Goal: Task Accomplishment & Management: Manage account settings

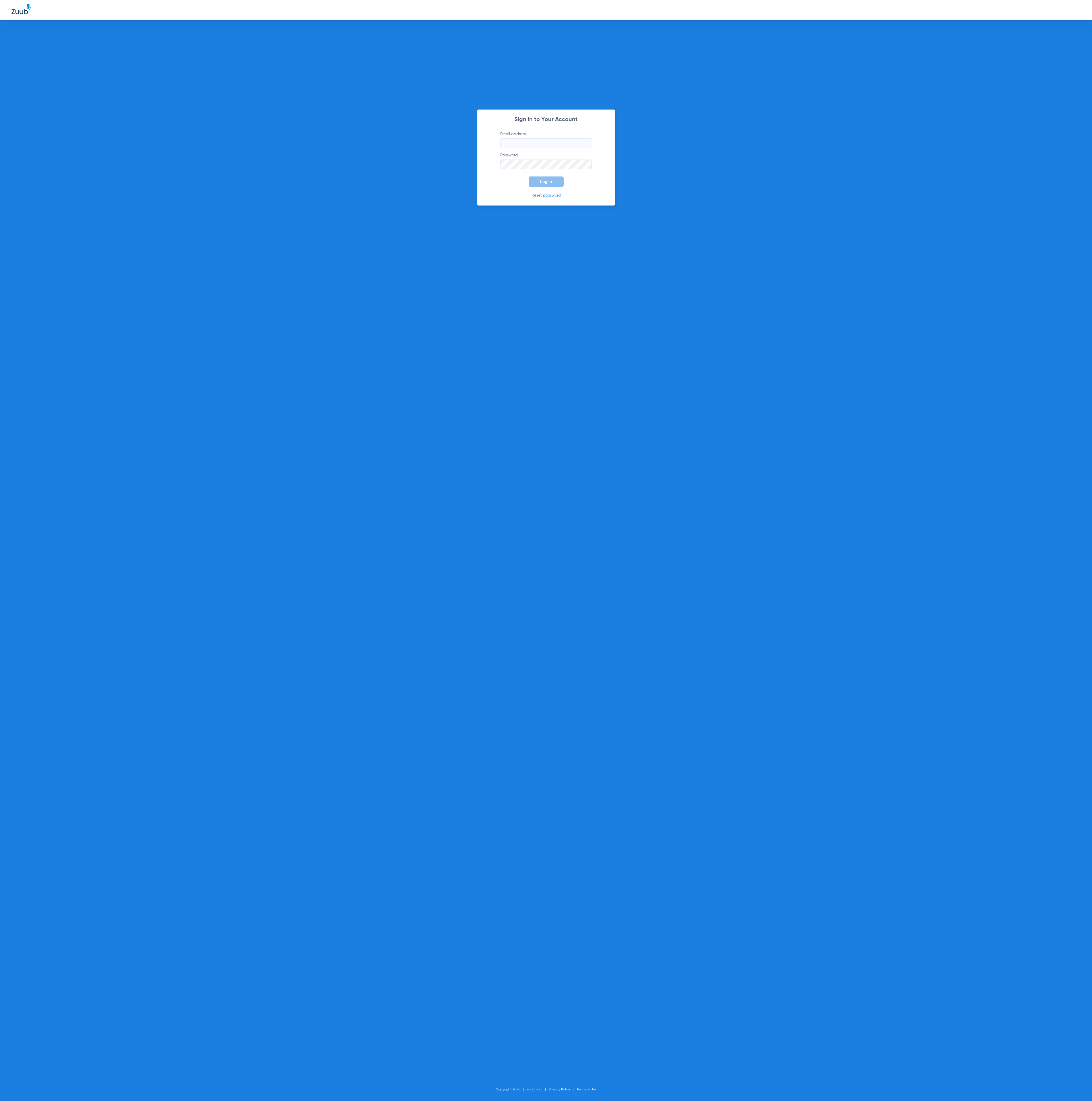
type input "tammey.bell@zuub.com"
click at [555, 185] on button "Log In" at bounding box center [546, 182] width 35 height 10
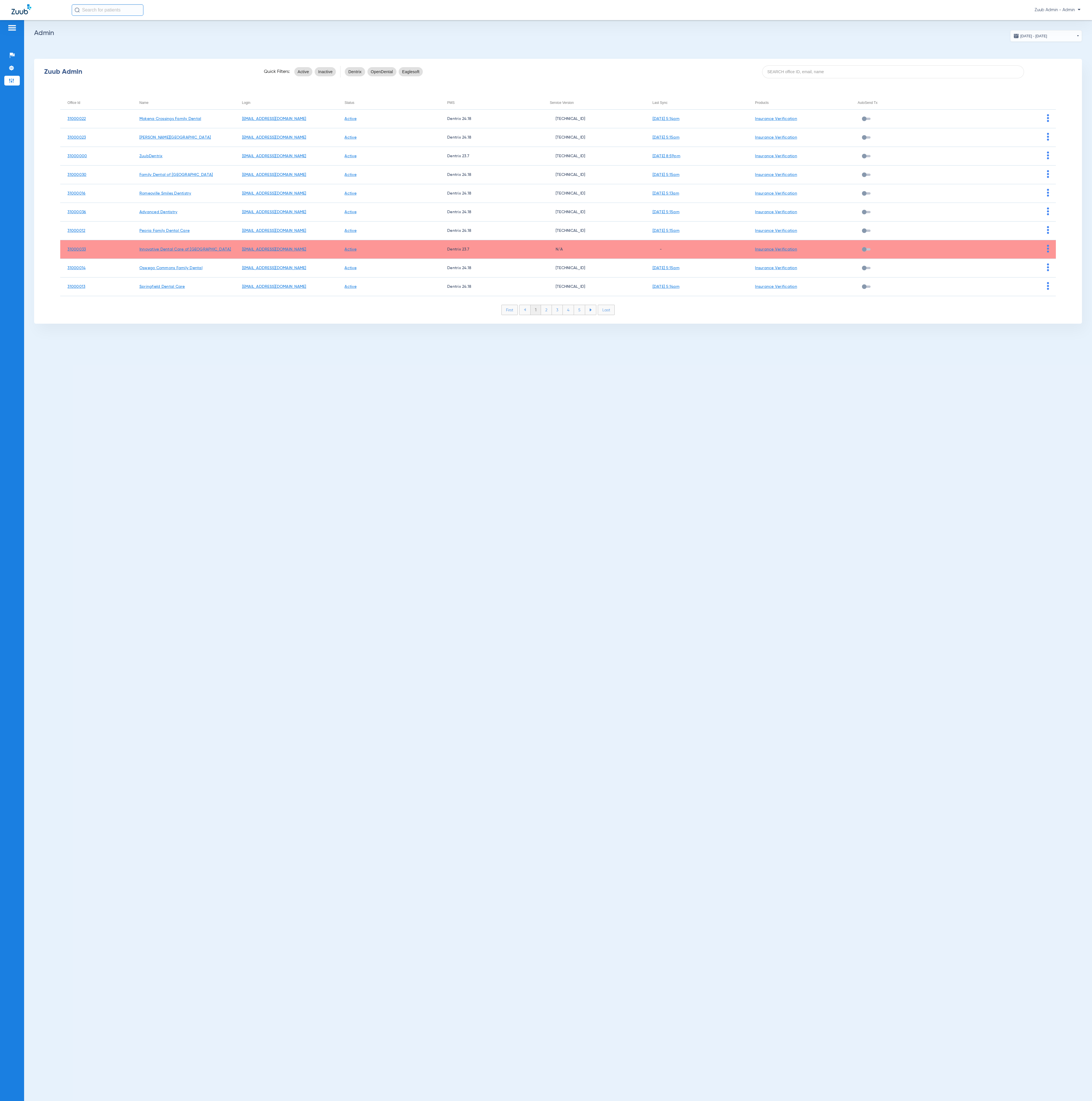
click at [811, 80] on div "Zuub Admin Quick Filters: Active Inactive Dentrix OpenDental Eaglesoft" at bounding box center [558, 72] width 1048 height 23
click at [811, 78] on input at bounding box center [893, 72] width 262 height 13
paste input "31000001"
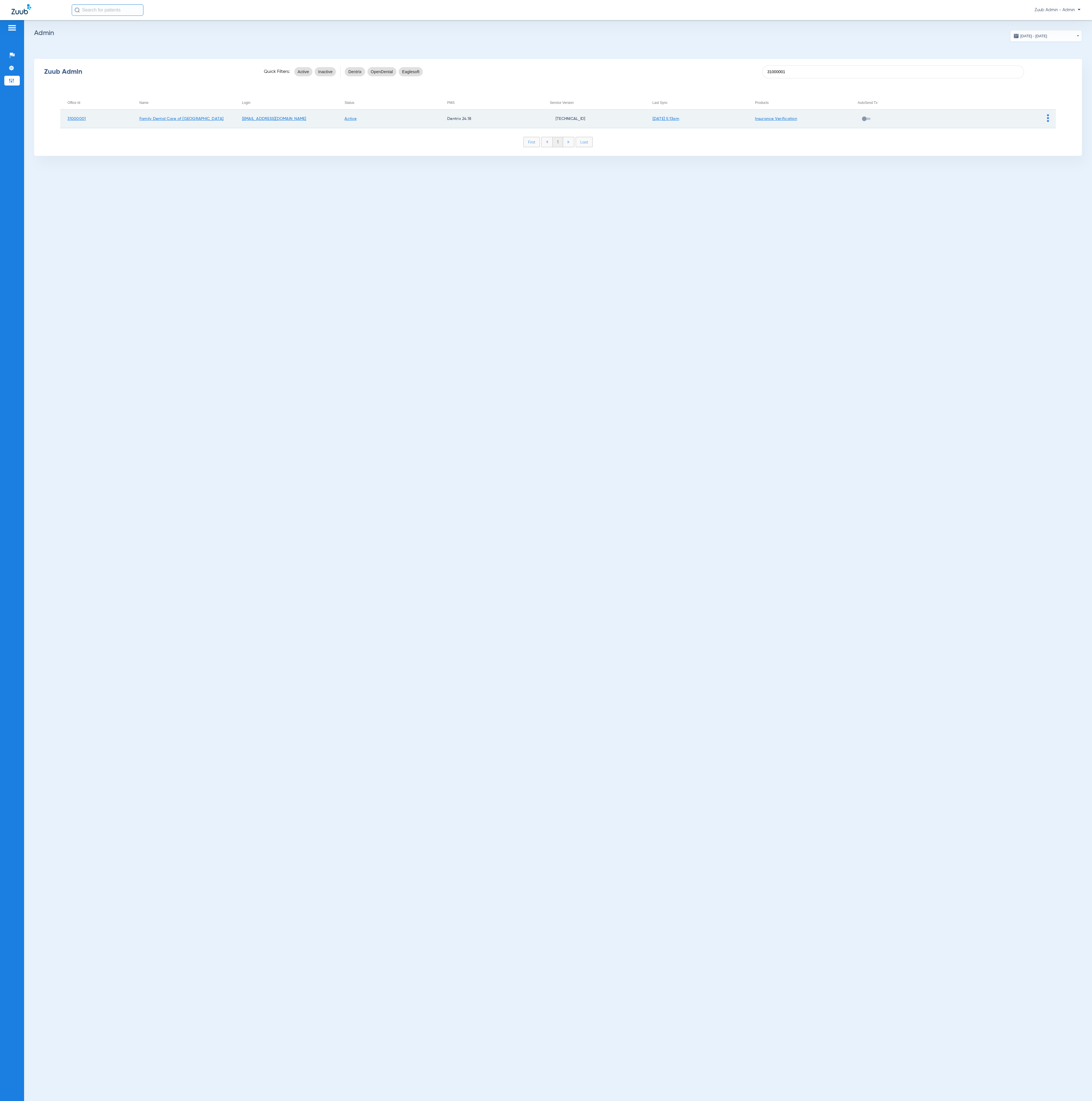
type input "31000001"
click at [1048, 119] on img at bounding box center [1048, 118] width 2 height 8
click at [1051, 126] on button "View Account" at bounding box center [1064, 129] width 33 height 12
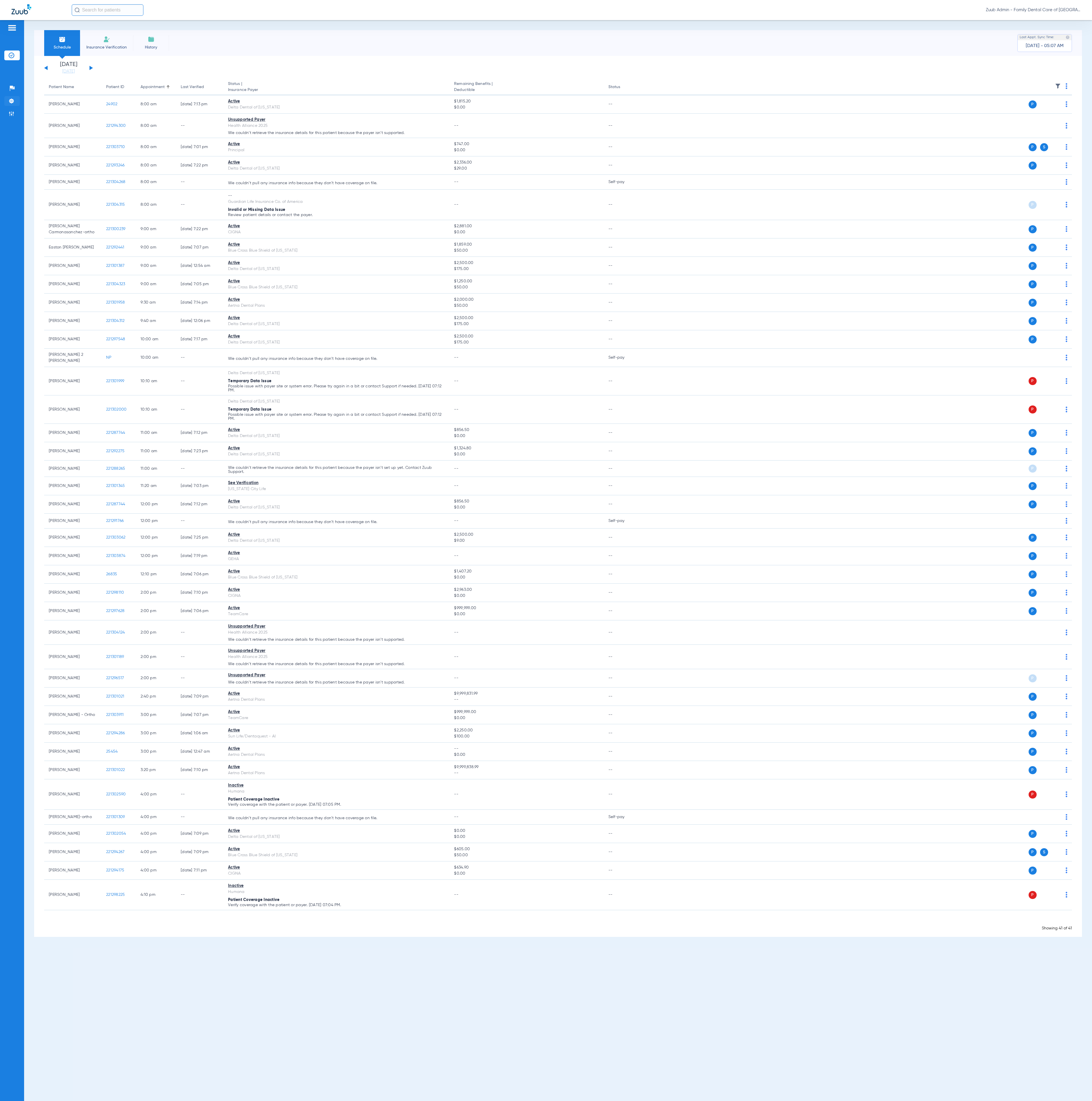
click at [12, 104] on img at bounding box center [11, 101] width 6 height 6
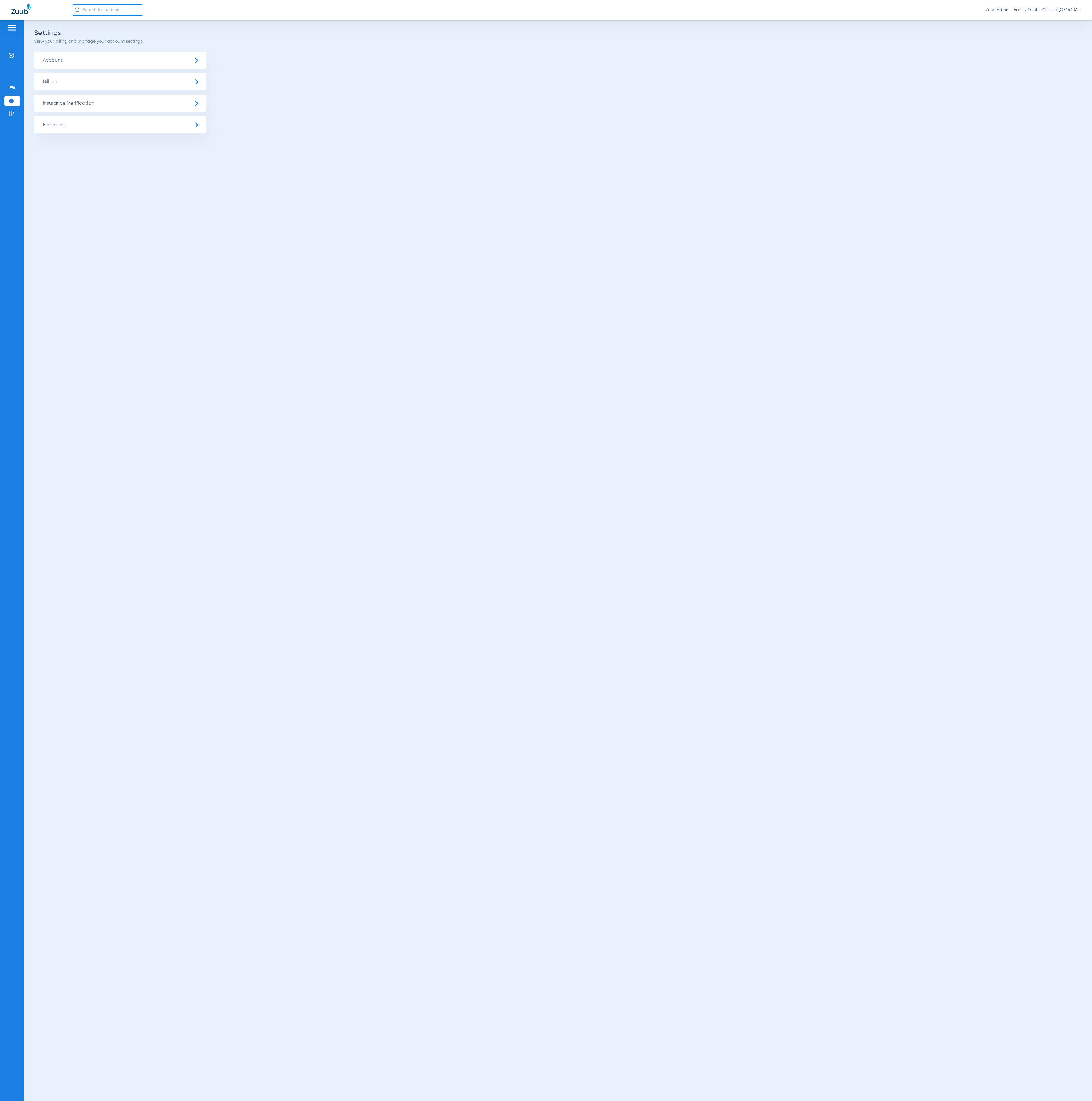
click at [70, 108] on span "Insurance Verification" at bounding box center [120, 103] width 172 height 17
click at [132, 145] on li "Insurance Payer Mapping" at bounding box center [120, 148] width 172 height 15
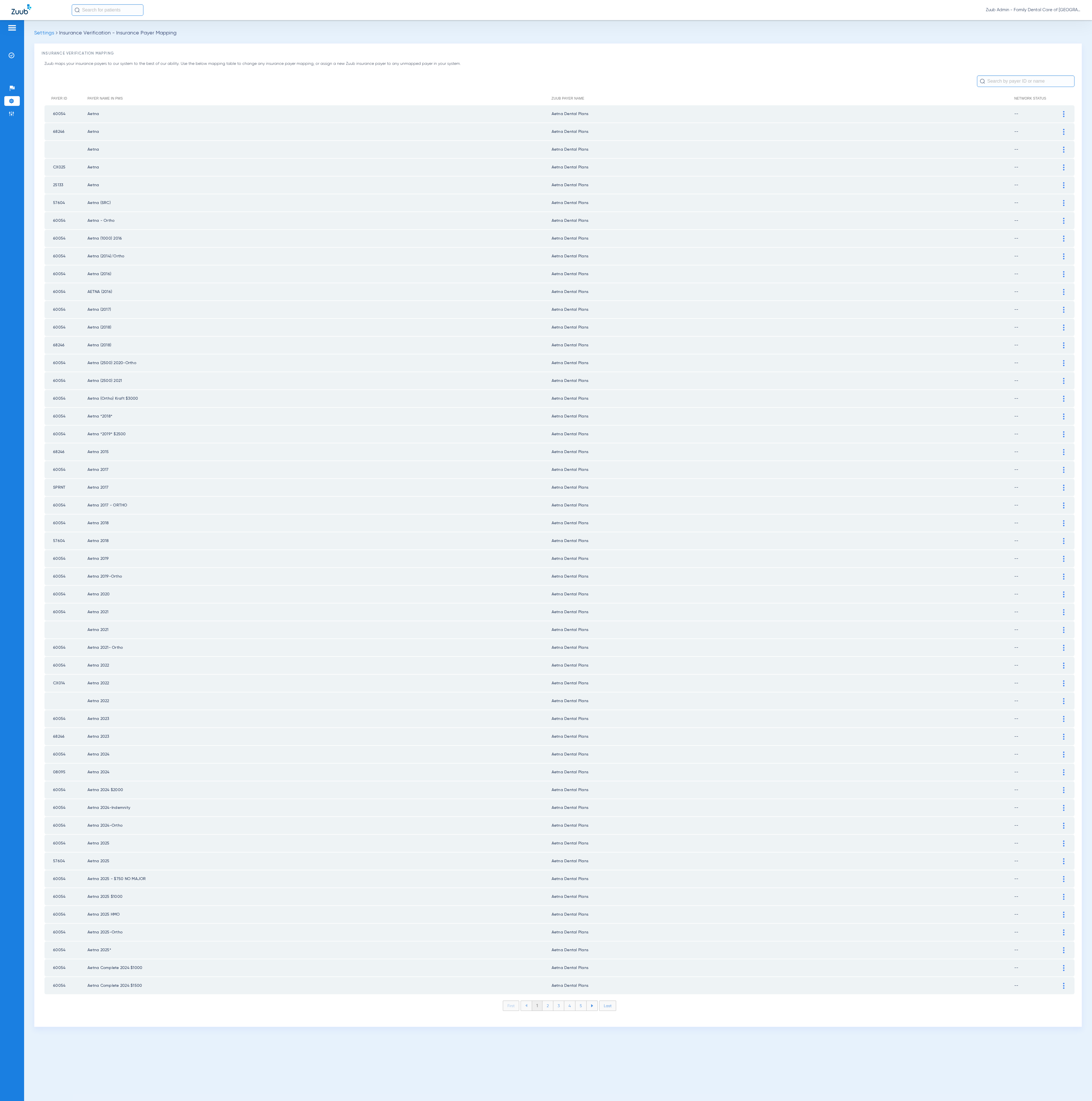
click at [548, 1001] on li "2" at bounding box center [548, 1006] width 11 height 10
click at [555, 1001] on li "3" at bounding box center [559, 1006] width 11 height 10
click at [569, 1001] on li "4" at bounding box center [570, 1006] width 11 height 10
click at [581, 1001] on li "5" at bounding box center [581, 1006] width 11 height 10
click at [581, 1001] on li "6" at bounding box center [581, 1006] width 11 height 10
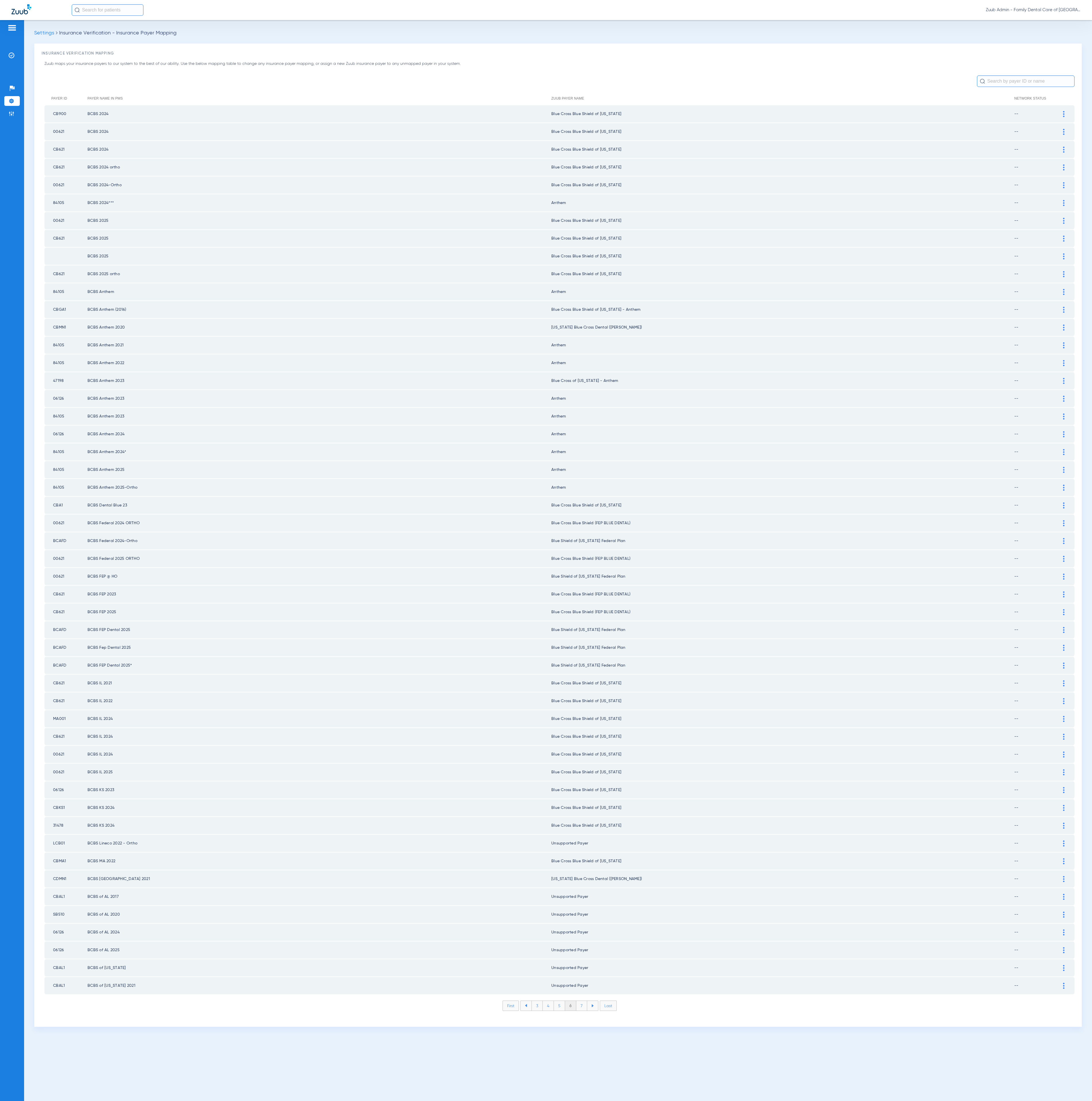
click at [581, 1001] on li "7" at bounding box center [582, 1006] width 11 height 10
click at [581, 1001] on li "8" at bounding box center [581, 1006] width 11 height 10
click at [581, 1001] on li "9" at bounding box center [581, 1006] width 11 height 10
click at [581, 1001] on li "10" at bounding box center [581, 1006] width 13 height 10
click at [581, 1001] on li "11" at bounding box center [582, 1006] width 12 height 10
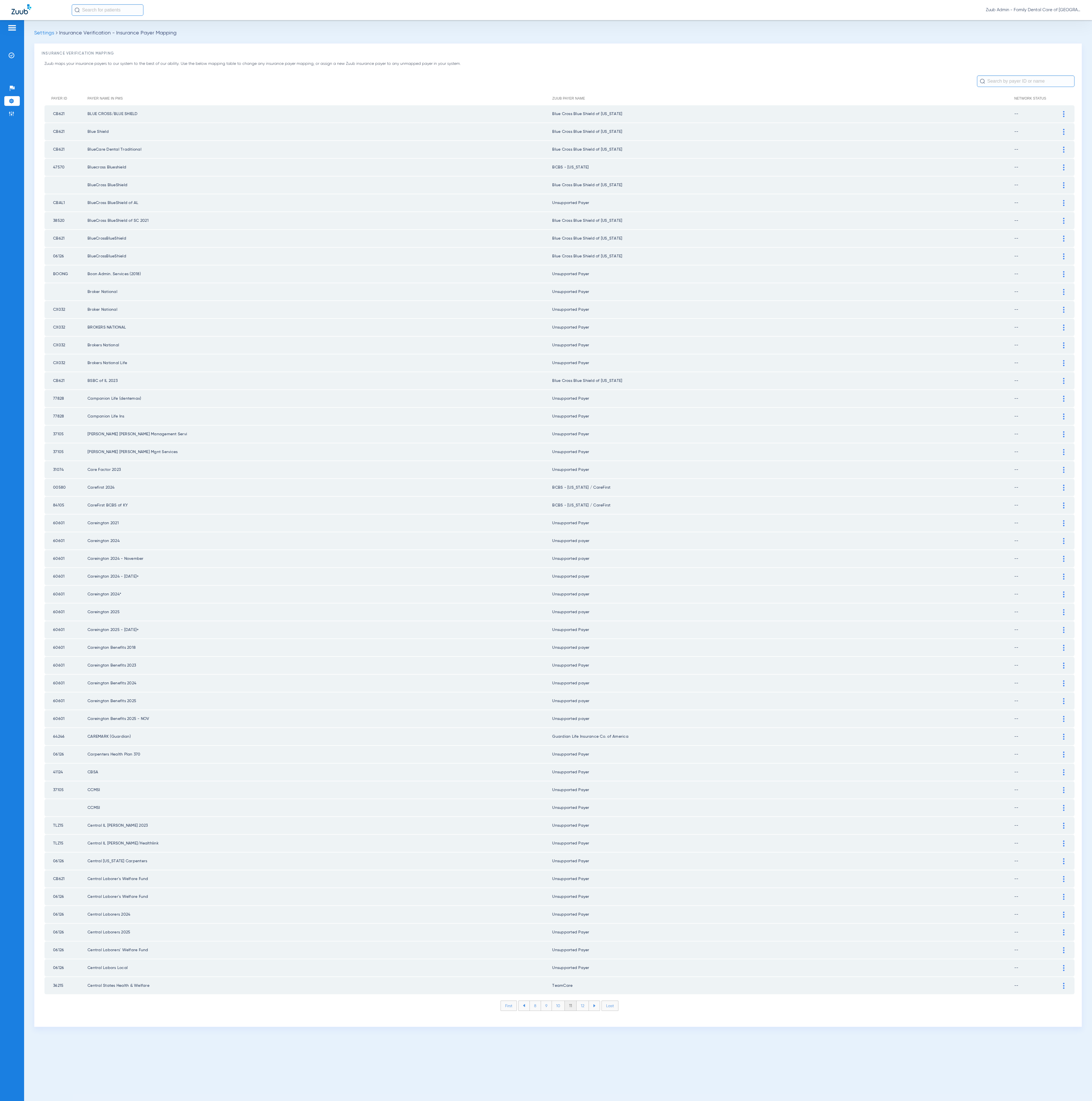
click at [581, 1001] on li "12" at bounding box center [582, 1006] width 12 height 10
click at [1060, 237] on div at bounding box center [1063, 238] width 10 height 6
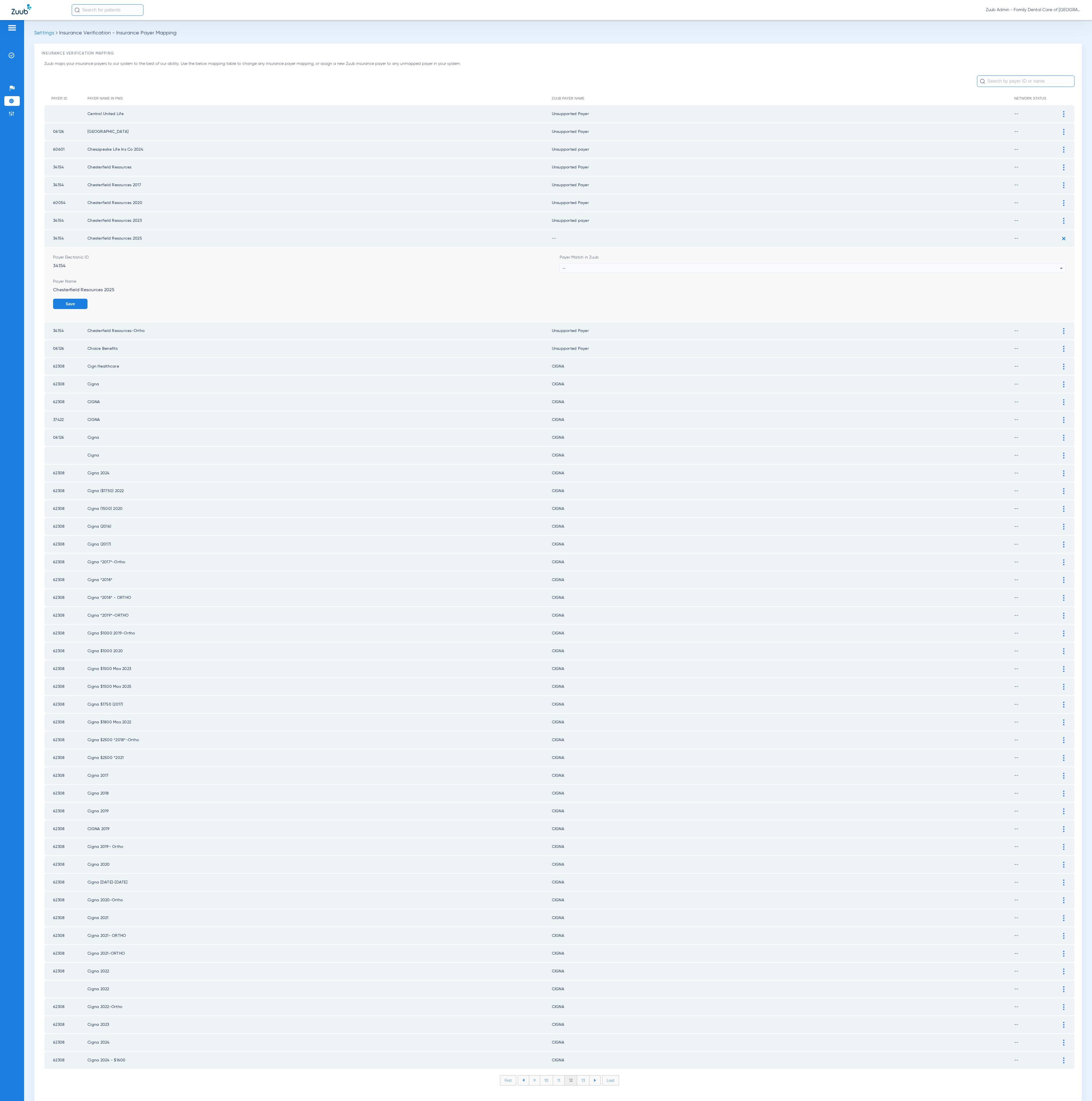
click at [729, 263] on div "--" at bounding box center [811, 268] width 497 height 10
type input "unsu"
click at [725, 300] on mat-option "Unsupported Payer" at bounding box center [813, 297] width 506 height 10
click at [1047, 302] on button "Save" at bounding box center [1048, 304] width 35 height 10
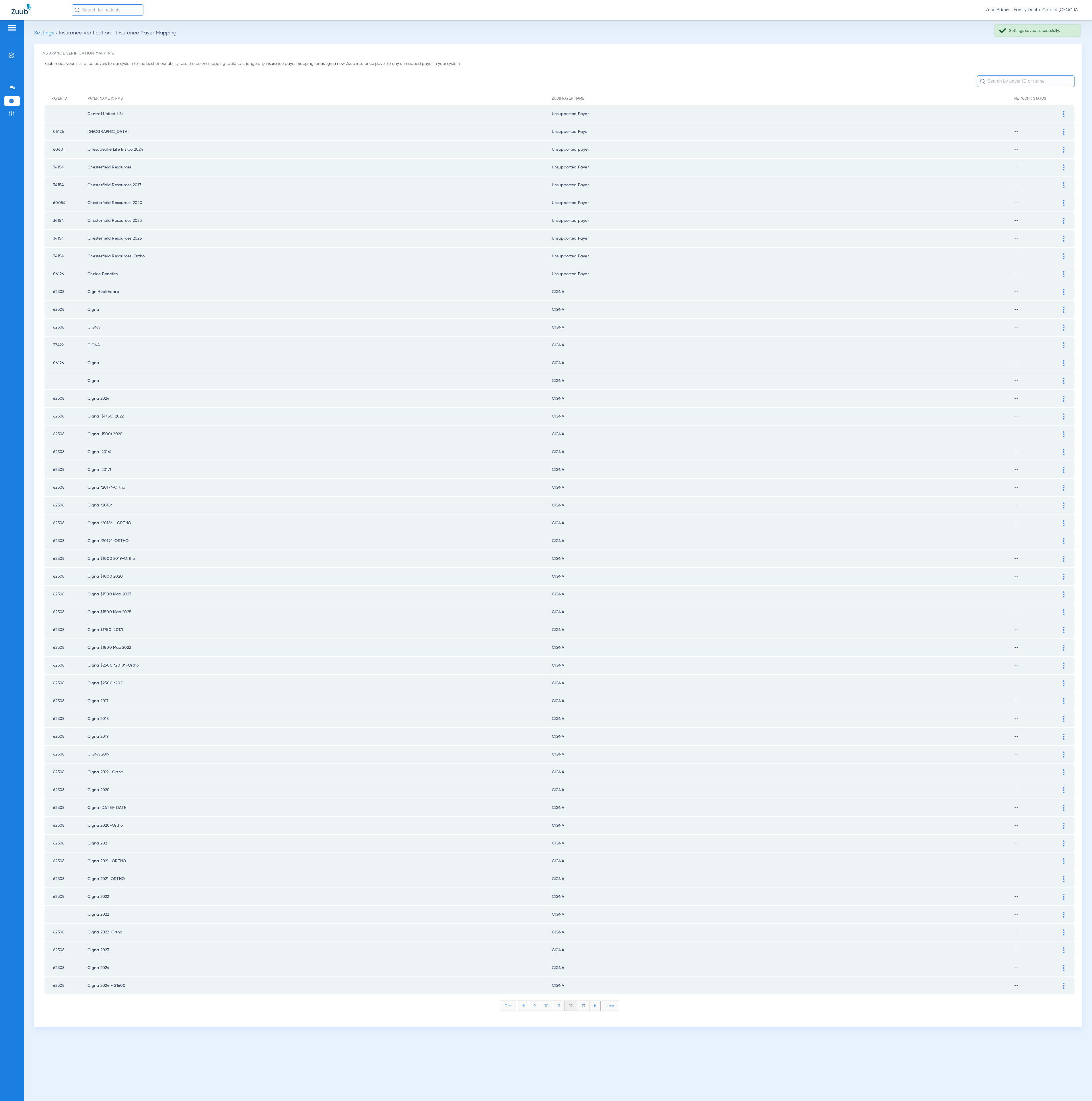
click at [586, 1001] on li "13" at bounding box center [583, 1006] width 12 height 10
click at [586, 1001] on li "14" at bounding box center [584, 1006] width 13 height 10
click at [586, 1001] on li "15" at bounding box center [584, 1006] width 13 height 10
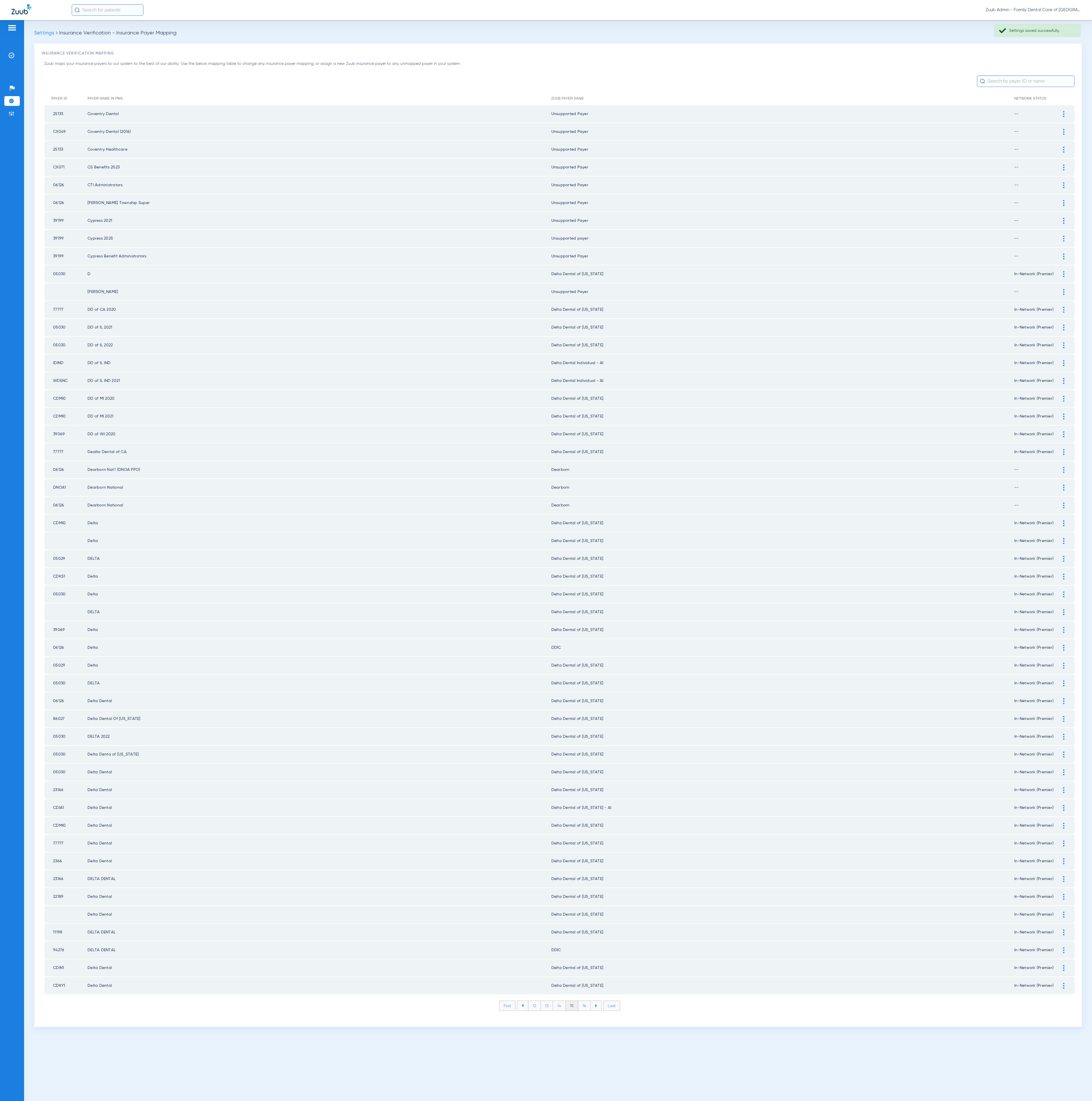
click at [586, 1001] on li "16" at bounding box center [584, 1006] width 12 height 10
click at [586, 1001] on li "17" at bounding box center [584, 1006] width 12 height 10
click at [586, 1001] on li "18" at bounding box center [584, 1006] width 13 height 10
click at [586, 1001] on li "19" at bounding box center [584, 1006] width 12 height 10
click at [586, 1001] on li "20" at bounding box center [584, 1006] width 14 height 10
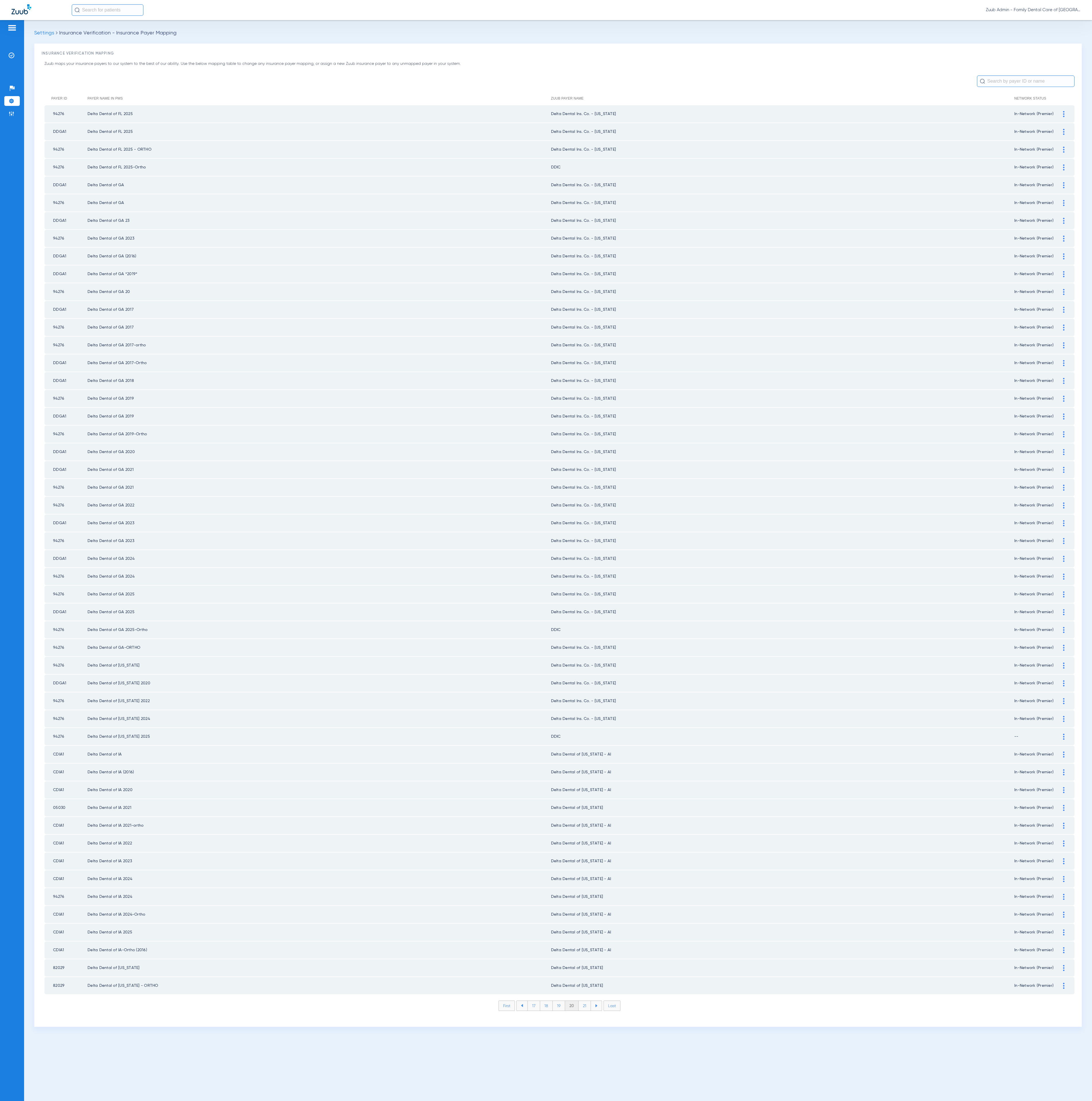
click at [586, 1001] on li "21" at bounding box center [584, 1006] width 12 height 10
click at [586, 1001] on li "22" at bounding box center [584, 1006] width 13 height 10
click at [586, 1001] on li "23" at bounding box center [585, 1006] width 13 height 10
click at [586, 1001] on li "24" at bounding box center [585, 1006] width 13 height 10
click at [586, 1001] on li "25" at bounding box center [585, 1006] width 13 height 10
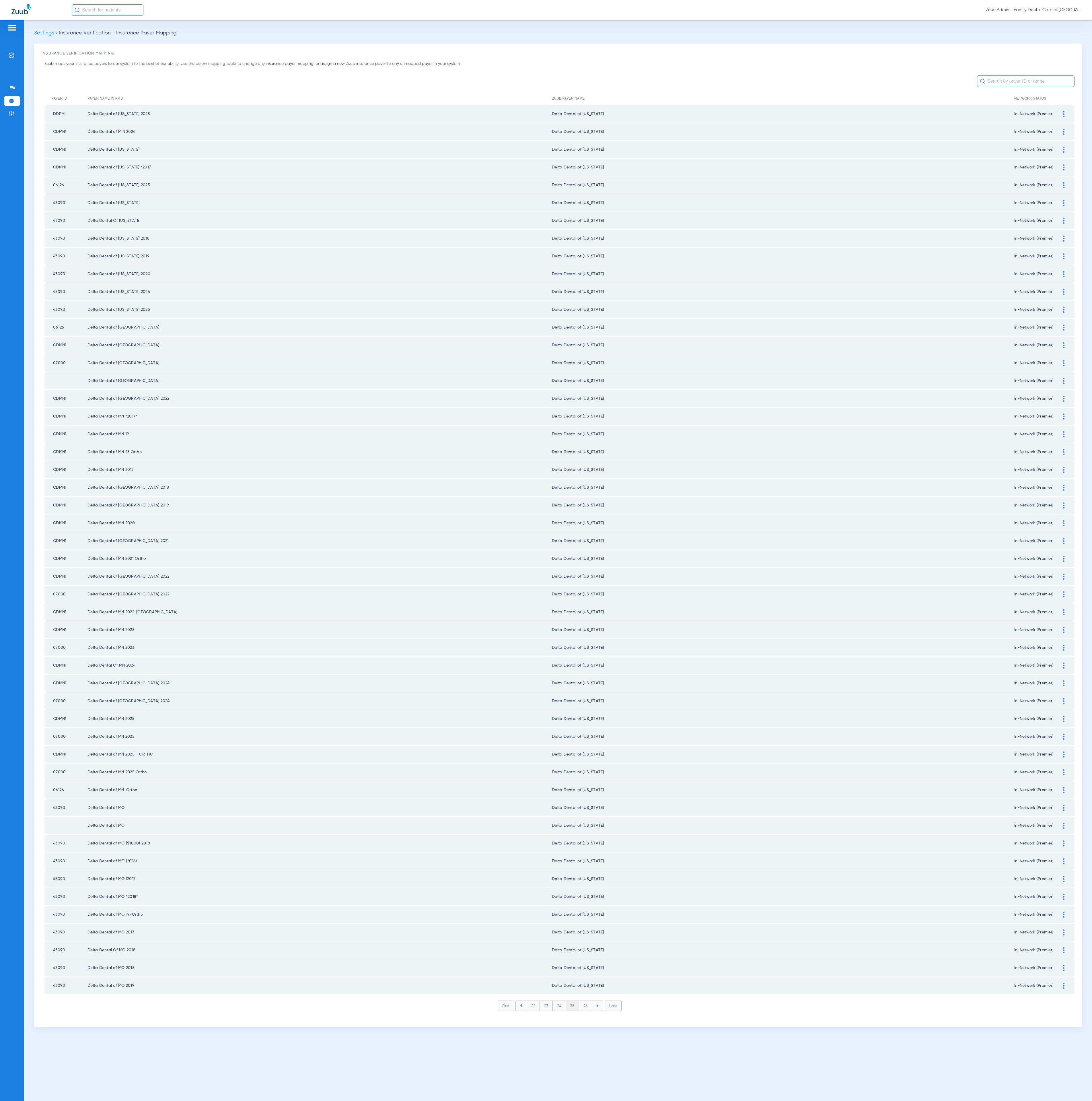
click at [586, 1001] on li "26" at bounding box center [585, 1006] width 13 height 10
click at [586, 1001] on li "27" at bounding box center [585, 1006] width 13 height 10
click at [586, 1001] on li "28" at bounding box center [585, 1006] width 13 height 10
click at [586, 1001] on li "29" at bounding box center [585, 1006] width 13 height 10
click at [586, 1001] on li "30" at bounding box center [586, 1006] width 14 height 10
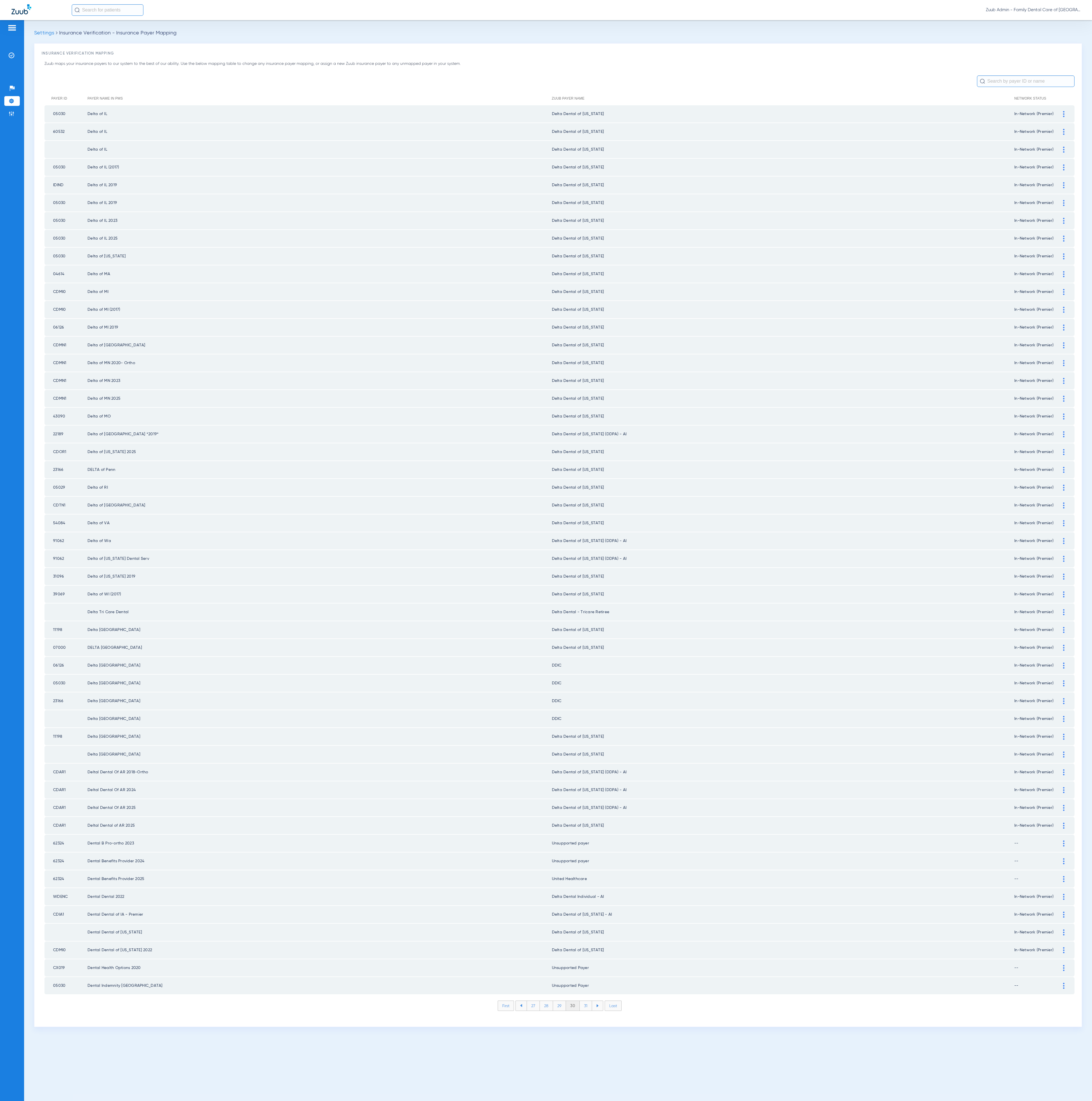
click at [586, 1001] on li "31" at bounding box center [586, 1006] width 12 height 10
click at [586, 1001] on li "32" at bounding box center [585, 1006] width 13 height 10
click at [586, 1001] on li "33" at bounding box center [585, 1006] width 13 height 10
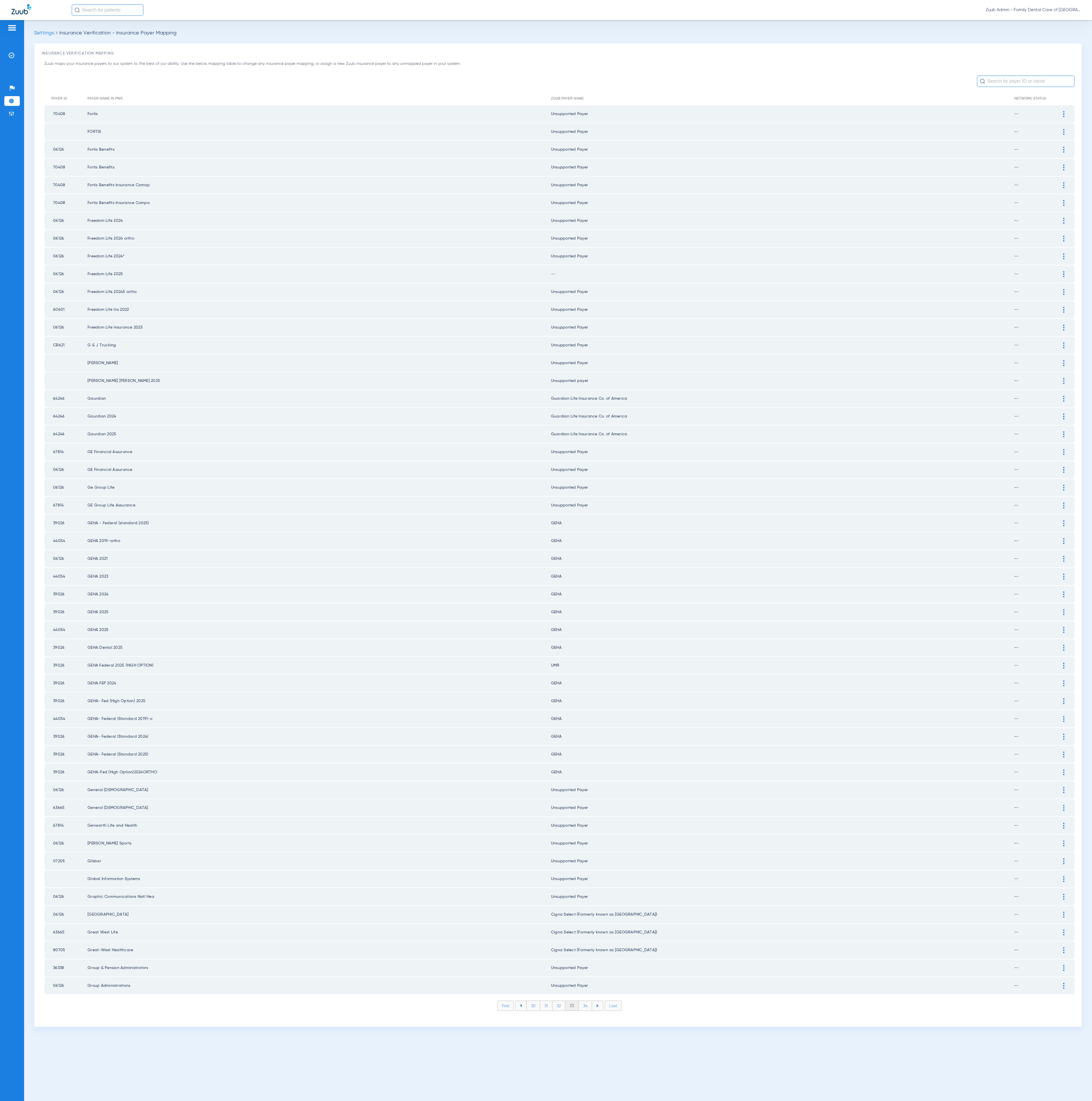
drag, startPoint x: 586, startPoint y: 980, endPoint x: 590, endPoint y: 1014, distance: 34.2
click at [590, 1014] on div "Settings Insurance Verification - Insurance Payer Mapping Insurance Verificatio…" at bounding box center [558, 560] width 1068 height 1081
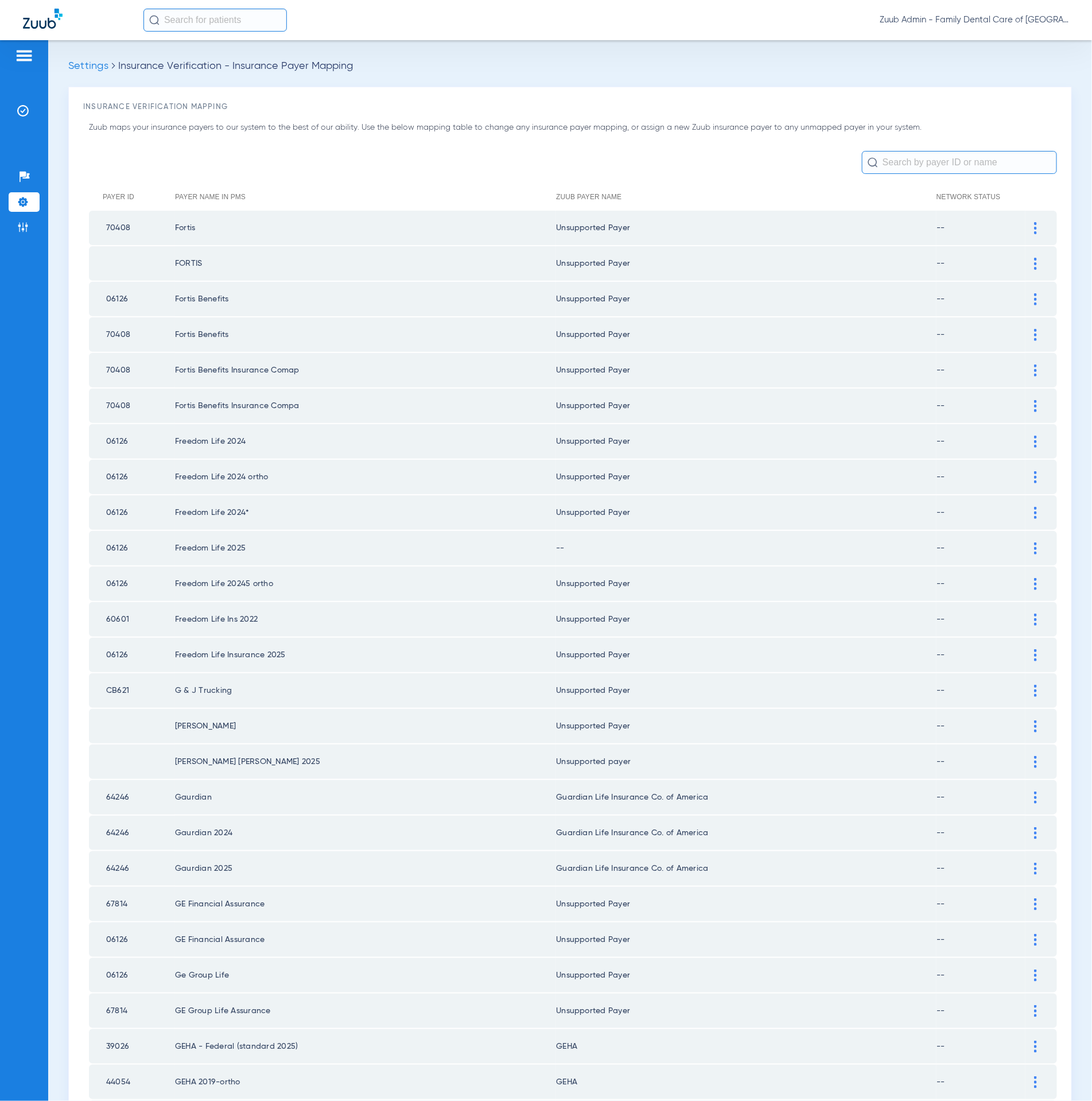
click at [1025, 542] on td at bounding box center [1041, 548] width 32 height 34
click at [1034, 542] on img at bounding box center [1035, 548] width 3 height 12
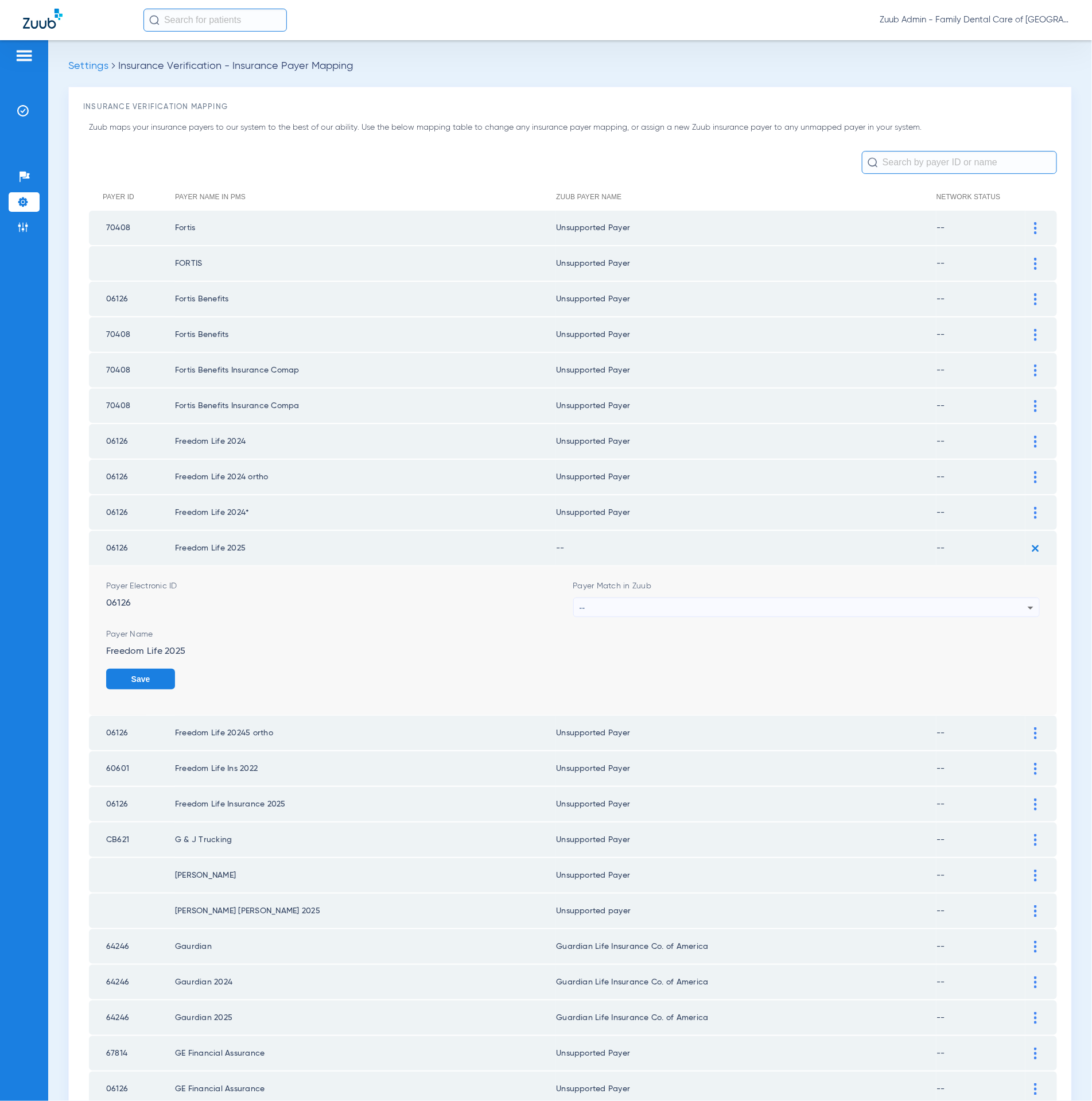
click at [742, 598] on div "--" at bounding box center [803, 608] width 449 height 20
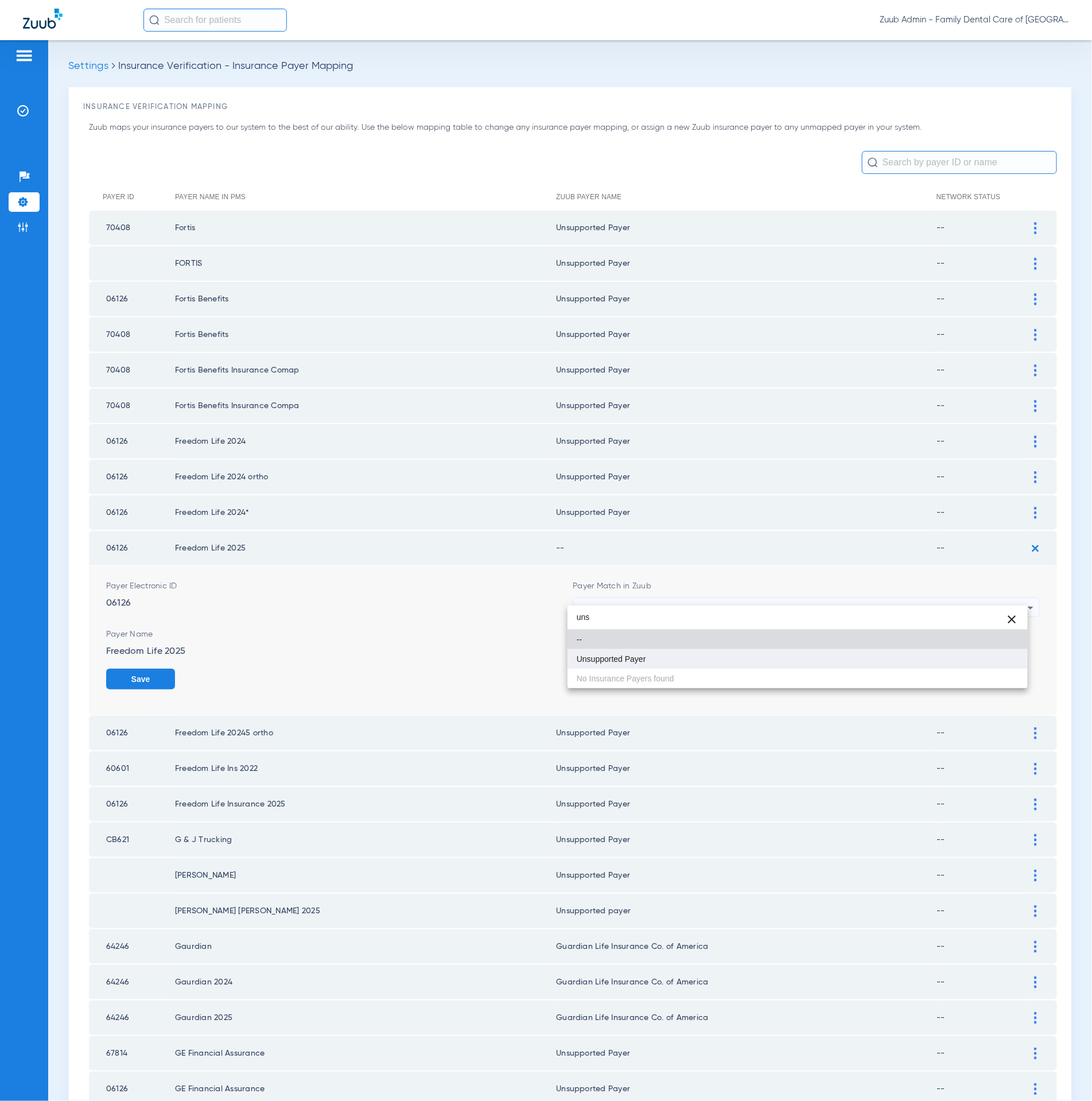
type input "uns"
click at [731, 656] on mat-option "Unsupported Payer" at bounding box center [797, 658] width 460 height 20
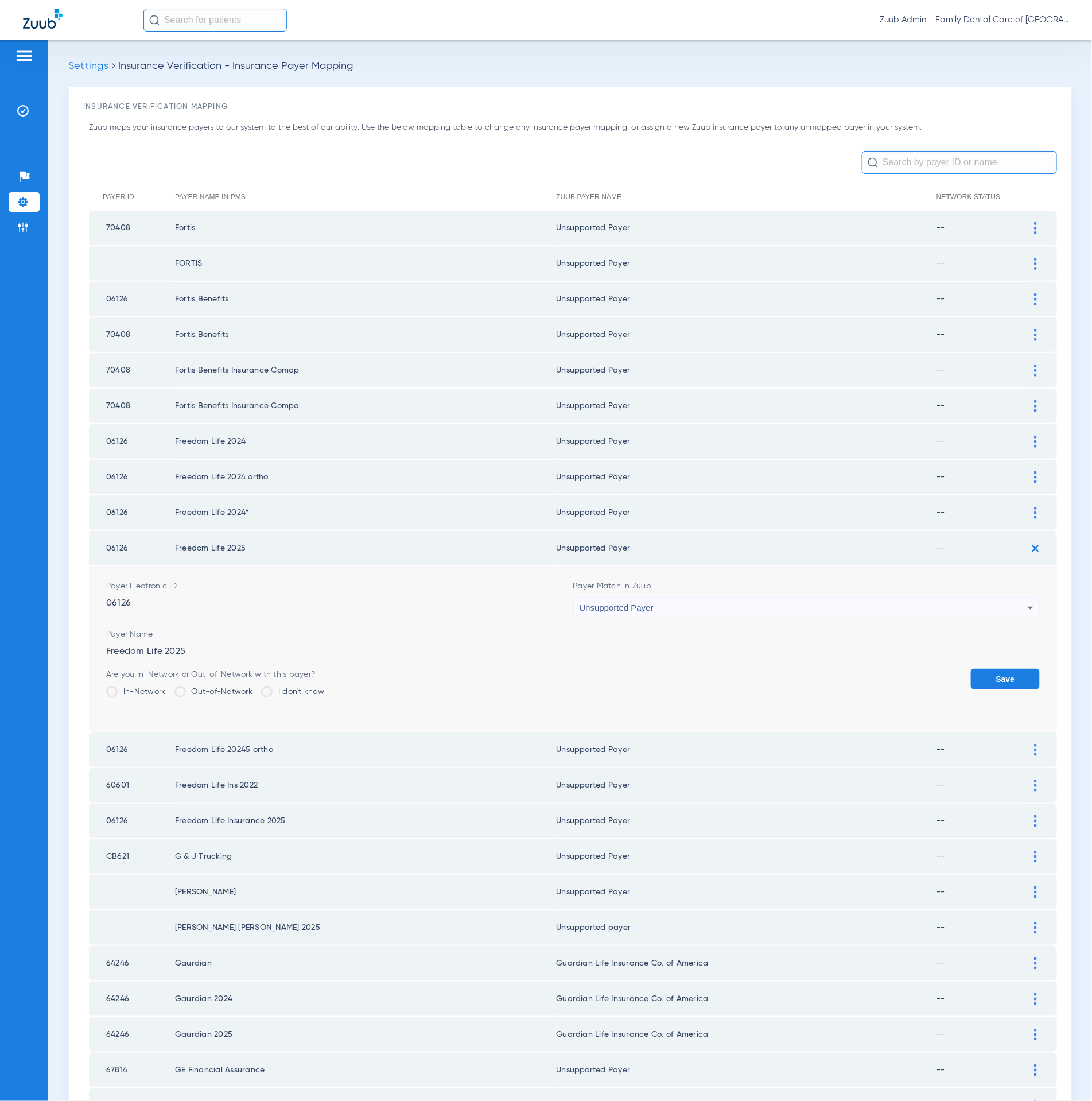
click at [1001, 668] on button "Save" at bounding box center [1005, 679] width 69 height 21
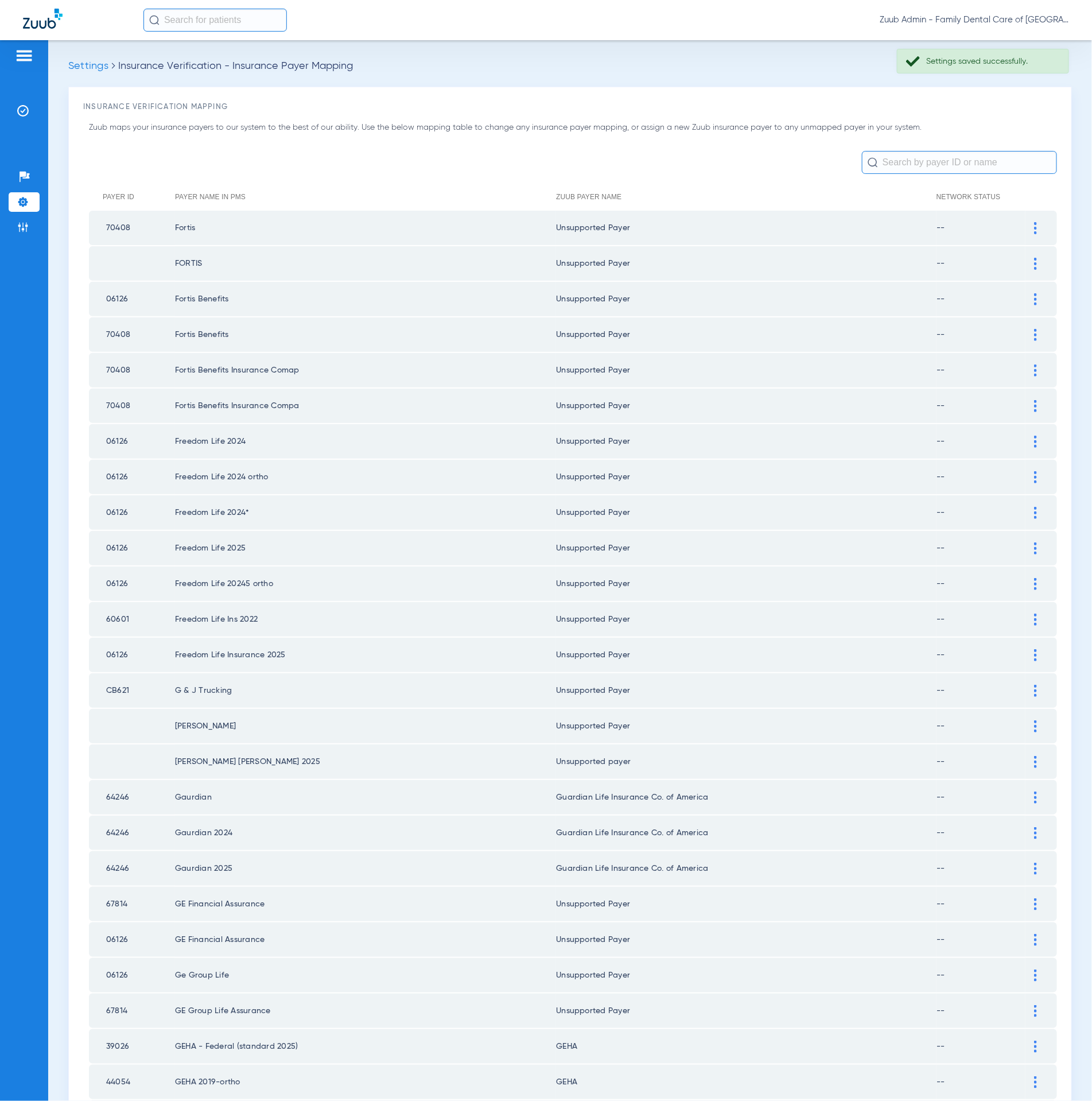
scroll to position [915, 0]
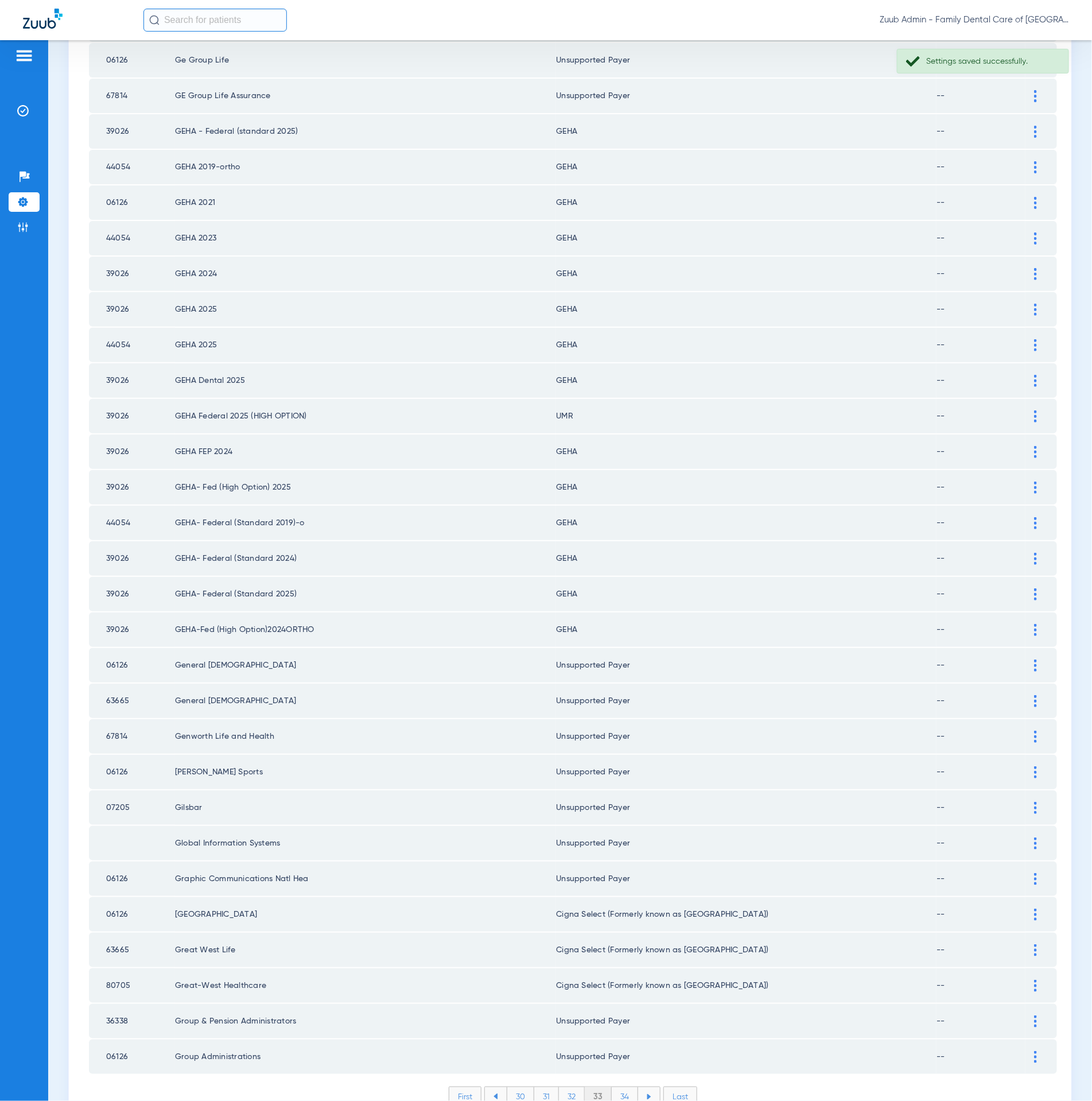
click at [617, 1087] on li "34" at bounding box center [625, 1097] width 26 height 20
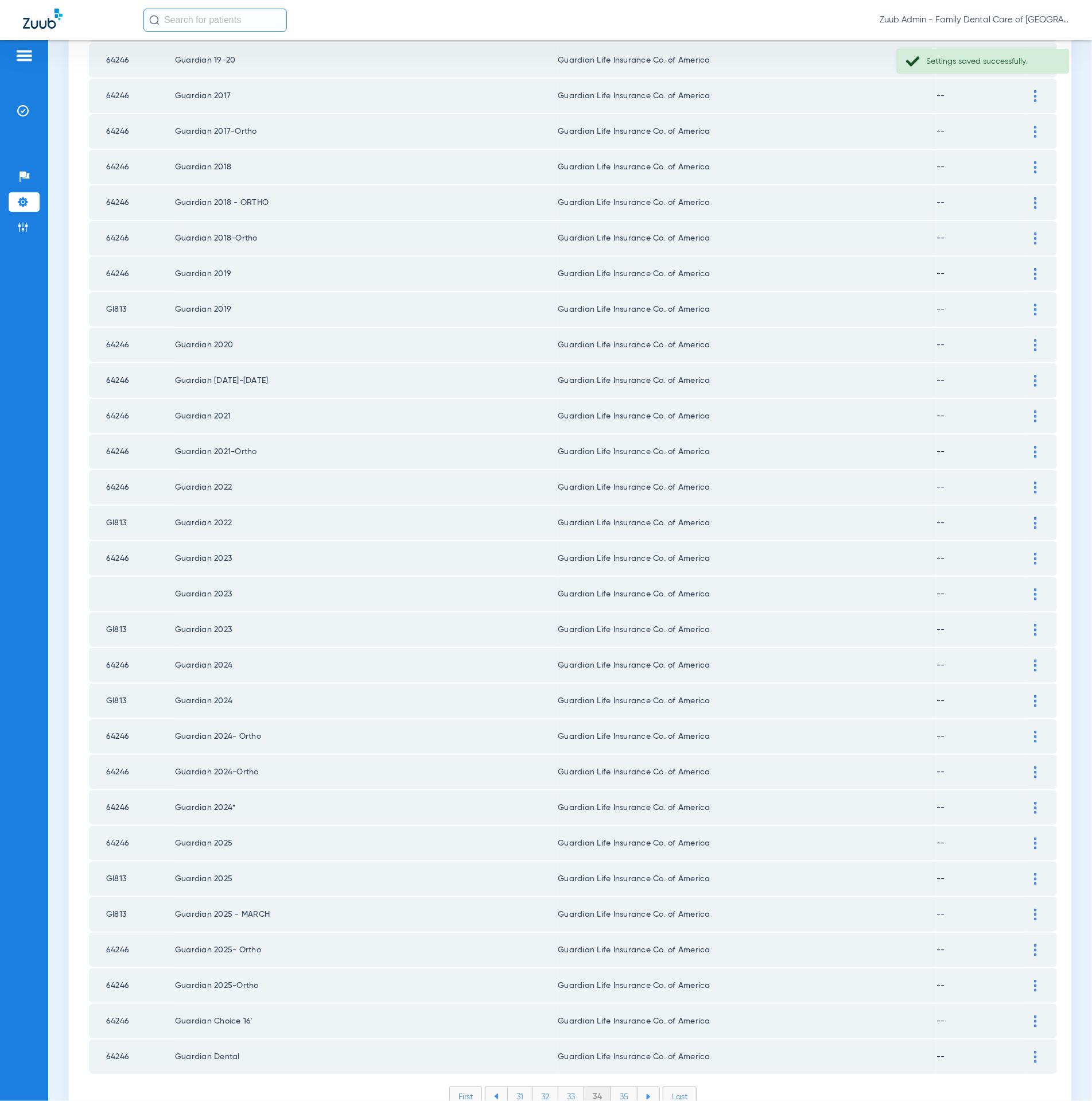
click at [617, 1087] on li "35" at bounding box center [624, 1097] width 26 height 20
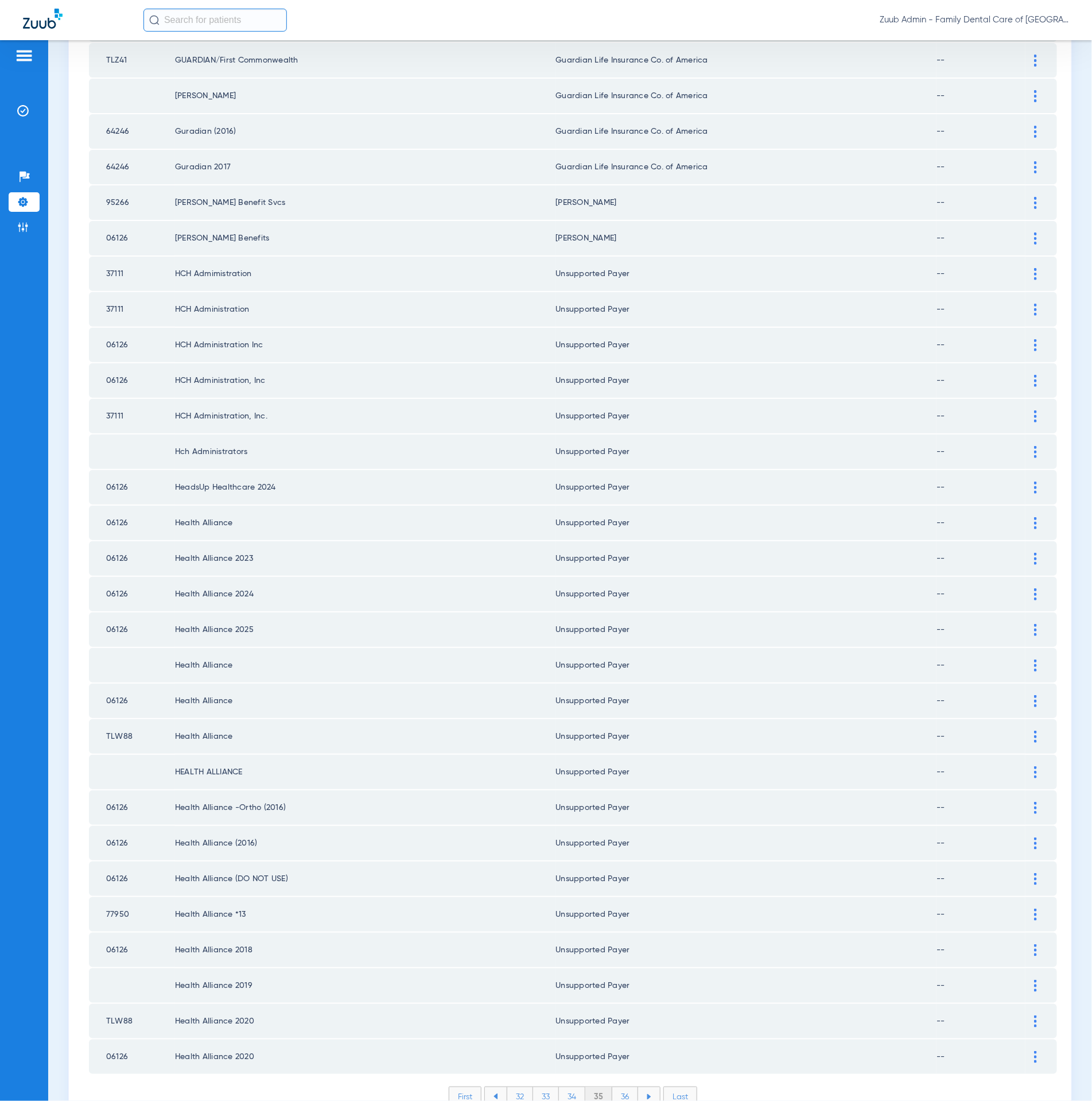
click at [621, 1086] on div "First 32 33 34 35 36 Last Items per page: 50 1701 – 1750 of 2822" at bounding box center [572, 1105] width 968 height 38
click at [620, 1087] on li "36" at bounding box center [625, 1097] width 26 height 20
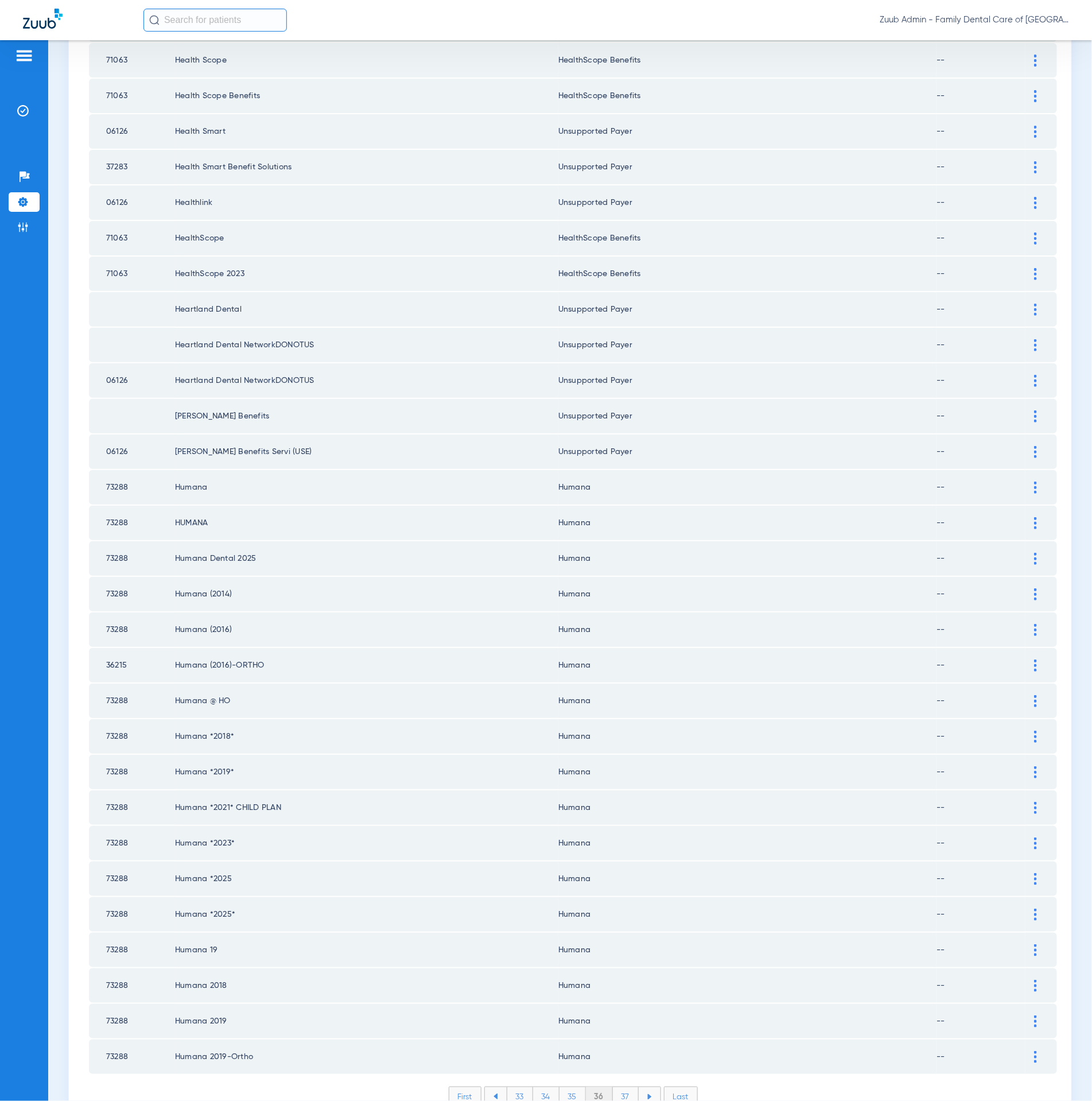
click at [619, 1087] on li "37" at bounding box center [625, 1097] width 26 height 20
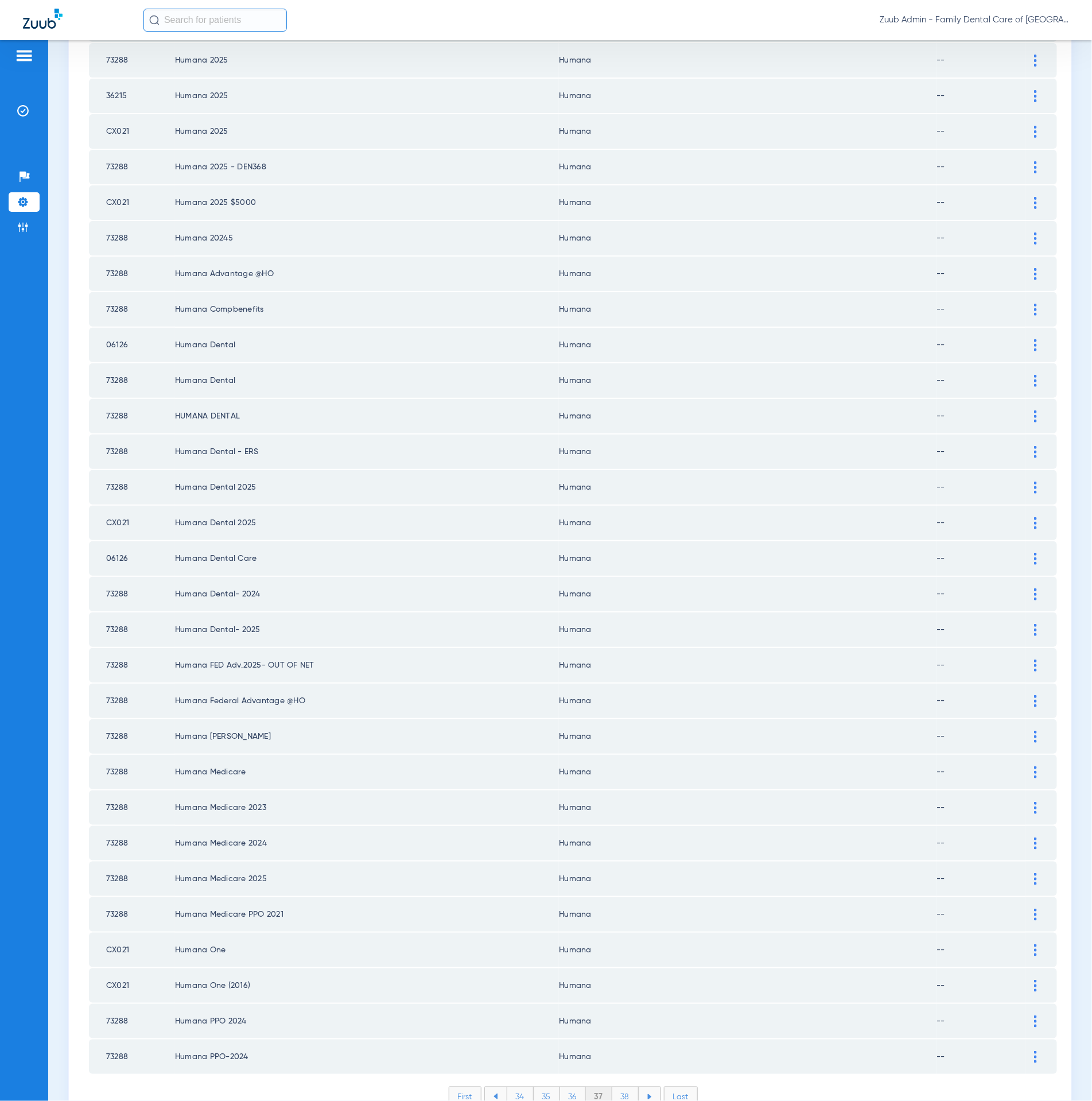
click at [619, 1087] on li "38" at bounding box center [625, 1097] width 26 height 20
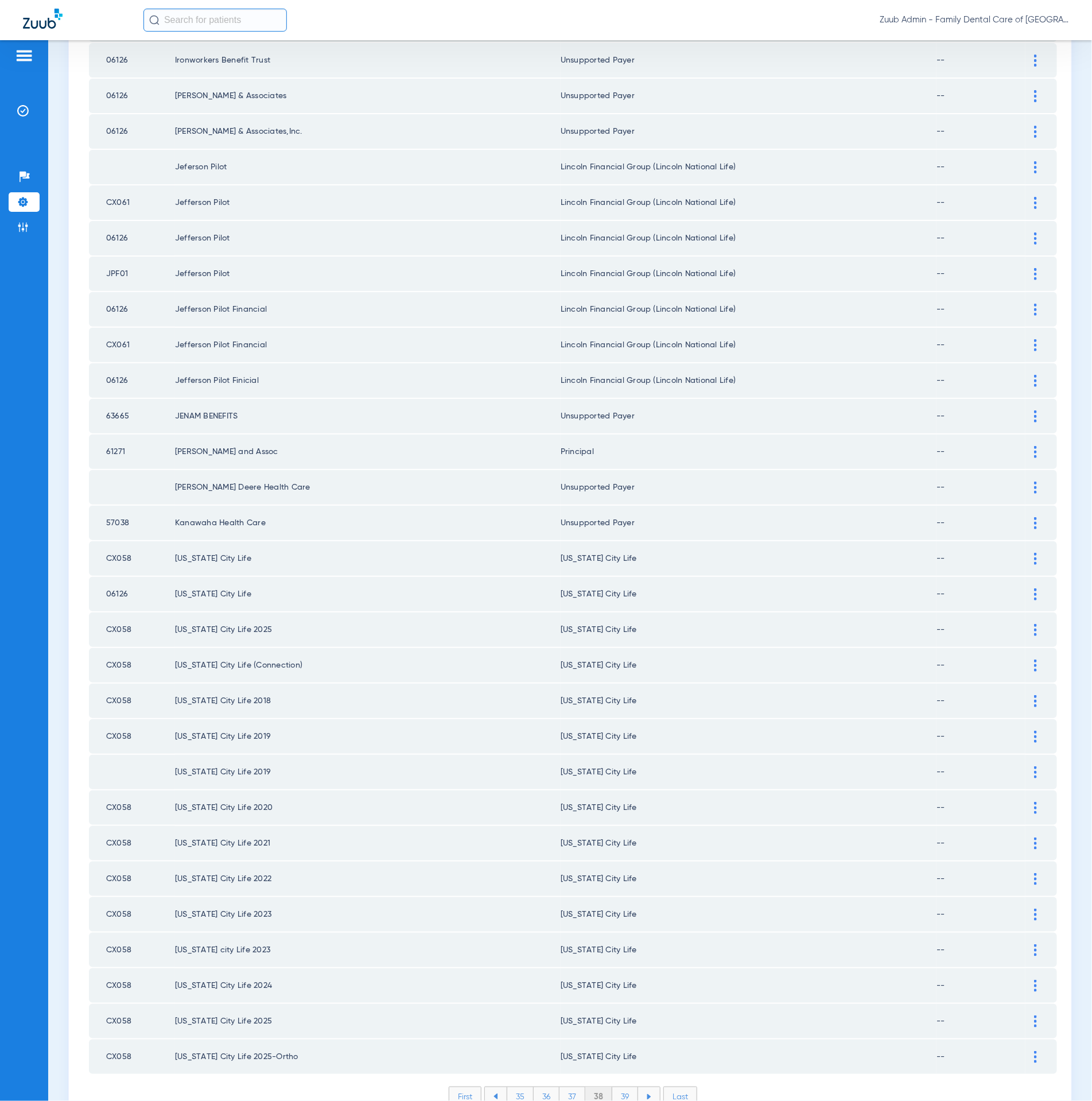
click at [631, 1087] on li "39" at bounding box center [625, 1097] width 26 height 20
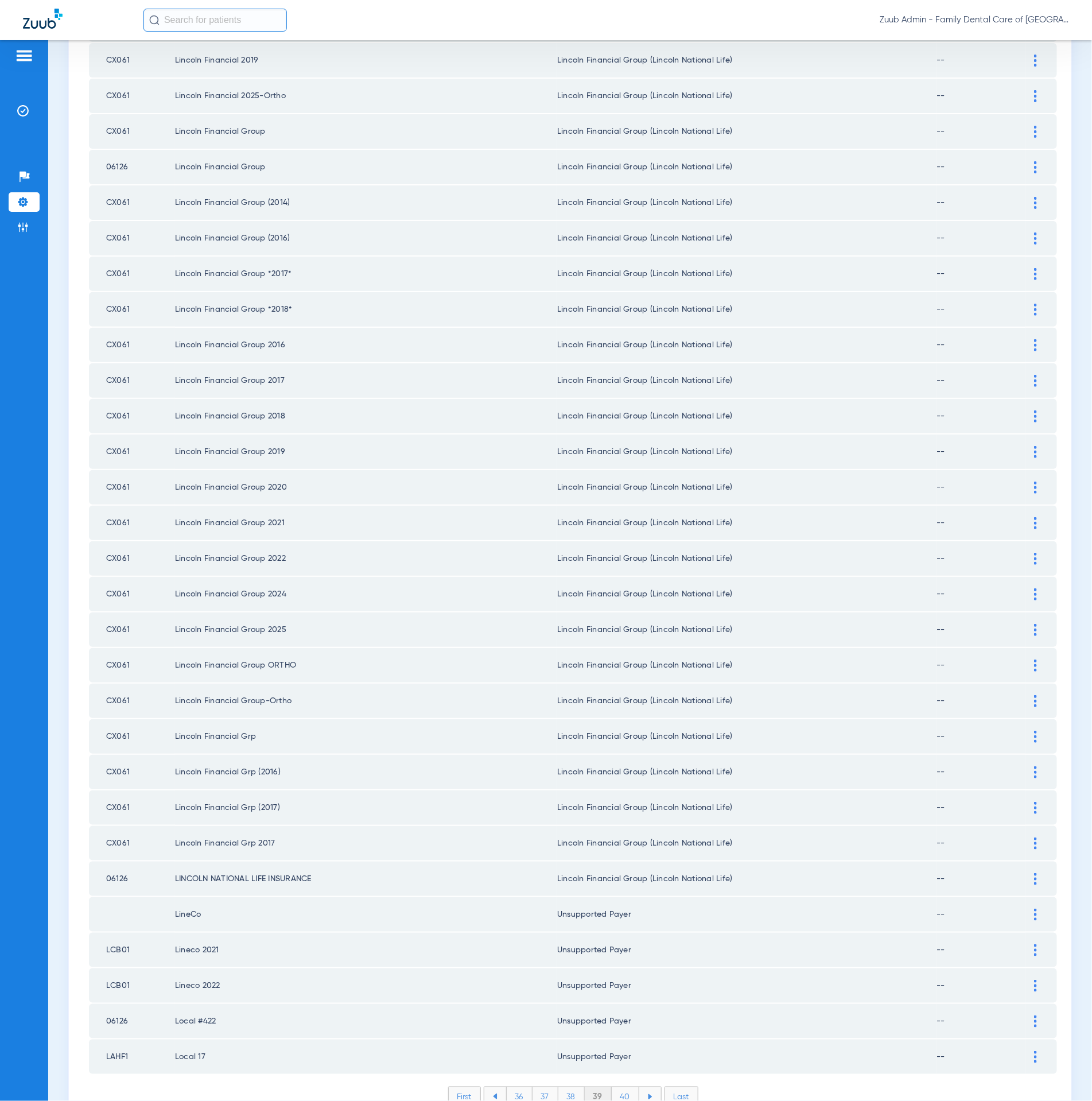
click at [620, 1087] on li "40" at bounding box center [625, 1097] width 27 height 20
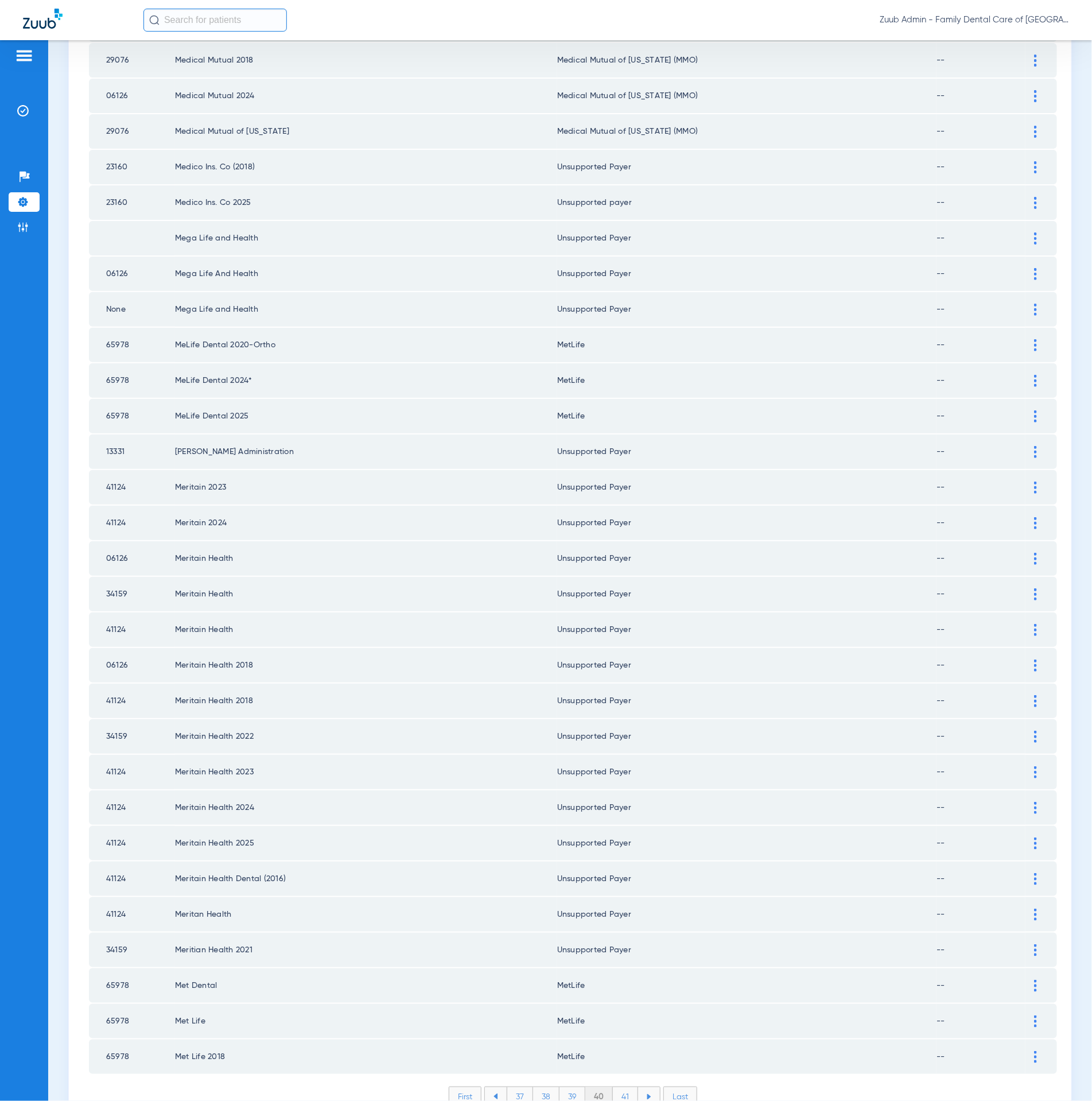
click at [613, 1087] on li "41" at bounding box center [625, 1097] width 26 height 20
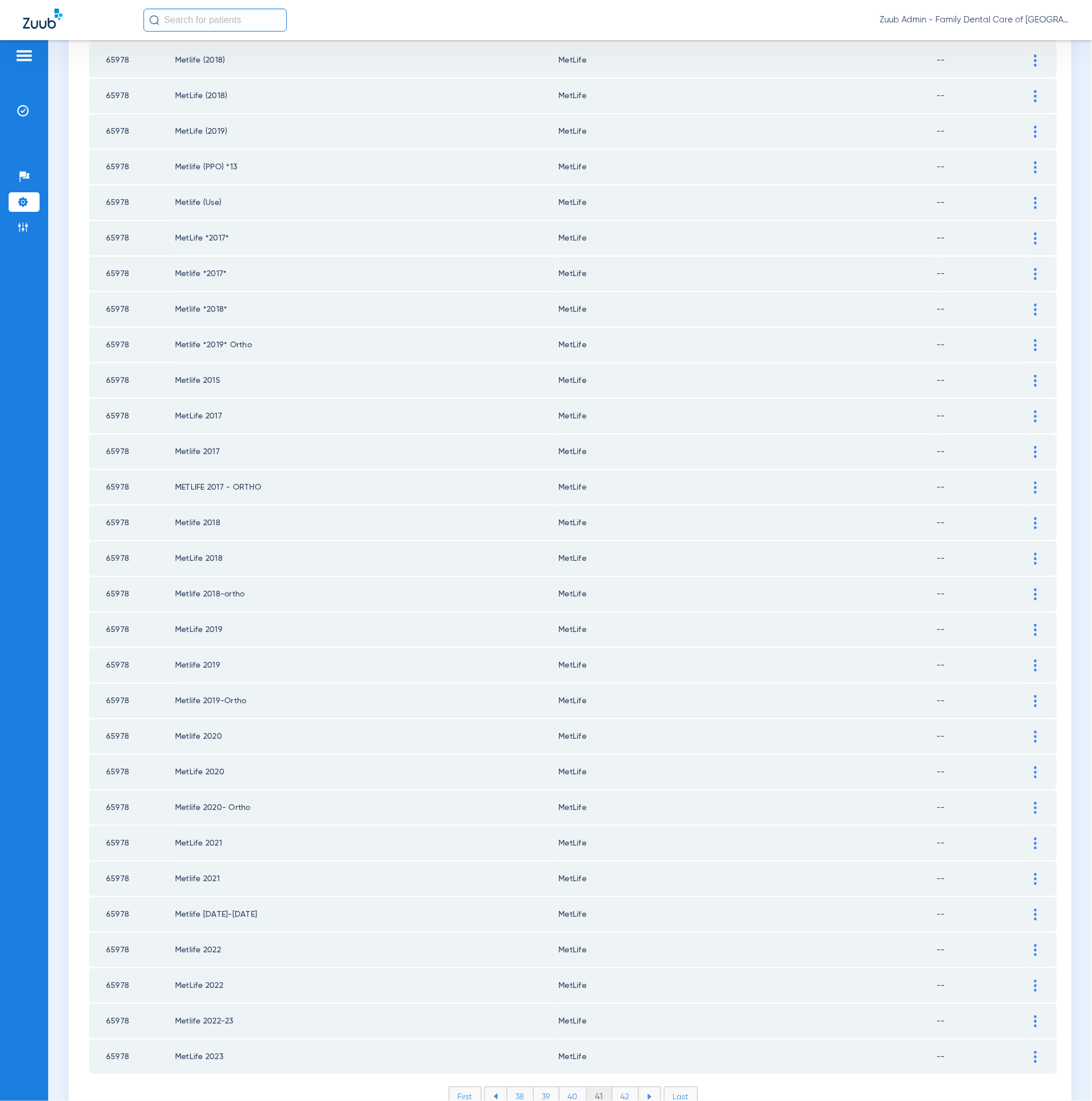
click at [624, 1087] on li "42" at bounding box center [625, 1097] width 26 height 20
click at [625, 1087] on li "43" at bounding box center [625, 1097] width 26 height 20
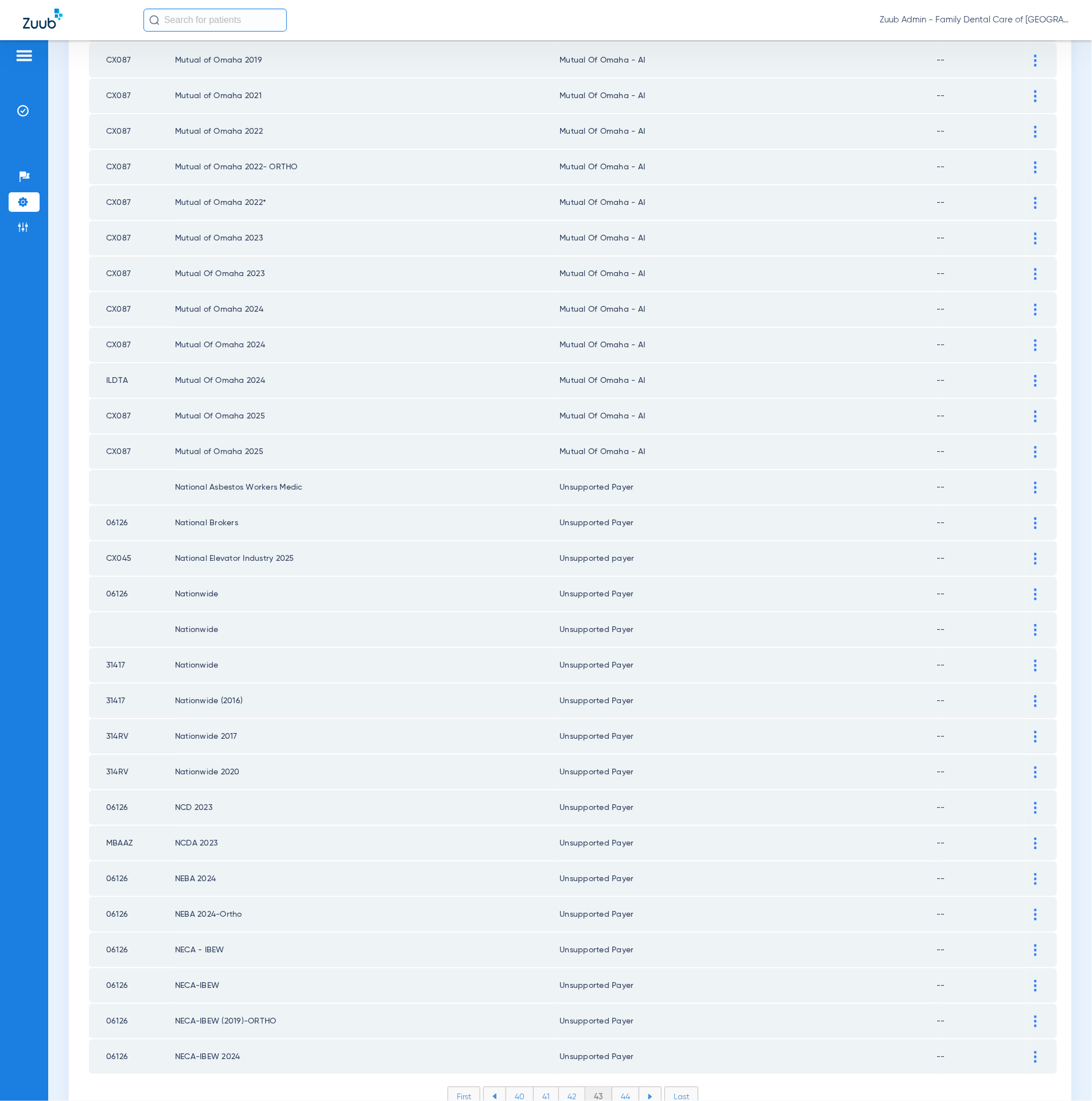
click at [623, 1087] on li "44" at bounding box center [625, 1097] width 27 height 20
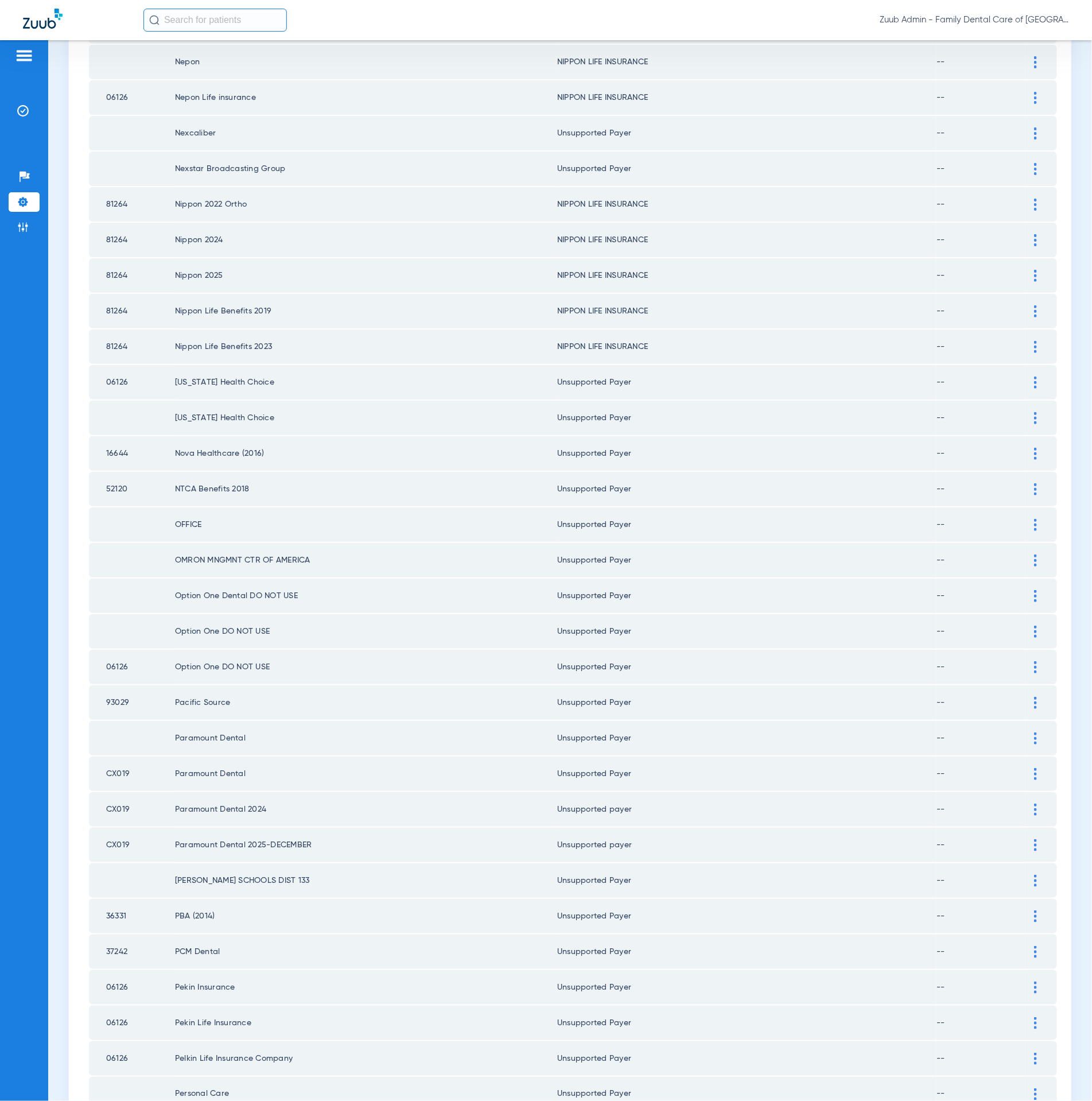
scroll to position [0, 0]
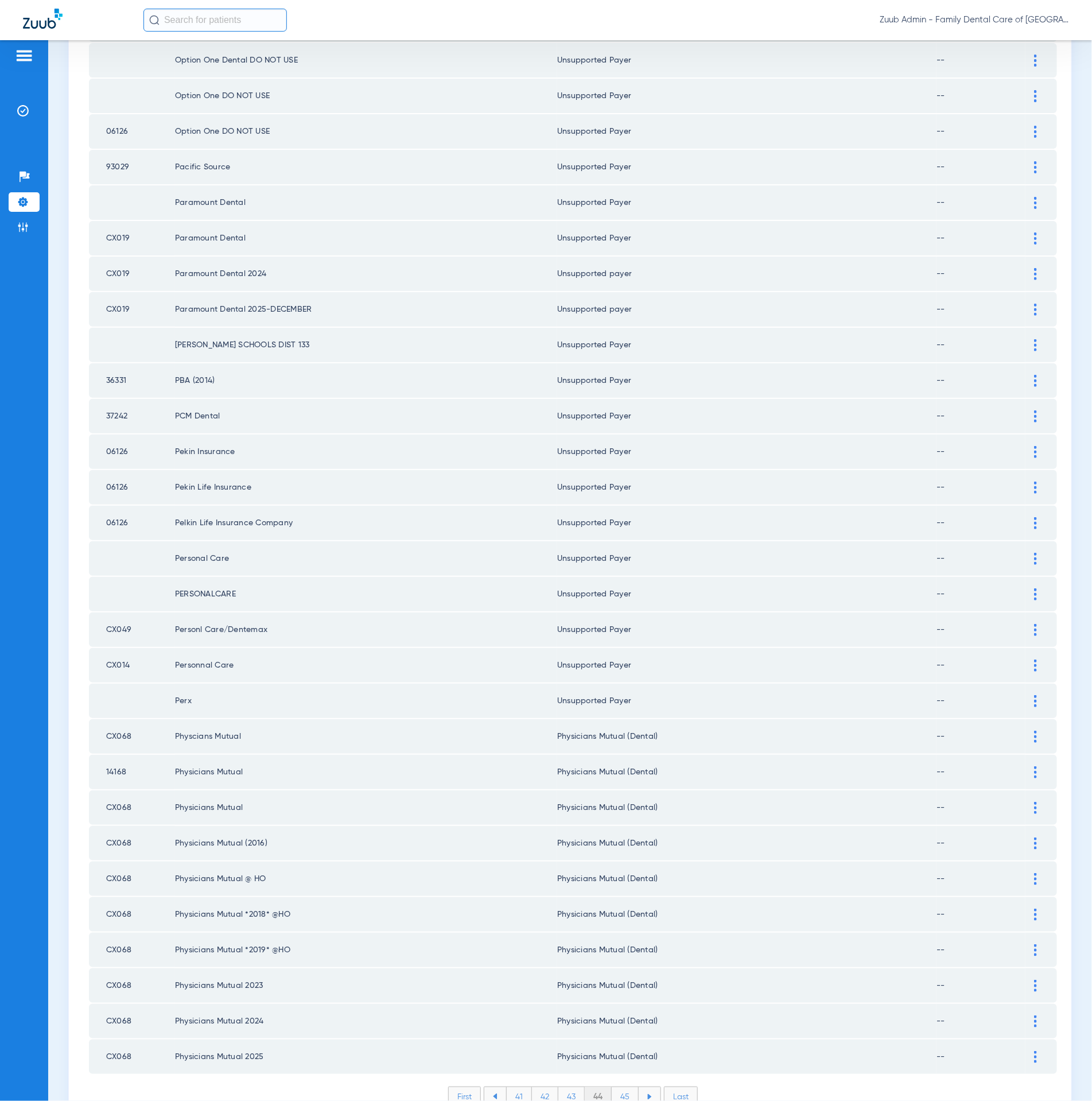
click at [620, 1087] on li "45" at bounding box center [625, 1097] width 27 height 20
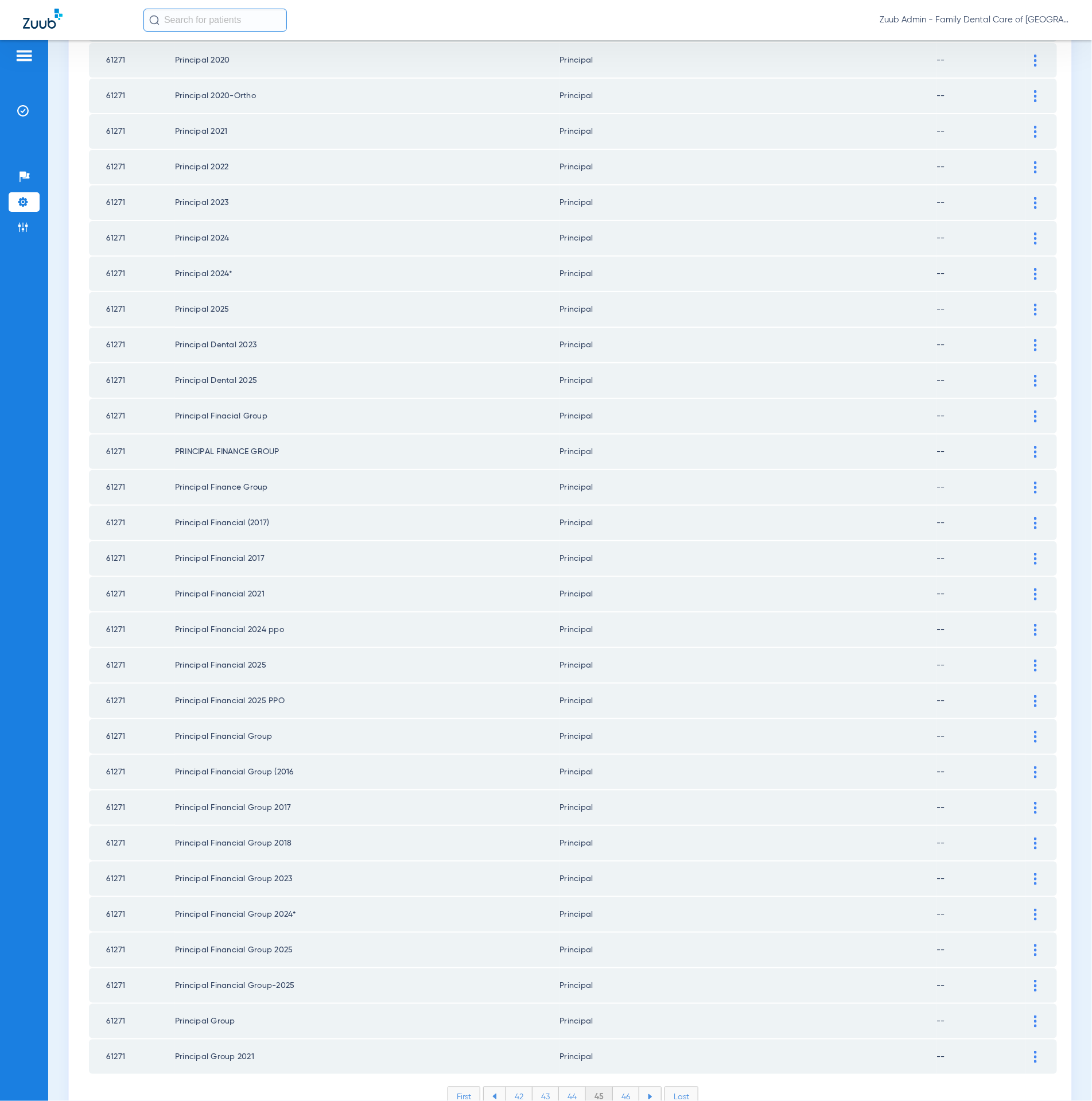
click at [623, 1087] on li "46" at bounding box center [625, 1097] width 26 height 20
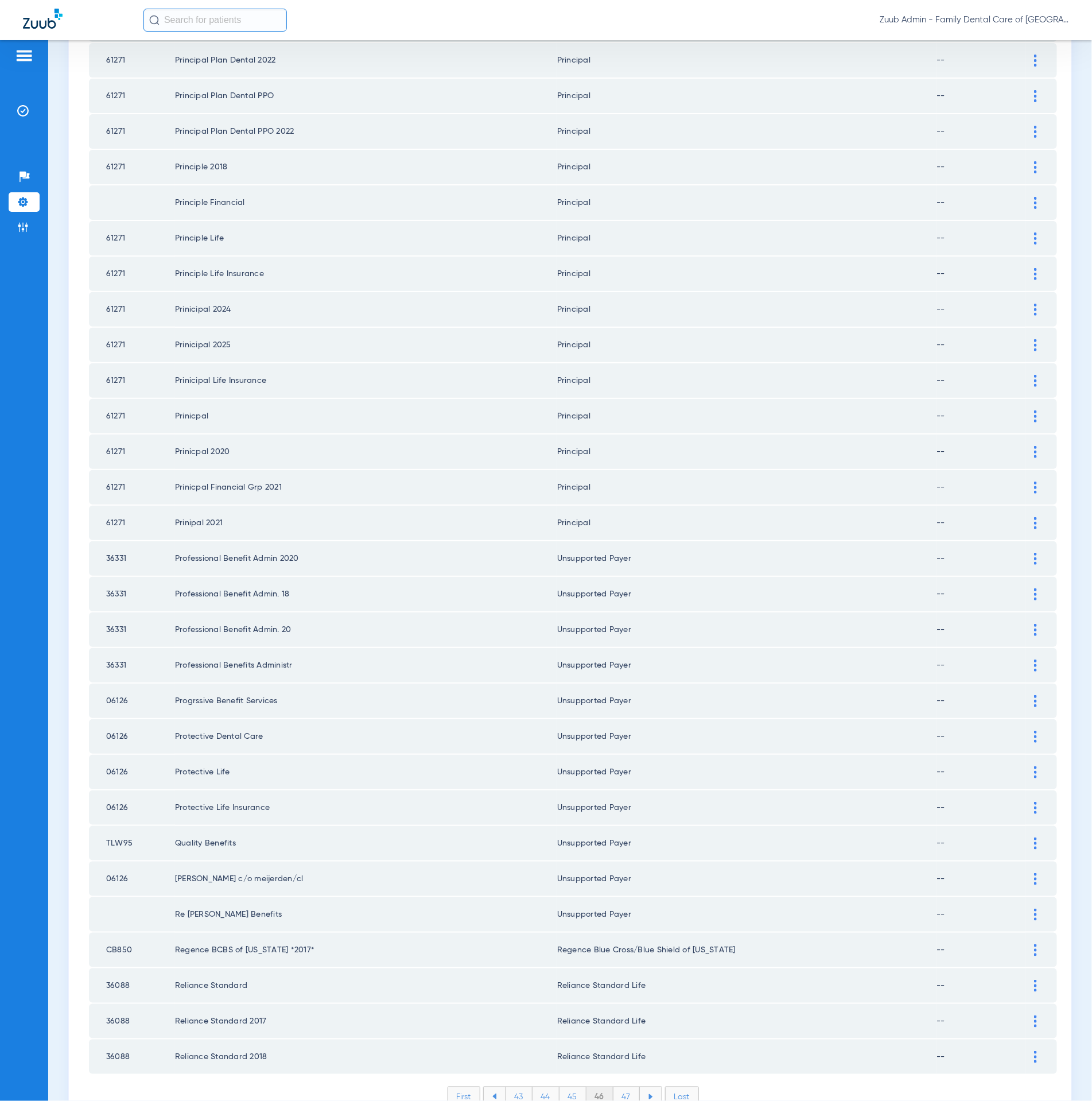
click at [614, 1087] on li "47" at bounding box center [626, 1097] width 26 height 20
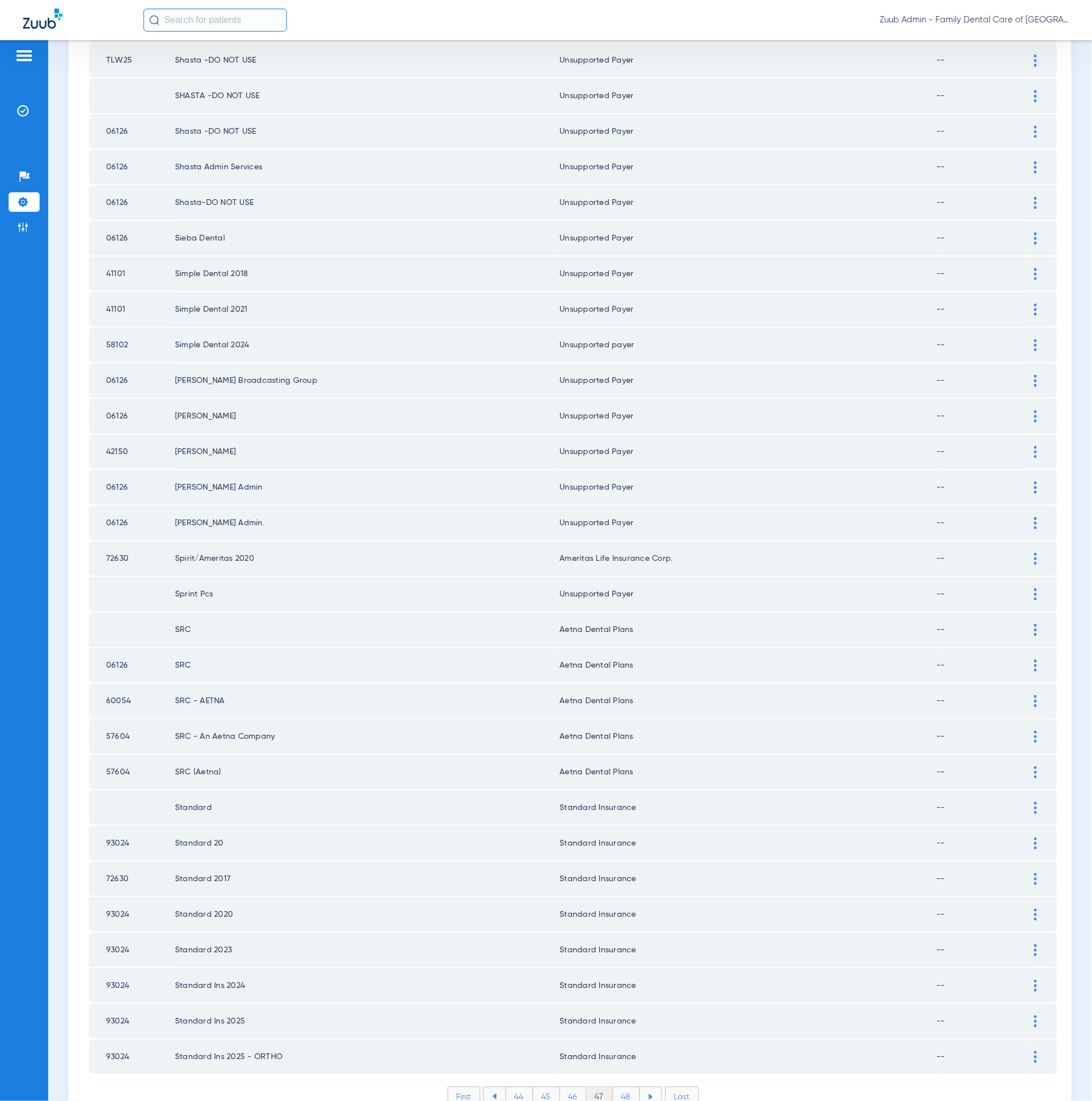
click at [625, 1087] on li "48" at bounding box center [626, 1097] width 27 height 20
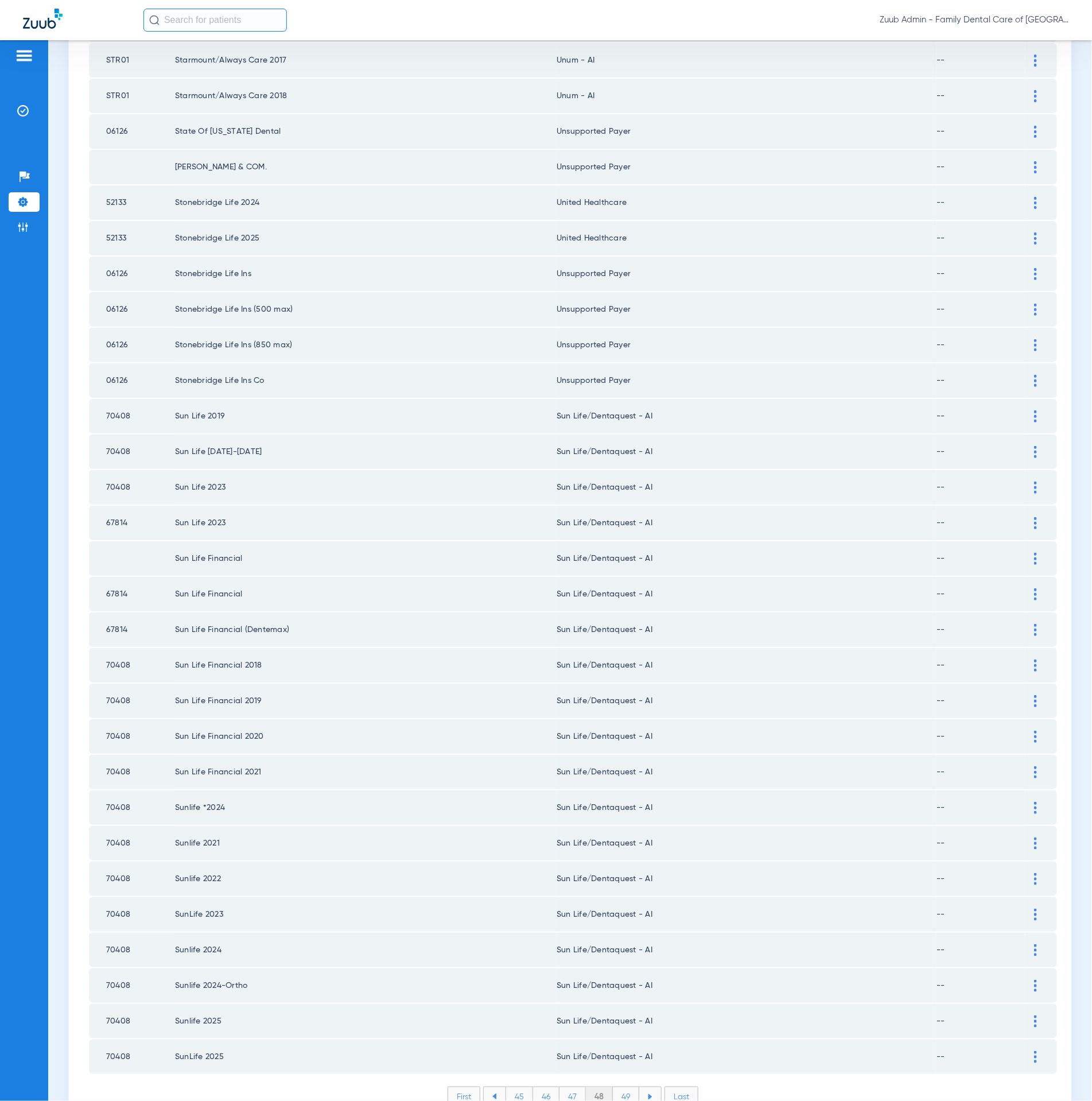
click at [629, 1087] on li "49" at bounding box center [625, 1097] width 26 height 20
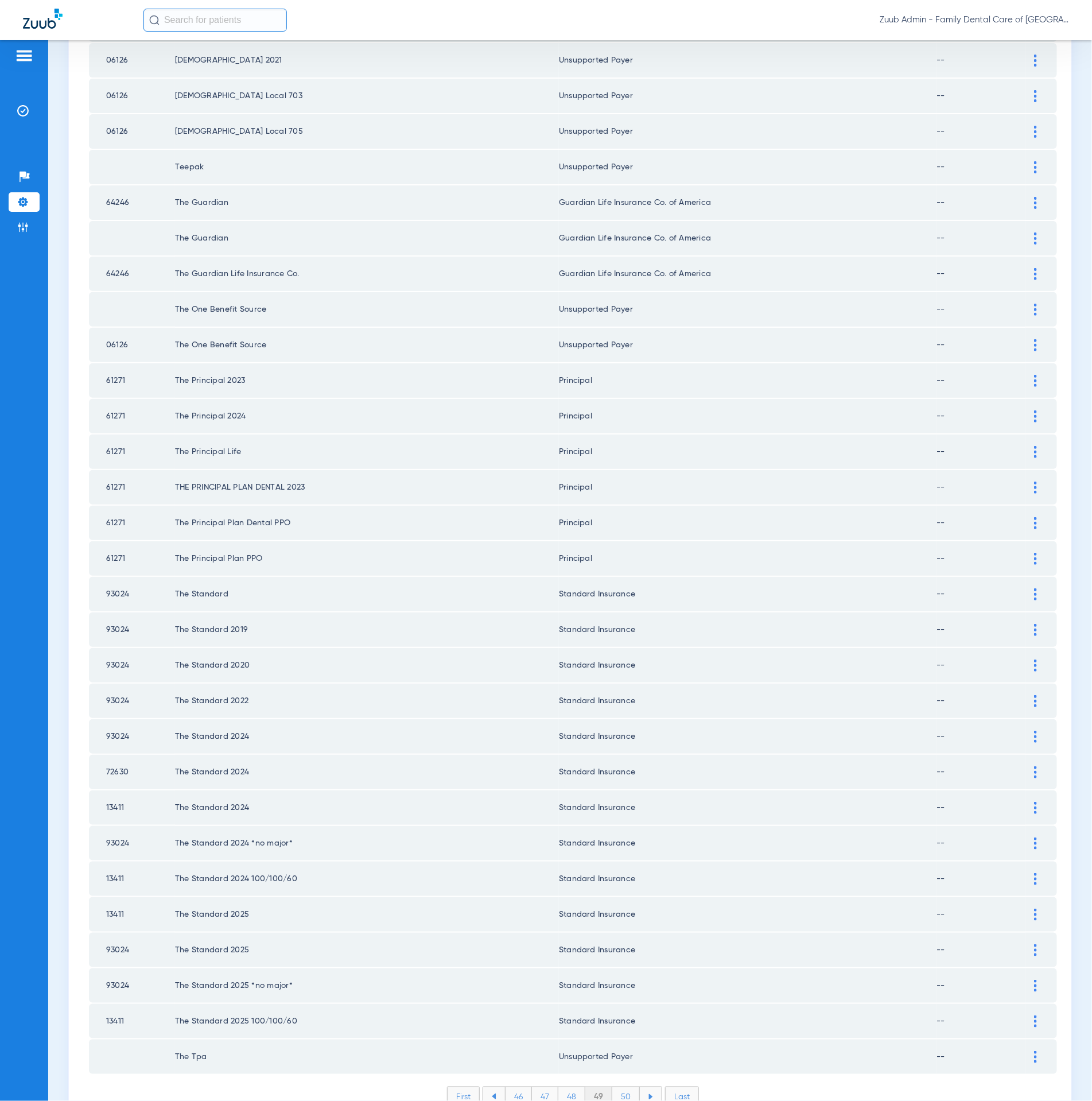
click at [621, 1087] on li "50" at bounding box center [625, 1097] width 27 height 20
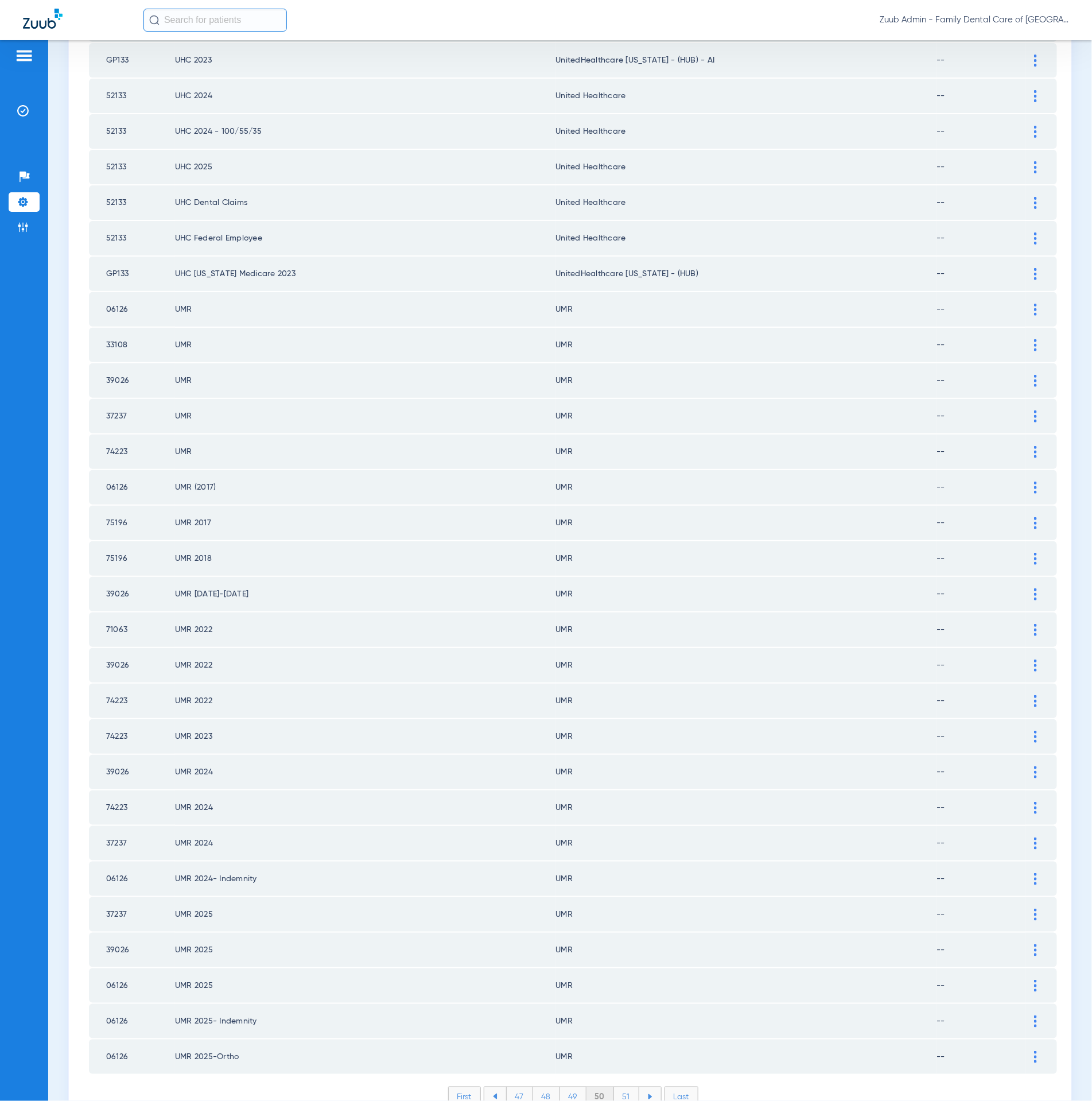
click at [625, 1087] on li "51" at bounding box center [626, 1097] width 26 height 20
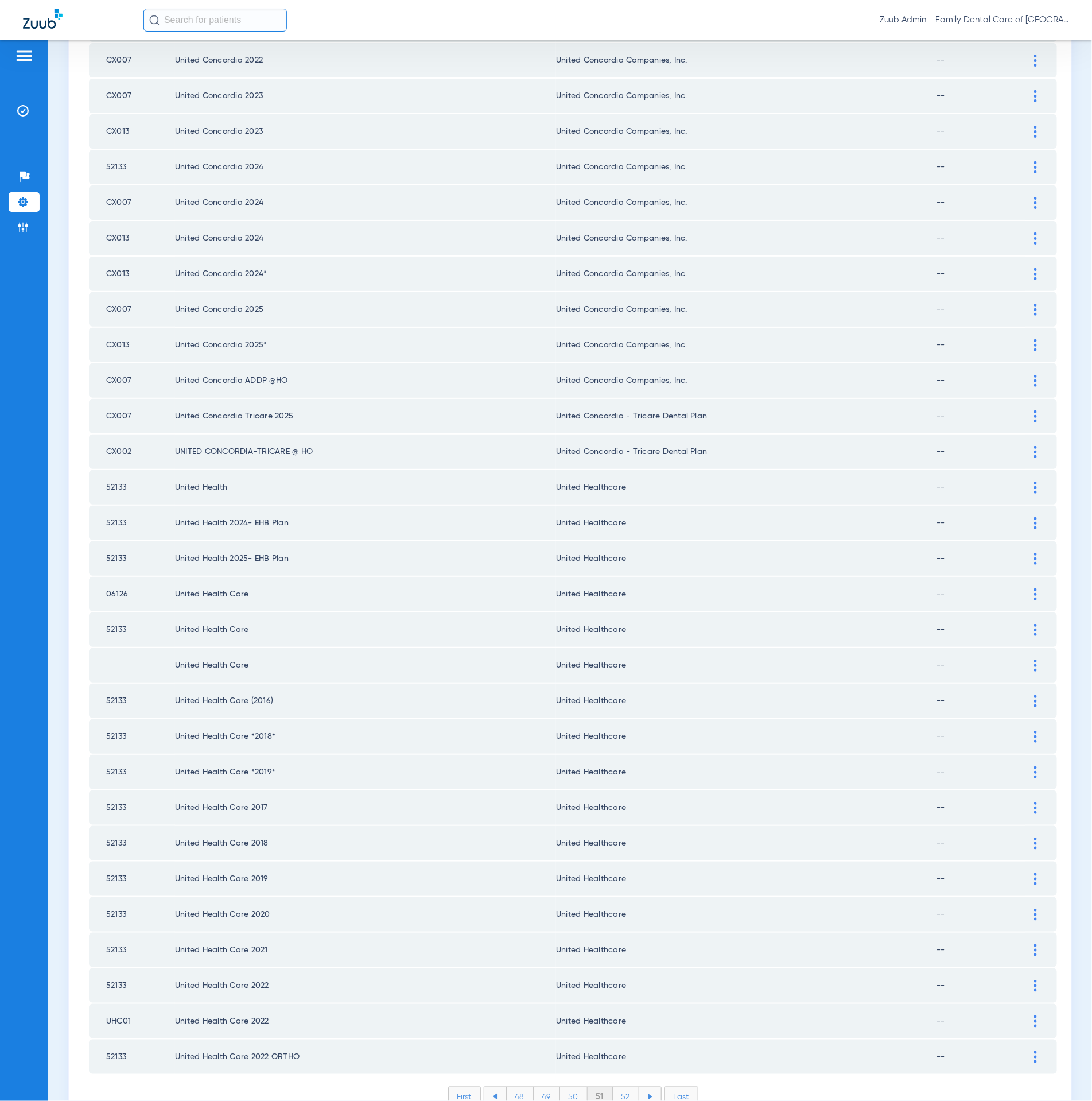
click at [624, 1087] on li "52" at bounding box center [625, 1097] width 26 height 20
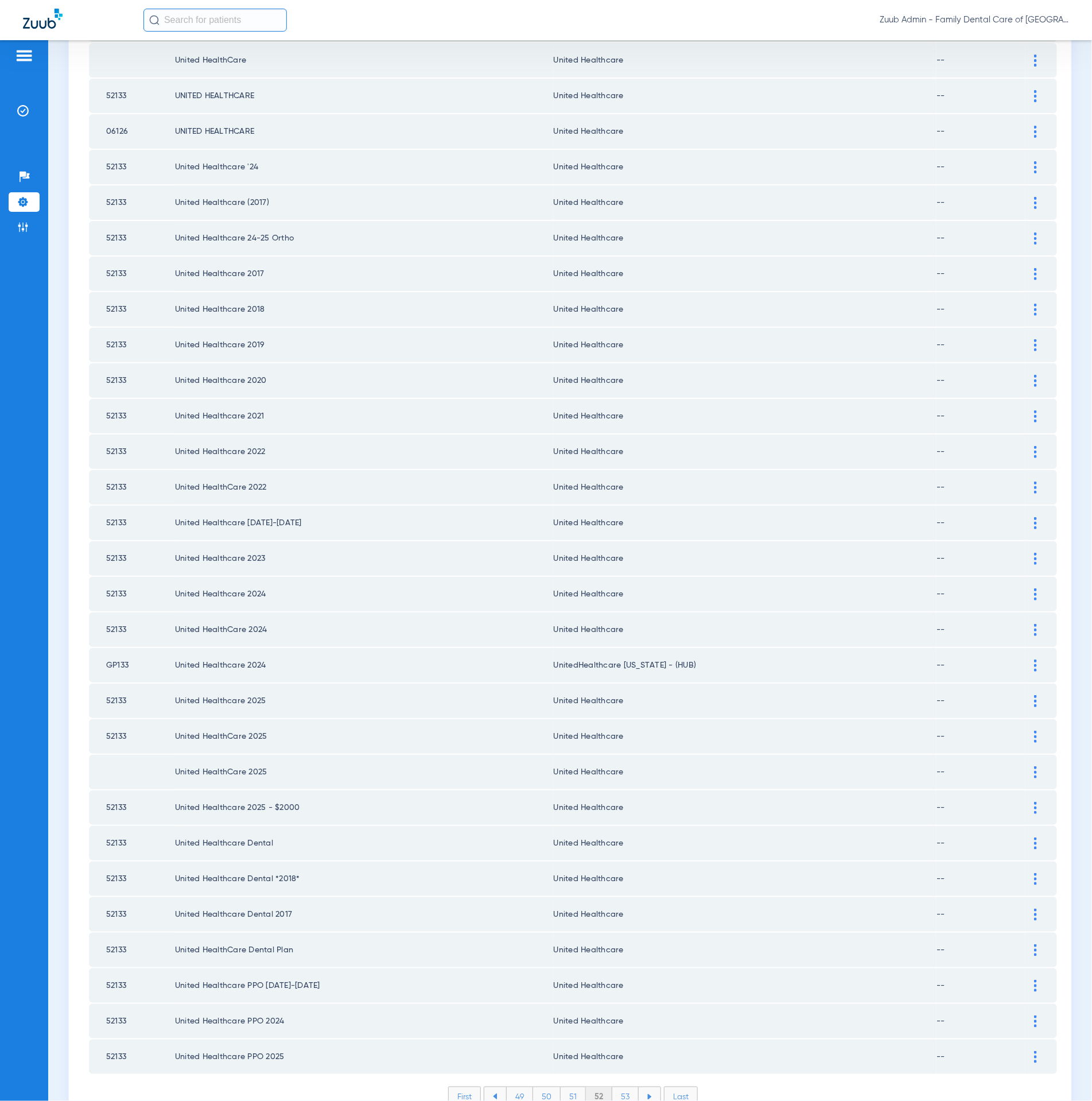
click at [613, 1087] on li "53" at bounding box center [625, 1097] width 26 height 20
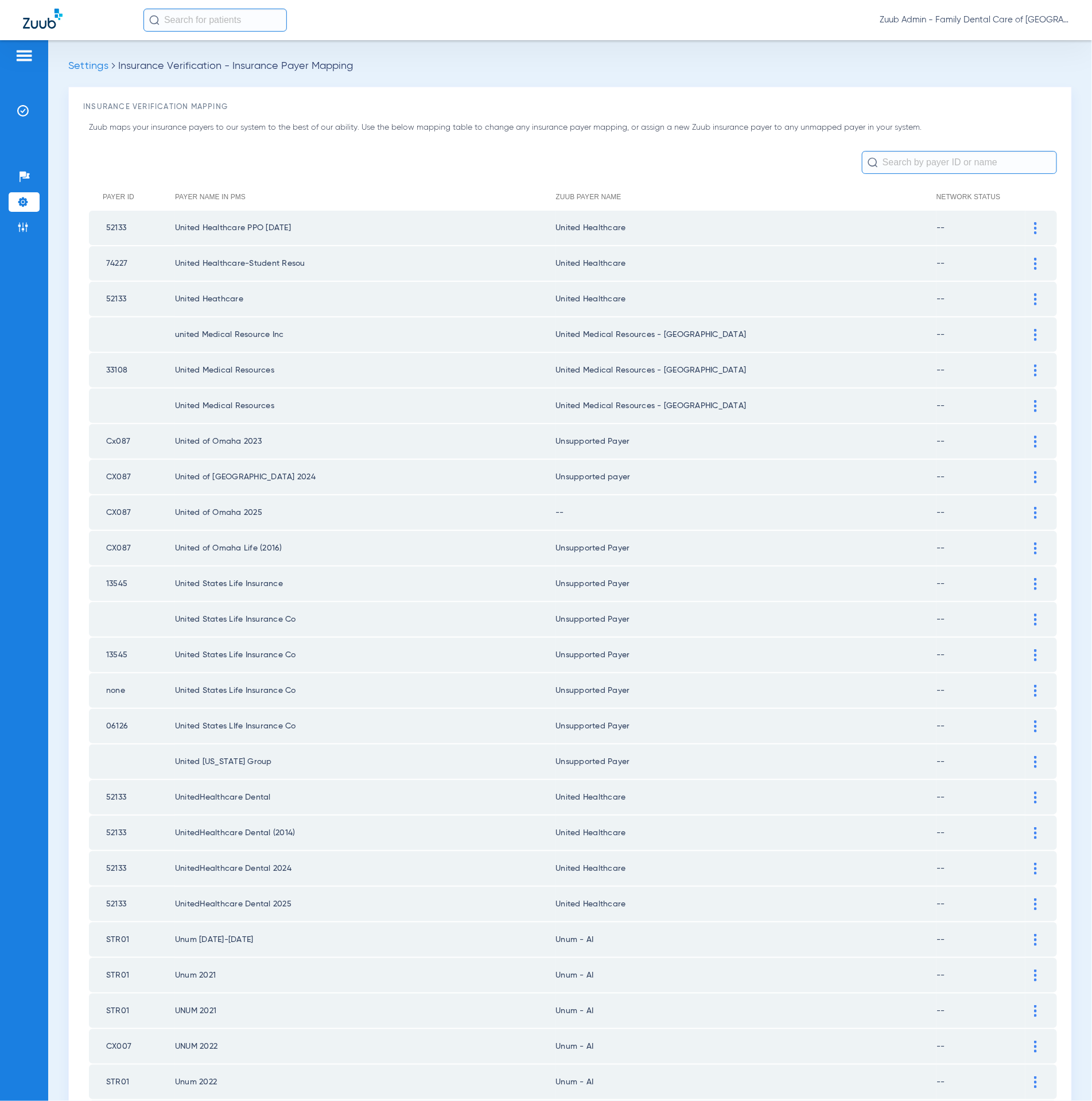
click at [1034, 507] on img at bounding box center [1035, 513] width 3 height 12
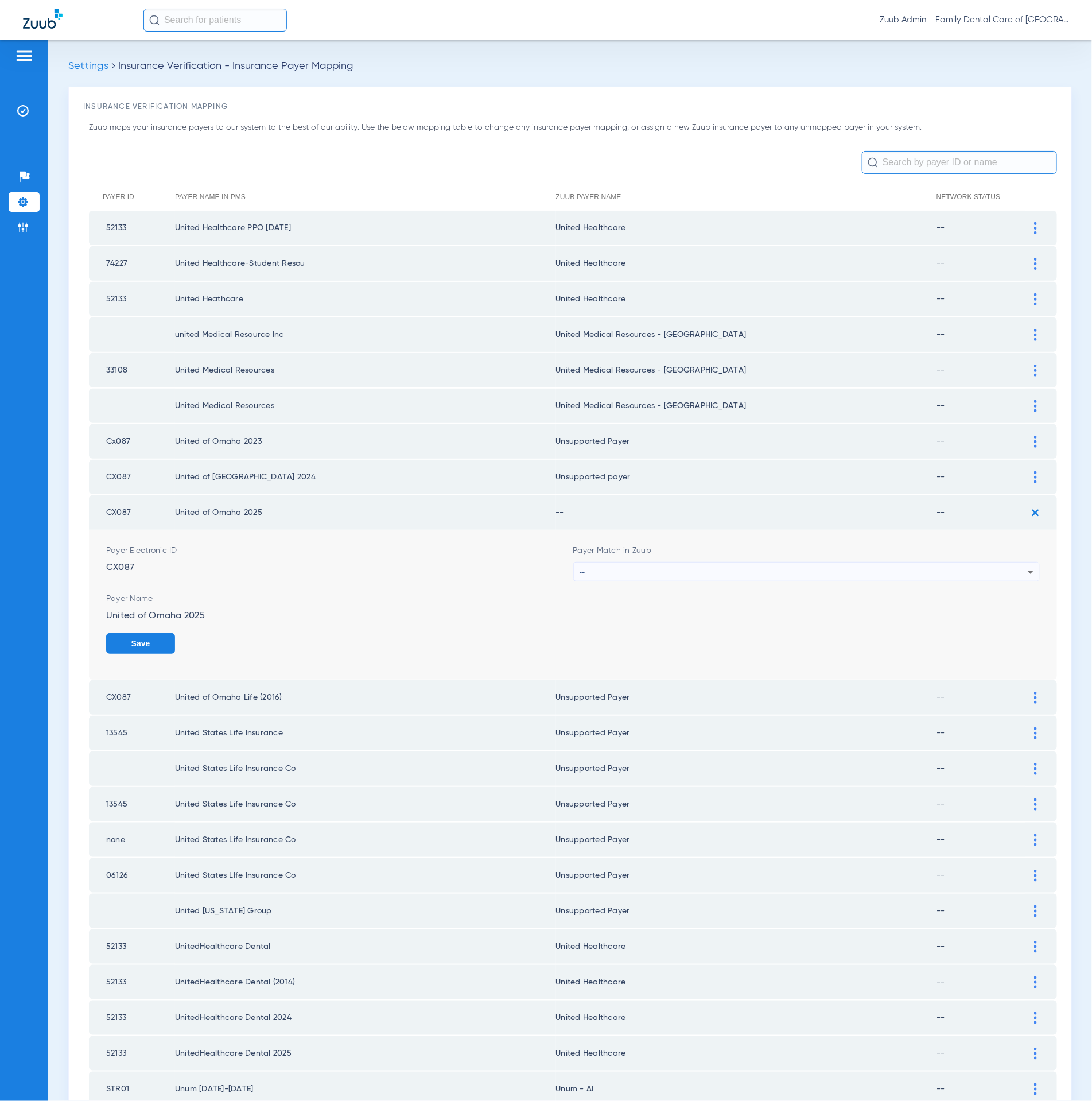
click at [650, 562] on div "--" at bounding box center [803, 572] width 449 height 20
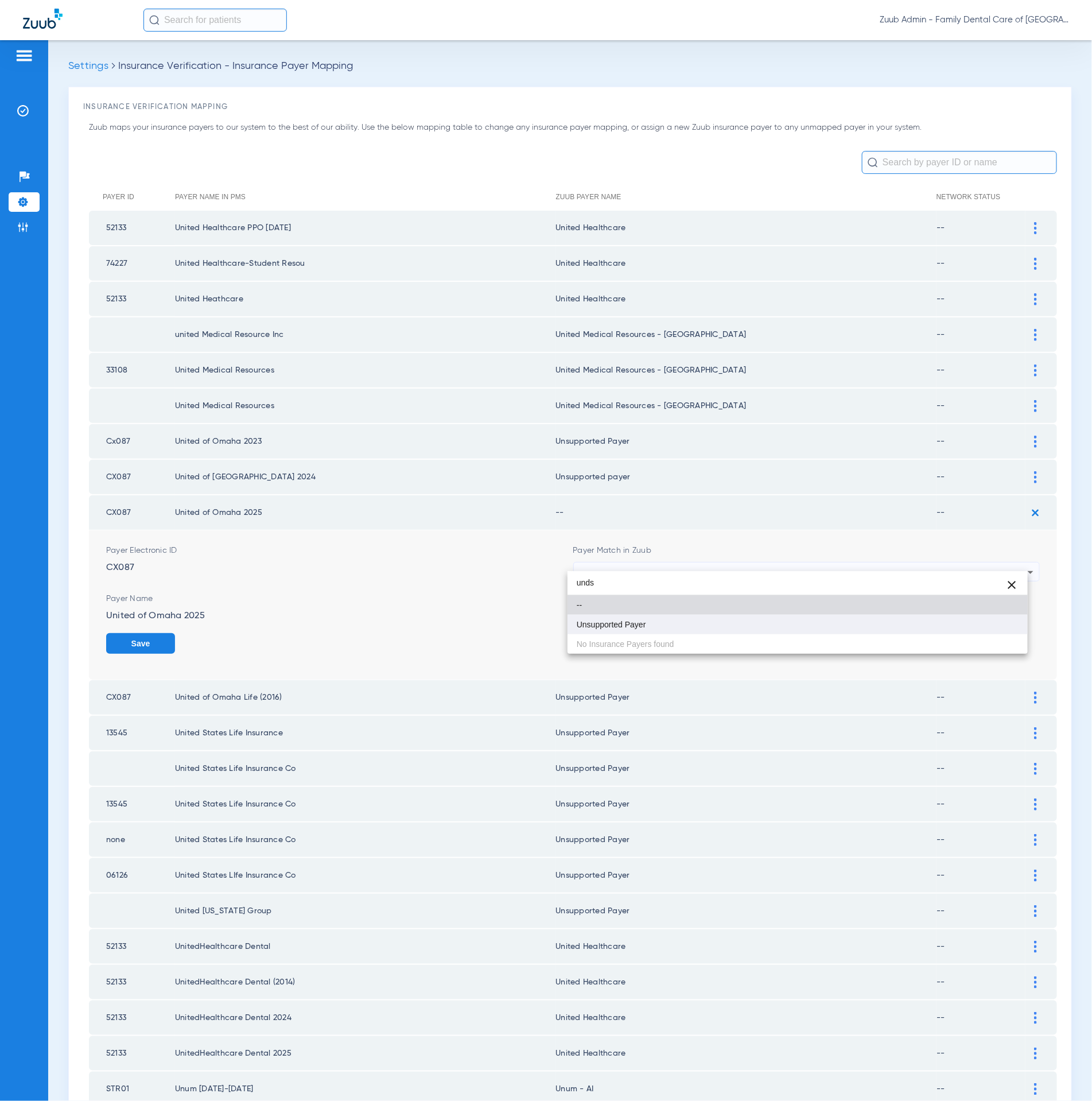
type input "unds"
click at [649, 627] on mat-option "Unsupported Payer" at bounding box center [797, 624] width 460 height 20
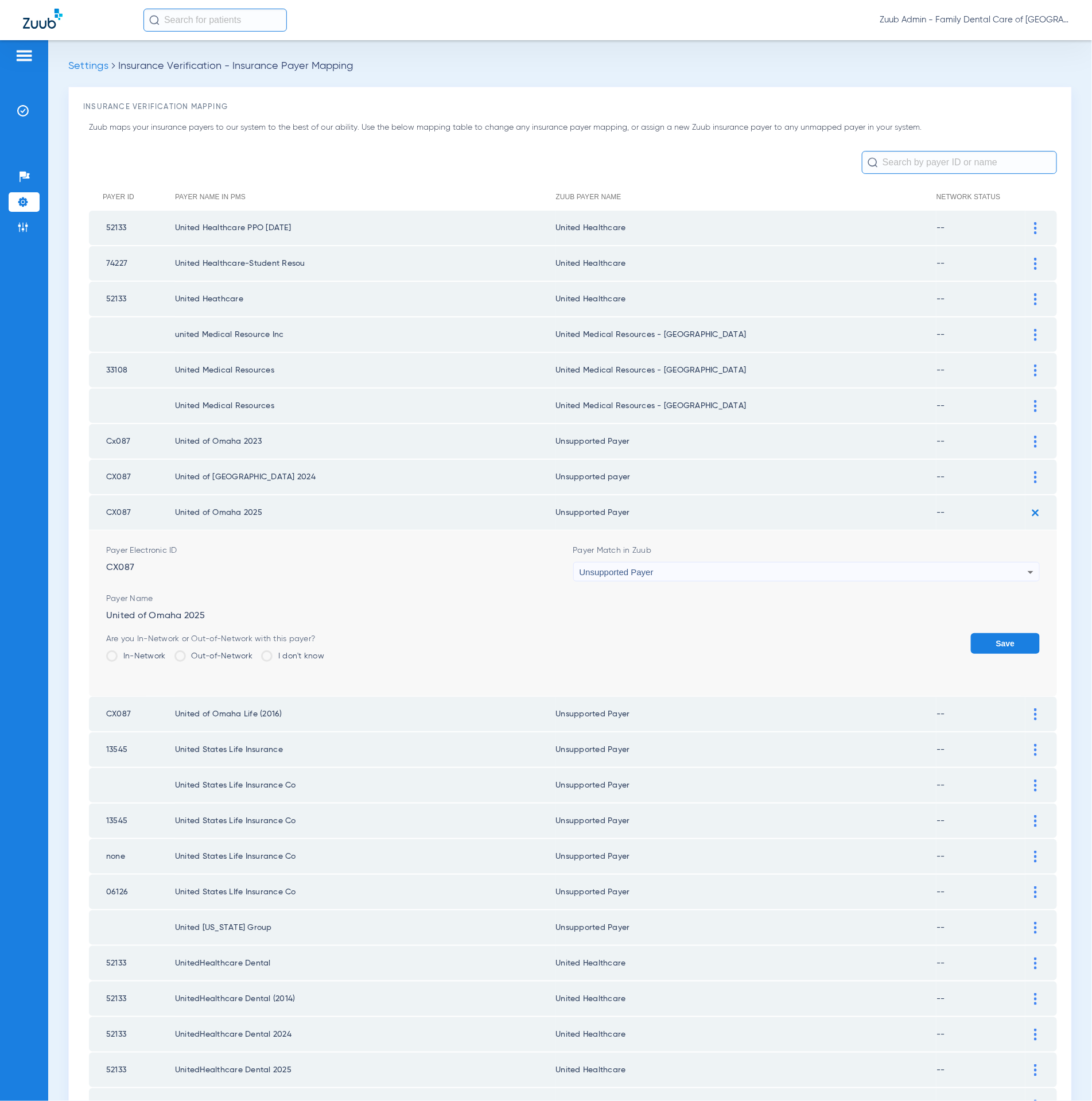
click at [983, 633] on button "Save" at bounding box center [1005, 644] width 69 height 21
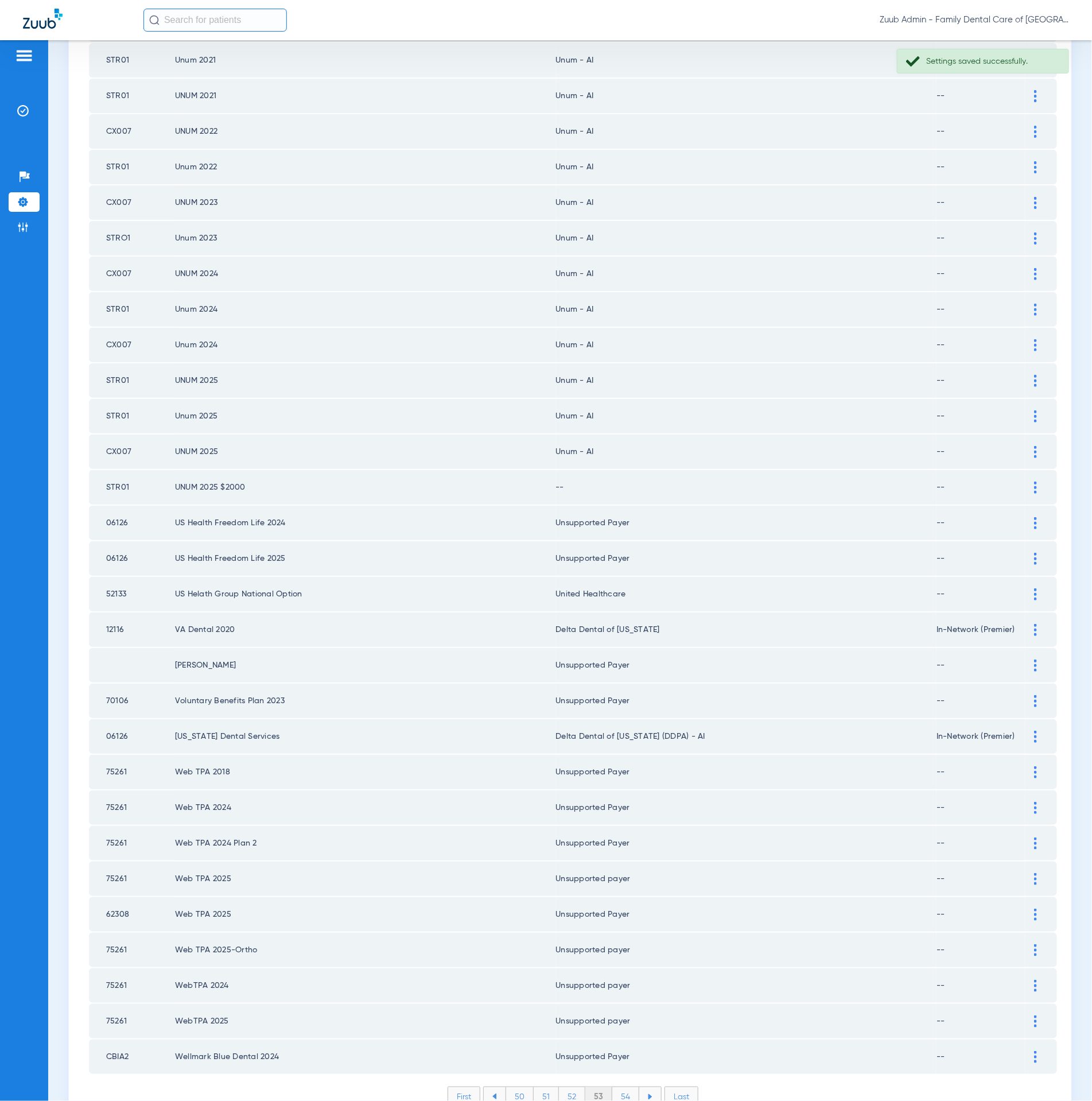
click at [1025, 481] on div at bounding box center [1035, 487] width 20 height 12
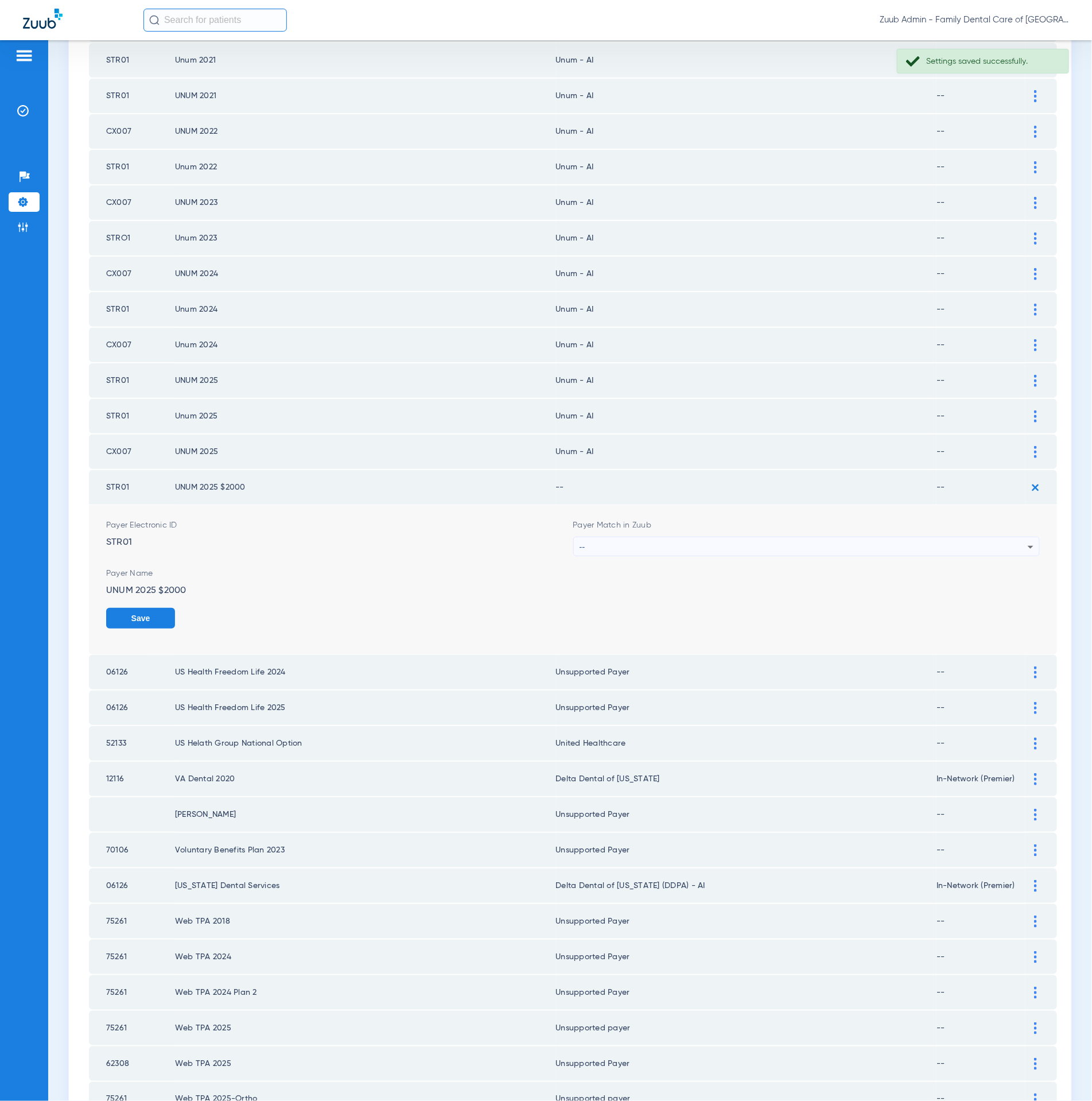
click at [744, 537] on div "--" at bounding box center [803, 546] width 449 height 20
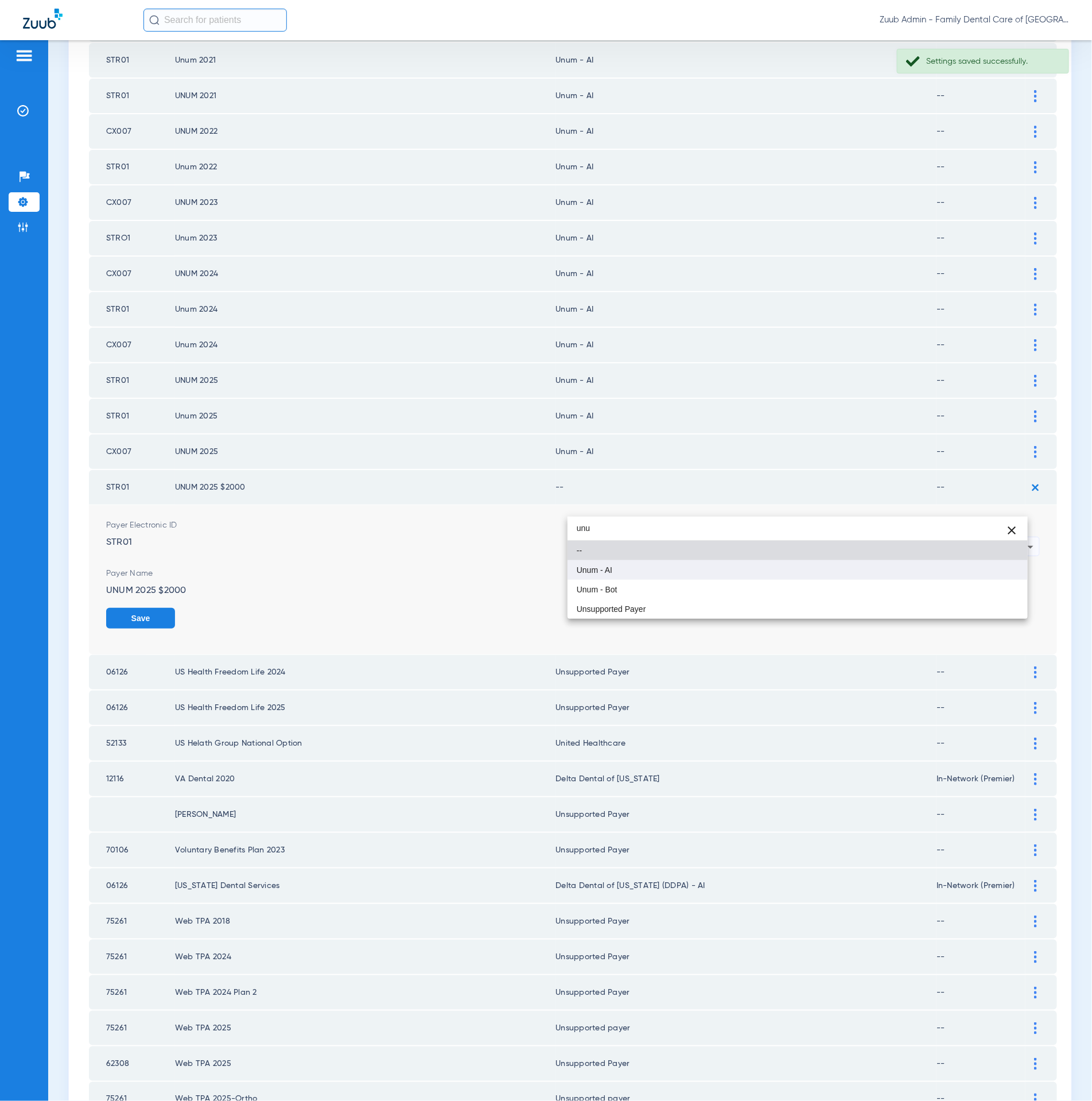
type input "unu"
click at [660, 570] on mat-option "Unum - AI" at bounding box center [797, 569] width 460 height 20
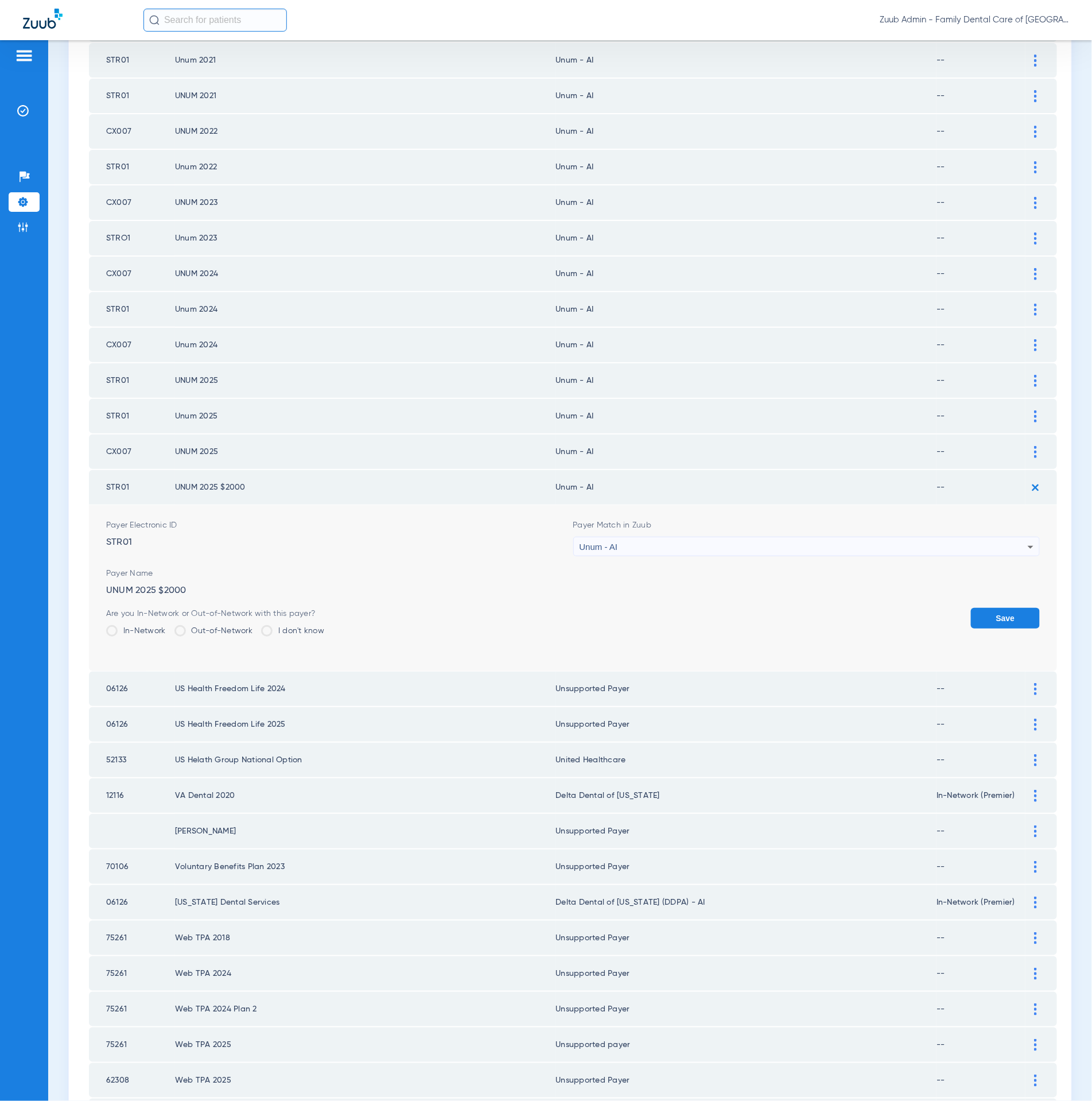
click at [1018, 608] on button "Save" at bounding box center [1005, 618] width 69 height 21
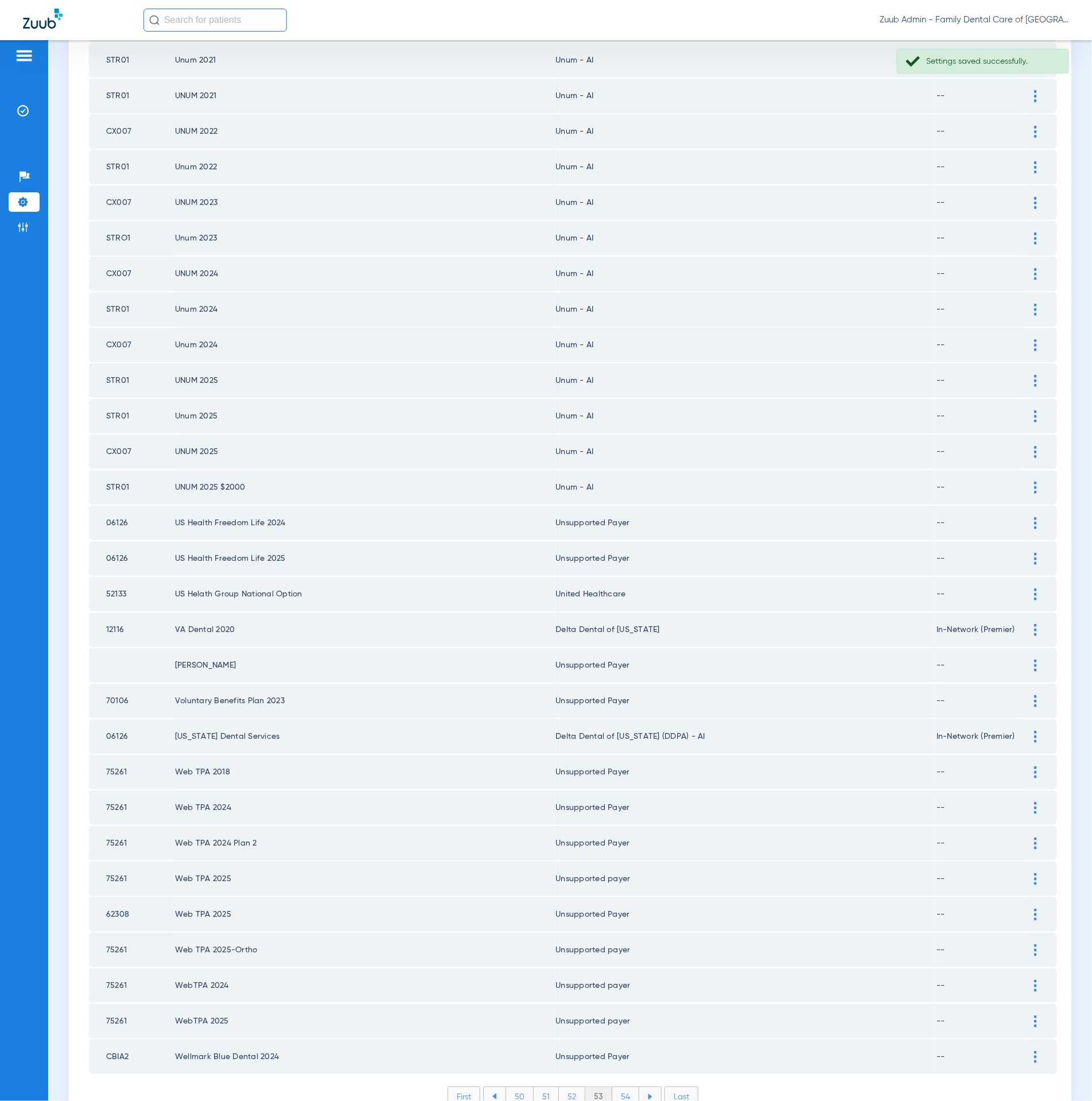
click at [628, 1087] on li "54" at bounding box center [625, 1097] width 27 height 20
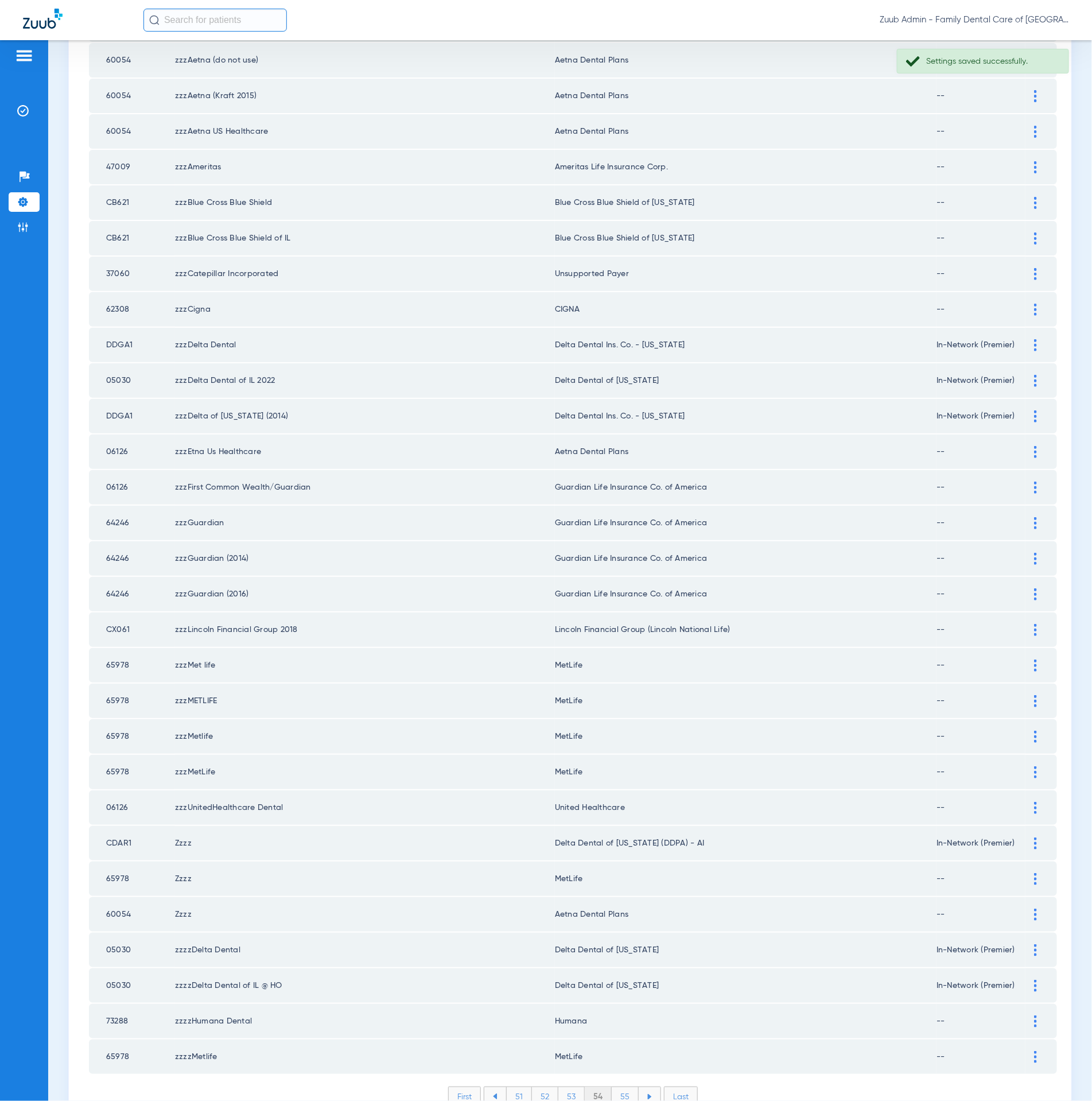
click at [617, 1087] on li "55" at bounding box center [625, 1097] width 27 height 20
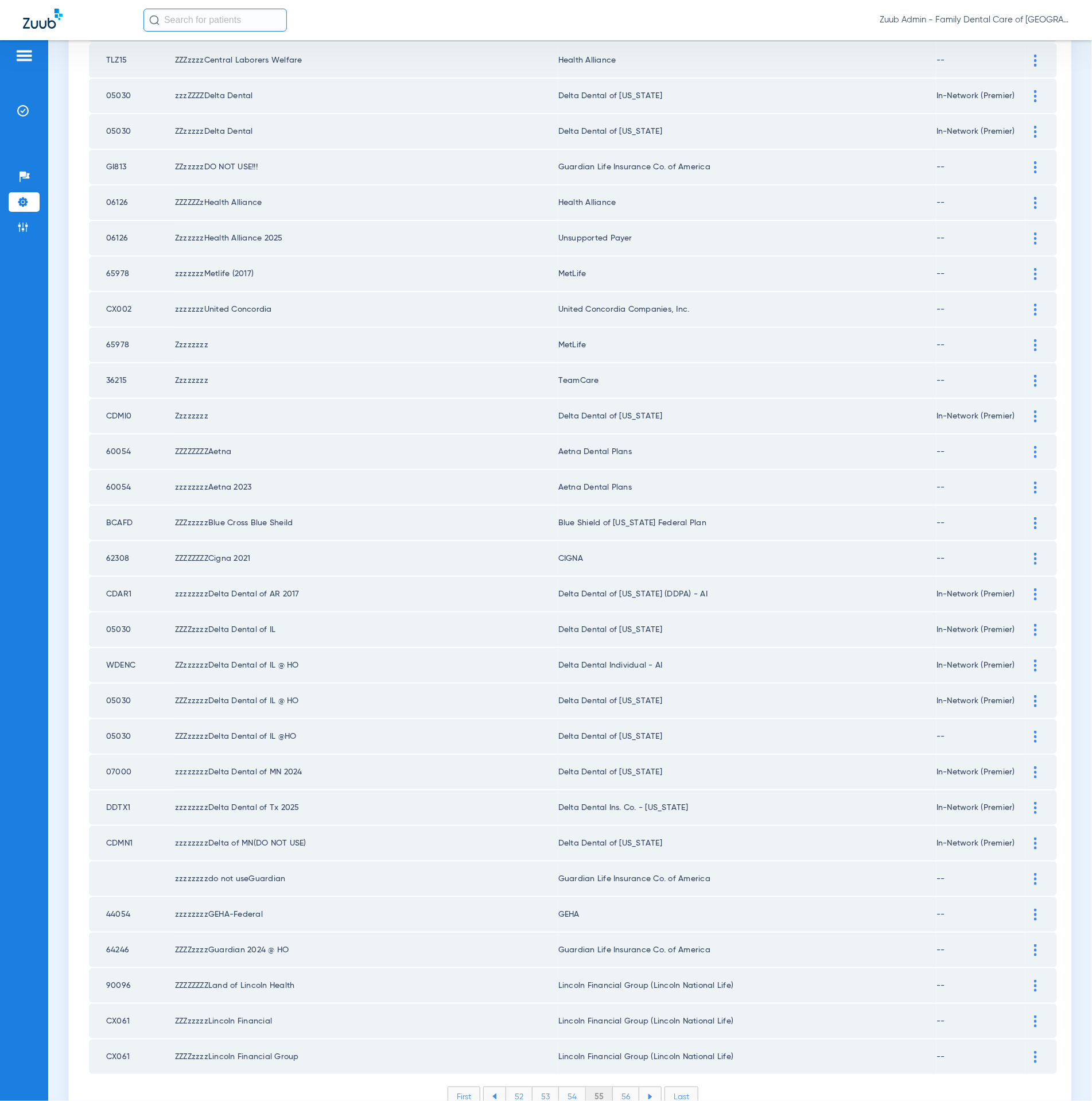
click at [620, 1087] on li "56" at bounding box center [625, 1097] width 26 height 20
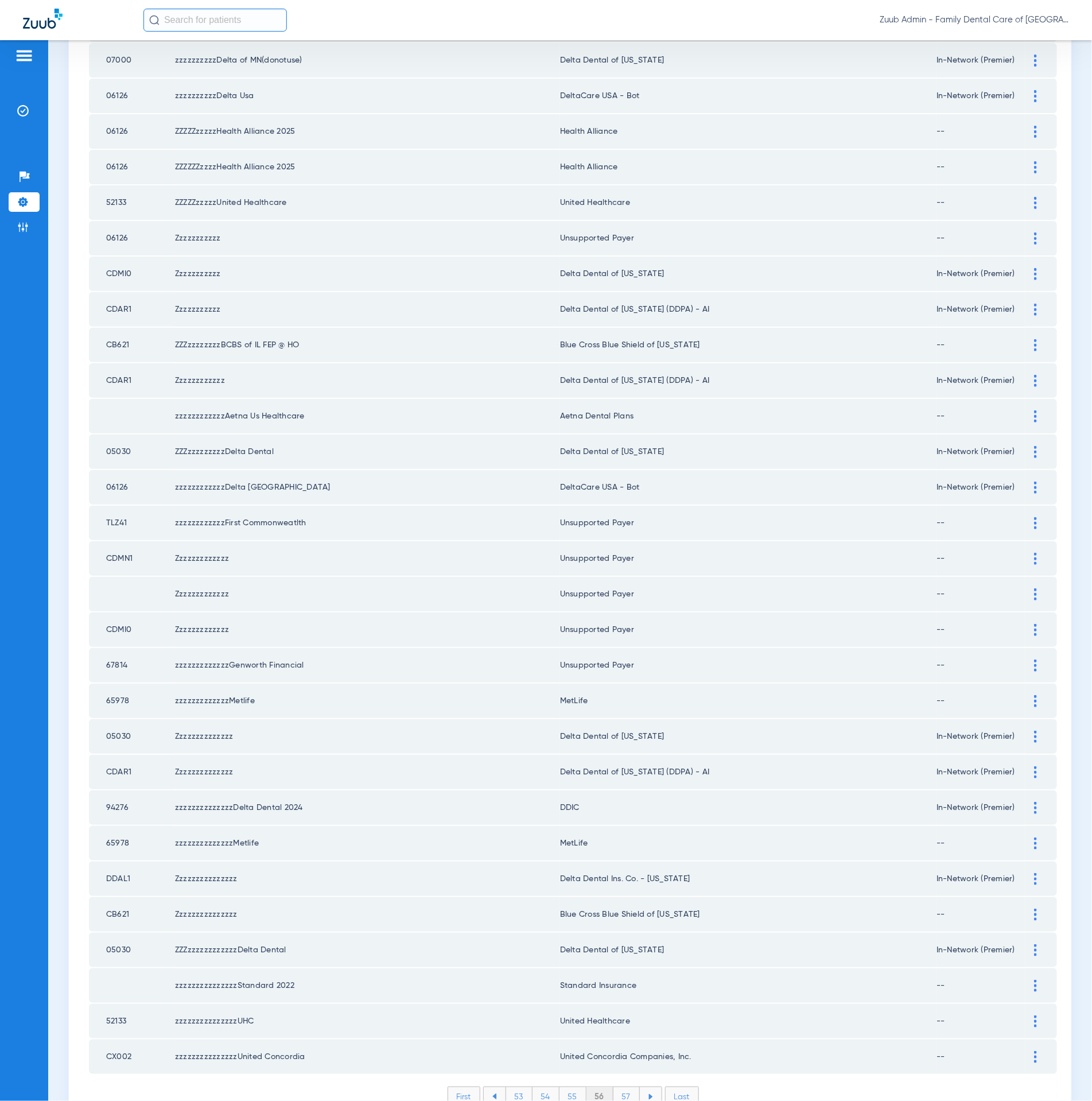
click at [617, 1087] on li "57" at bounding box center [626, 1097] width 26 height 20
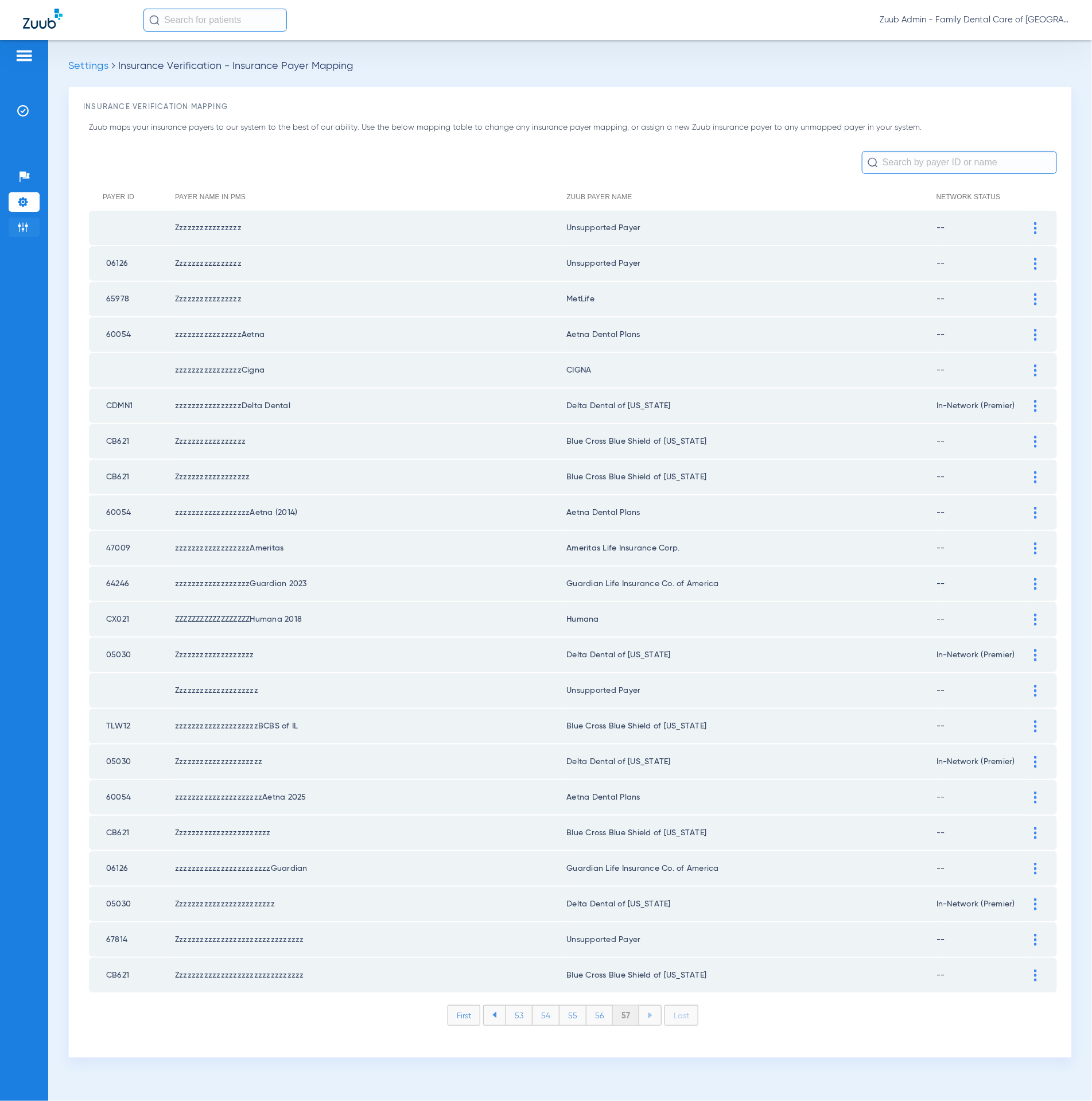
click at [31, 229] on li "Admin" at bounding box center [24, 227] width 31 height 20
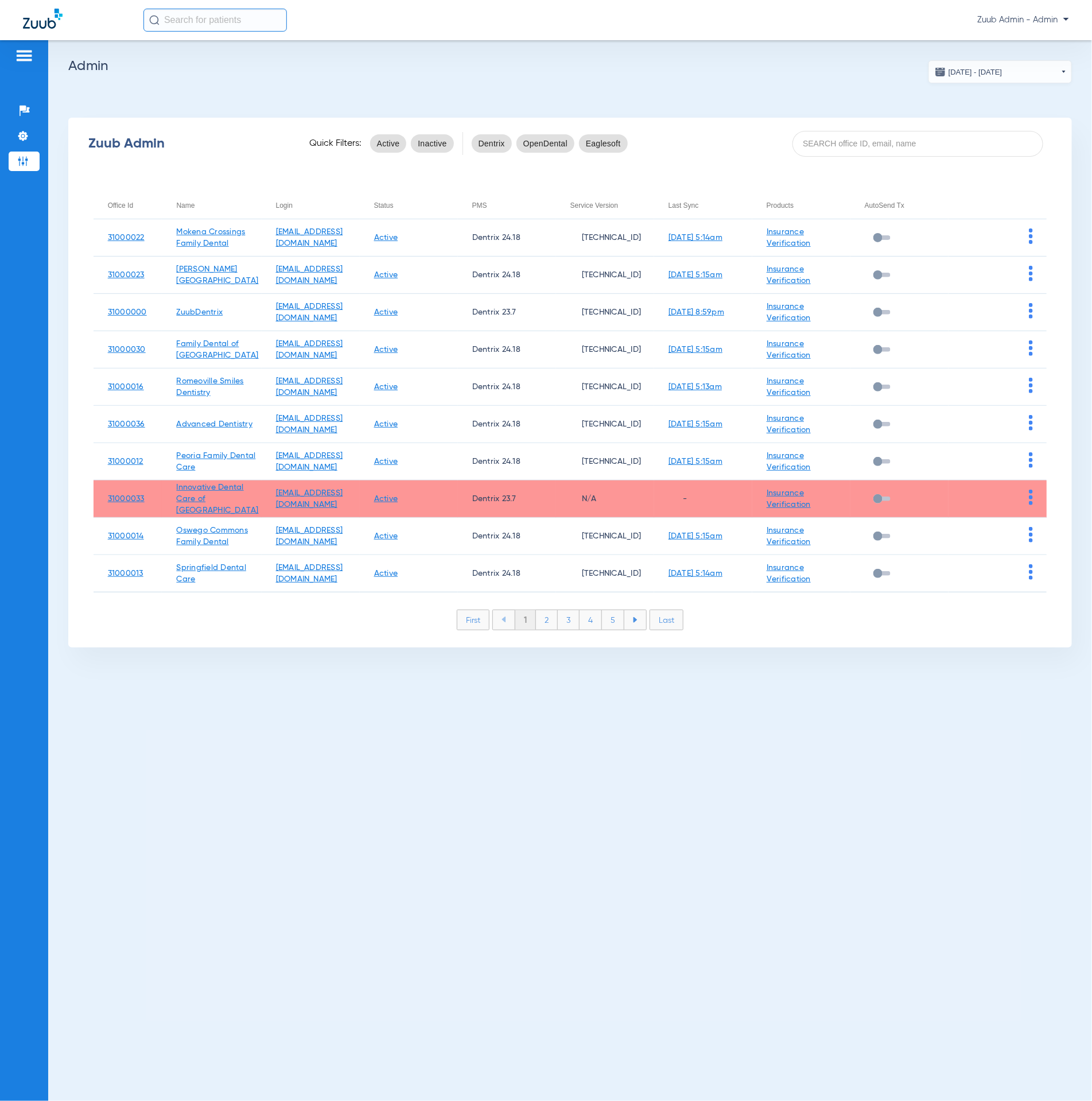
click at [883, 158] on div "Zuub Admin Quick Filters: Active Inactive Dentrix OpenDental Eaglesoft" at bounding box center [570, 144] width 1003 height 46
click at [869, 149] on input at bounding box center [917, 144] width 250 height 26
paste input "31000005"
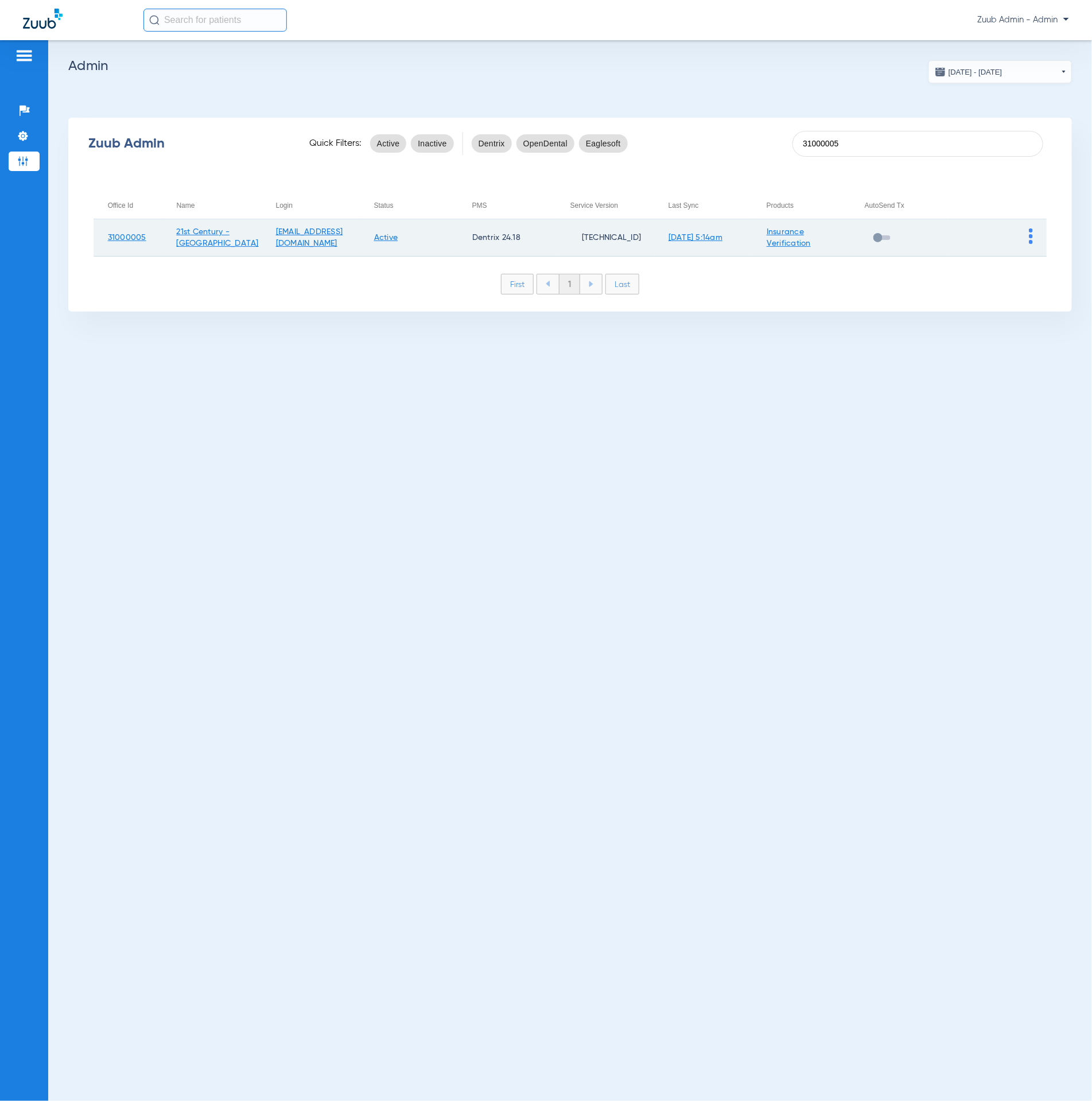
type input "31000005"
click at [1030, 235] on img at bounding box center [1030, 236] width 4 height 15
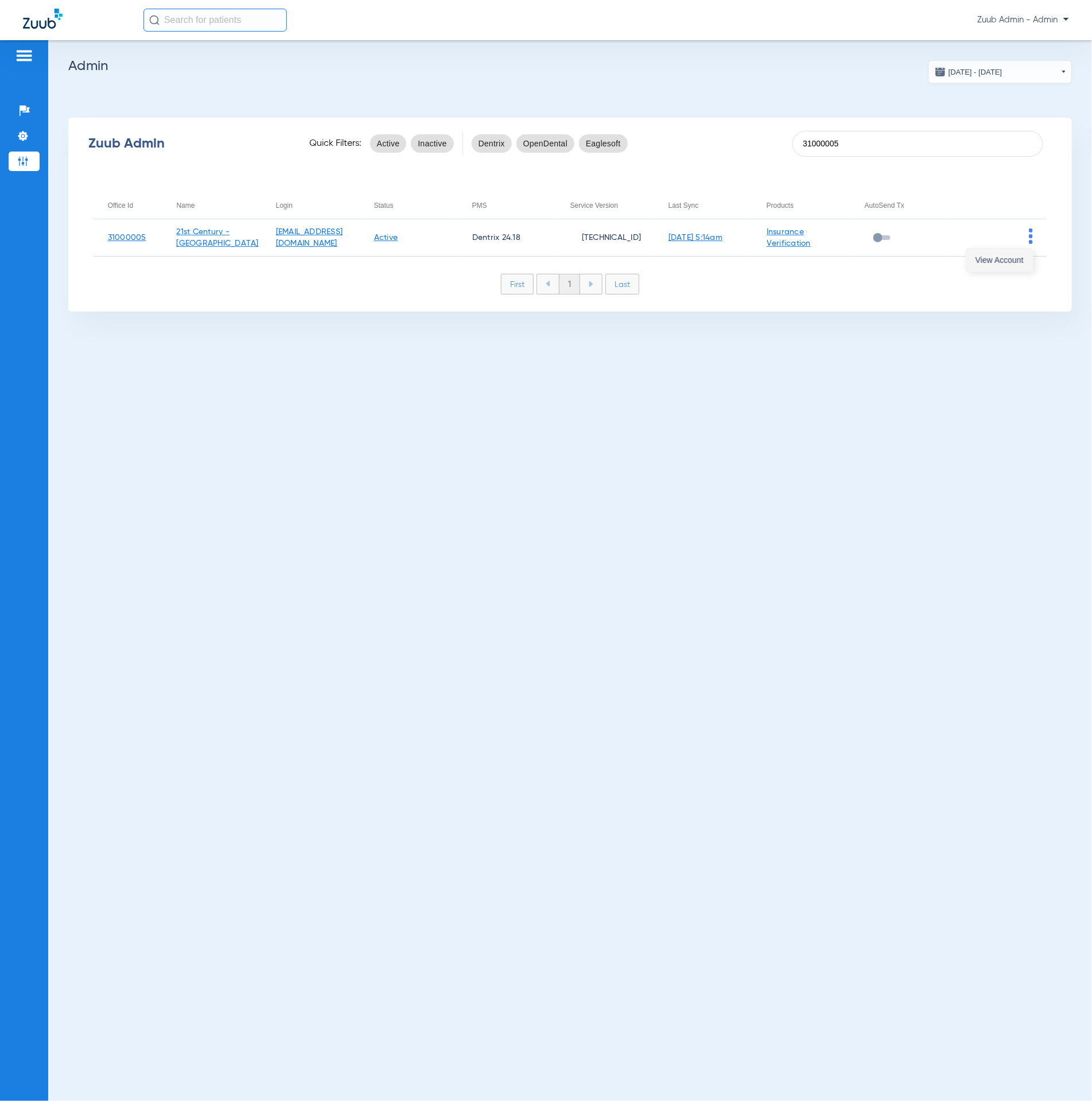
click at [1027, 256] on button "View Account" at bounding box center [1000, 260] width 67 height 23
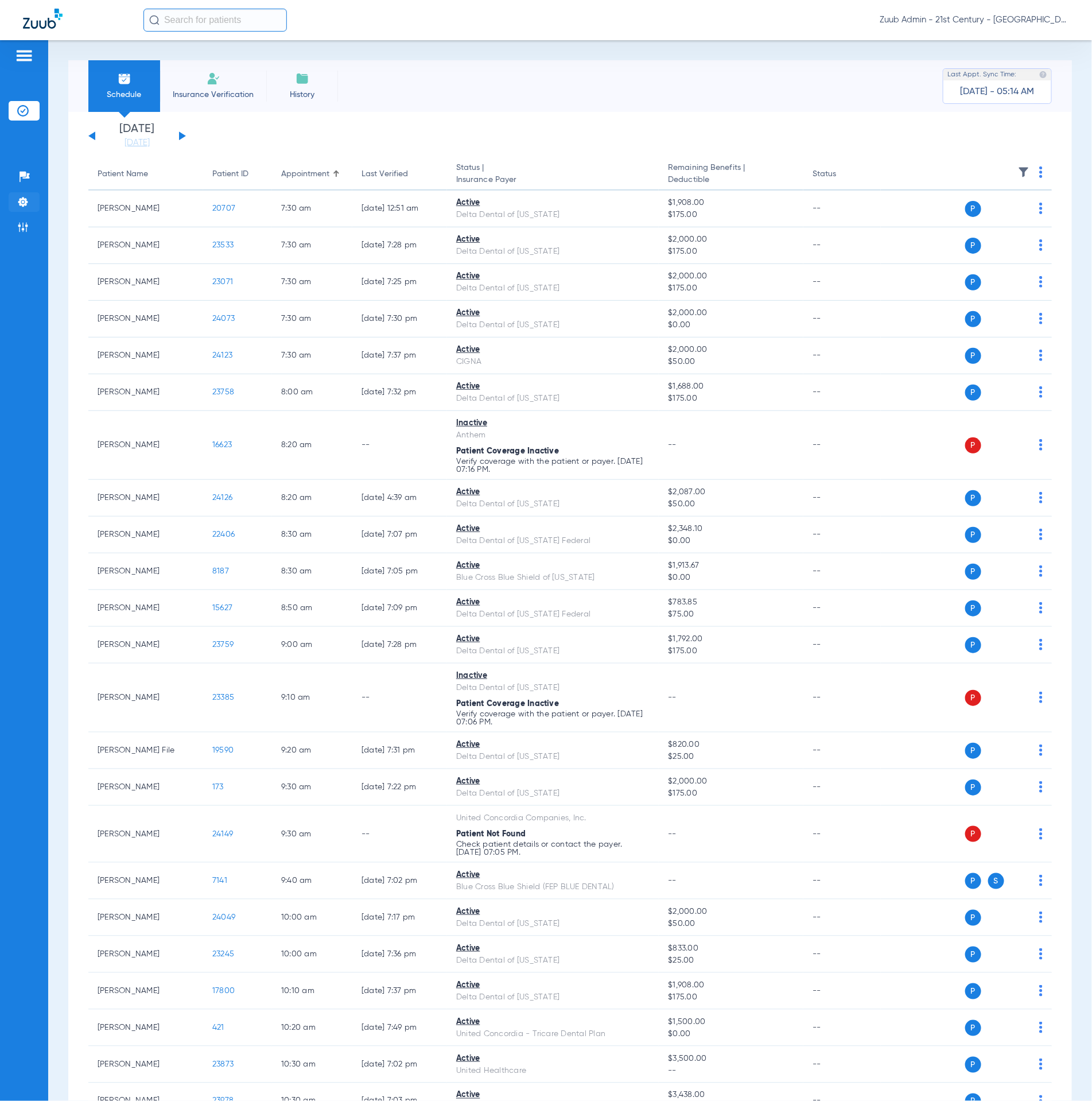
click at [26, 197] on img at bounding box center [22, 202] width 11 height 11
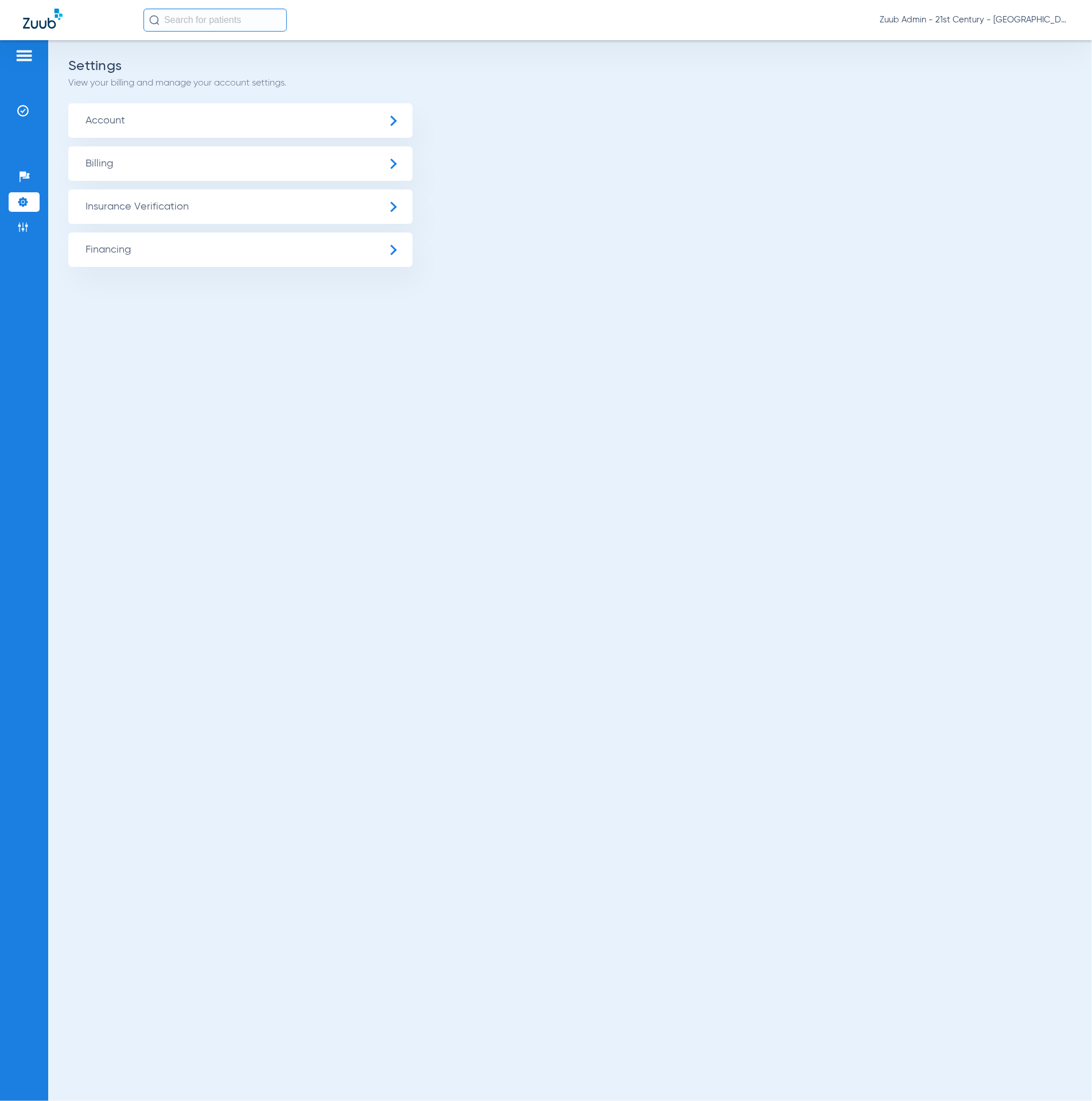
click at [220, 221] on span "Insurance Verification" at bounding box center [240, 207] width 344 height 34
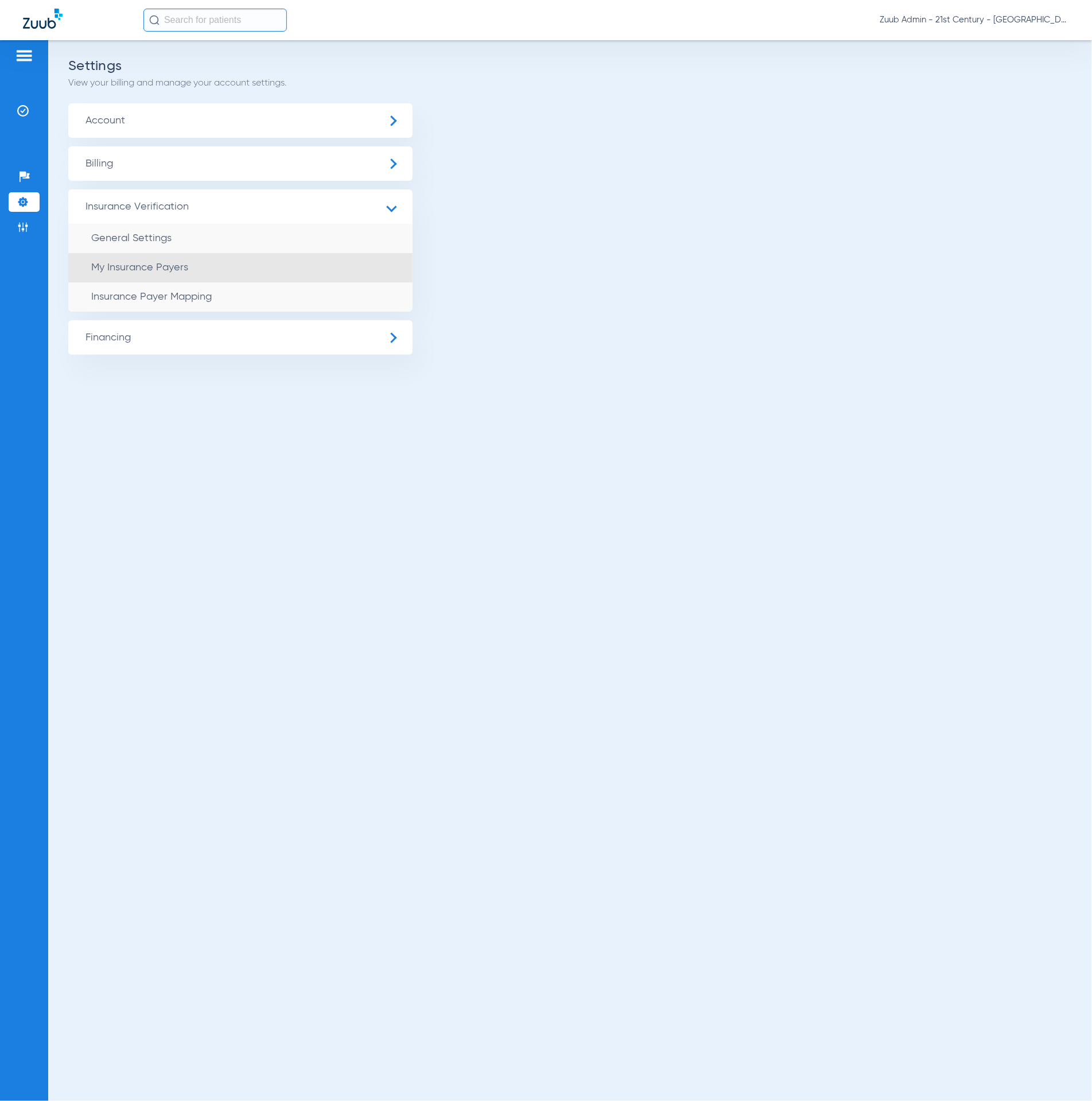
click at [242, 274] on li "My Insurance Payers" at bounding box center [240, 268] width 344 height 29
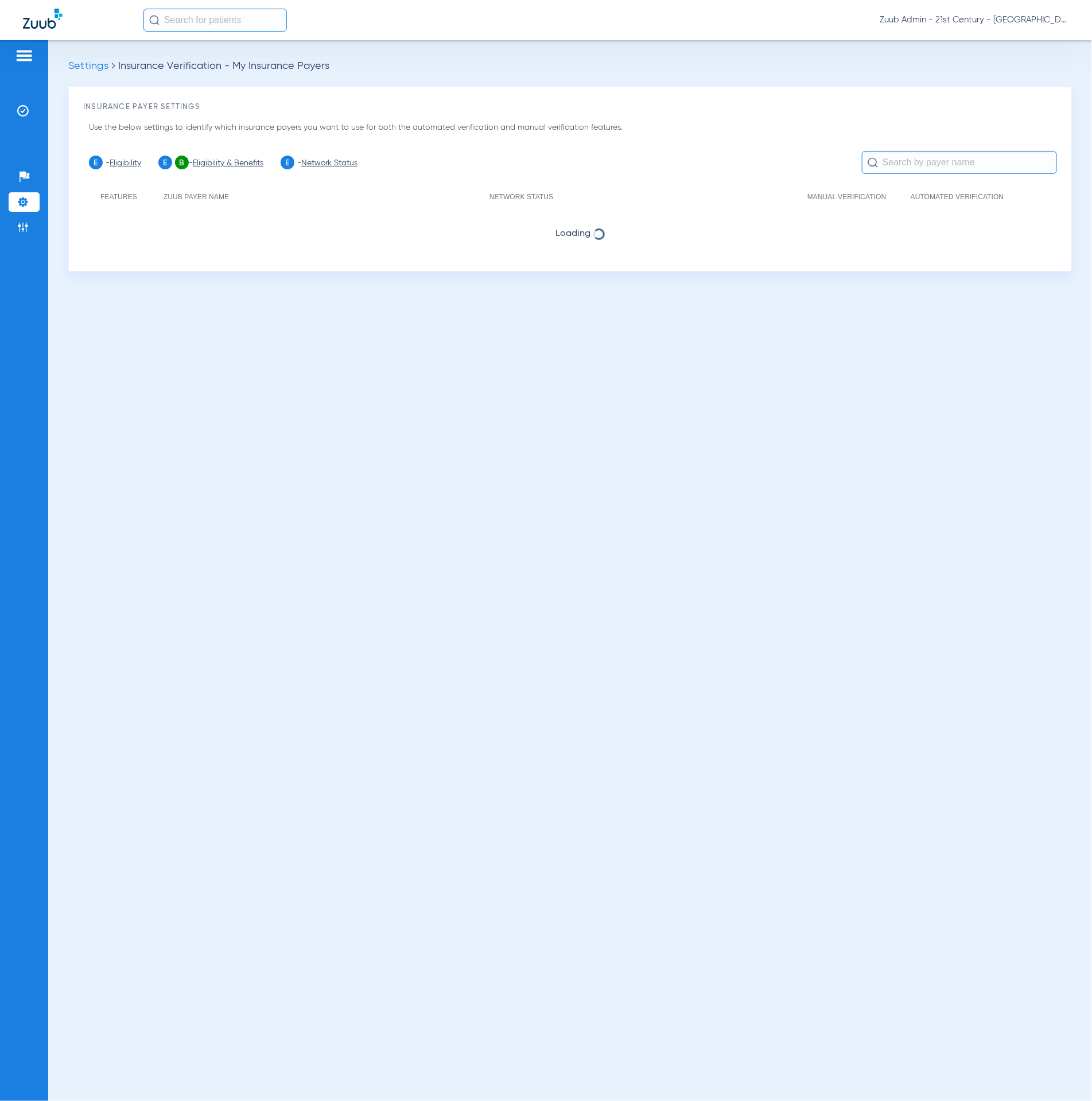
click at [28, 208] on img at bounding box center [22, 202] width 11 height 11
click at [26, 199] on img at bounding box center [22, 202] width 11 height 11
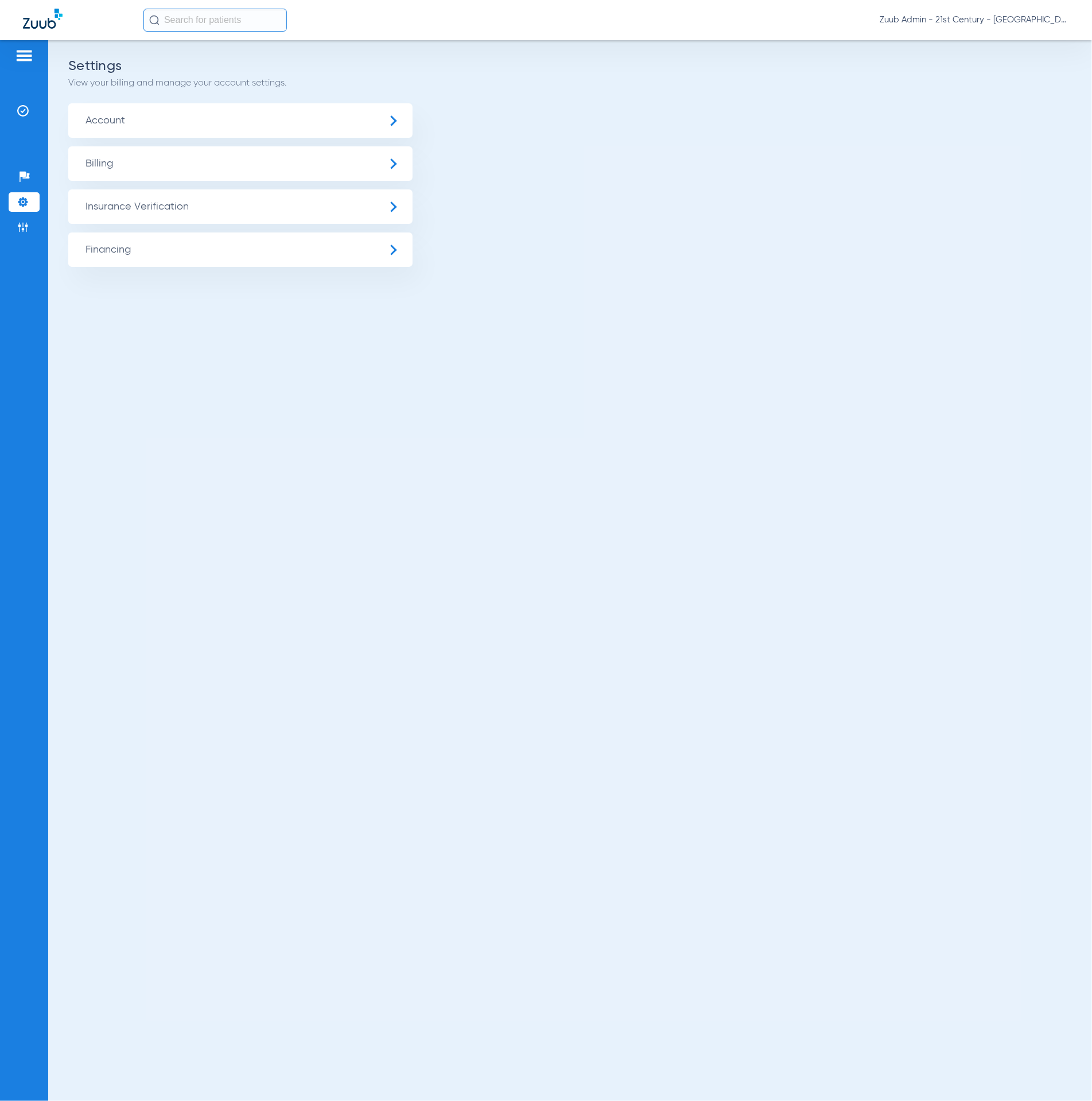
click at [20, 202] on img at bounding box center [22, 202] width 11 height 11
click at [144, 201] on span "Insurance Verification" at bounding box center [240, 207] width 344 height 34
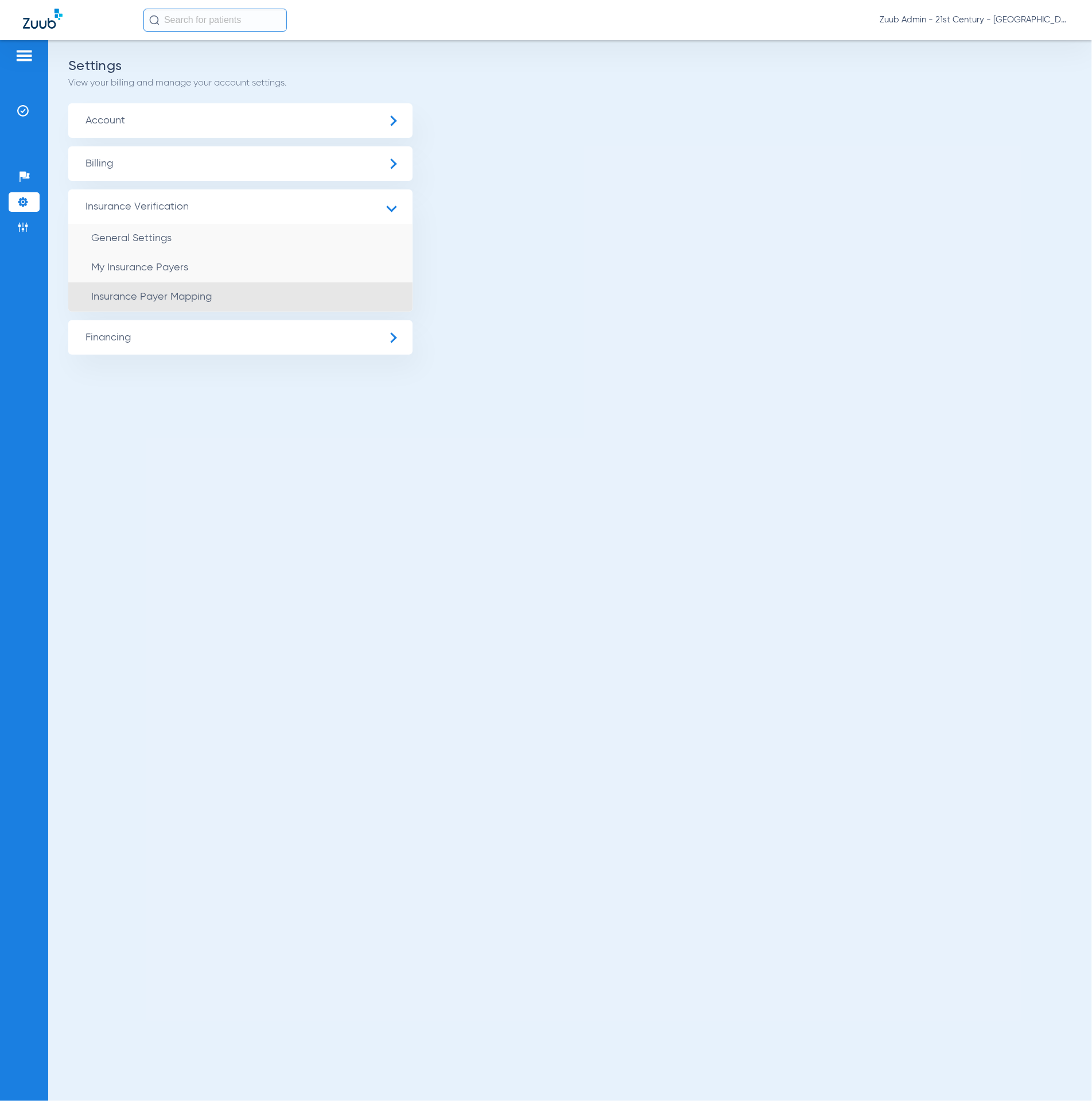
click at [181, 283] on li "Insurance Payer Mapping" at bounding box center [240, 297] width 344 height 29
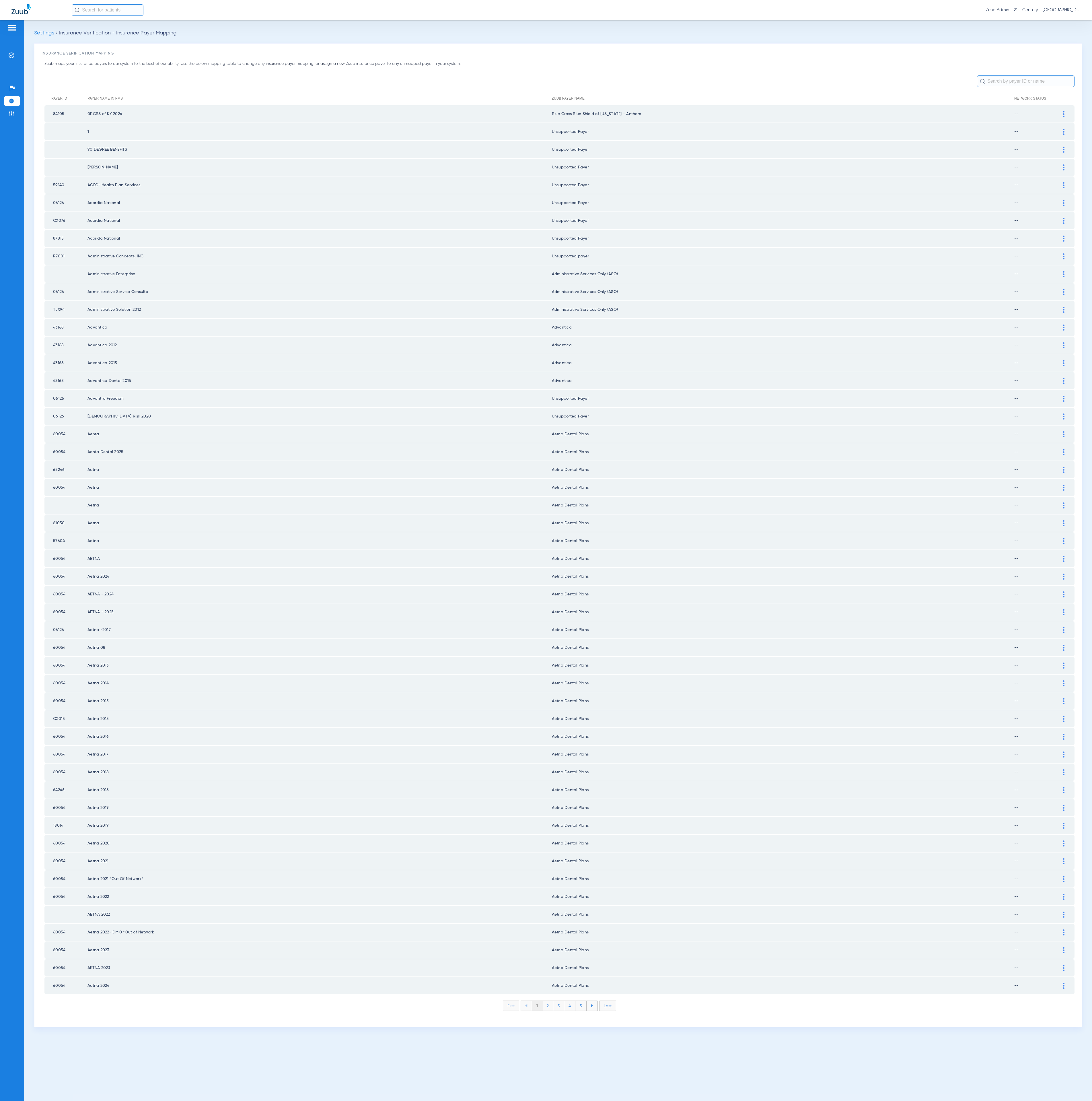
click at [548, 1001] on li "2" at bounding box center [548, 1006] width 11 height 10
click at [561, 1001] on li "3" at bounding box center [559, 1006] width 11 height 10
click at [569, 1001] on li "4" at bounding box center [570, 1006] width 11 height 10
click at [580, 1001] on li "5" at bounding box center [581, 1006] width 11 height 10
click at [581, 1001] on li "6" at bounding box center [581, 1006] width 11 height 10
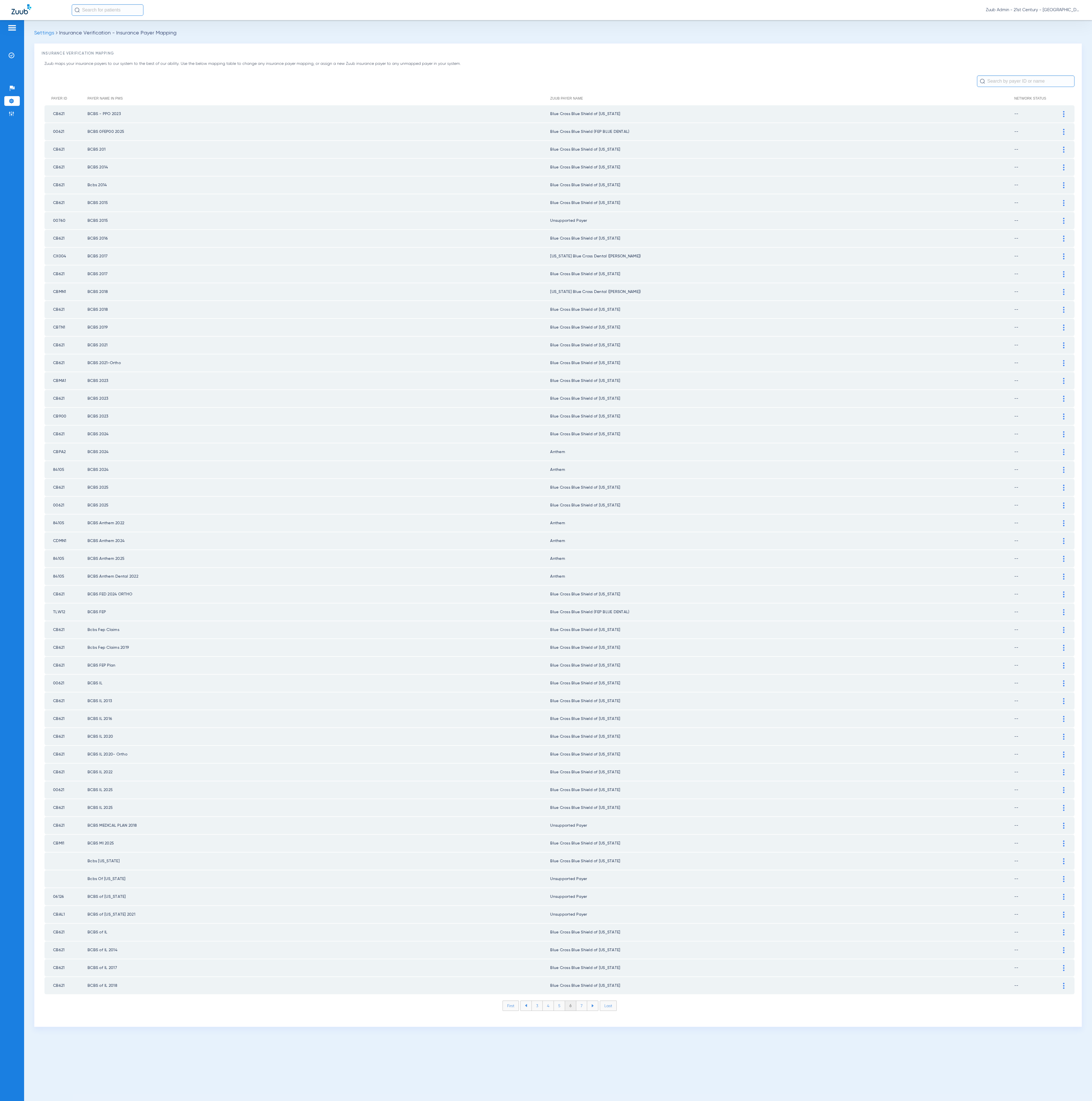
click at [581, 1001] on li "7" at bounding box center [582, 1006] width 11 height 10
click at [581, 1001] on li "8" at bounding box center [581, 1006] width 11 height 10
click at [581, 1001] on li "9" at bounding box center [581, 1006] width 11 height 10
click at [581, 1001] on li "10" at bounding box center [581, 1006] width 13 height 10
click at [581, 1001] on li "11" at bounding box center [582, 1006] width 12 height 10
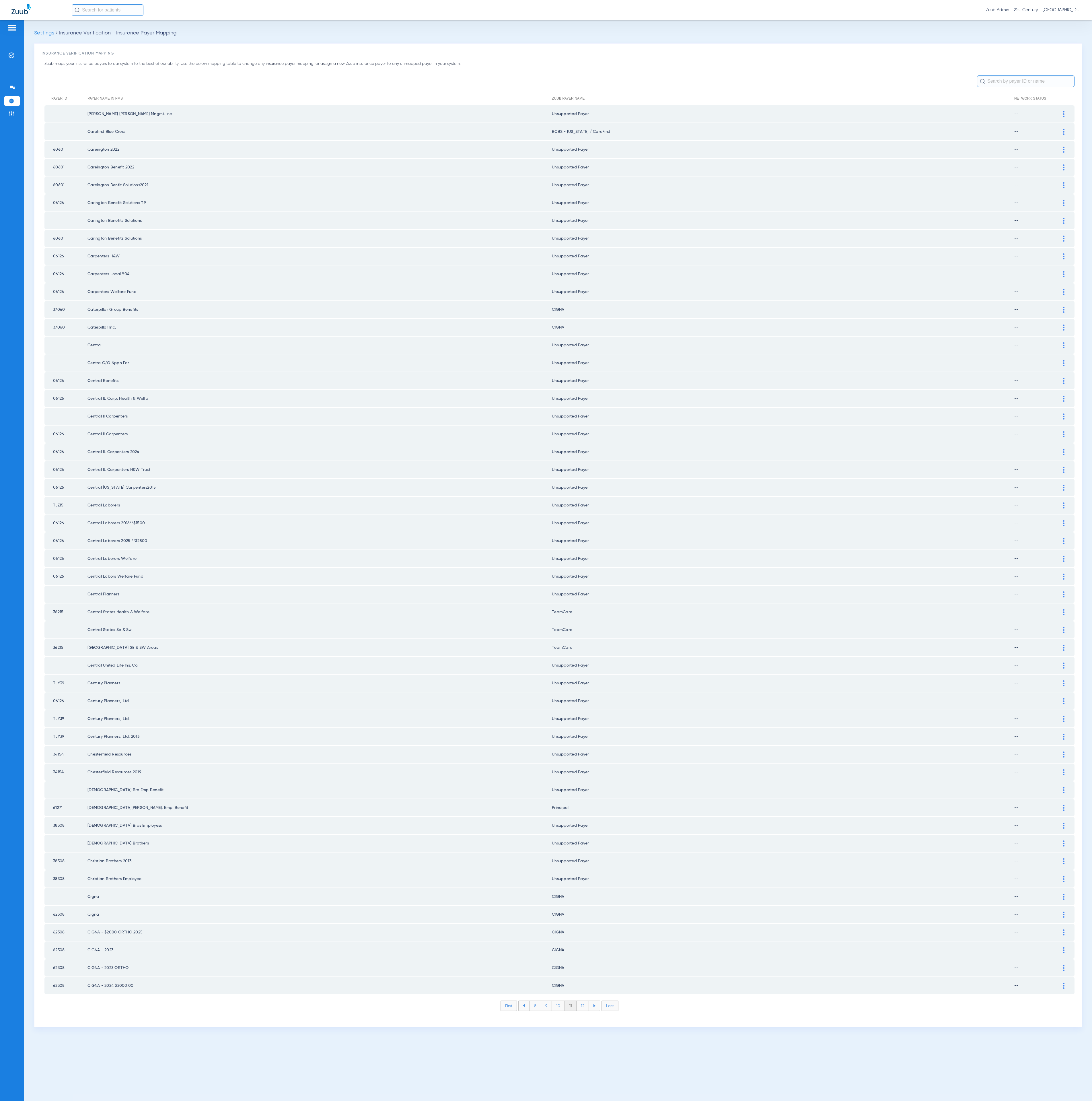
click at [581, 1001] on li "12" at bounding box center [582, 1006] width 12 height 10
click at [581, 1001] on li "13" at bounding box center [583, 1006] width 12 height 10
click at [581, 1001] on li "14" at bounding box center [584, 1006] width 13 height 10
click at [581, 1001] on li "15" at bounding box center [584, 1006] width 13 height 10
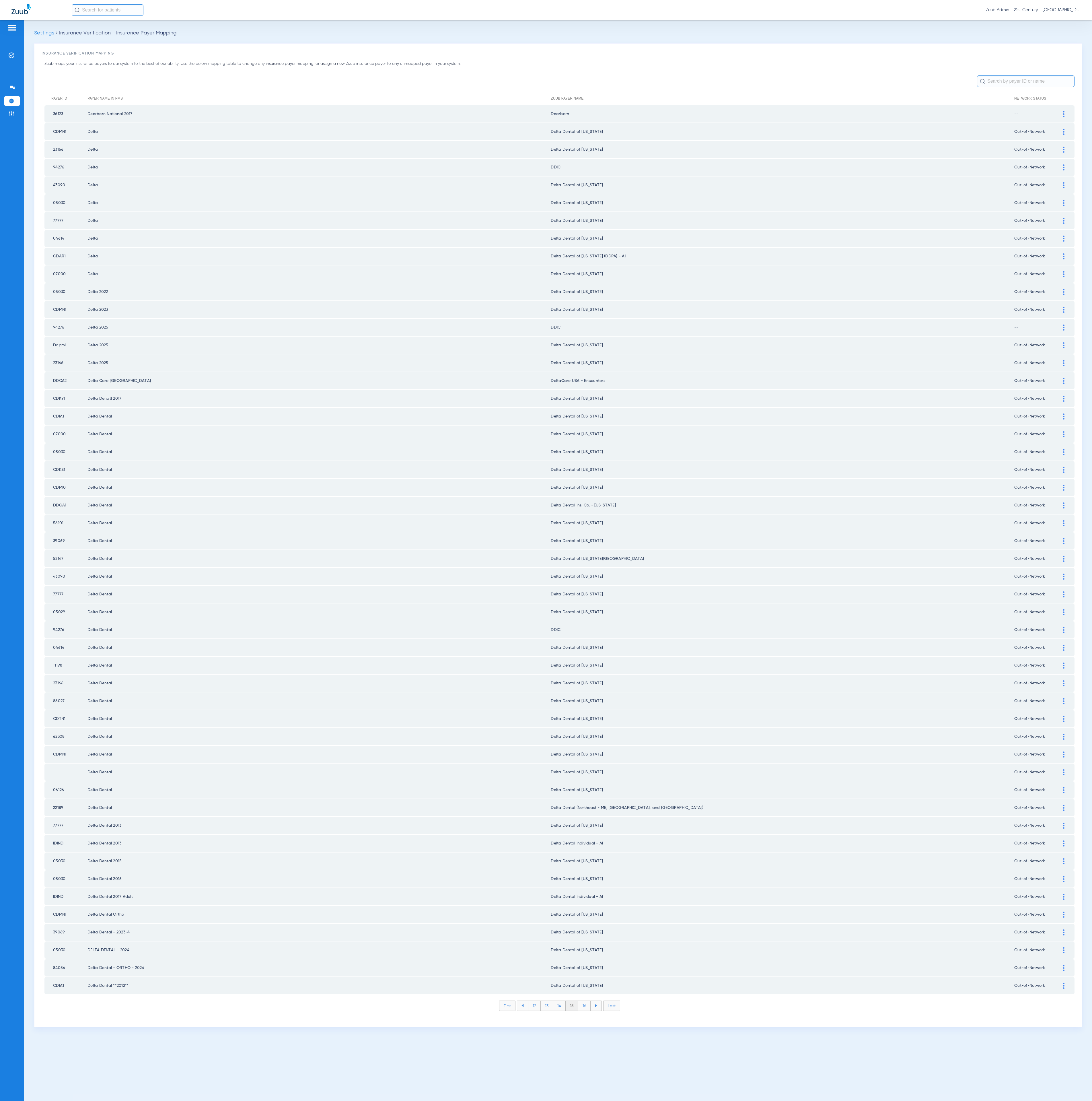
click at [581, 1001] on li "16" at bounding box center [584, 1006] width 12 height 10
click at [581, 1001] on li "17" at bounding box center [584, 1006] width 12 height 10
click at [581, 1001] on li "18" at bounding box center [584, 1006] width 13 height 10
click at [581, 1001] on li "19" at bounding box center [584, 1006] width 12 height 10
click at [585, 1001] on li "20" at bounding box center [584, 1006] width 14 height 10
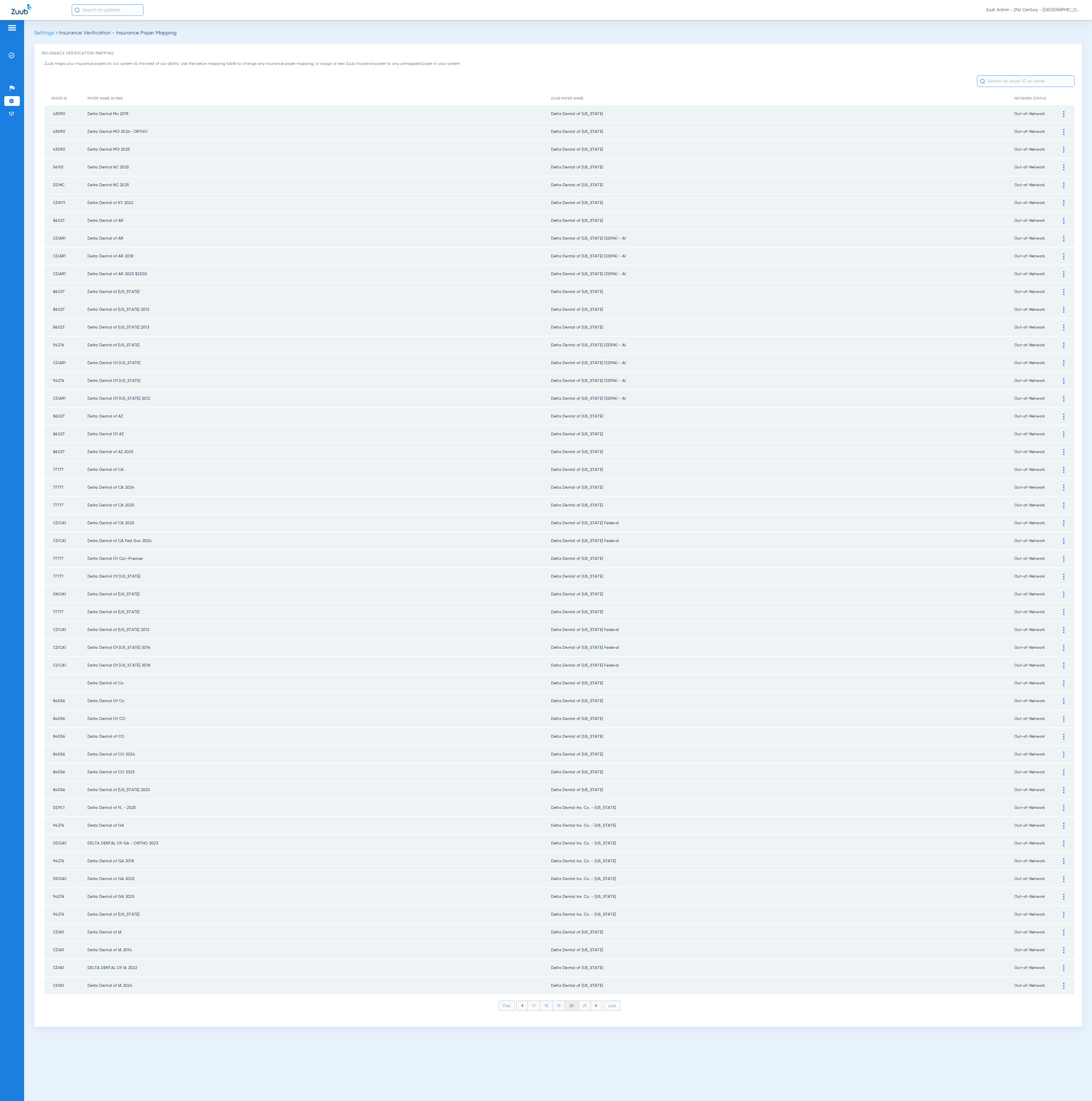
click at [585, 1001] on li "21" at bounding box center [584, 1006] width 12 height 10
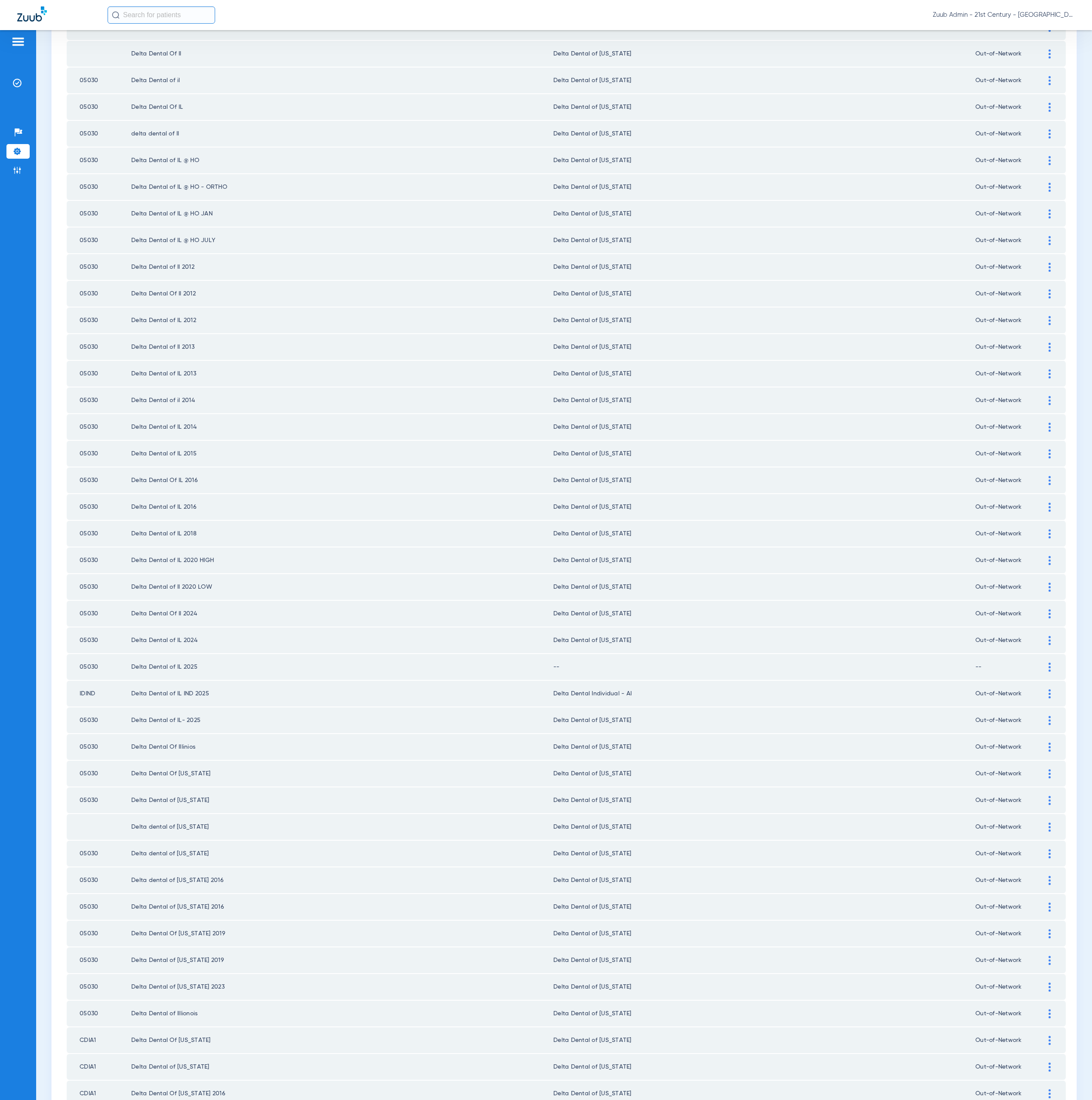
scroll to position [413, 0]
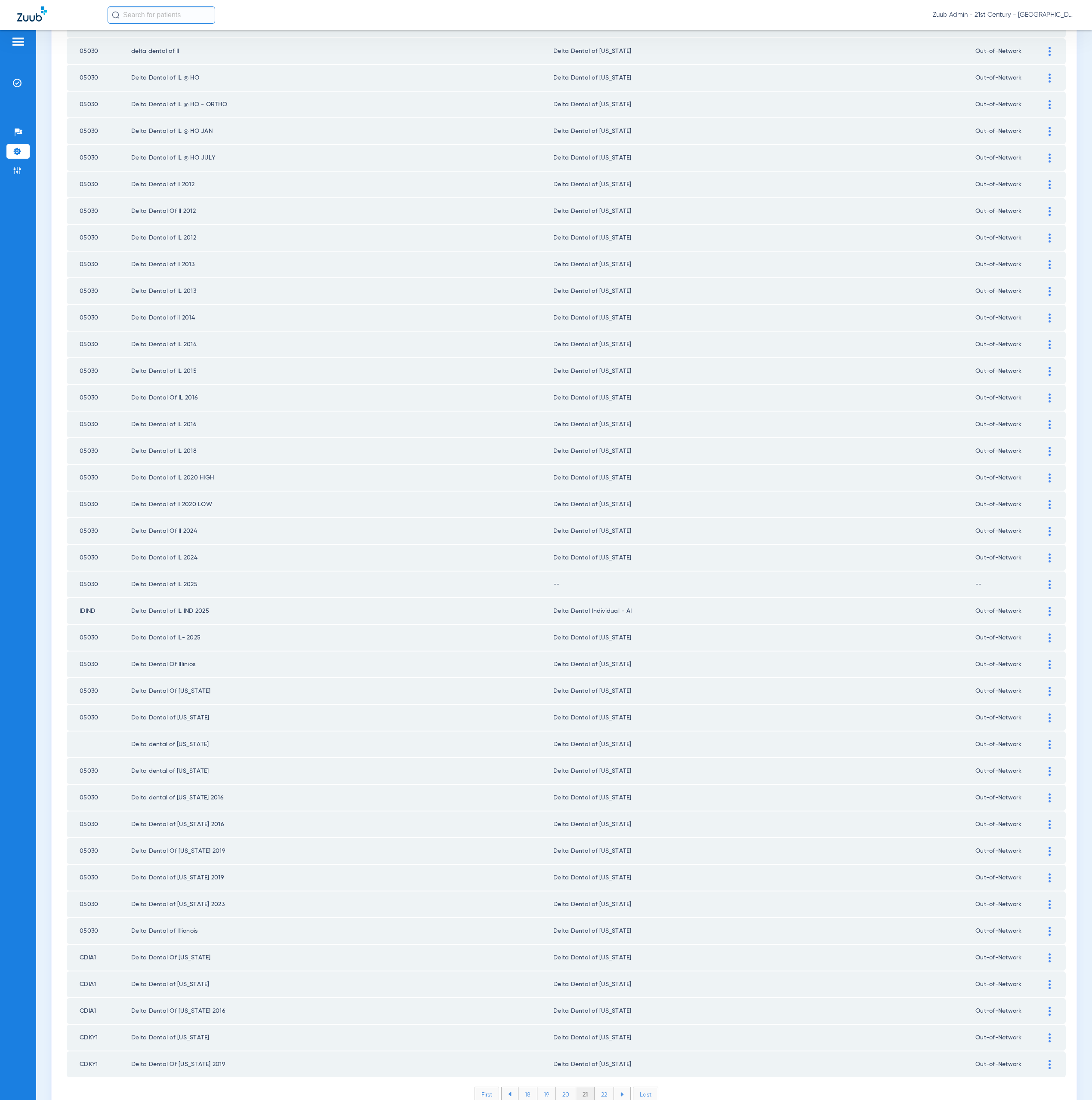
drag, startPoint x: 1040, startPoint y: 559, endPoint x: 947, endPoint y: 577, distance: 94.7
click at [1042, 580] on div at bounding box center [1049, 585] width 15 height 9
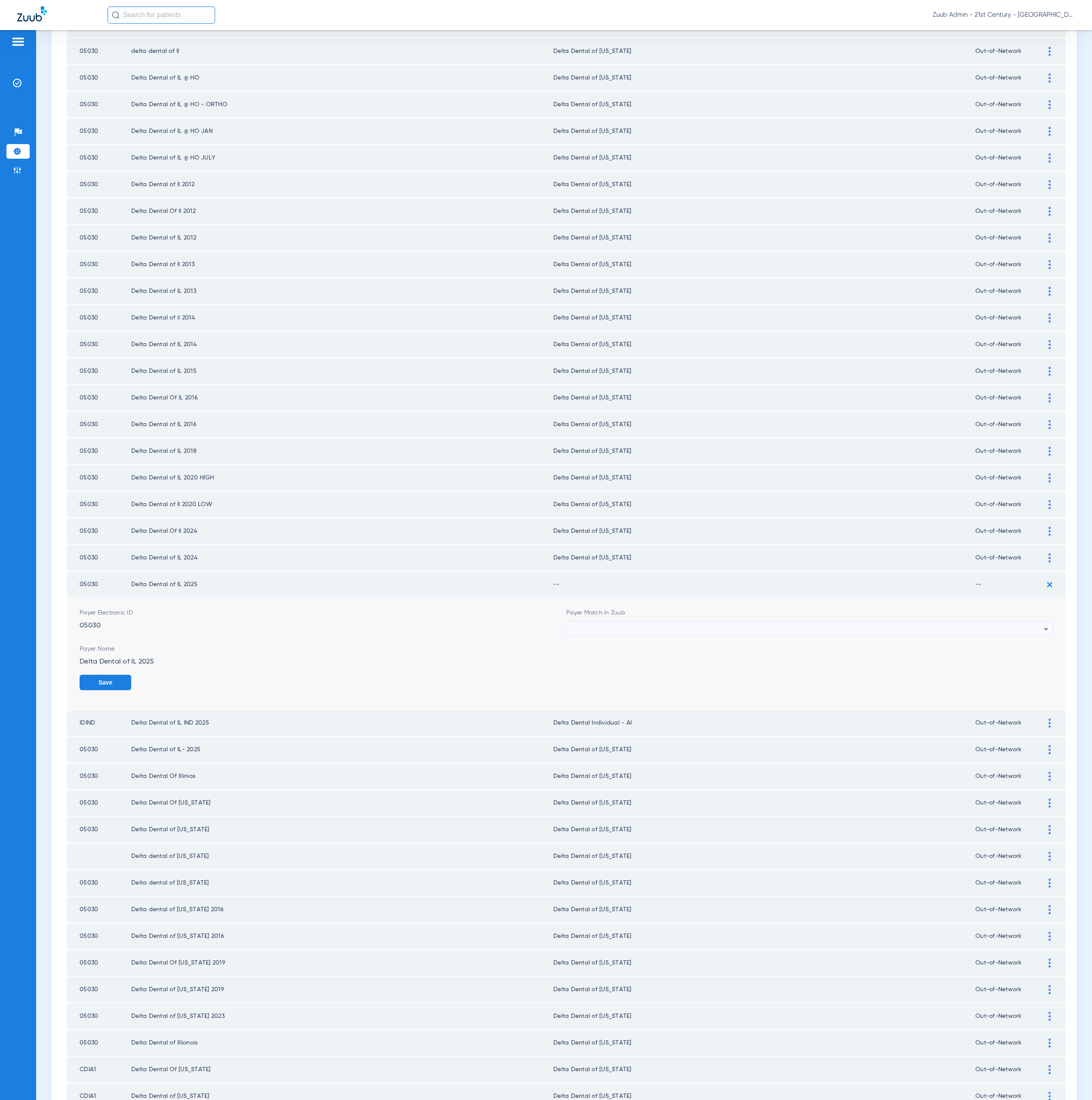
click at [689, 622] on div at bounding box center [807, 629] width 473 height 15
type input "ill"
click at [684, 663] on mat-option "Delta Dental of [US_STATE]" at bounding box center [800, 664] width 480 height 15
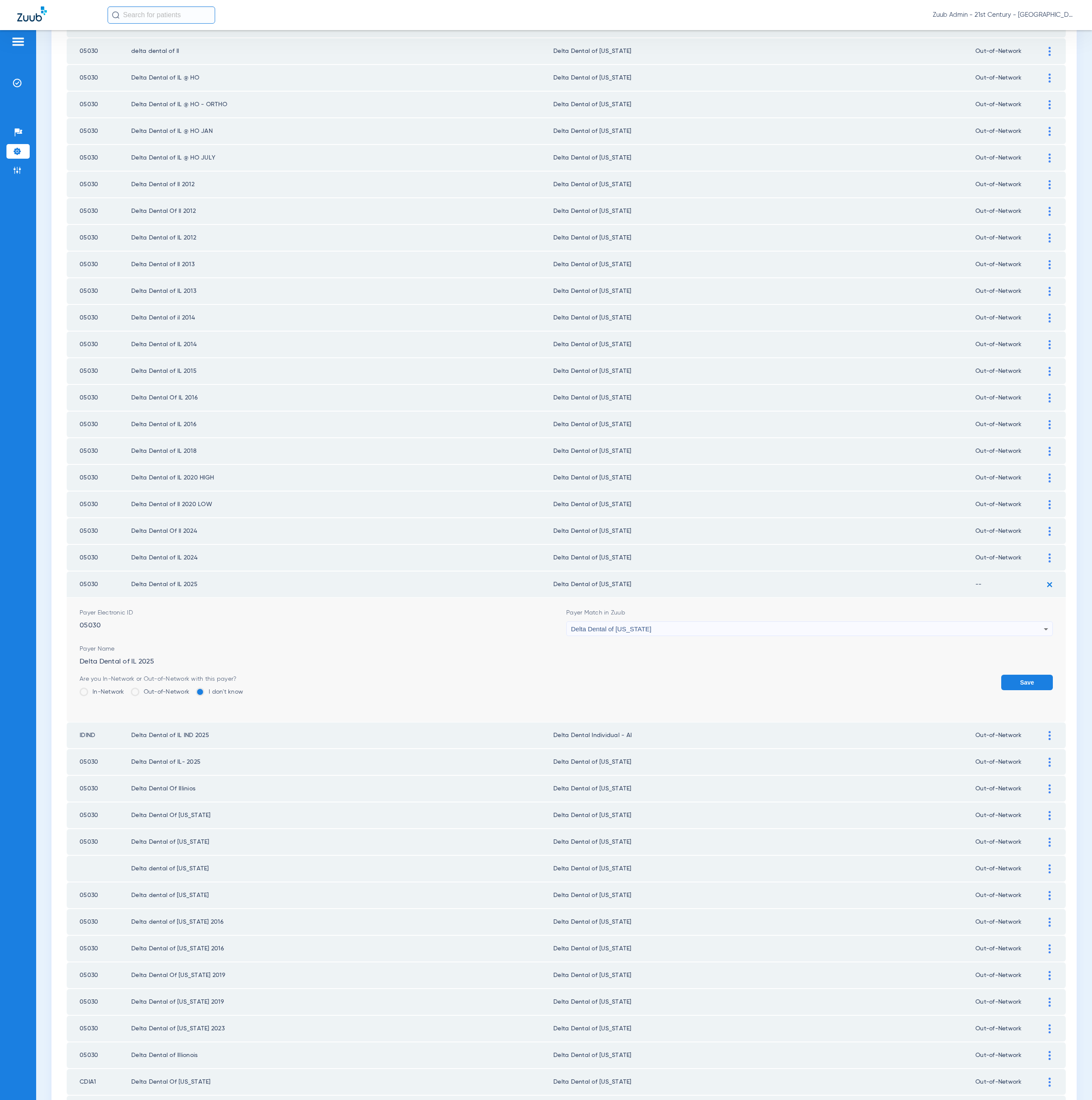
click at [99, 688] on label "In-Network" at bounding box center [102, 692] width 45 height 8
click at [126, 689] on input "In-Network" at bounding box center [126, 689] width 0 height 0
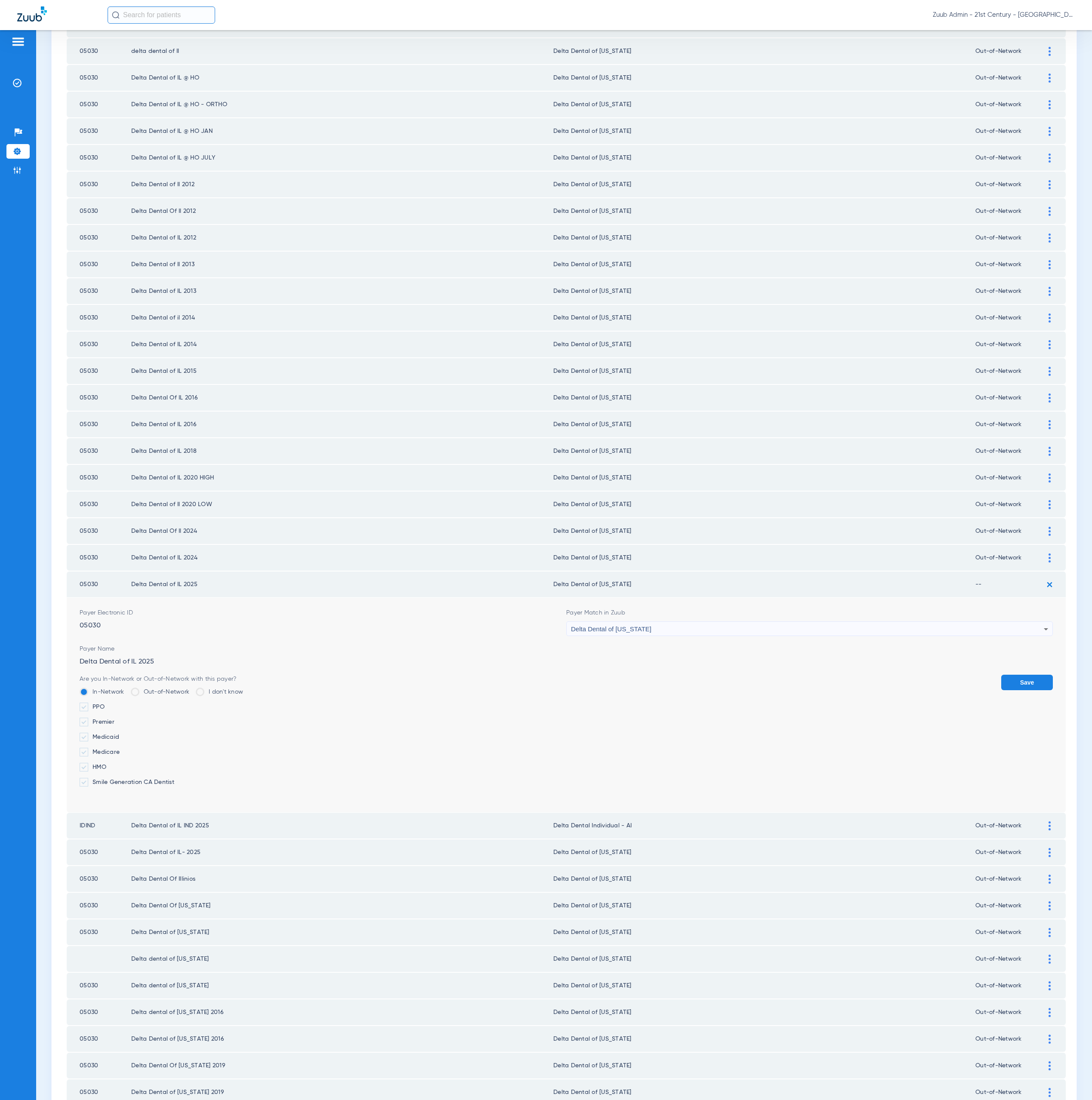
click at [219, 688] on label "I don't know" at bounding box center [219, 692] width 47 height 8
click at [245, 689] on input "I don't know" at bounding box center [245, 689] width 0 height 0
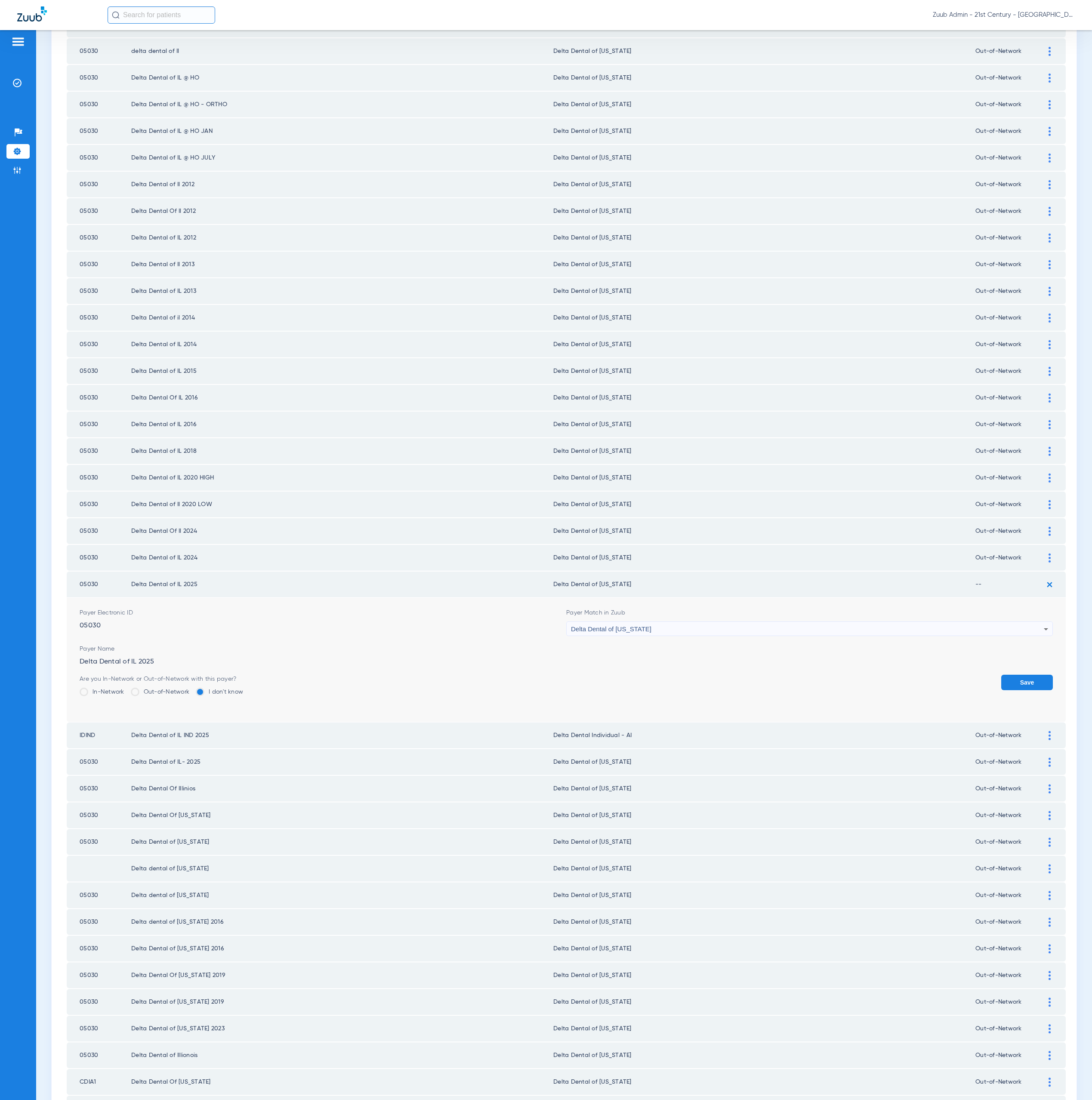
click at [183, 688] on label "Out-of-Network" at bounding box center [160, 692] width 59 height 8
click at [192, 689] on input "Out-of-Network" at bounding box center [192, 689] width 0 height 0
click at [1022, 675] on button "Save" at bounding box center [1027, 682] width 52 height 15
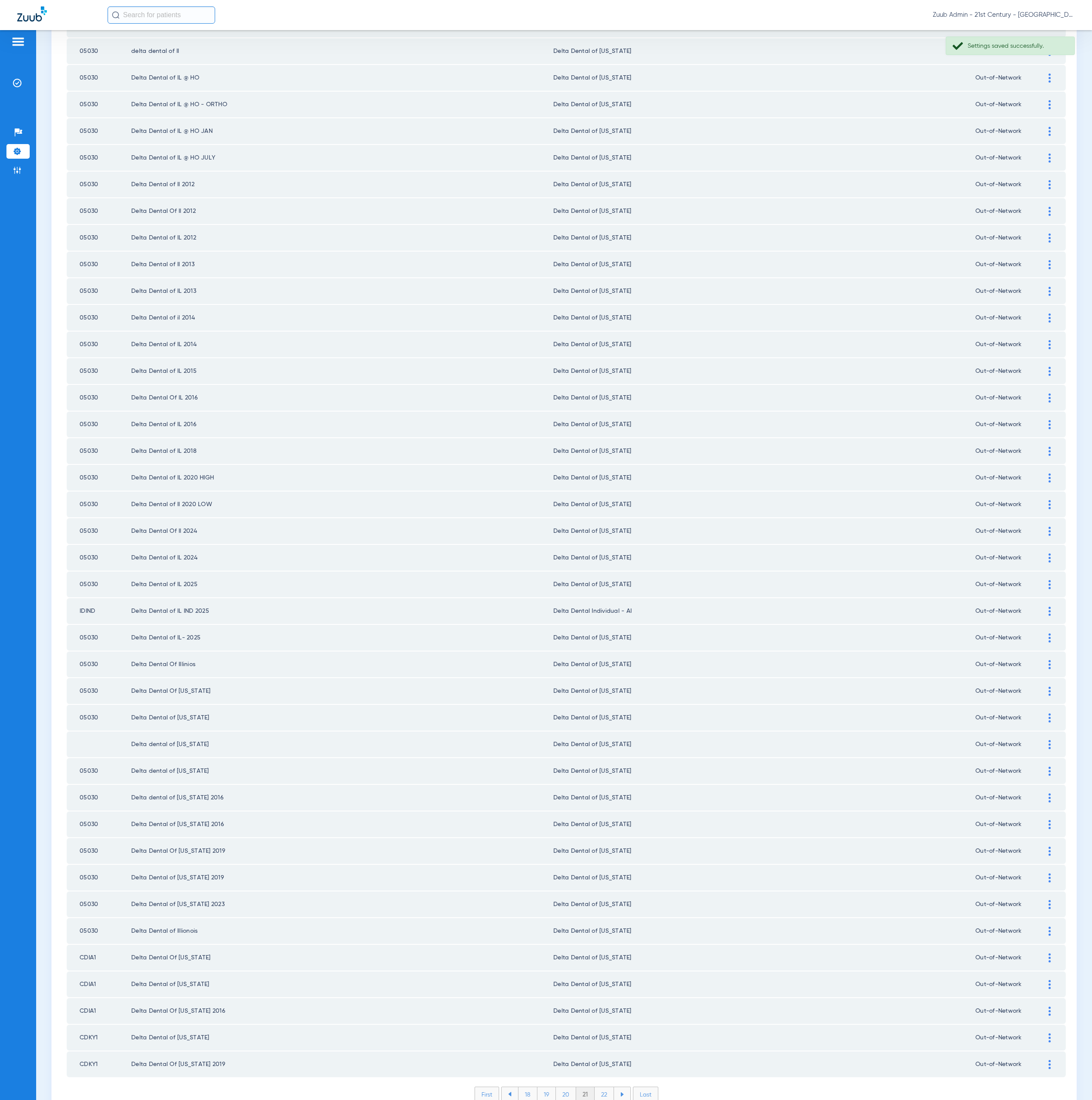
click at [595, 1087] on li "22" at bounding box center [604, 1094] width 19 height 15
click at [602, 1087] on li "23" at bounding box center [604, 1094] width 19 height 15
click at [604, 1087] on li "24" at bounding box center [604, 1094] width 20 height 15
click at [599, 1087] on li "25" at bounding box center [604, 1094] width 20 height 15
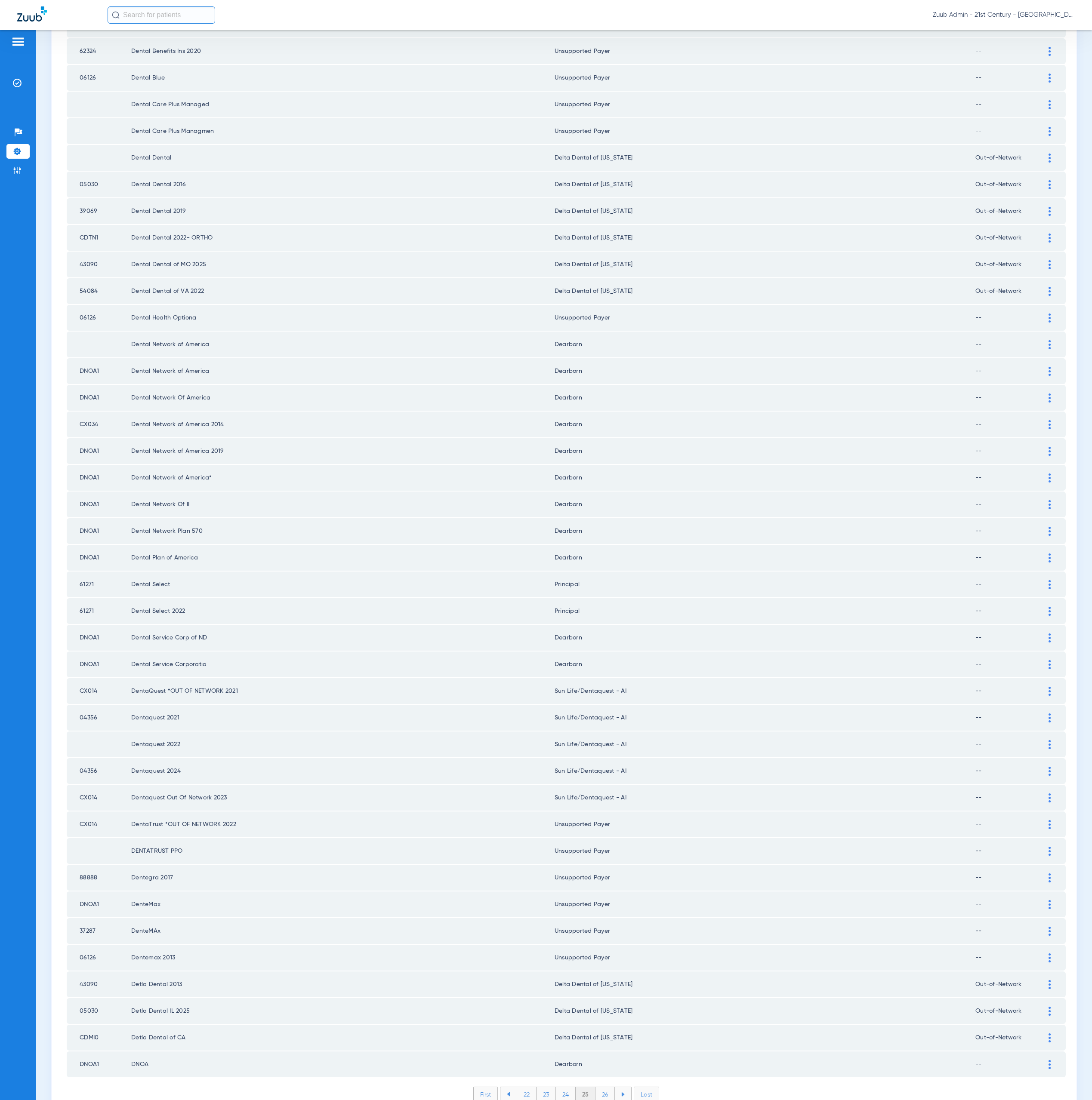
click at [600, 1087] on li "26" at bounding box center [605, 1094] width 19 height 15
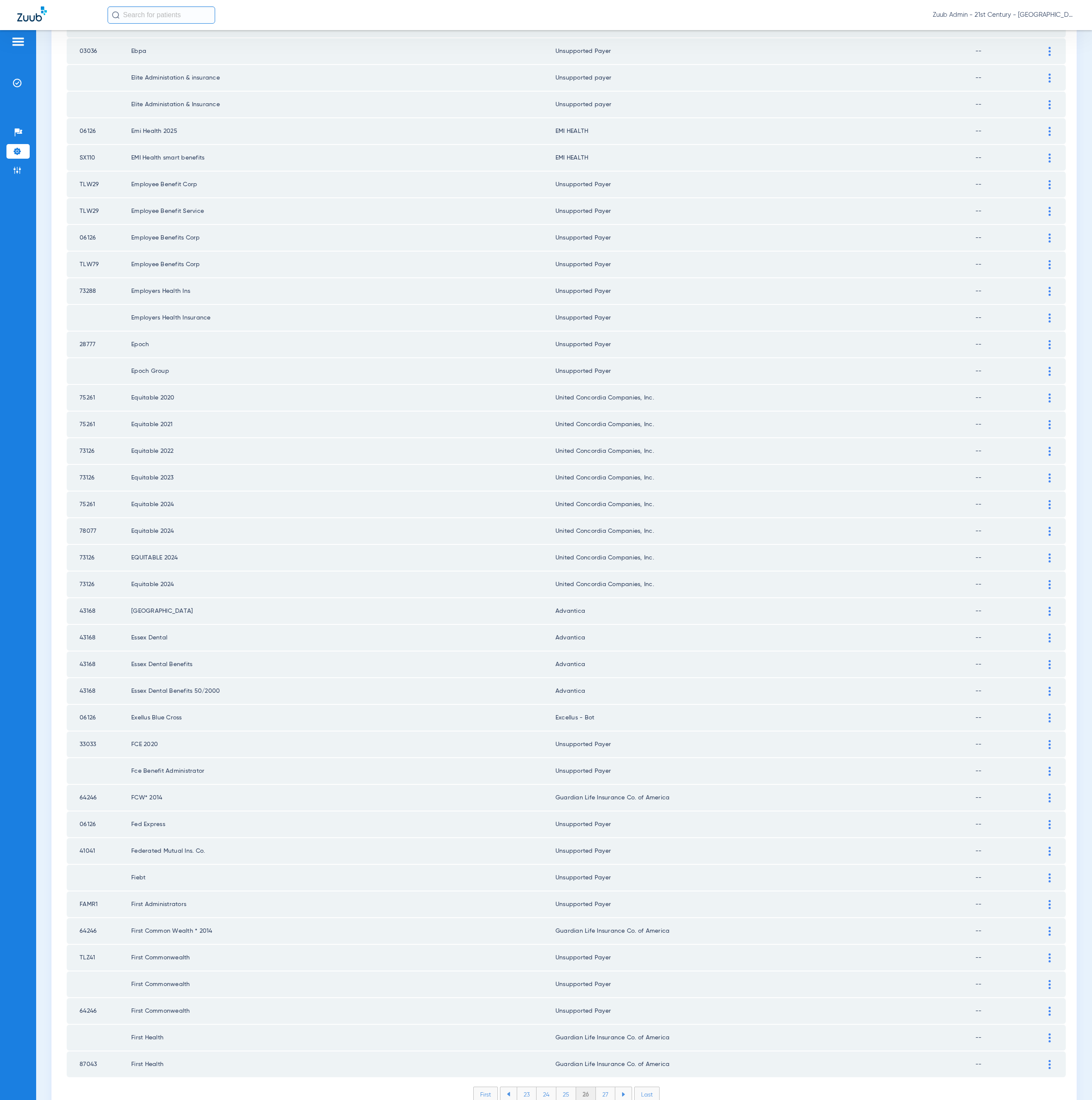
click at [600, 1087] on li "27" at bounding box center [606, 1094] width 19 height 15
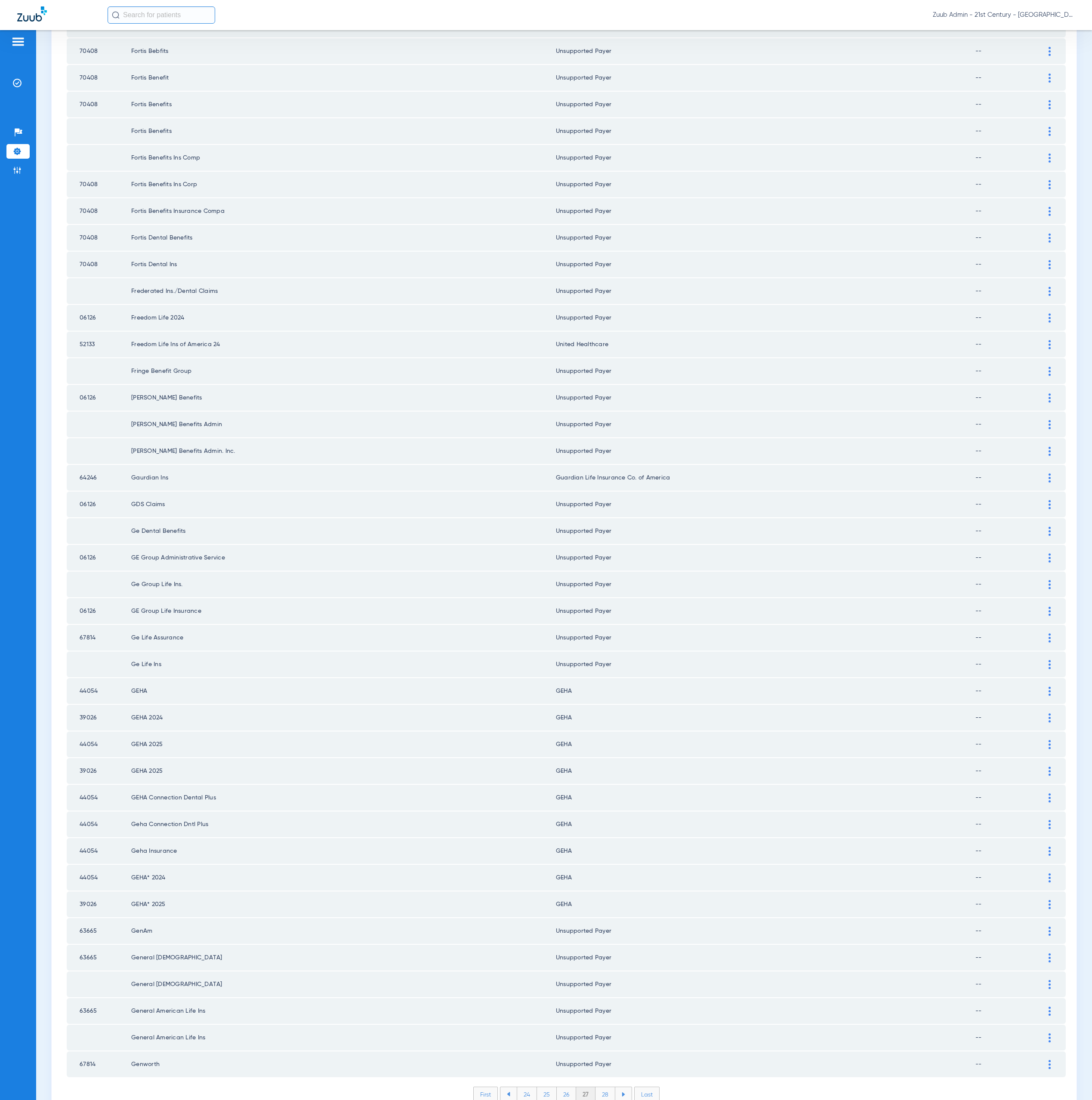
click at [595, 1087] on li "28" at bounding box center [605, 1094] width 20 height 15
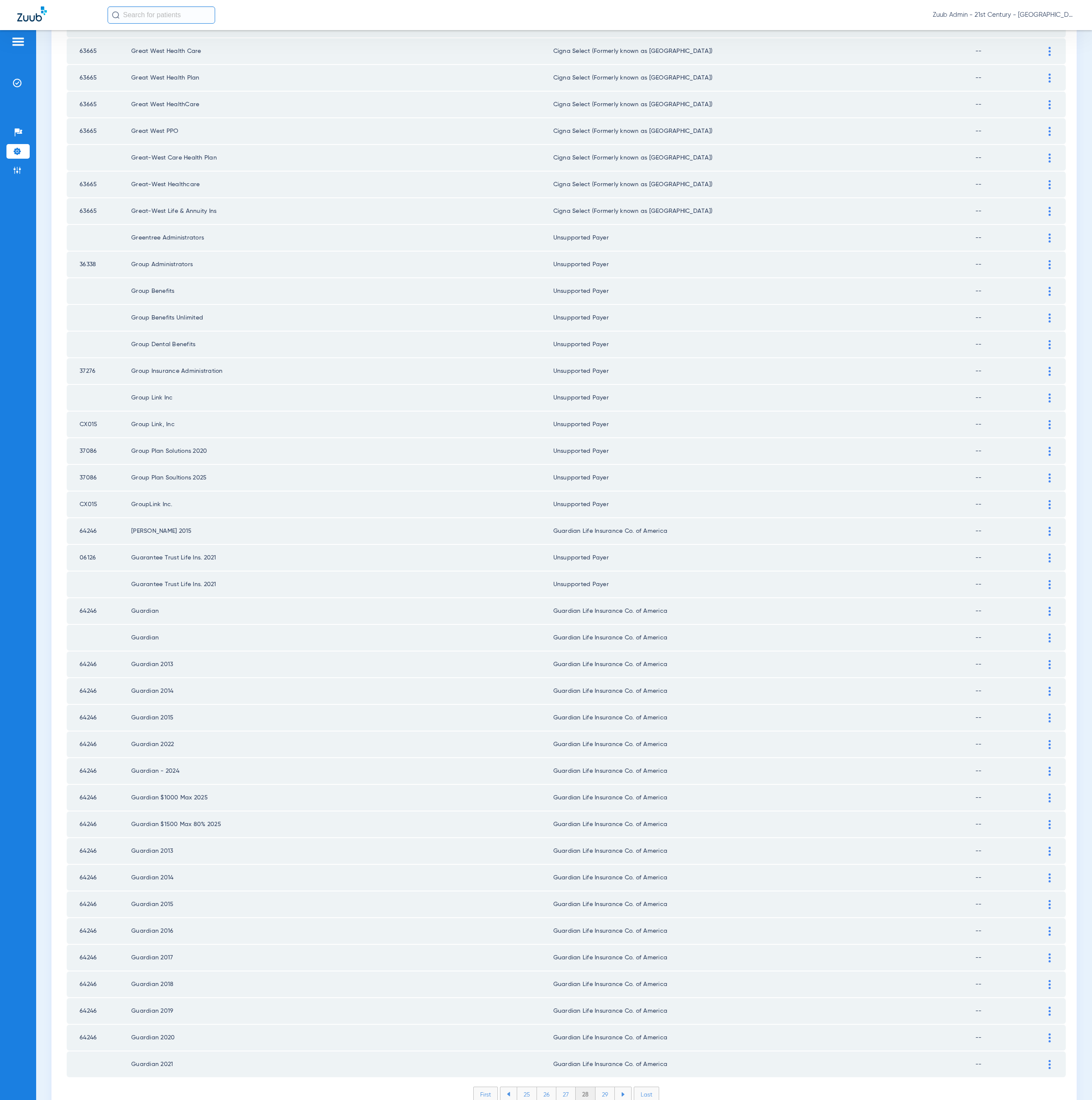
click at [599, 1087] on li "29" at bounding box center [605, 1094] width 19 height 15
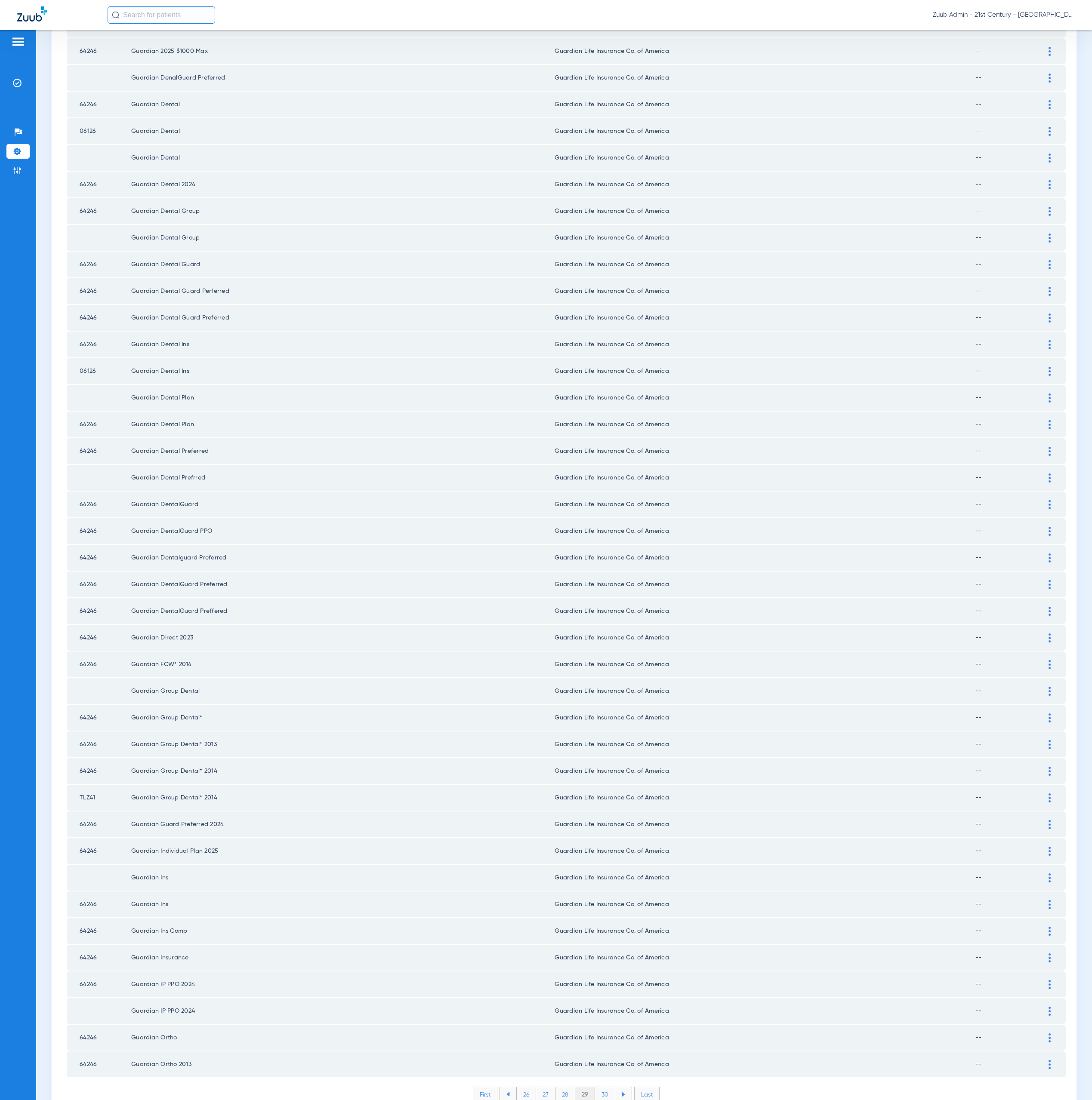
click at [603, 1087] on li "30" at bounding box center [605, 1094] width 21 height 15
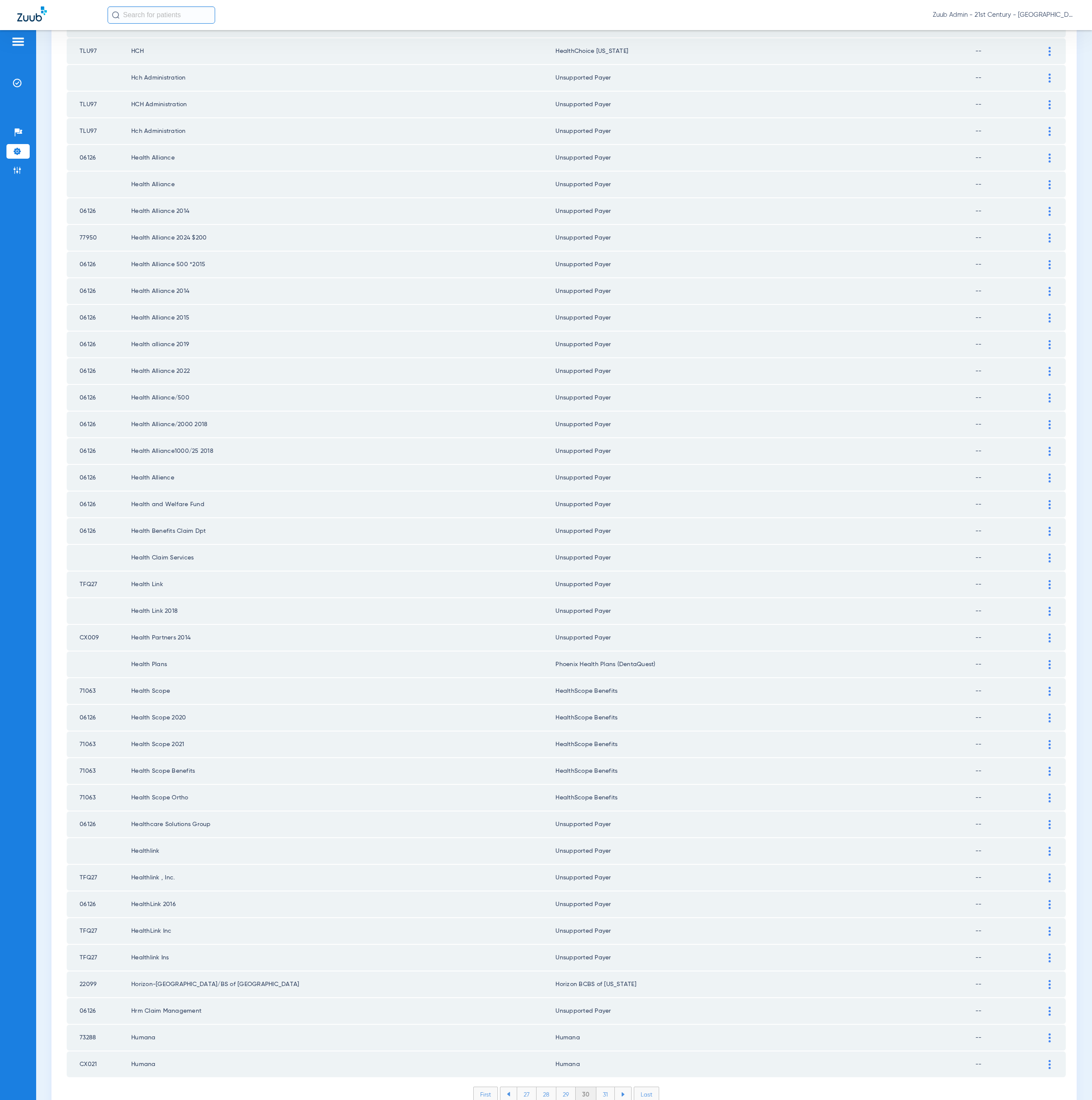
click at [603, 1087] on li "31" at bounding box center [606, 1094] width 19 height 15
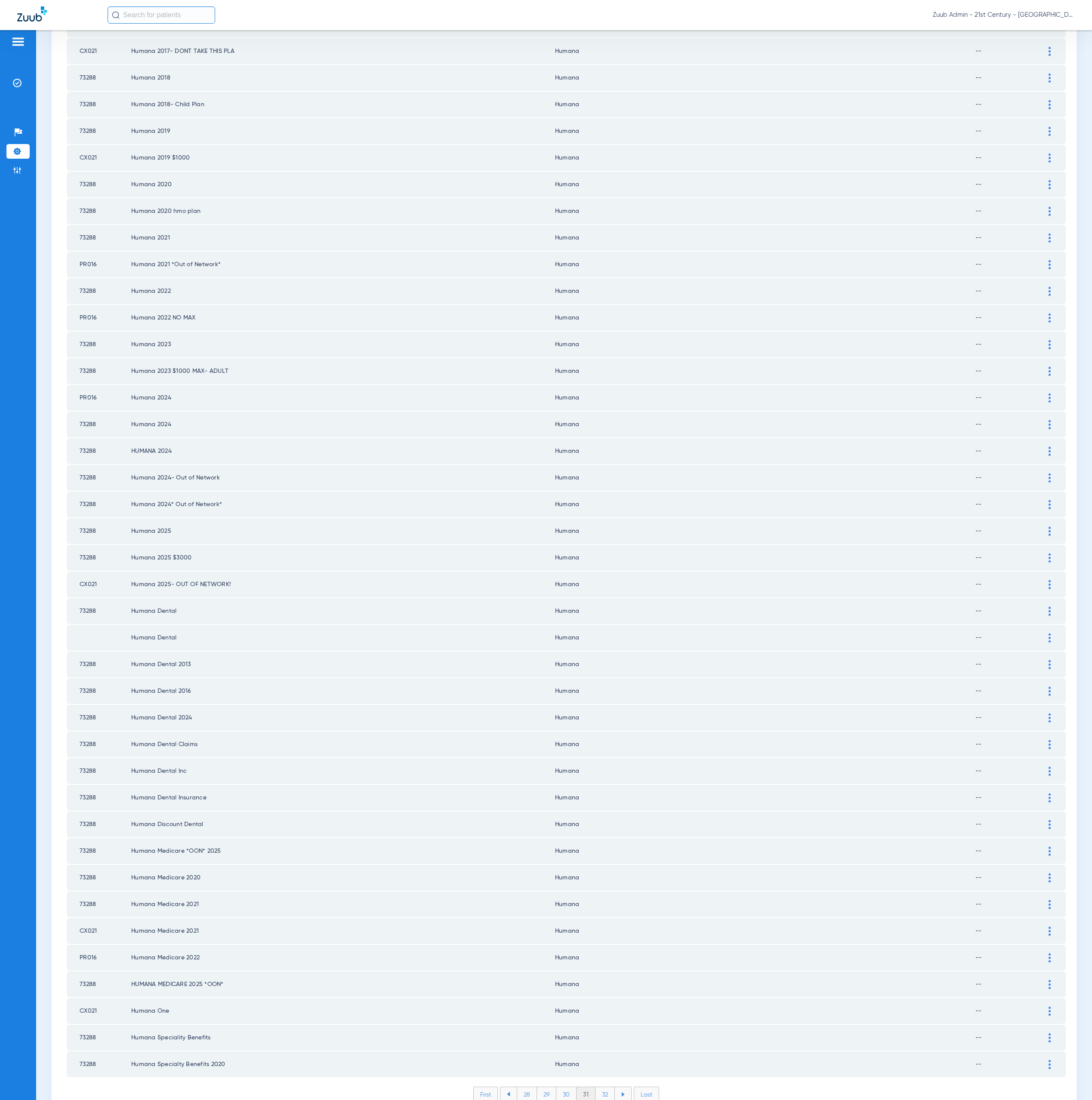
click at [600, 1087] on li "32" at bounding box center [605, 1094] width 19 height 15
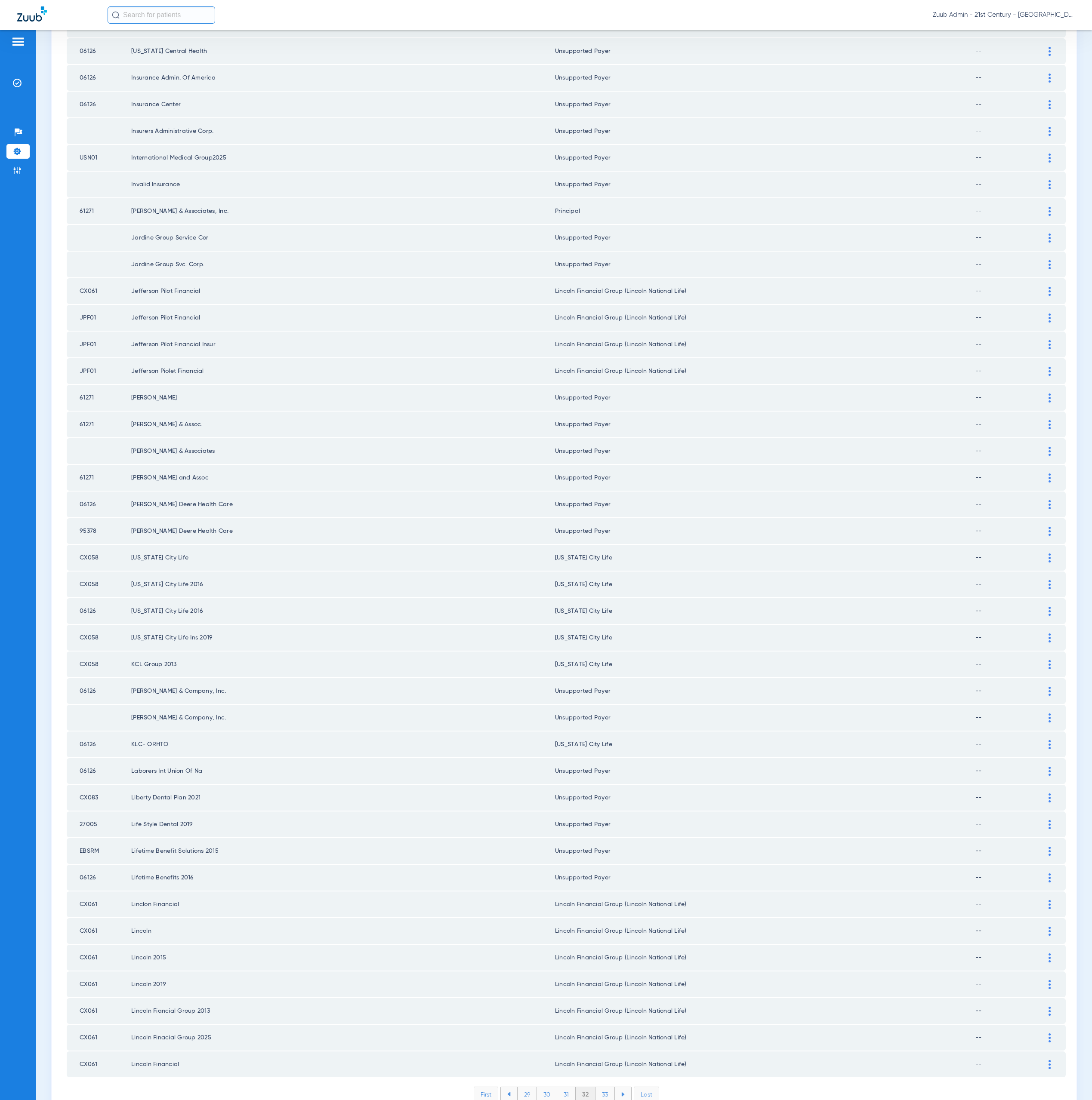
click at [597, 1042] on div "Payer ID Payer Name in PMS Zuub Payer Name Network Status 36215 Humana Teamcare…" at bounding box center [566, 420] width 999 height 1391
click at [602, 1087] on li "33" at bounding box center [605, 1094] width 19 height 15
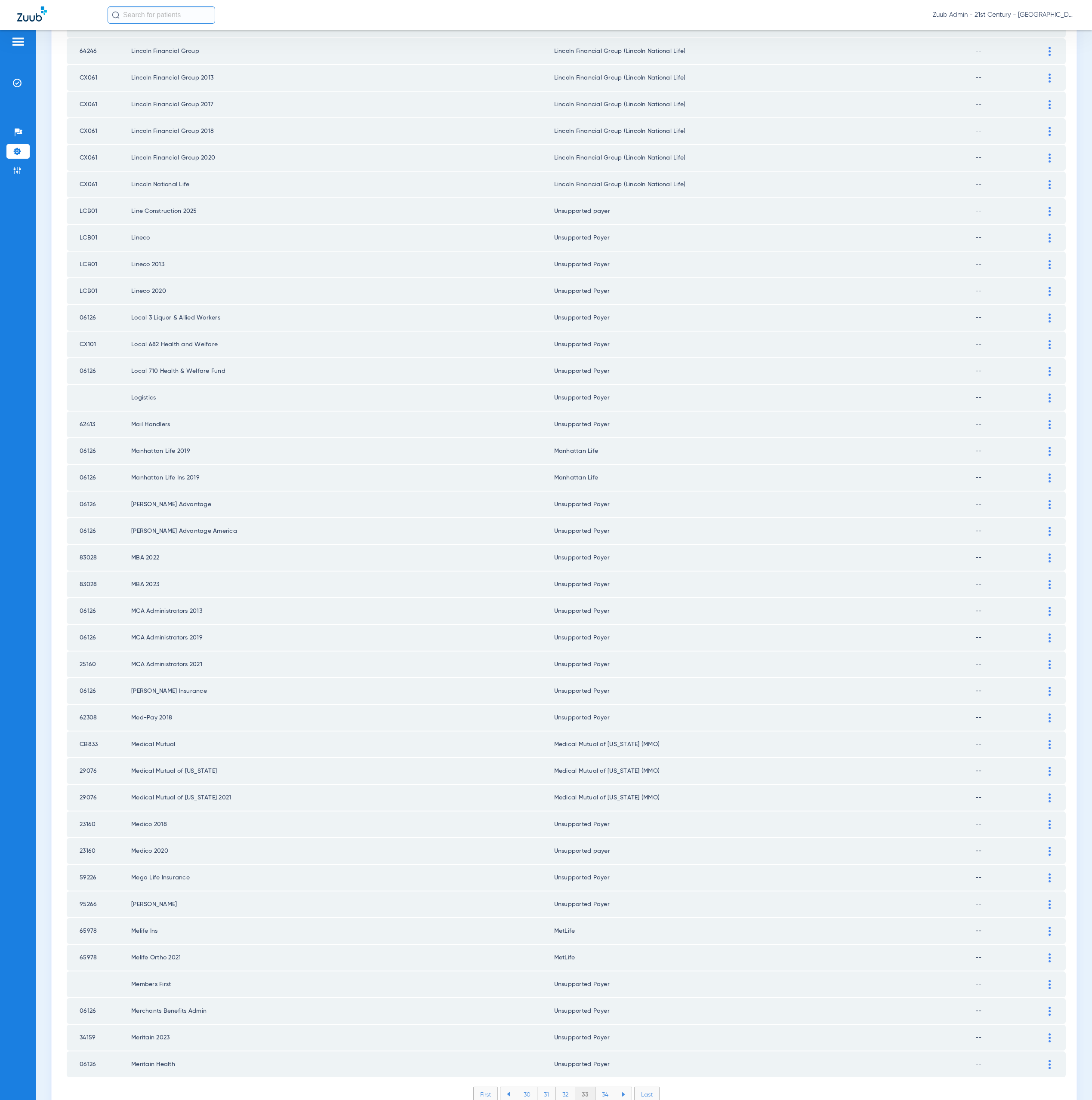
scroll to position [0, 0]
click at [602, 1087] on li "34" at bounding box center [605, 1094] width 20 height 15
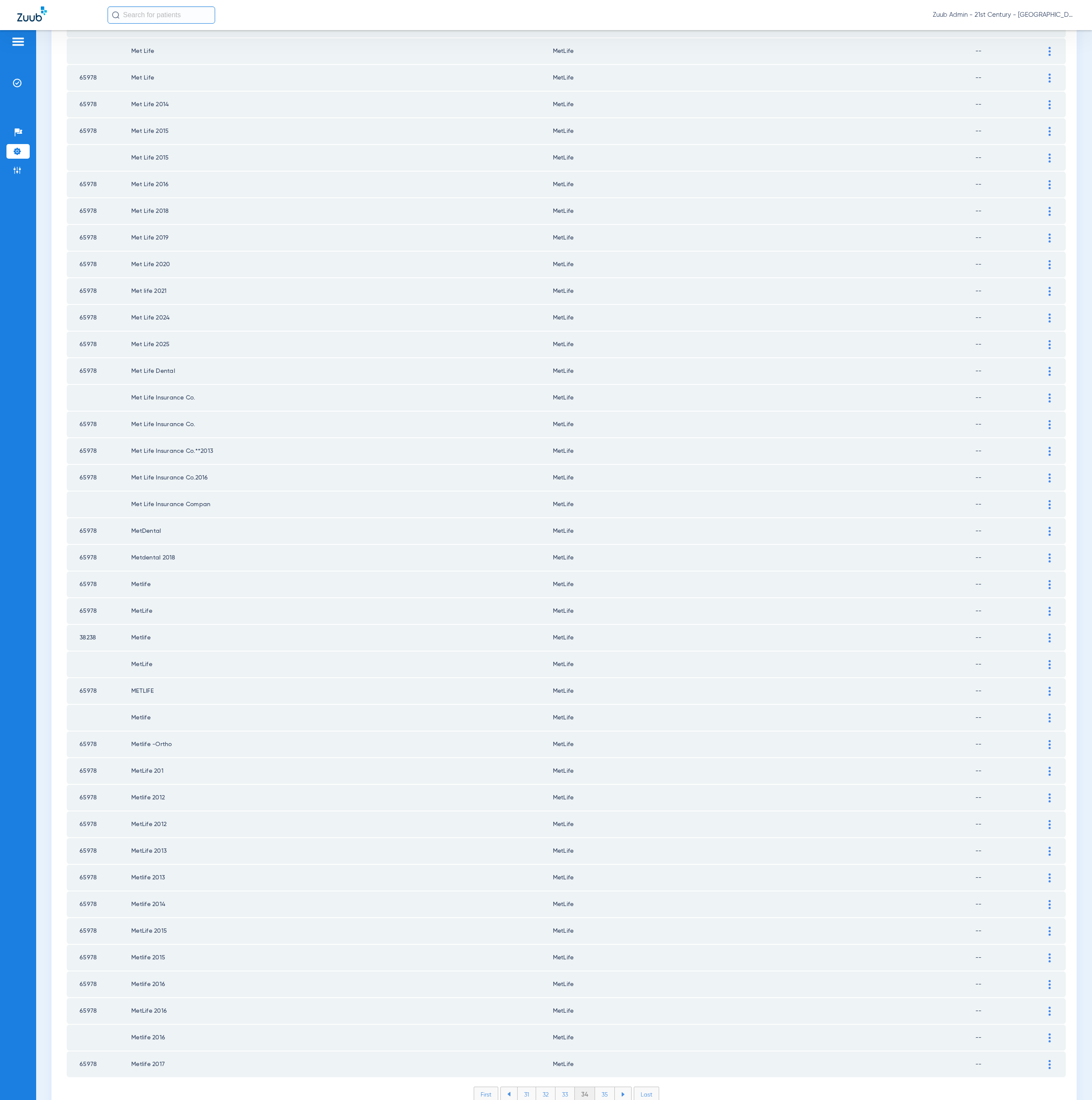
click at [602, 1040] on div "Payer ID Payer Name in PMS Zuub Payer Name Network Status 41124 Meritain Health…" at bounding box center [566, 420] width 999 height 1391
click at [599, 1087] on li "35" at bounding box center [604, 1094] width 20 height 15
click at [598, 1087] on li "36" at bounding box center [606, 1094] width 19 height 15
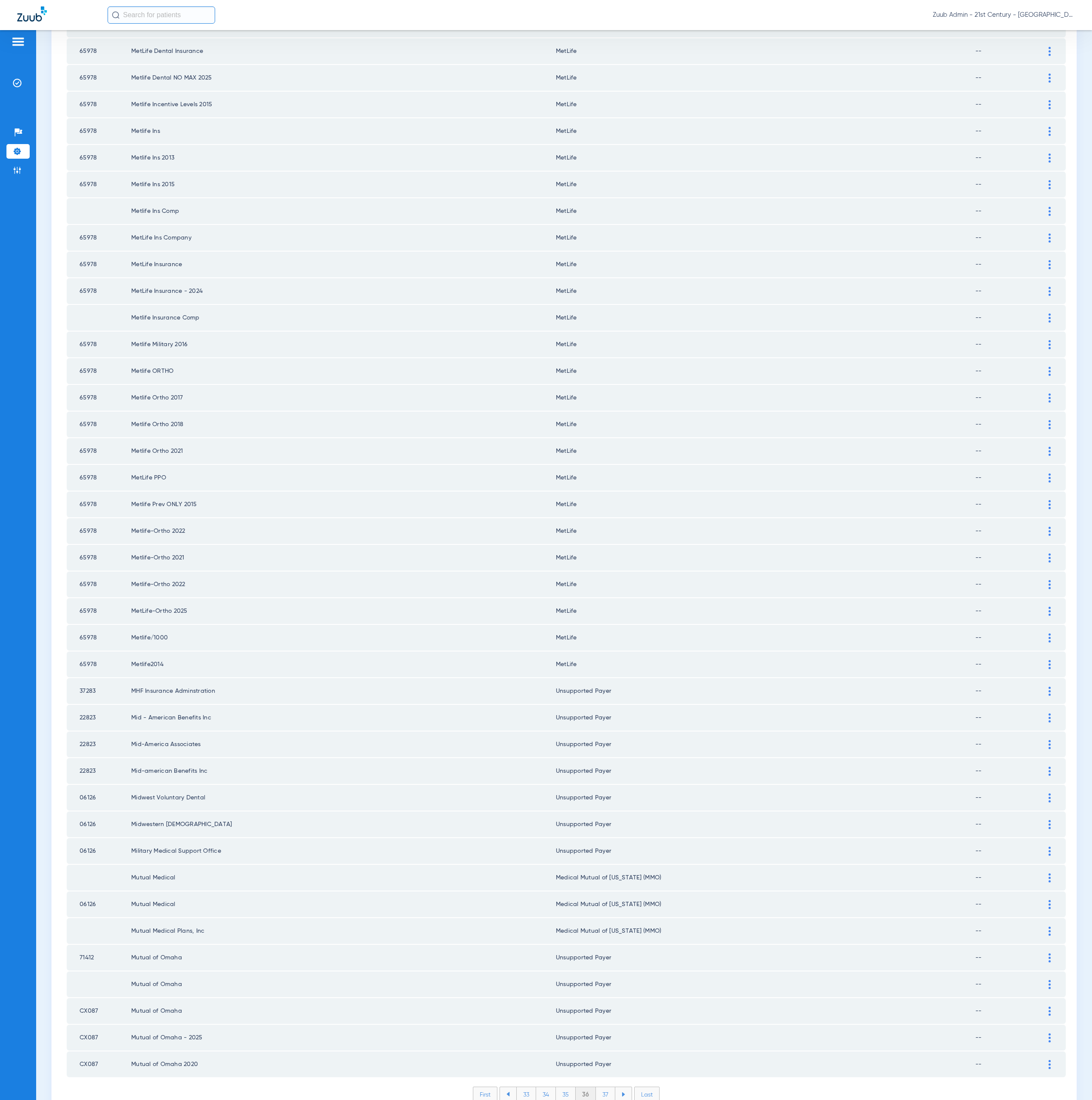
click at [597, 1042] on div "Payer ID Payer Name in PMS Zuub Payer Name Network Status 65978 Metlife Dental …" at bounding box center [566, 420] width 999 height 1391
click at [597, 1087] on li "37" at bounding box center [606, 1094] width 19 height 15
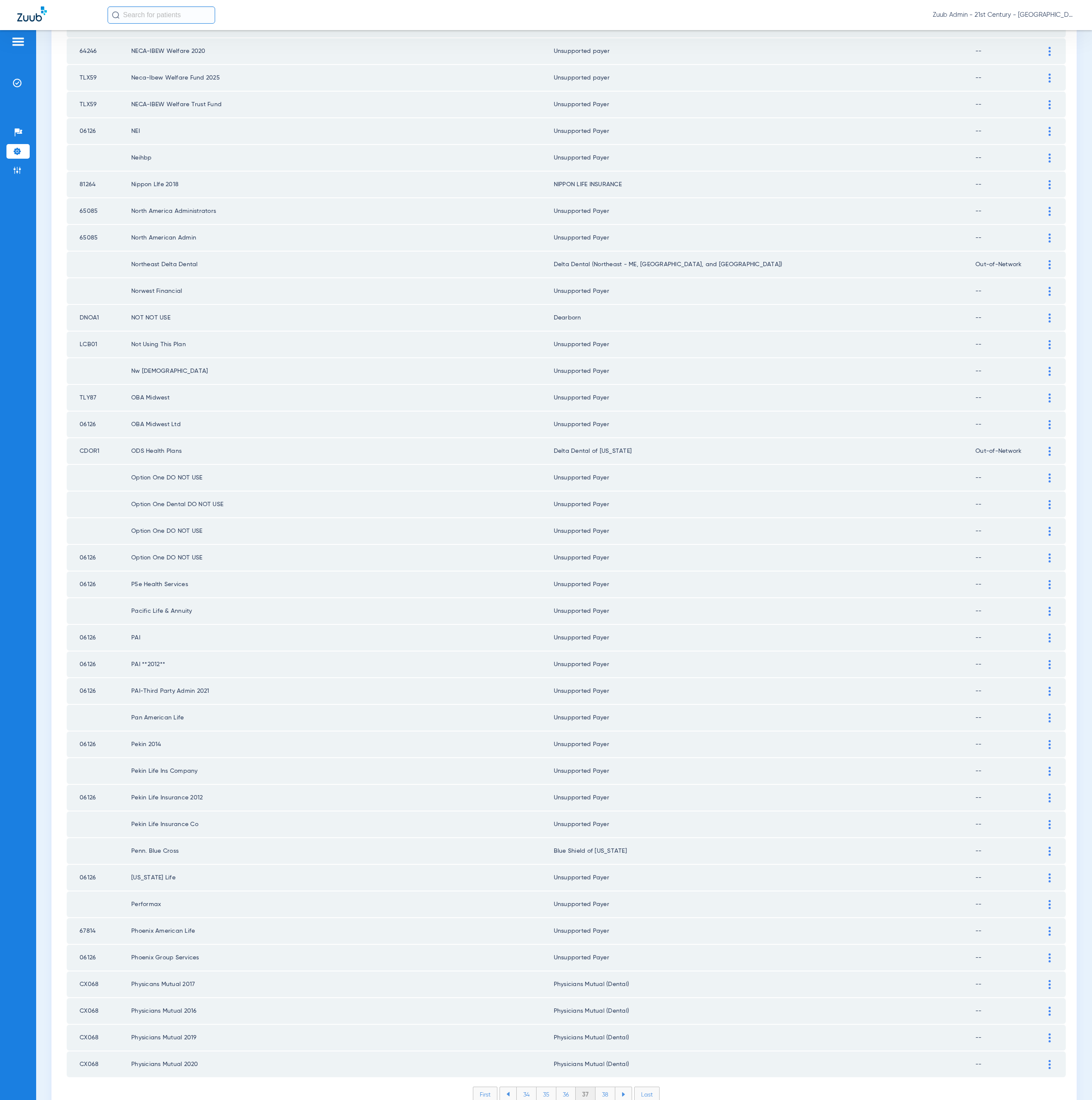
click at [606, 1087] on div "First 34 35 36 37 38 Last Items per page: 50 1801 – 1850 of 2244" at bounding box center [566, 1101] width 999 height 28
click at [599, 1087] on li "38" at bounding box center [605, 1094] width 20 height 15
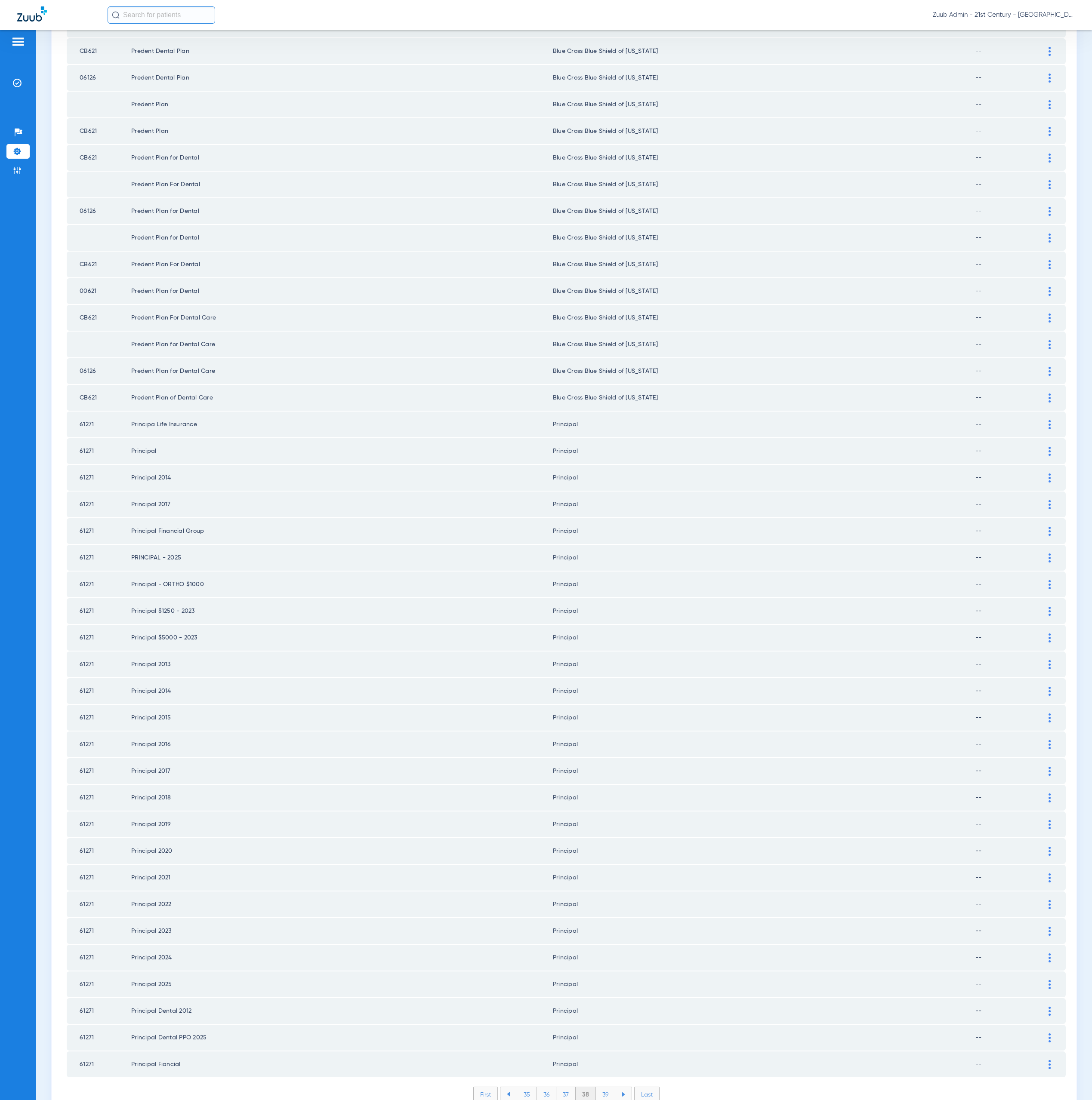
click at [599, 1087] on li "39" at bounding box center [606, 1094] width 19 height 15
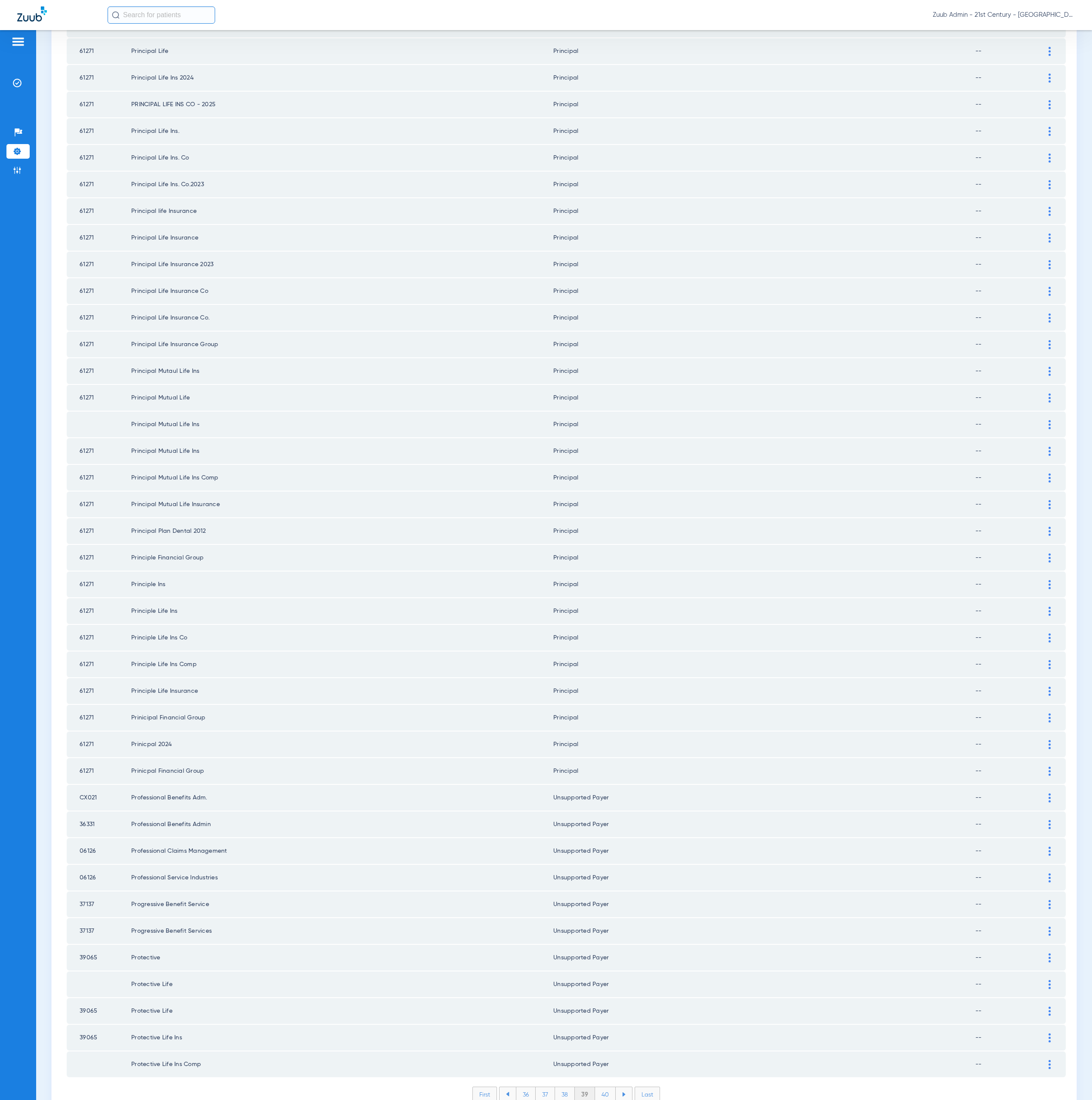
click at [606, 1087] on li "40" at bounding box center [605, 1094] width 21 height 15
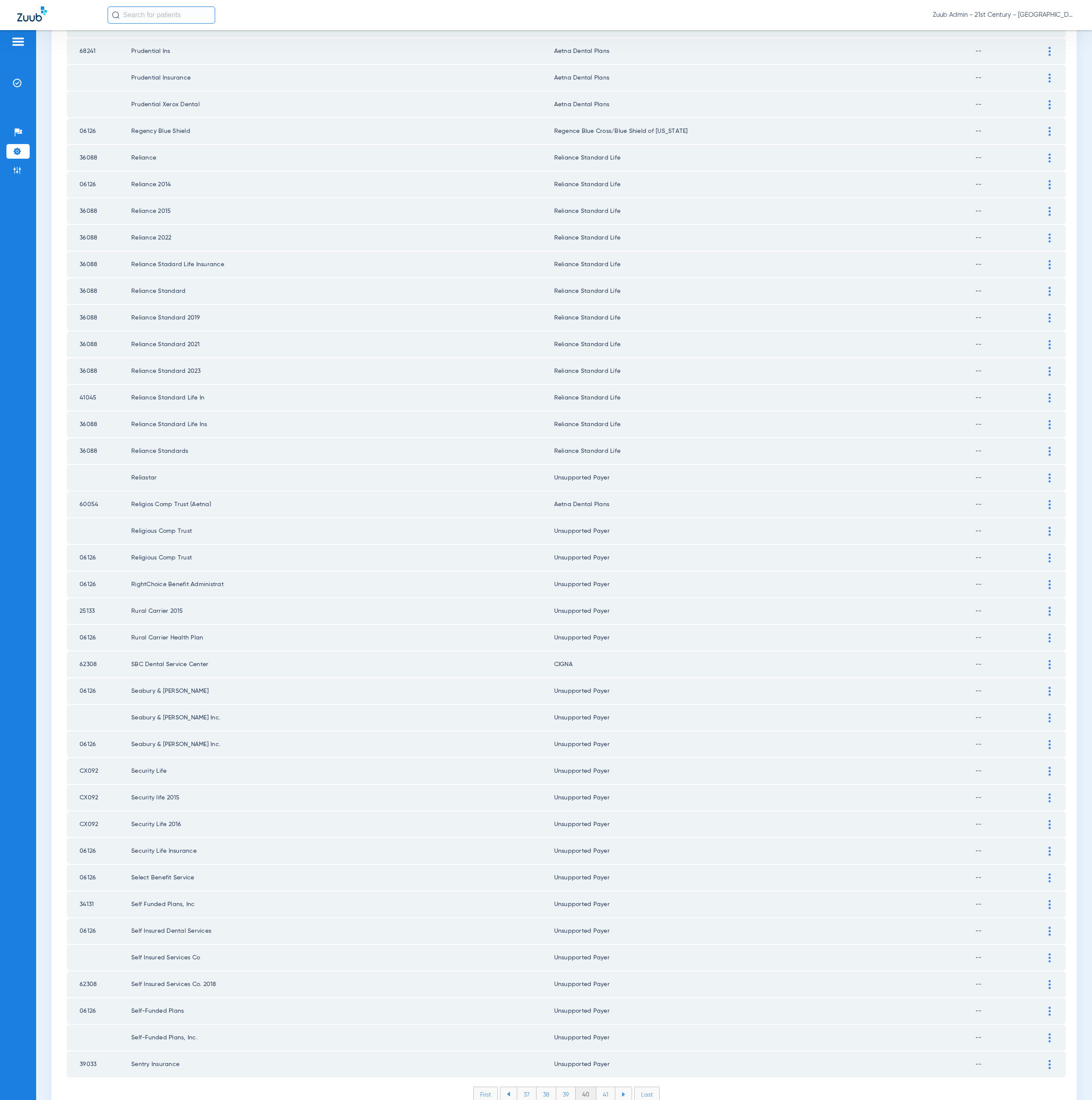
click at [599, 1087] on li "41" at bounding box center [606, 1094] width 19 height 15
click at [600, 1087] on li "42" at bounding box center [605, 1094] width 20 height 15
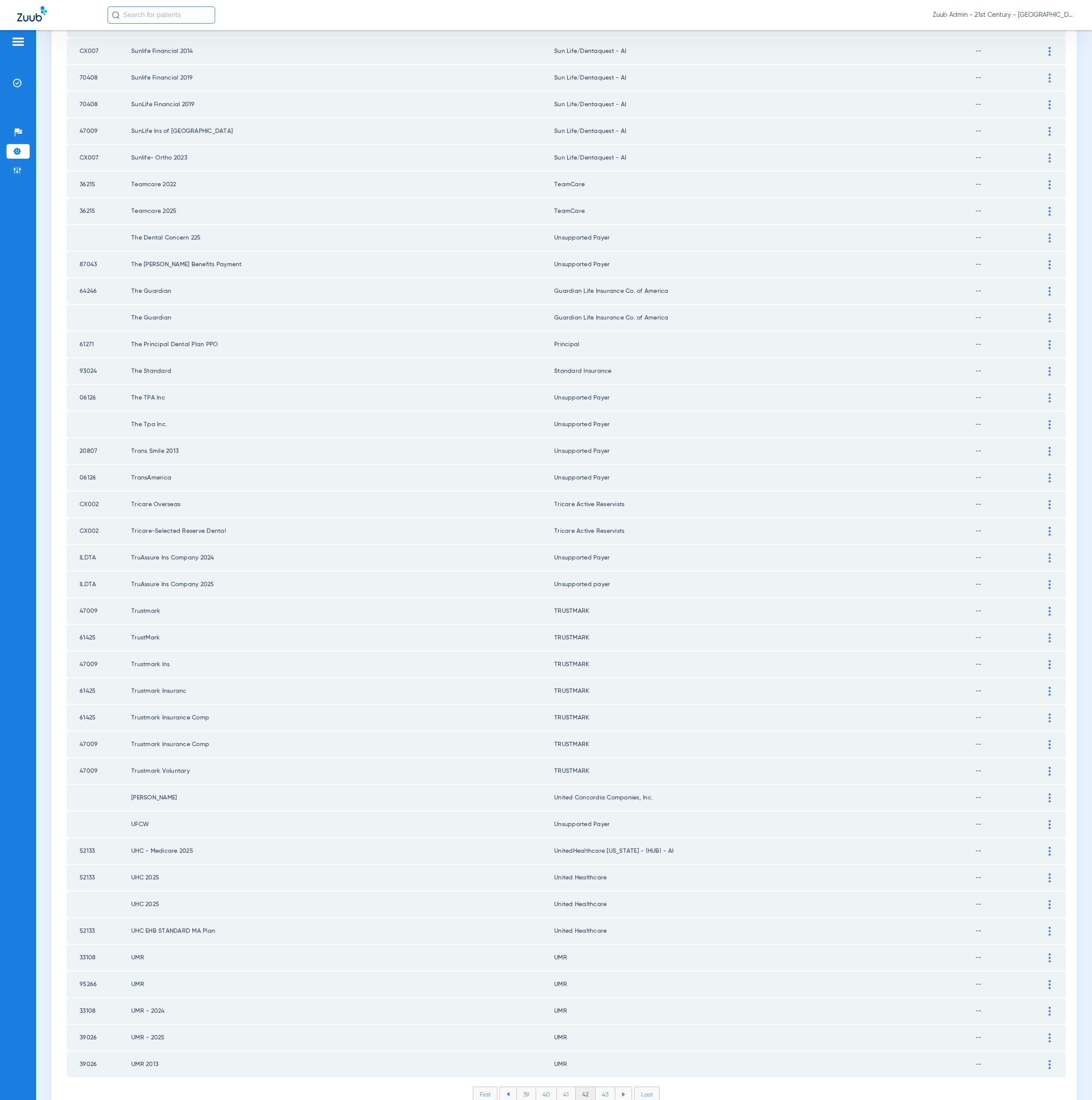
click at [596, 1087] on li "43" at bounding box center [605, 1094] width 20 height 15
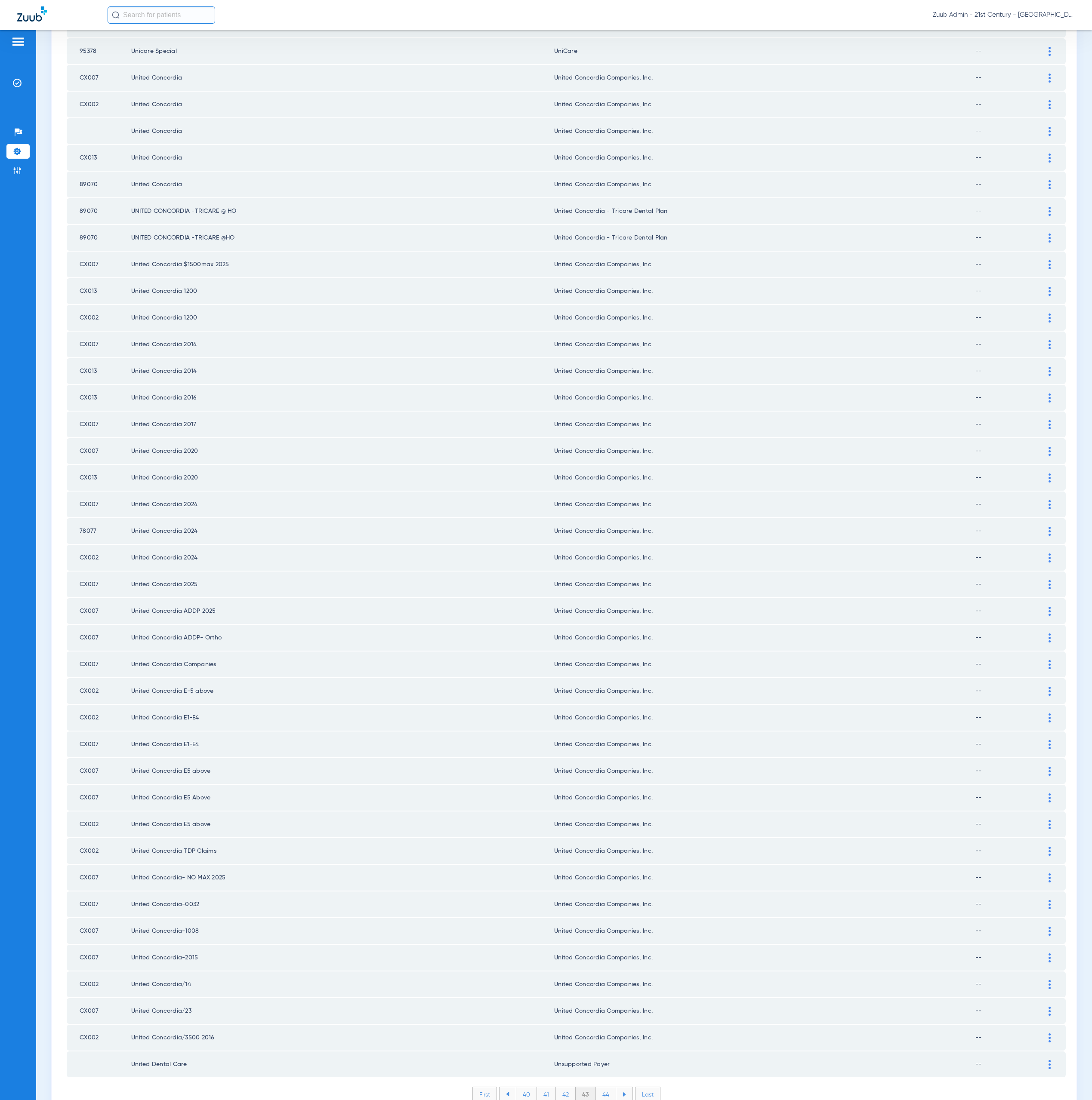
click at [600, 1087] on li "44" at bounding box center [606, 1094] width 21 height 15
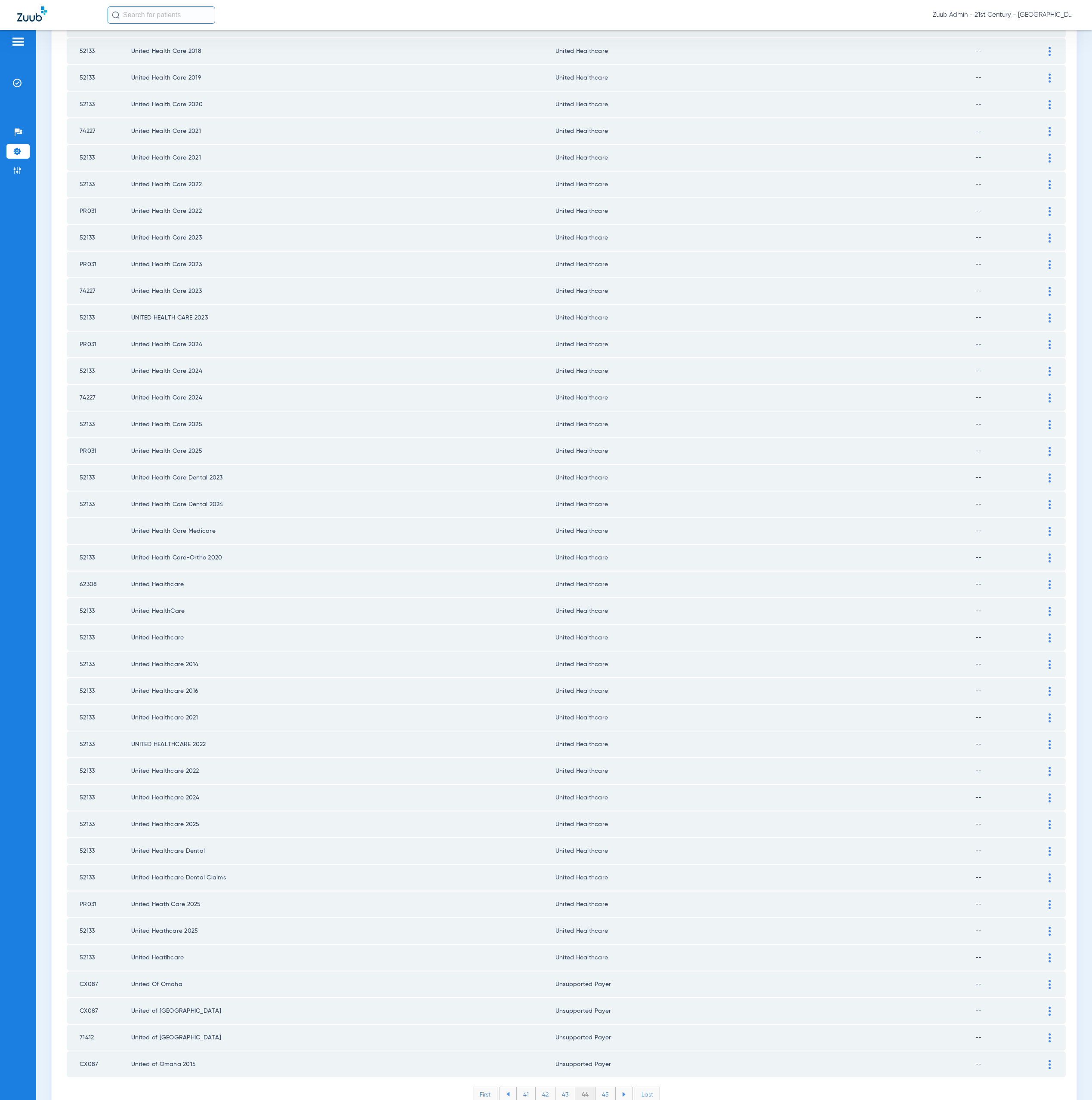
click at [602, 1087] on li "45" at bounding box center [606, 1094] width 21 height 15
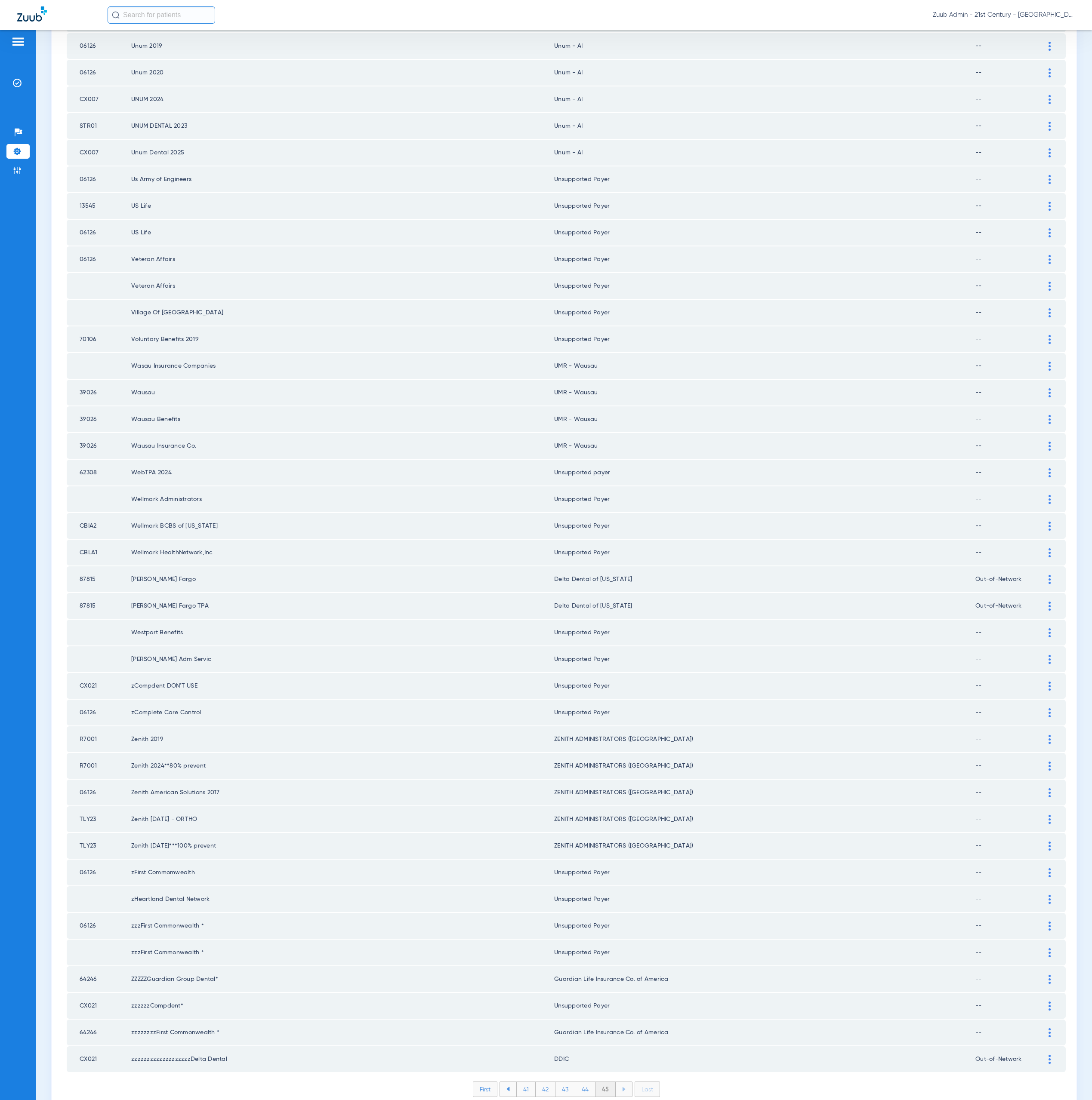
click at [601, 1082] on li "45" at bounding box center [606, 1089] width 21 height 15
click at [26, 166] on li "Admin" at bounding box center [18, 170] width 23 height 15
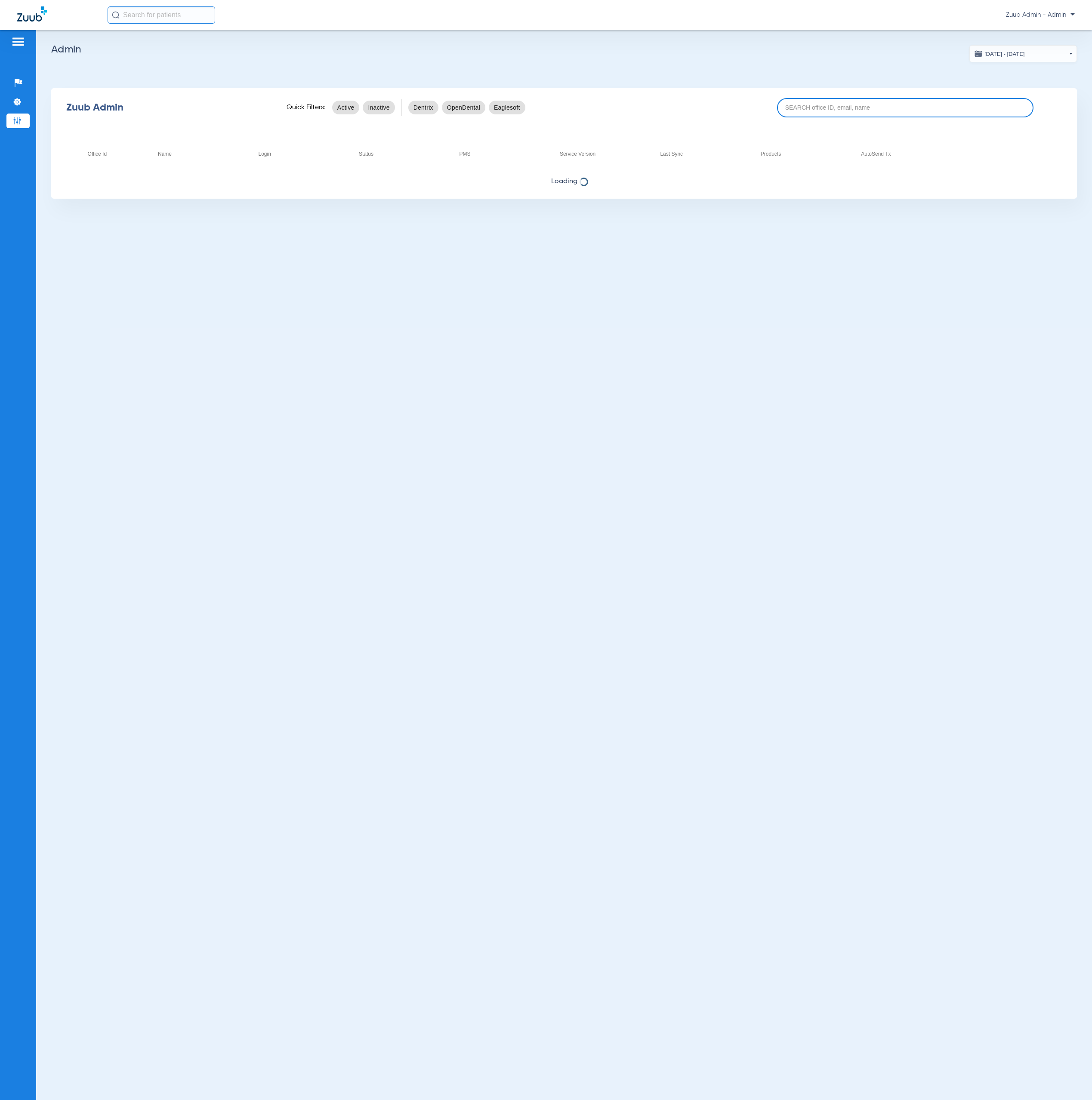
click at [851, 113] on input at bounding box center [905, 108] width 256 height 19
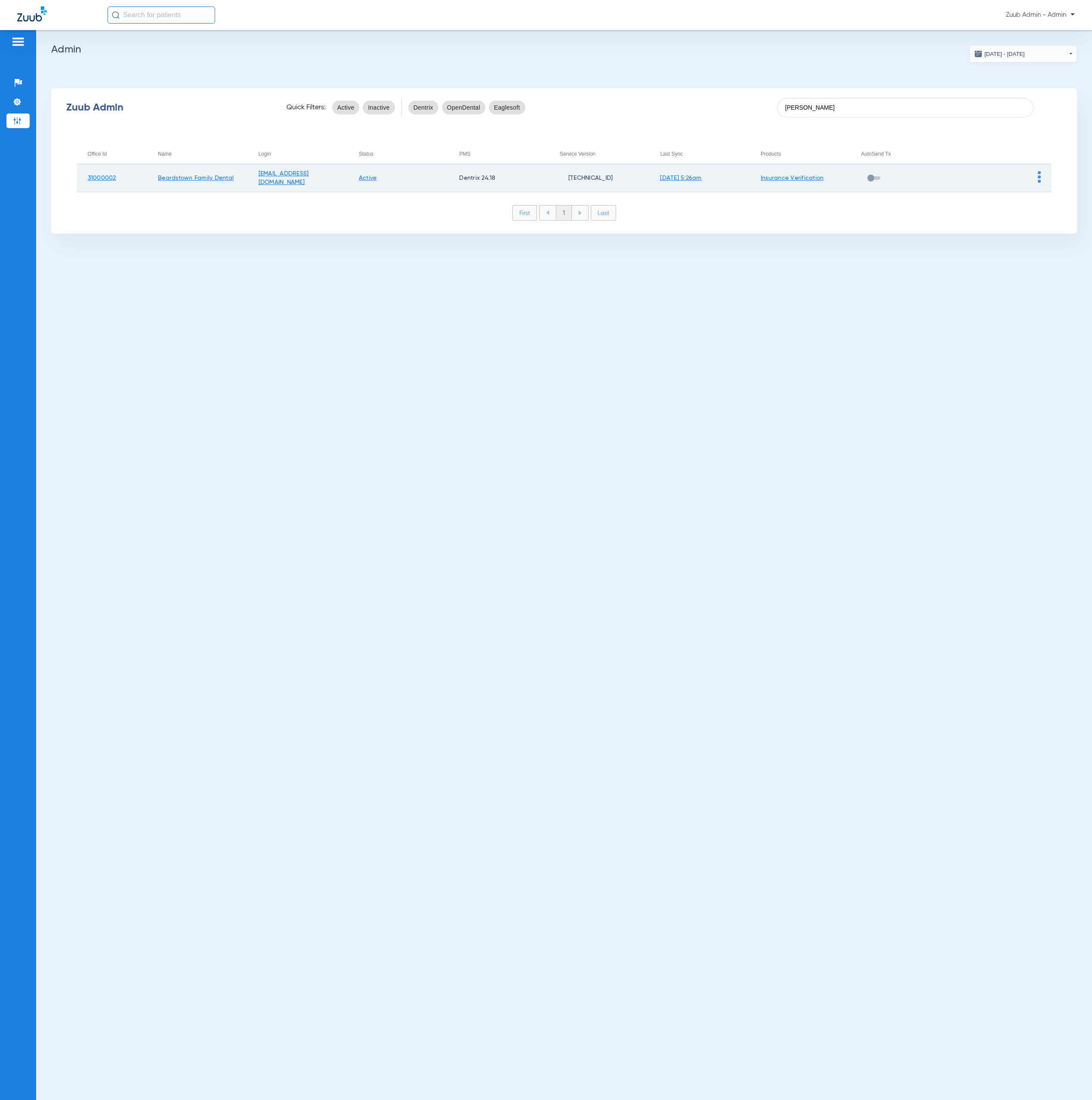
type input "beard"
click at [1041, 176] on td at bounding box center [1001, 178] width 101 height 28
click at [1038, 178] on img at bounding box center [1039, 177] width 3 height 12
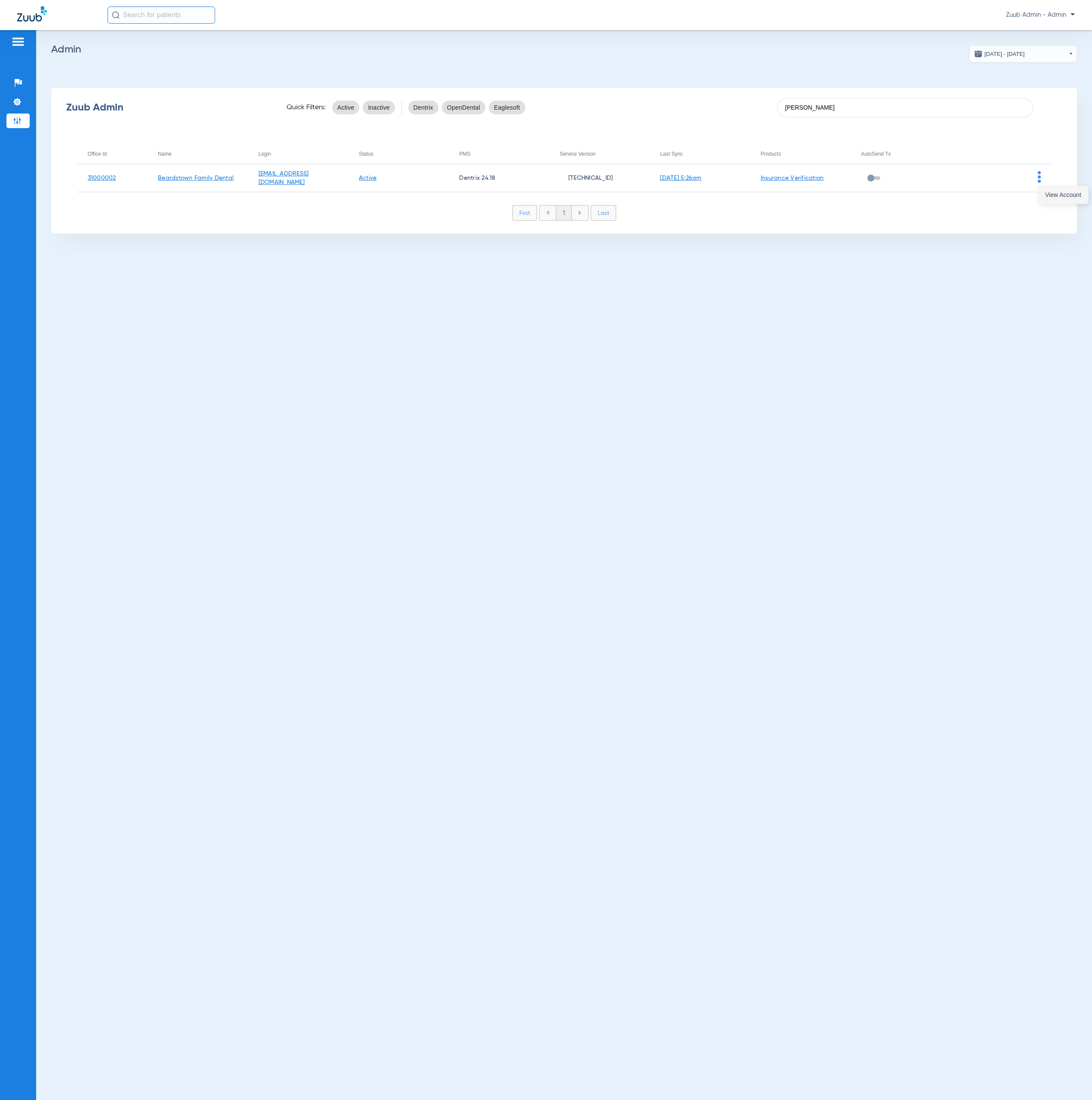
click at [1043, 188] on button "View Account" at bounding box center [1063, 195] width 50 height 17
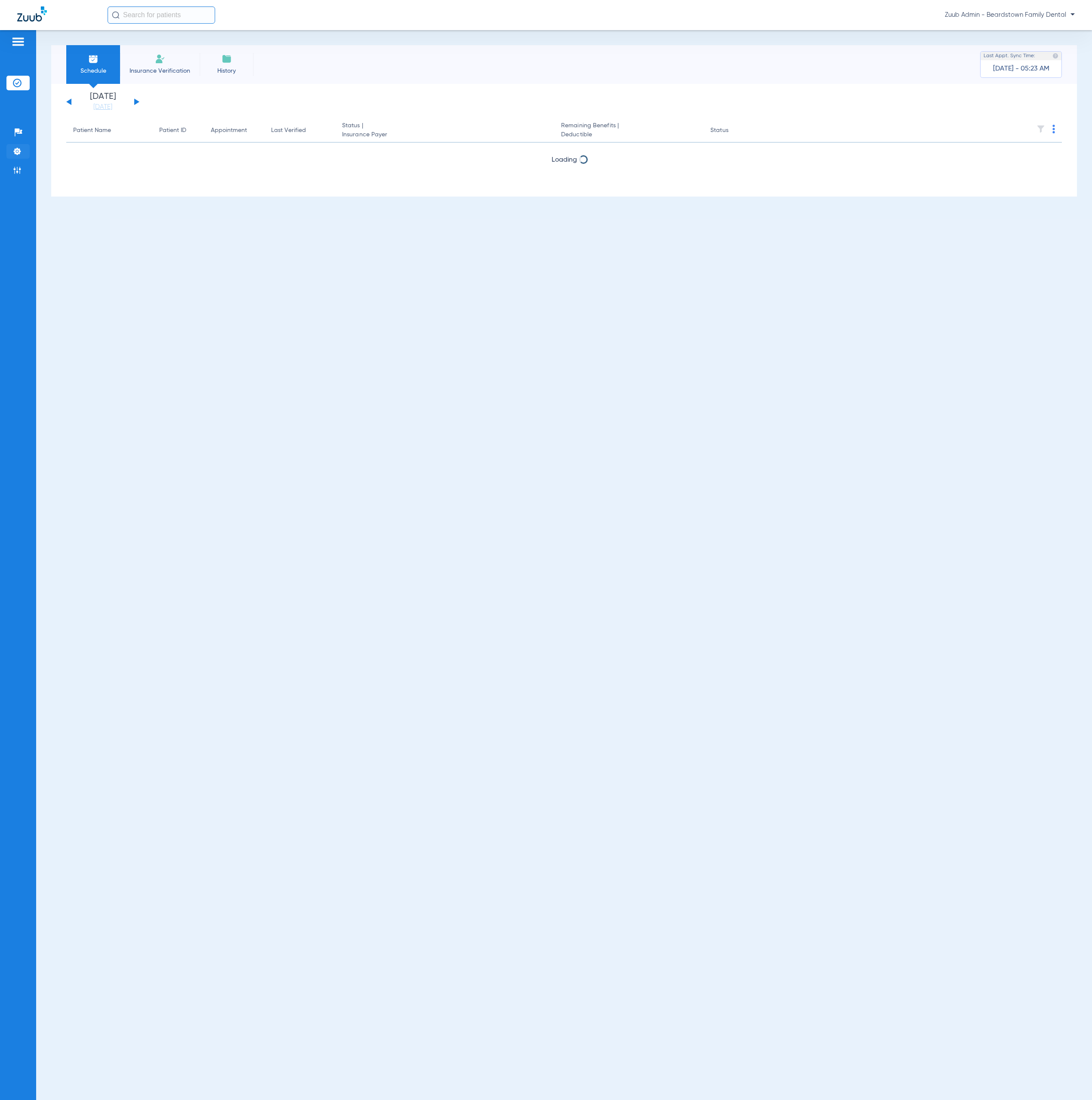
click at [10, 149] on li "Settings" at bounding box center [18, 151] width 23 height 15
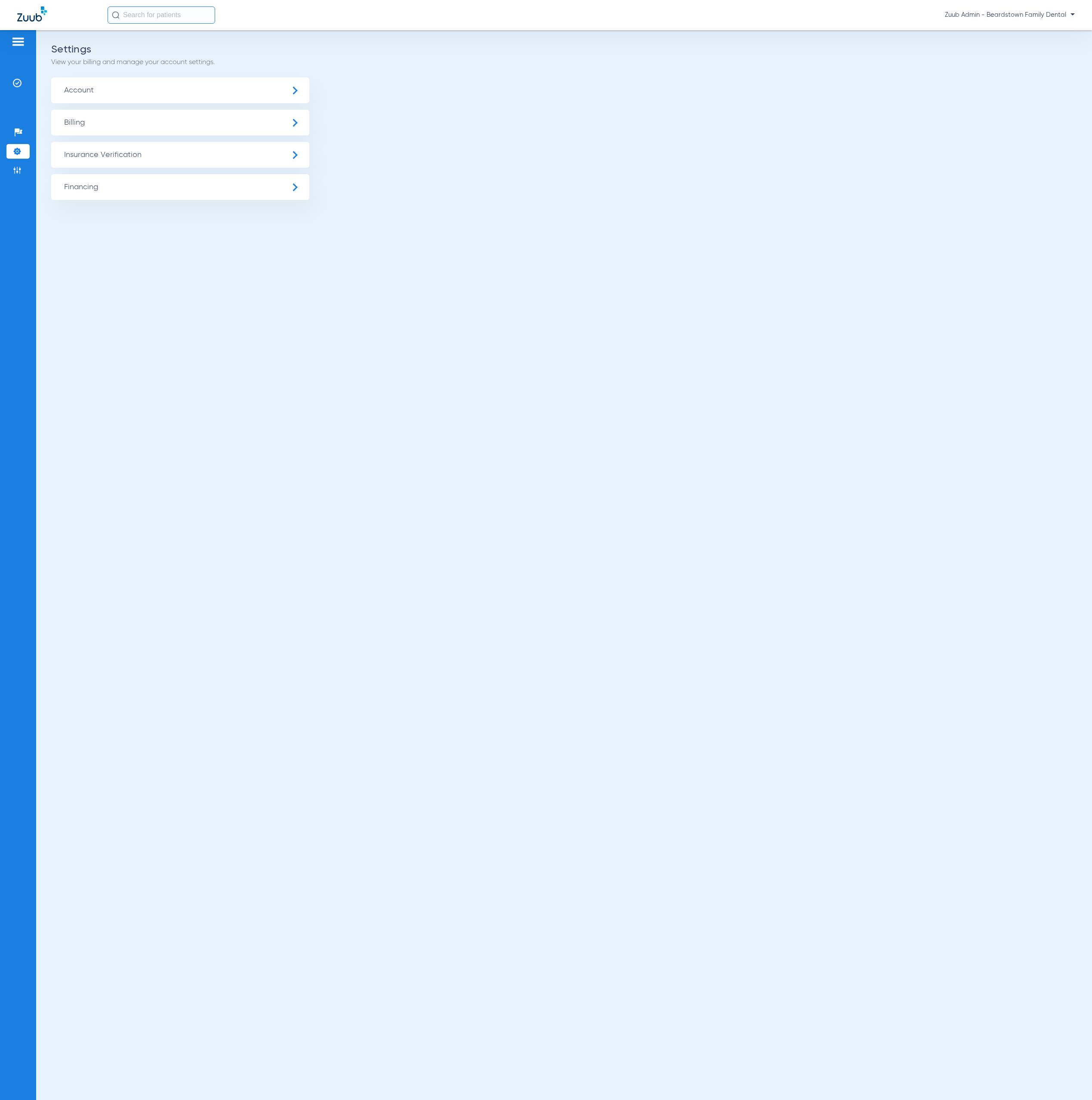
click at [106, 163] on span "Insurance Verification" at bounding box center [180, 155] width 258 height 26
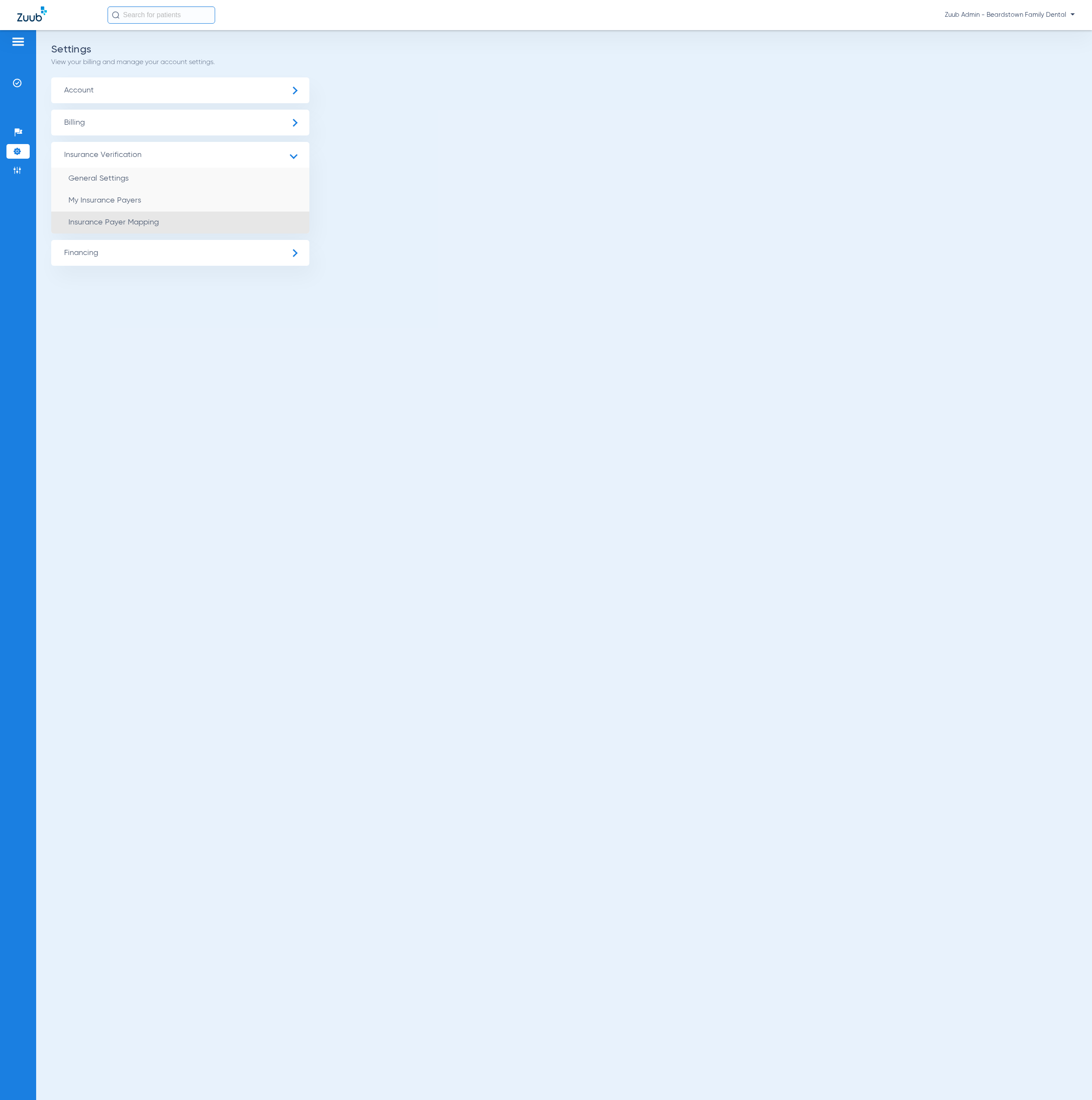
click at [165, 215] on li "Insurance Payer Mapping" at bounding box center [180, 222] width 258 height 22
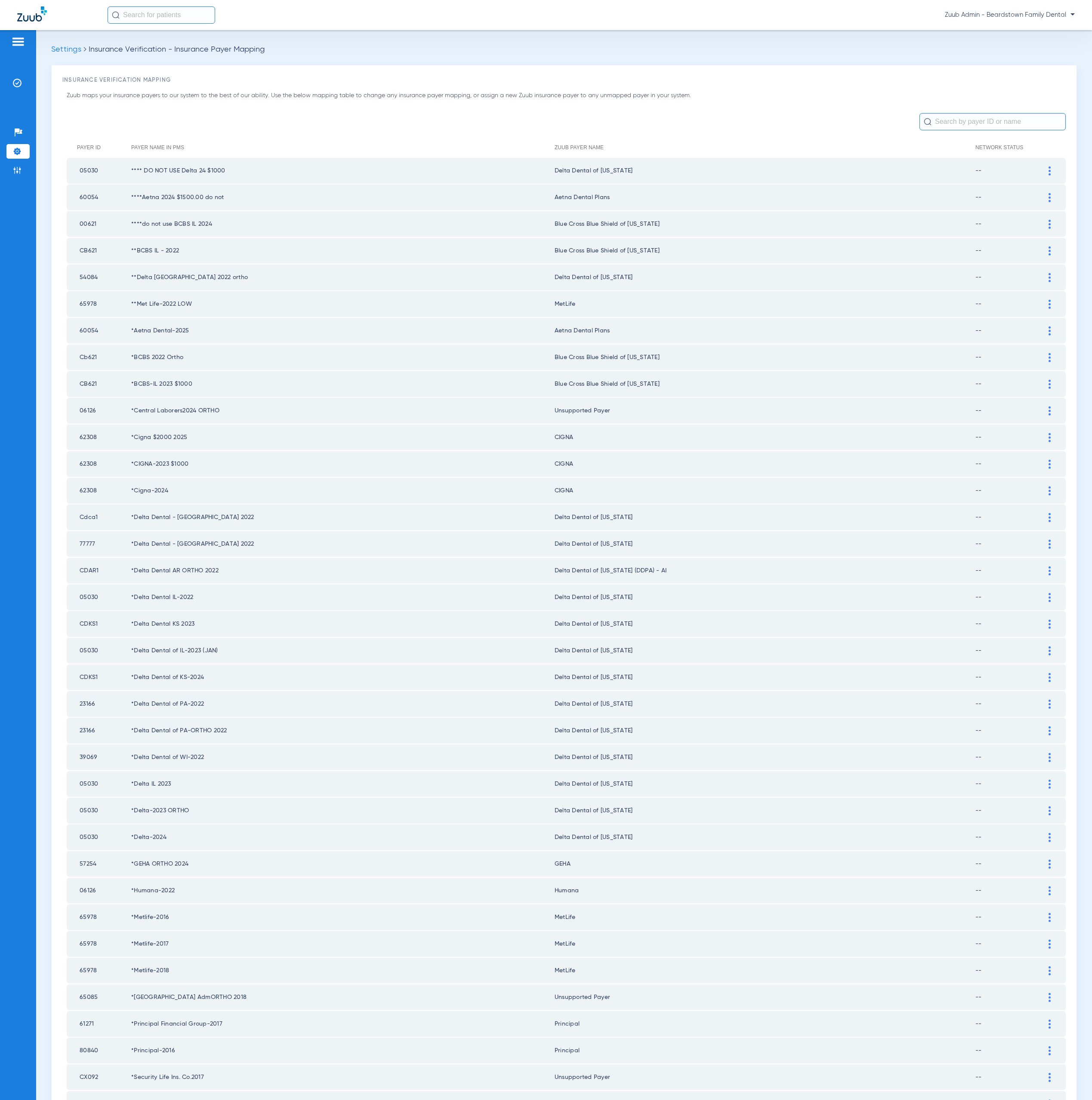
scroll to position [413, 0]
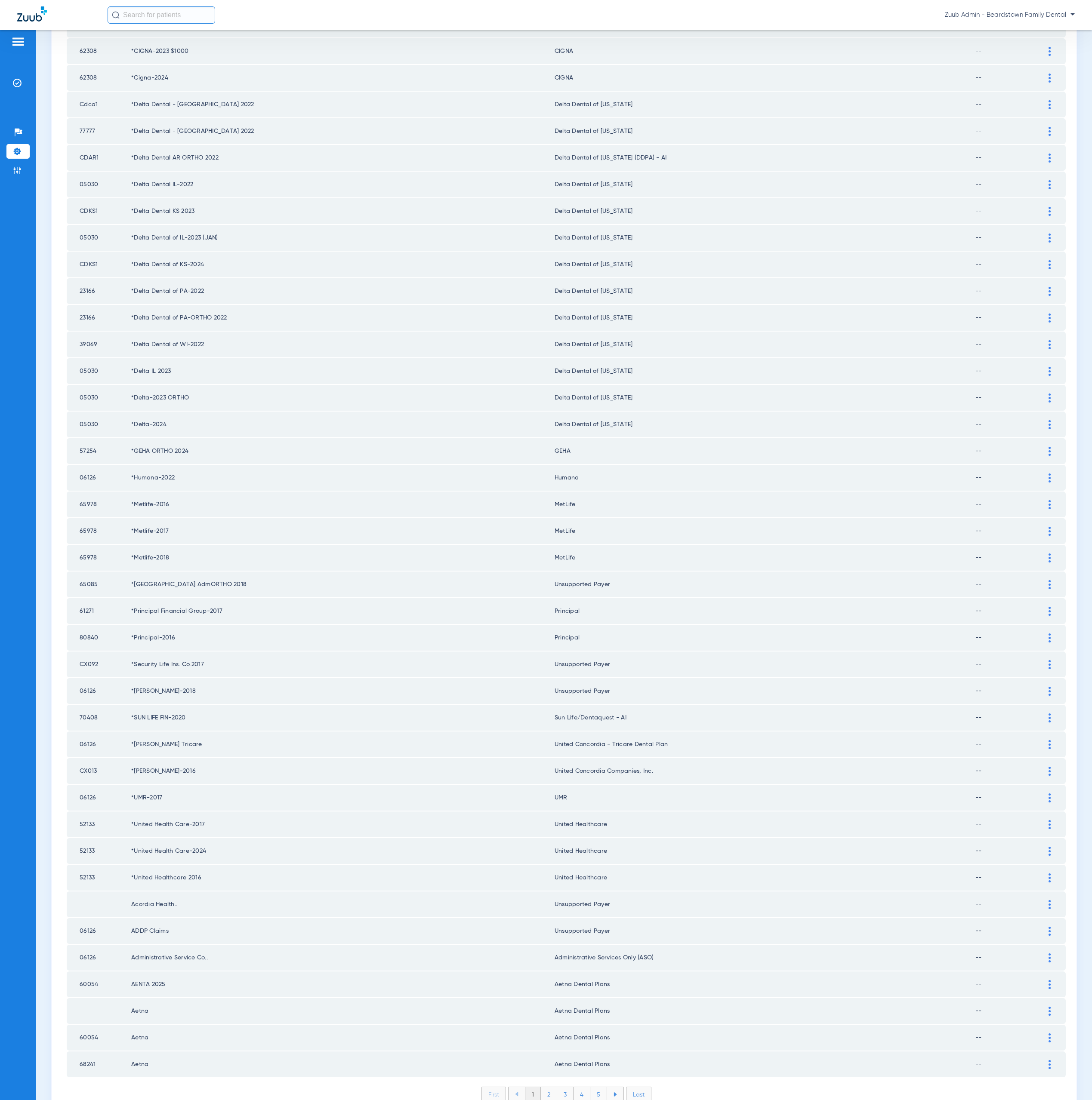
click at [544, 1087] on li "2" at bounding box center [549, 1094] width 17 height 15
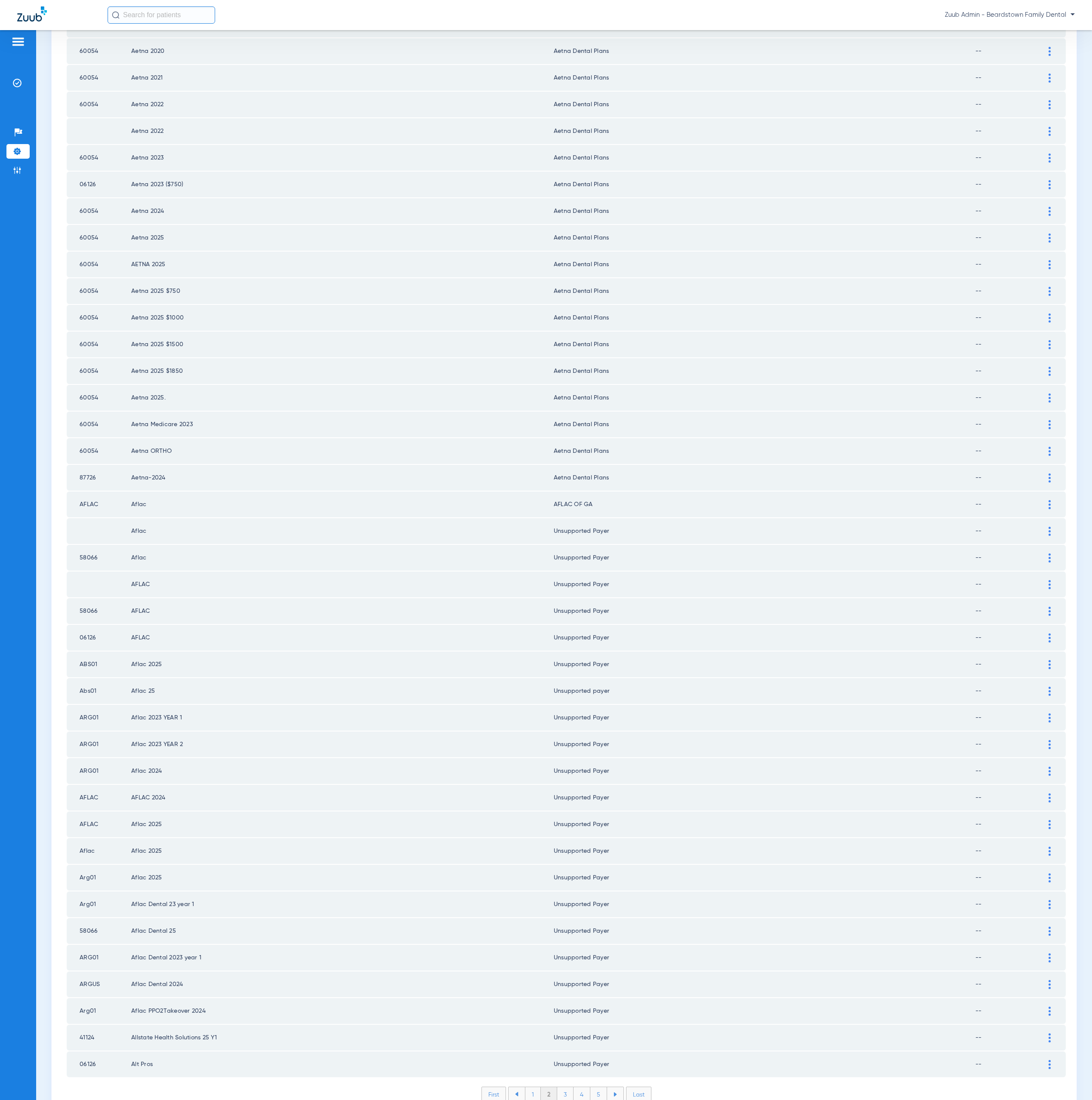
scroll to position [0, 0]
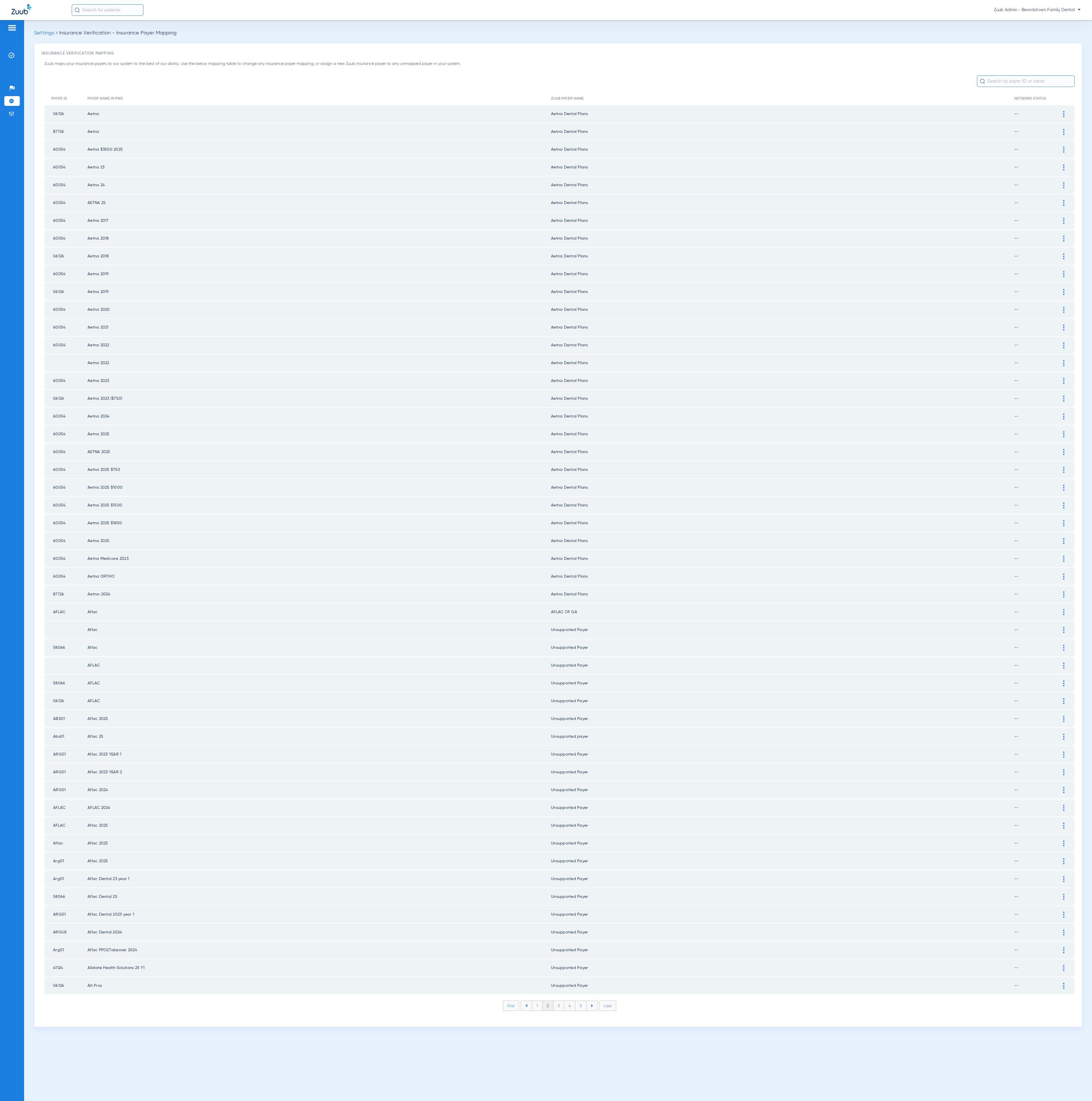
click at [558, 1001] on li "3" at bounding box center [559, 1006] width 11 height 10
click at [570, 1001] on li "4" at bounding box center [570, 1006] width 11 height 10
click at [581, 1001] on li "5" at bounding box center [581, 1006] width 11 height 10
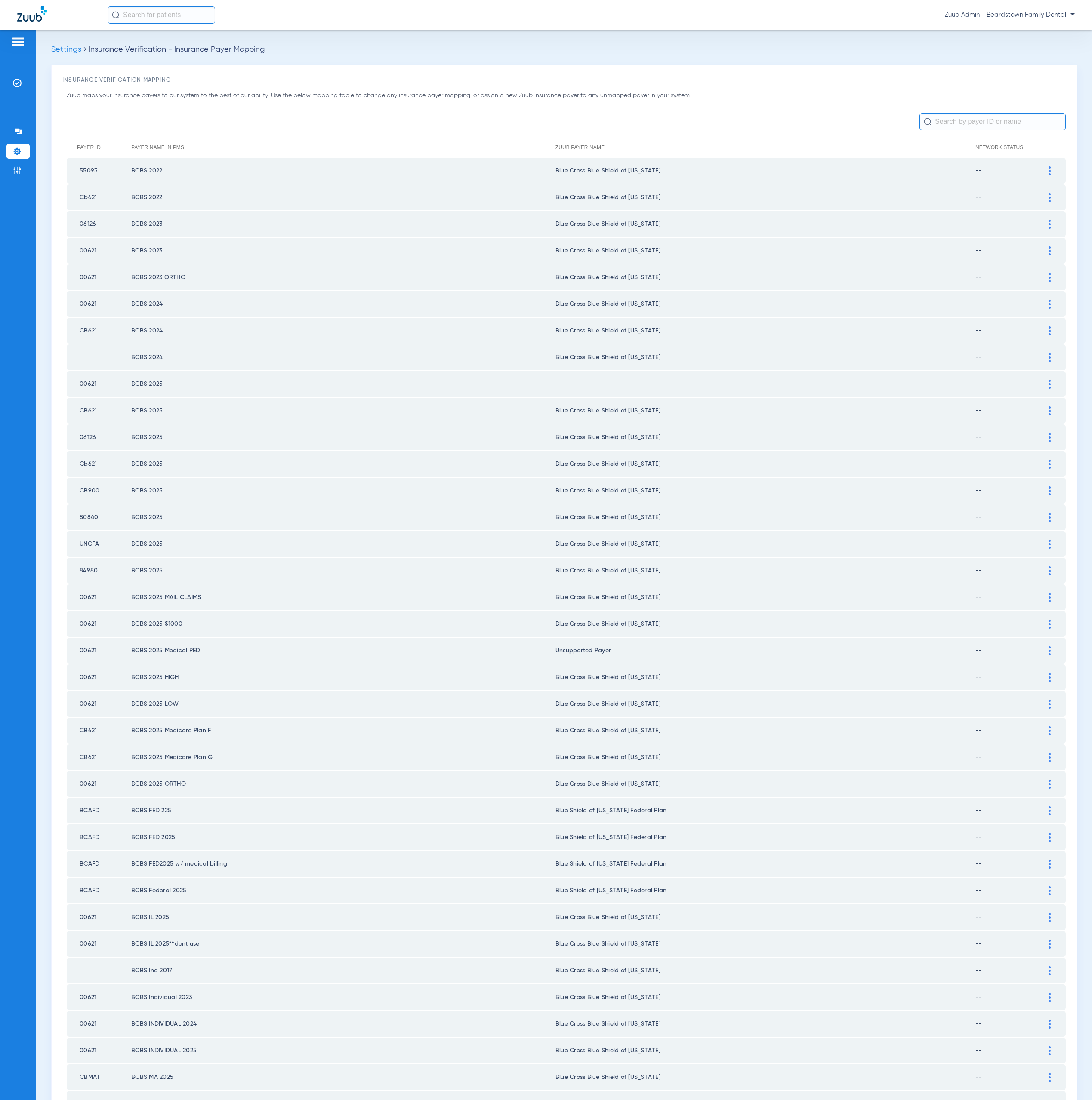
click at [1042, 380] on div at bounding box center [1049, 384] width 15 height 9
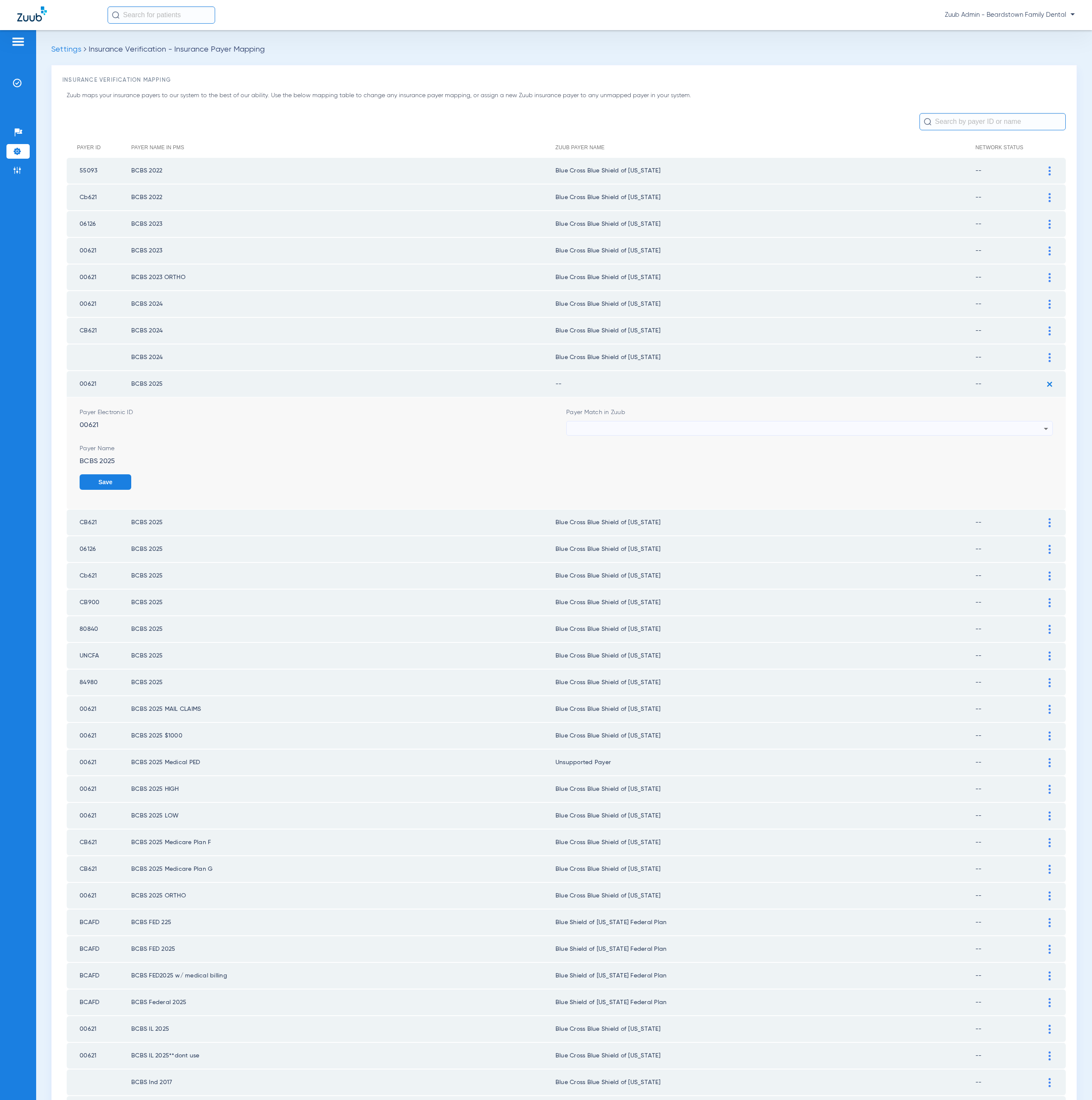
click at [693, 422] on div at bounding box center [807, 429] width 473 height 15
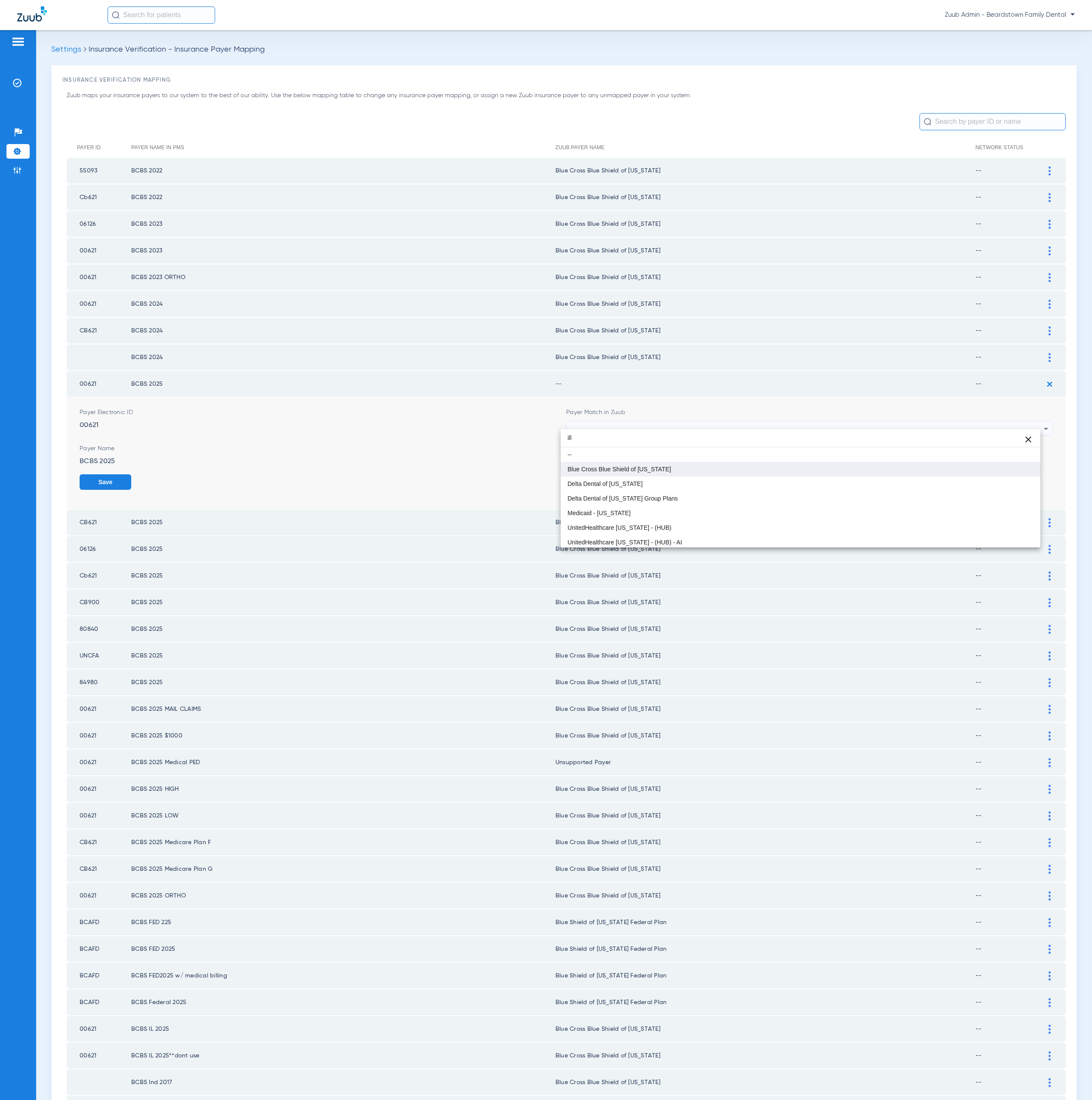
type input "ill"
click at [686, 464] on mat-option "Blue Cross Blue Shield of [US_STATE]" at bounding box center [800, 469] width 480 height 15
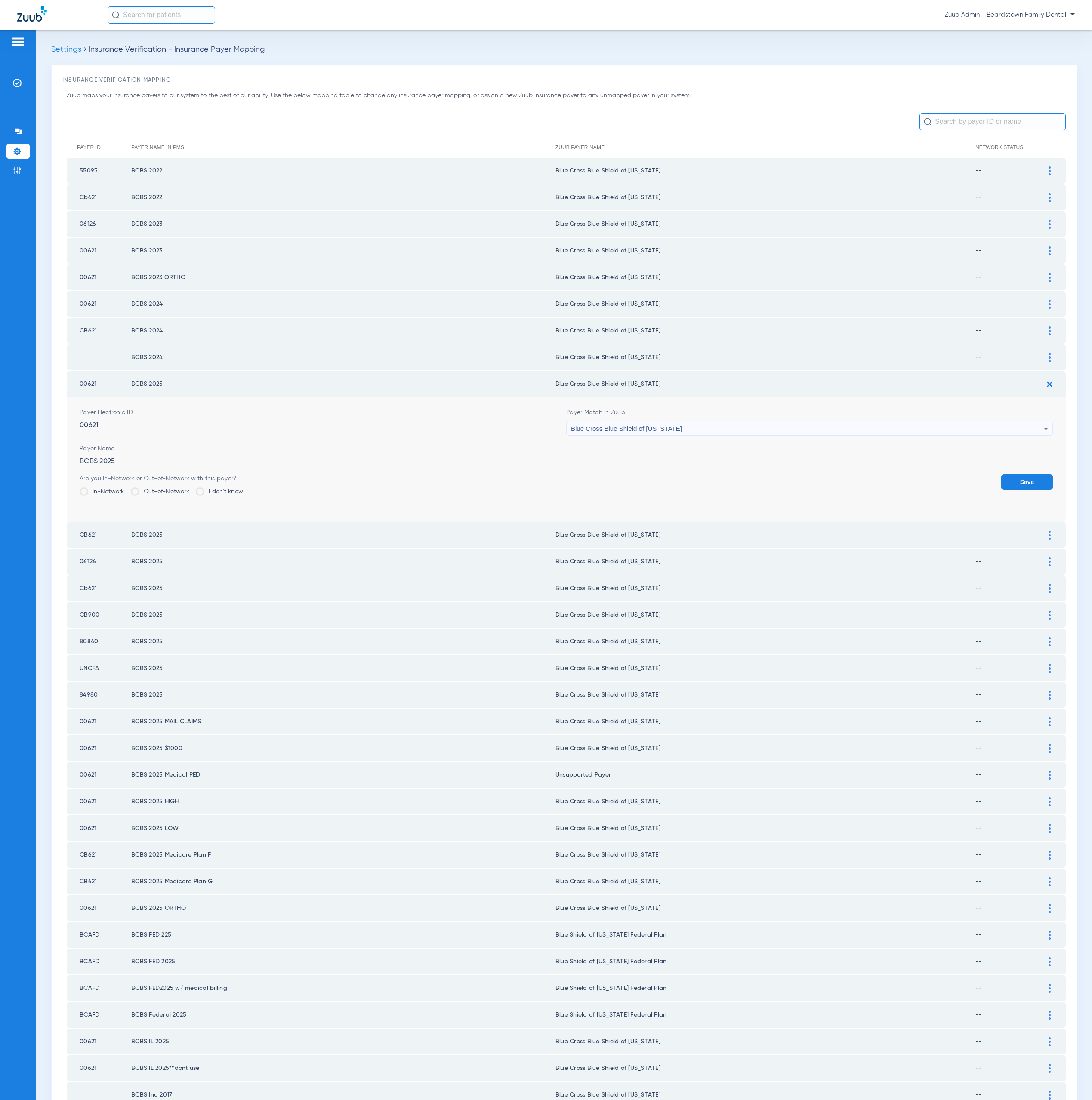
click at [1005, 479] on button "Save" at bounding box center [1027, 482] width 52 height 15
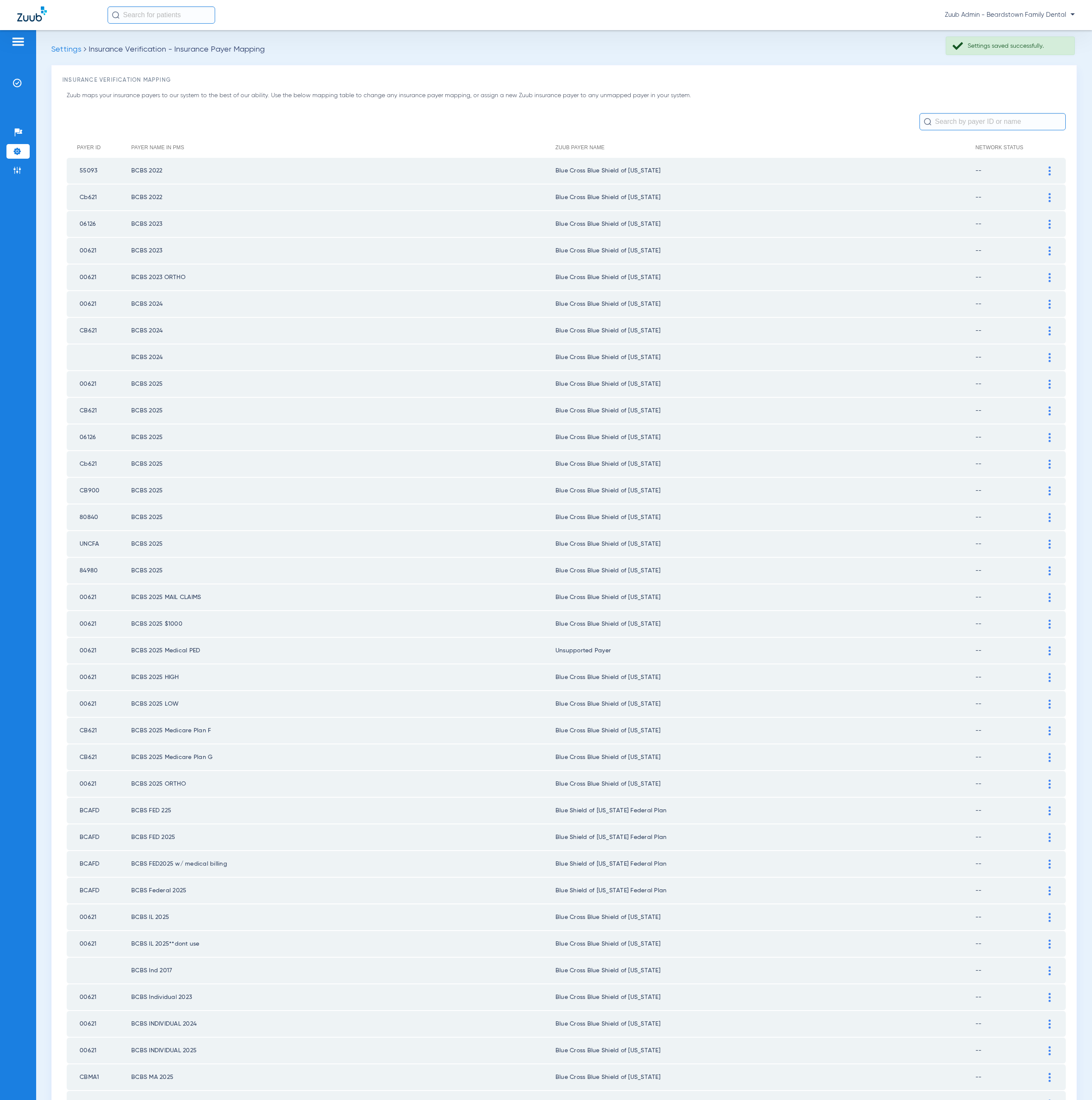
scroll to position [413, 0]
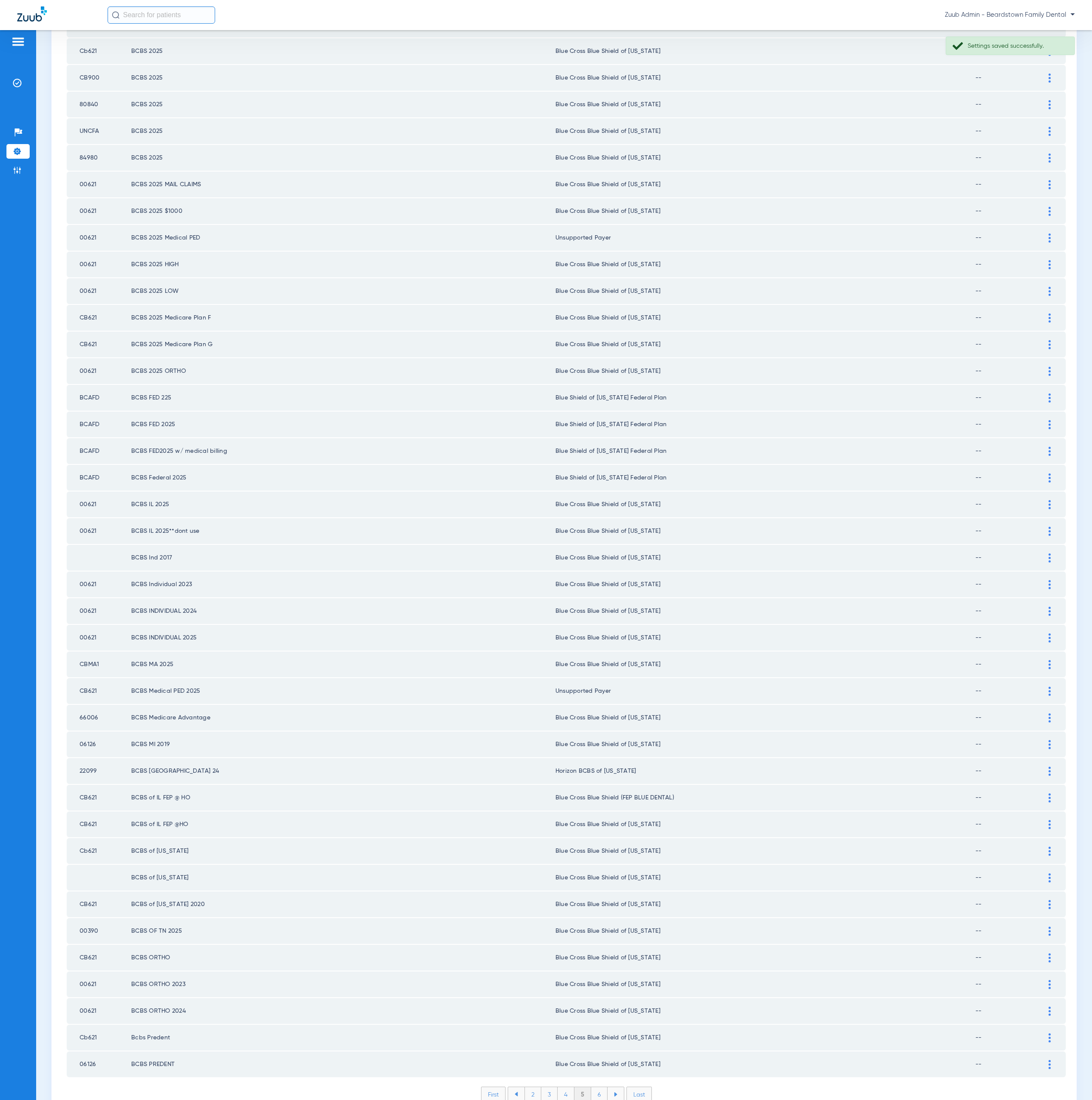
click at [591, 1087] on li "6" at bounding box center [599, 1094] width 17 height 15
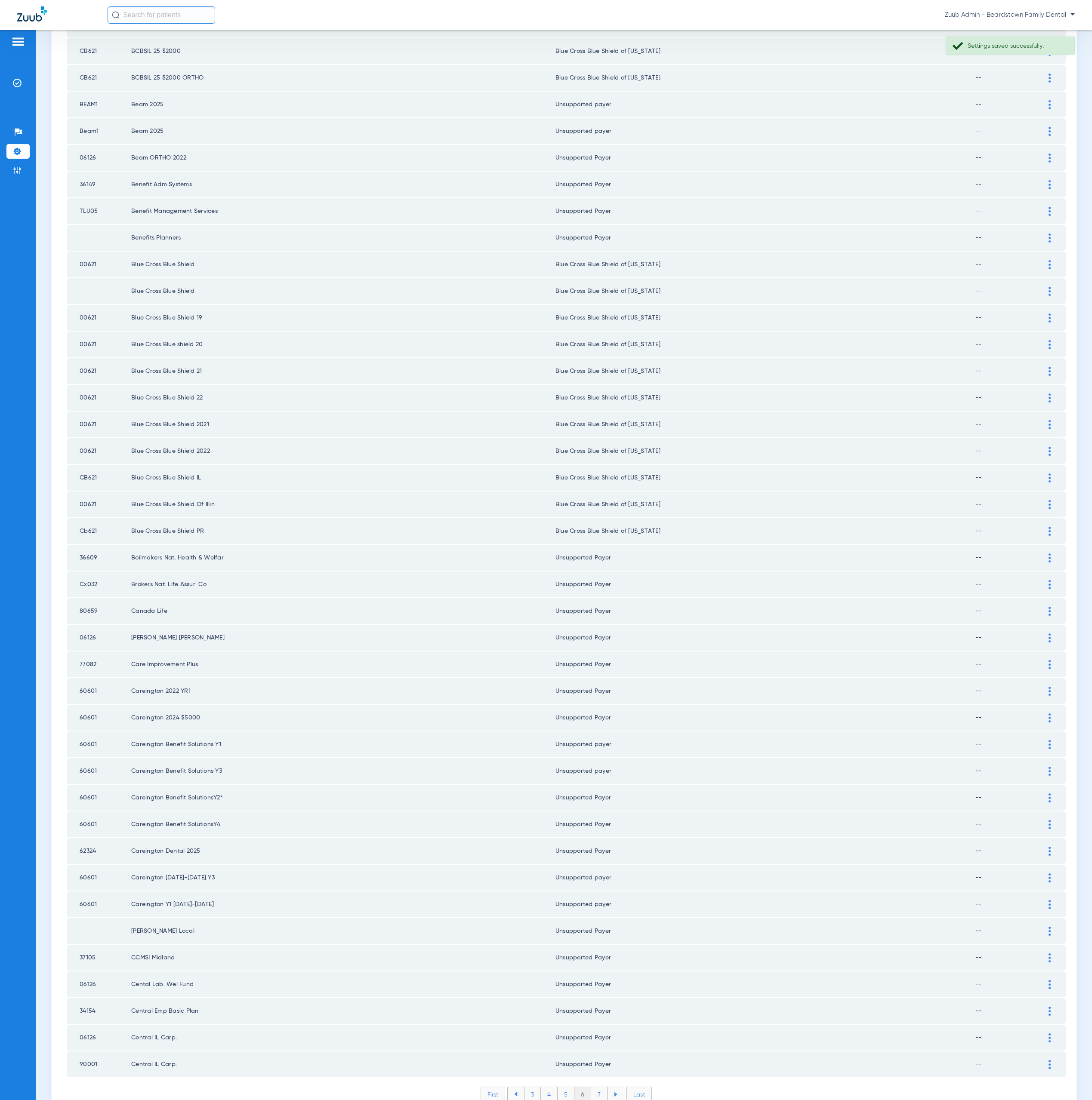
click at [591, 1087] on li "7" at bounding box center [599, 1094] width 17 height 15
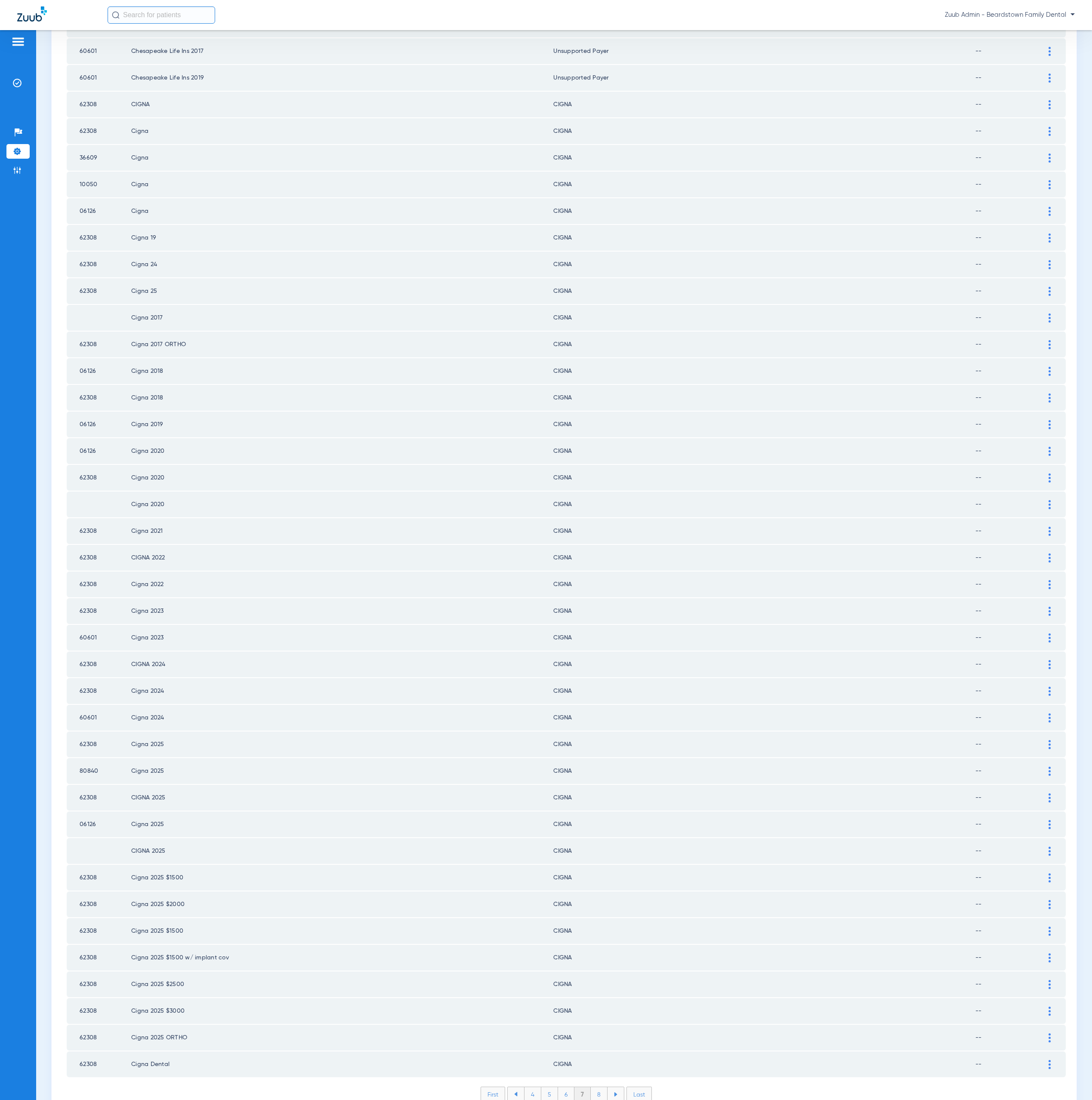
click at [591, 1087] on li "8" at bounding box center [599, 1094] width 17 height 15
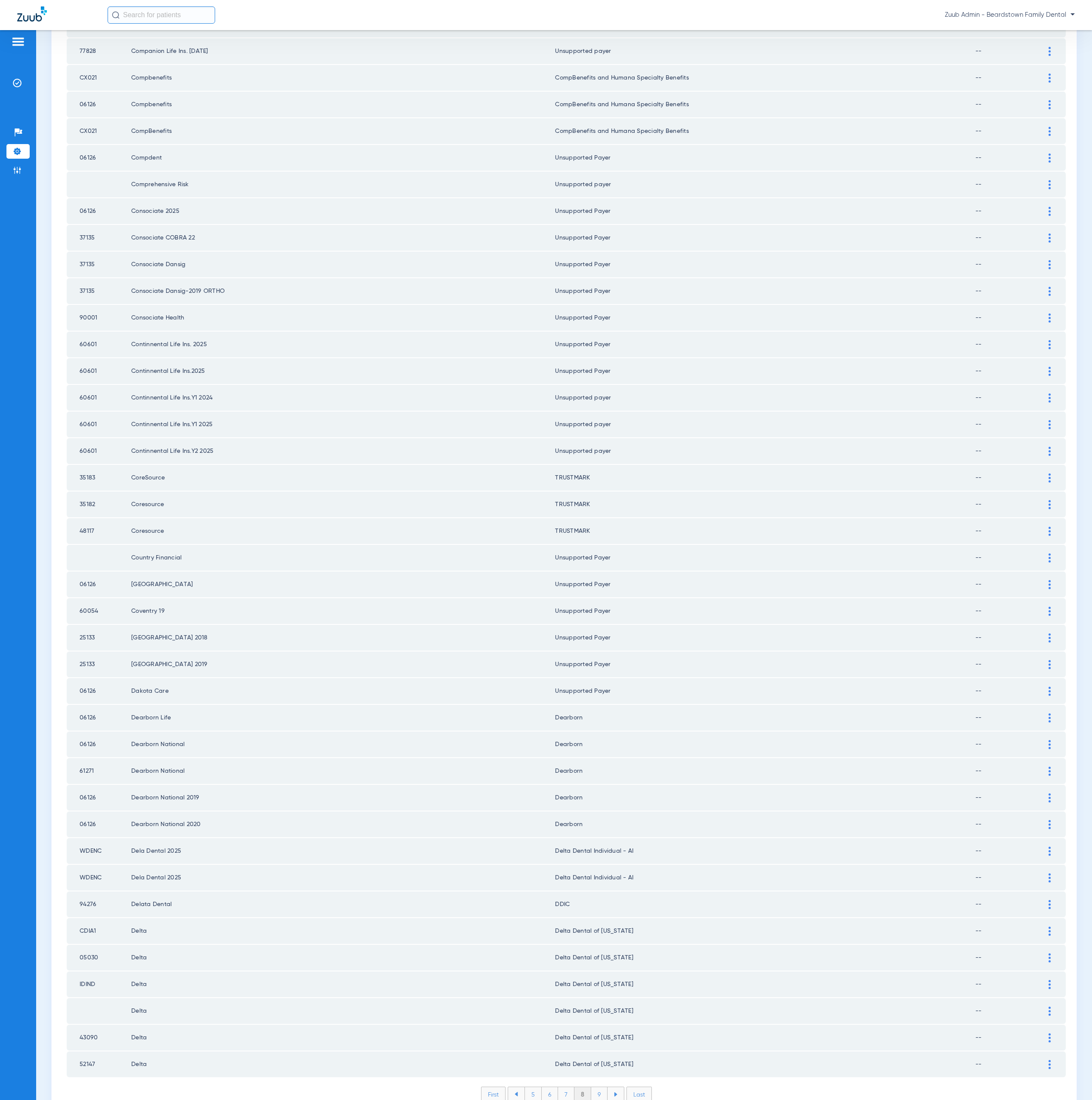
click at [597, 1087] on li "9" at bounding box center [599, 1094] width 17 height 15
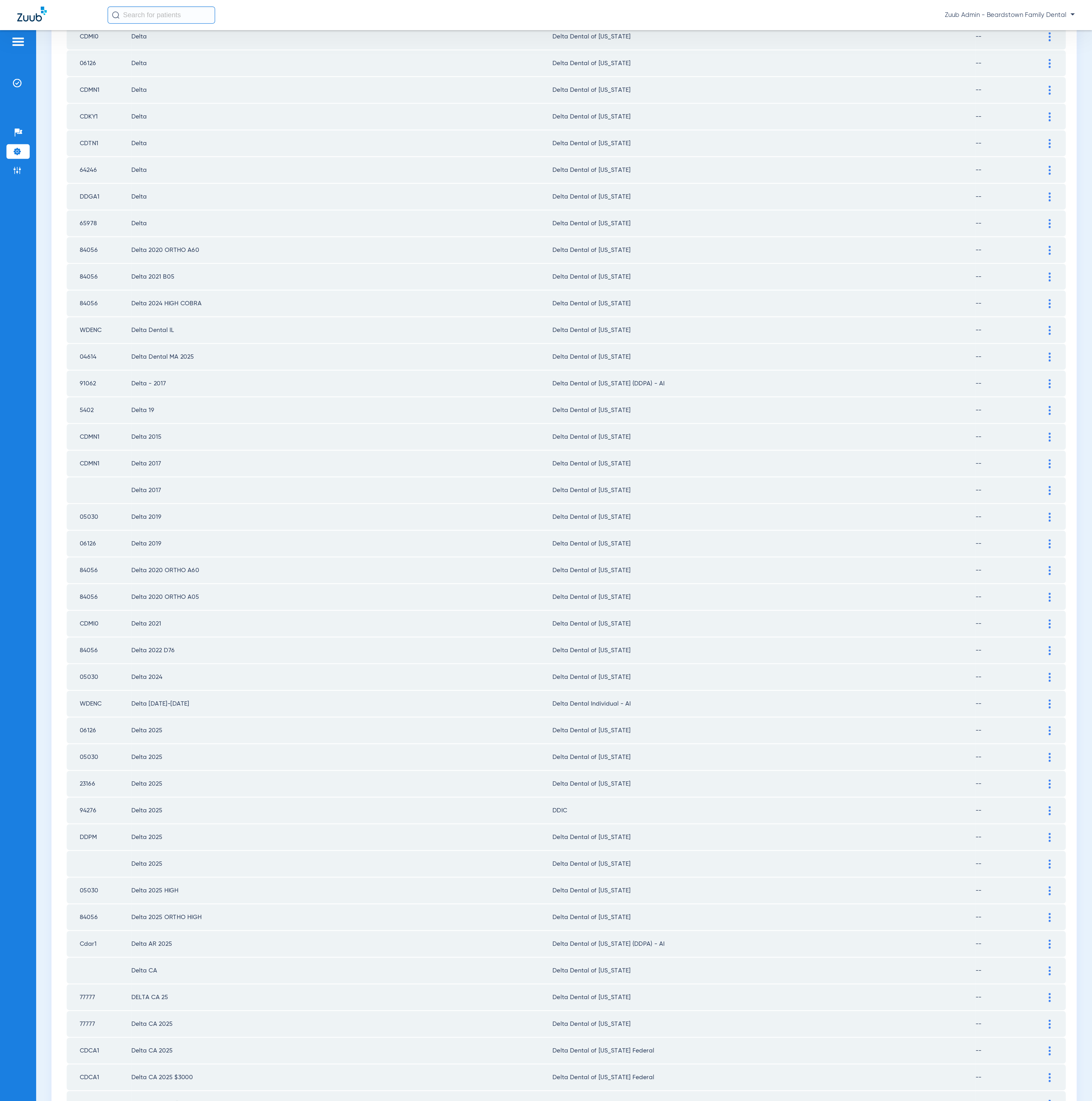
scroll to position [0, 0]
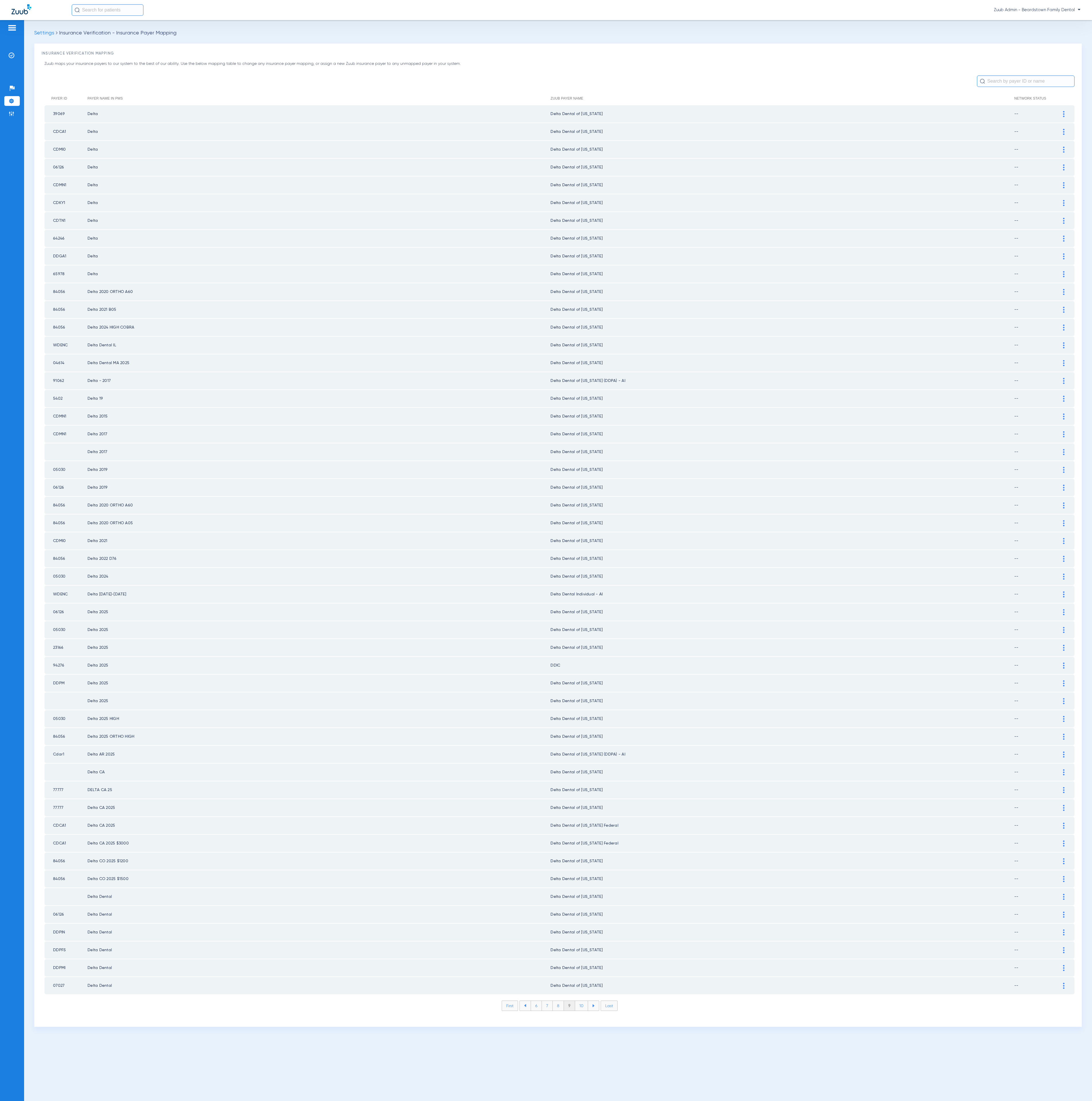
click at [582, 1001] on li "10" at bounding box center [581, 1006] width 13 height 10
click at [584, 1001] on li "11" at bounding box center [582, 1006] width 12 height 10
click at [584, 1001] on li "12" at bounding box center [582, 1006] width 12 height 10
click at [584, 1001] on li "13" at bounding box center [583, 1006] width 12 height 10
click at [584, 1001] on li "14" at bounding box center [584, 1006] width 13 height 10
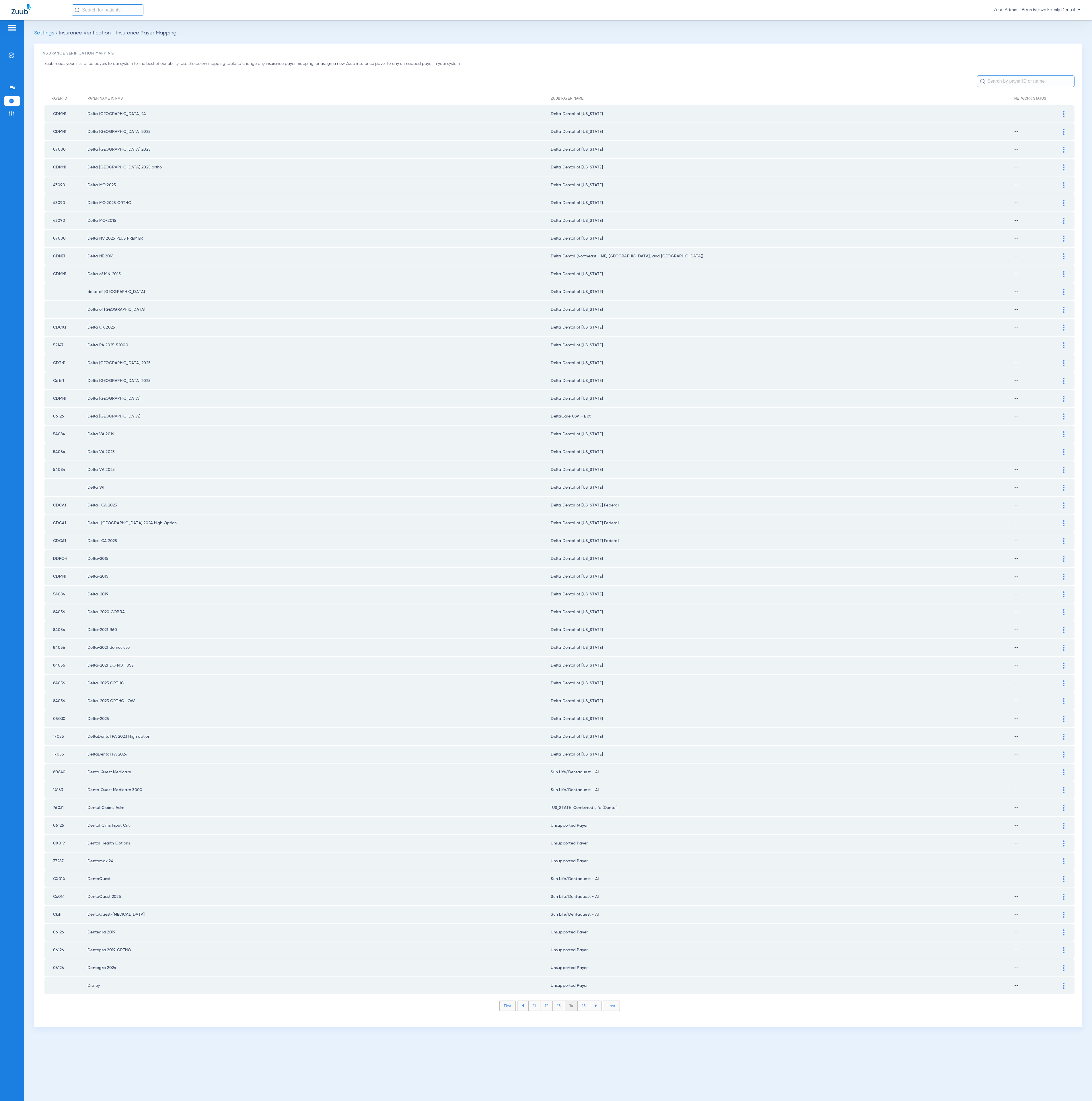
click at [584, 1001] on li "15" at bounding box center [584, 1006] width 13 height 10
click at [584, 1001] on li "16" at bounding box center [584, 1006] width 12 height 10
click at [584, 1001] on li "17" at bounding box center [584, 1006] width 12 height 10
click at [584, 1001] on li "18" at bounding box center [584, 1006] width 13 height 10
click at [584, 1001] on li "19" at bounding box center [584, 1006] width 12 height 10
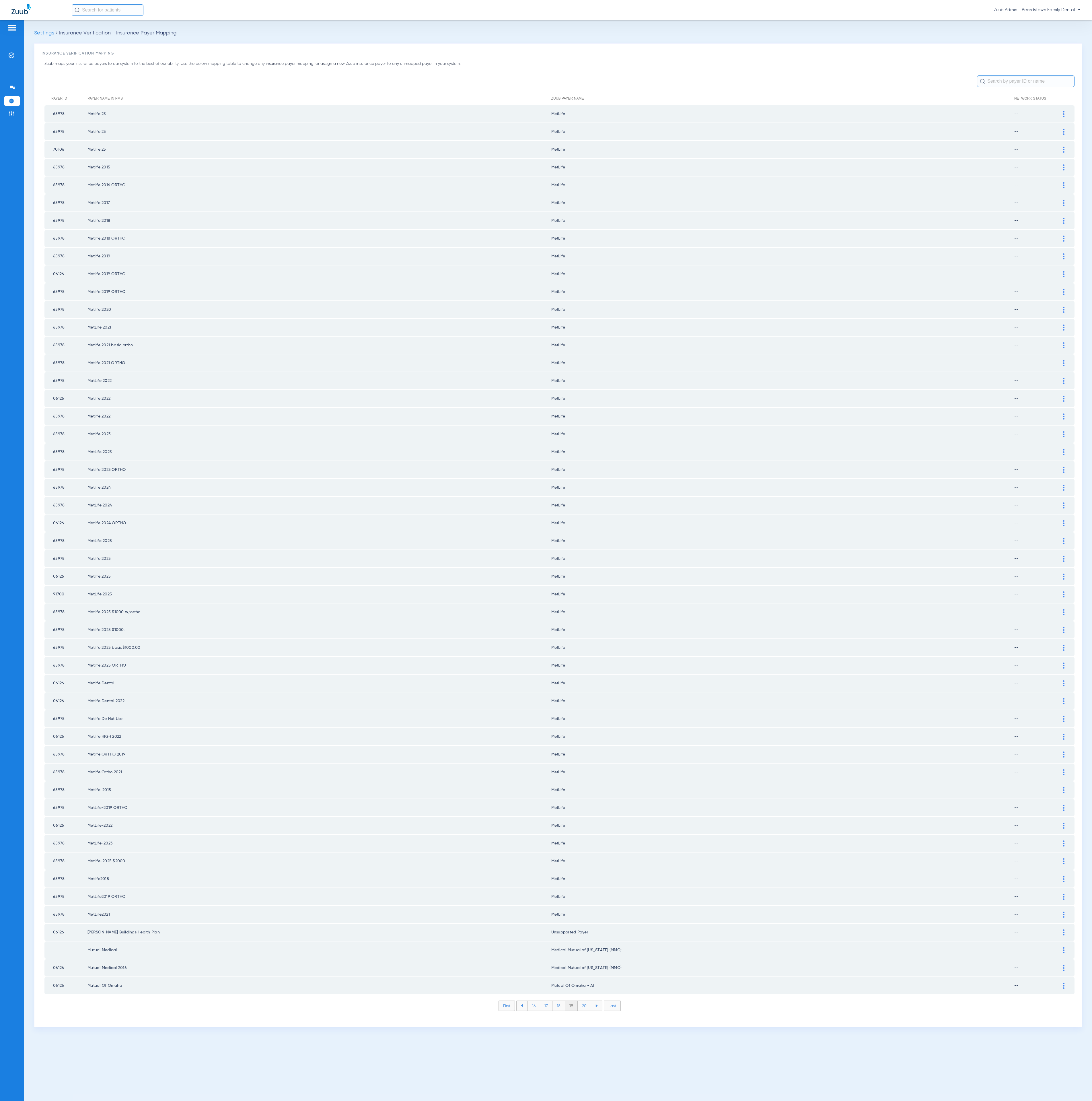
click at [584, 1001] on li "20" at bounding box center [584, 1006] width 14 height 10
click at [584, 1001] on li "21" at bounding box center [584, 1006] width 12 height 10
click at [584, 1001] on li "22" at bounding box center [584, 1006] width 13 height 10
click at [584, 1001] on li "23" at bounding box center [585, 1006] width 13 height 10
click at [584, 1001] on li "24" at bounding box center [585, 1006] width 13 height 10
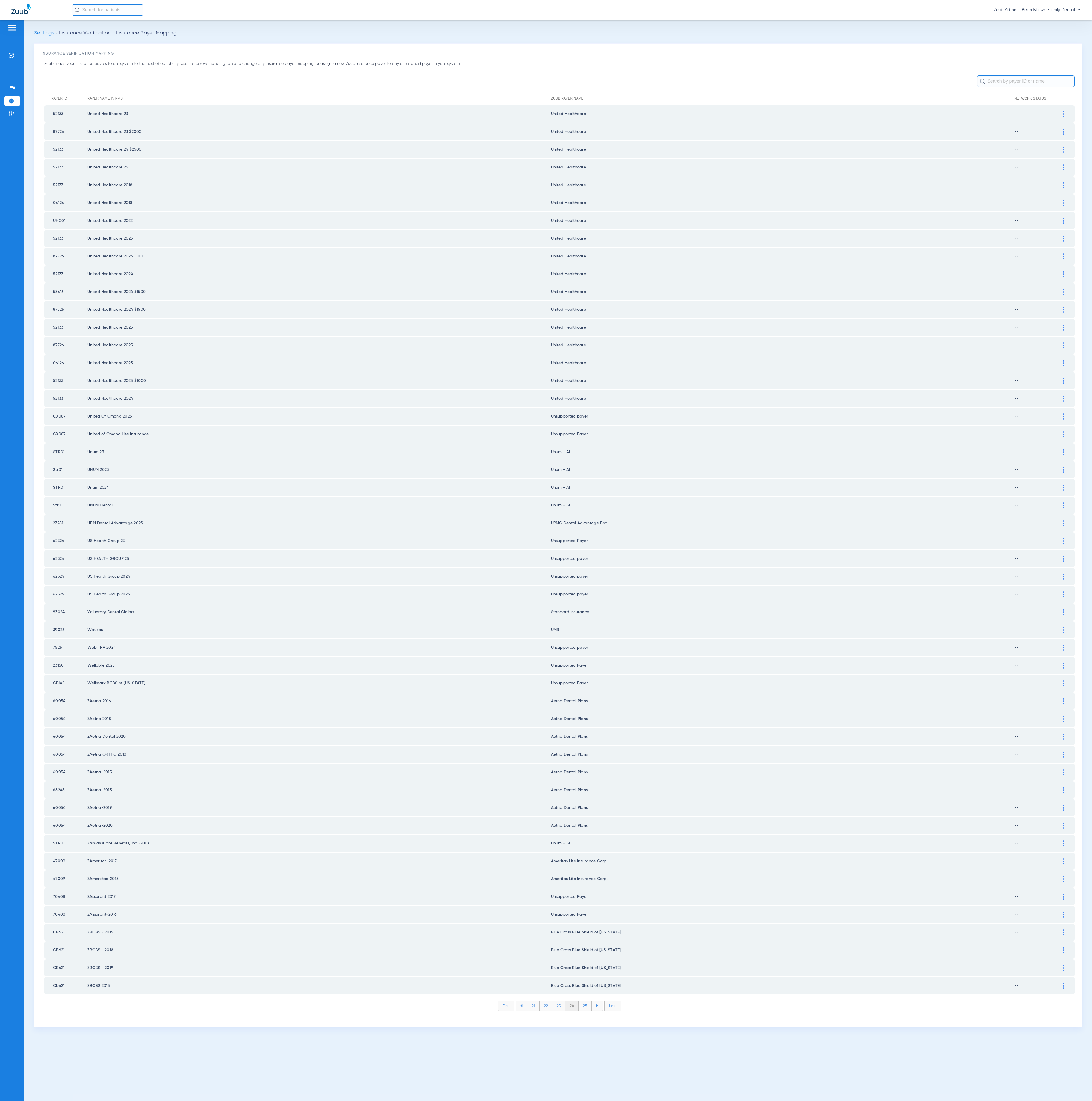
click at [584, 1001] on li "25" at bounding box center [585, 1006] width 13 height 10
click at [584, 1001] on li "26" at bounding box center [585, 1006] width 13 height 10
click at [584, 1001] on li "27" at bounding box center [585, 1006] width 13 height 10
click at [584, 1001] on li "28" at bounding box center [585, 1006] width 13 height 10
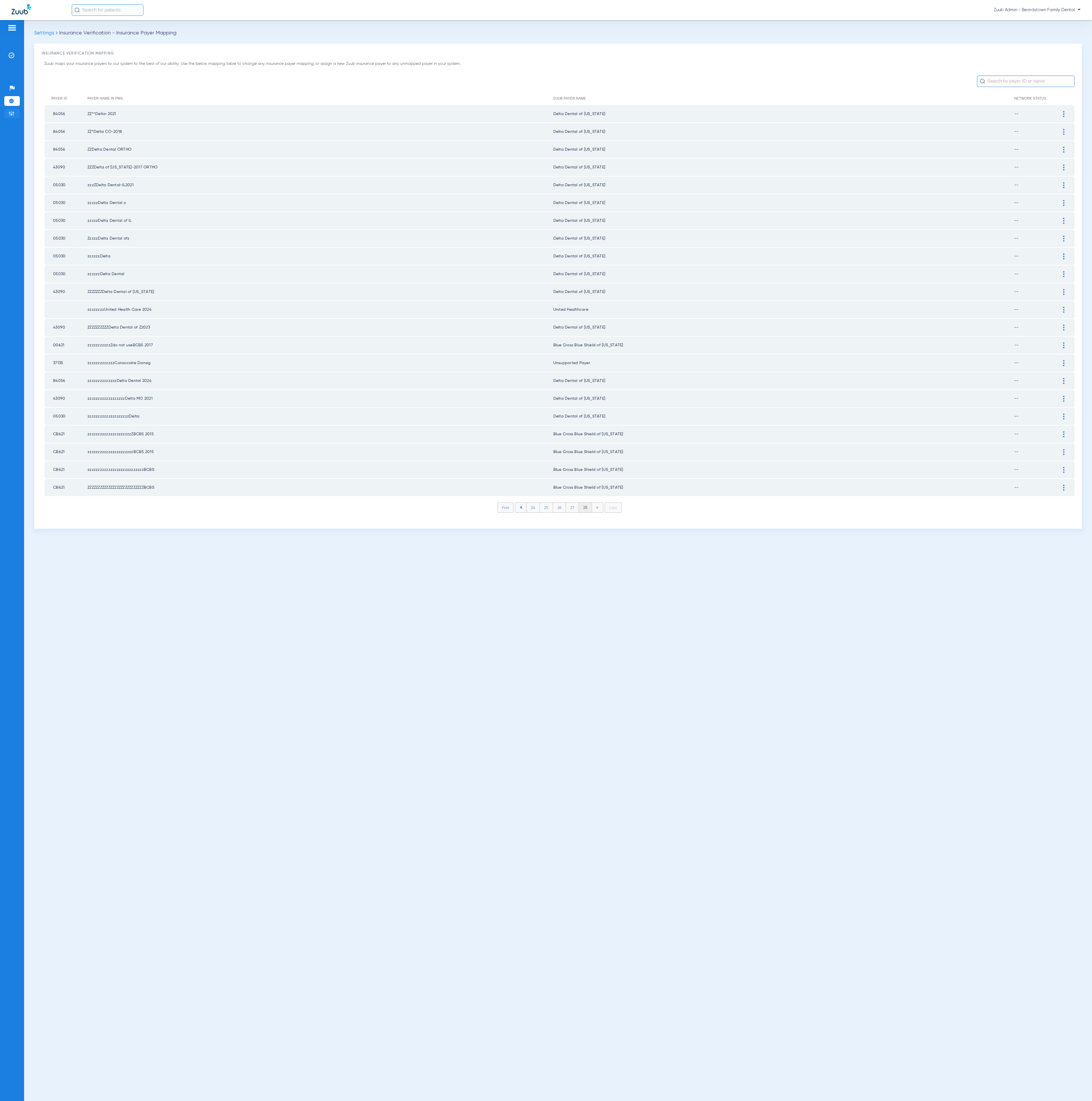
click at [6, 109] on li "Admin" at bounding box center [12, 113] width 15 height 10
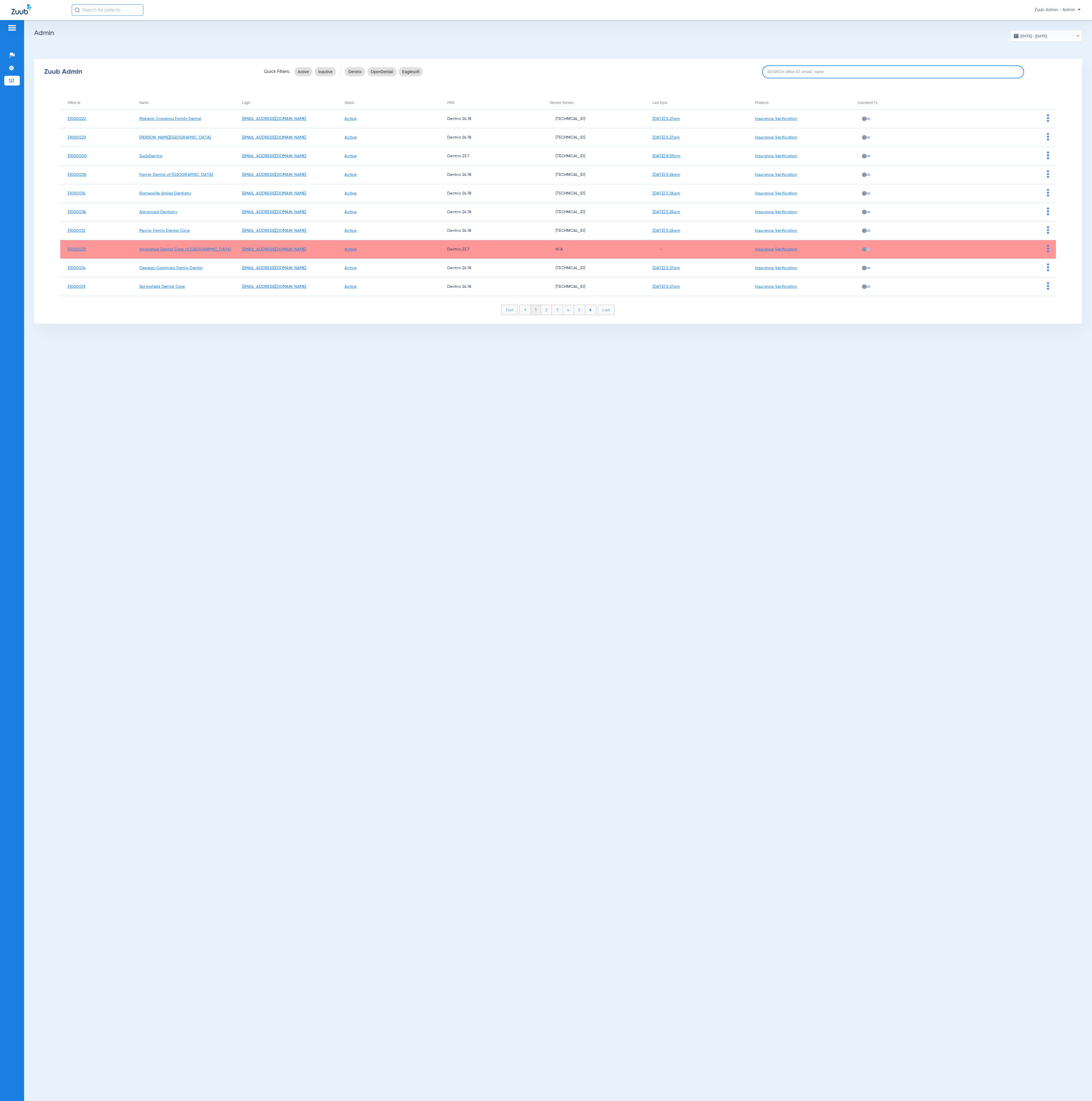
click at [964, 77] on input at bounding box center [893, 72] width 262 height 13
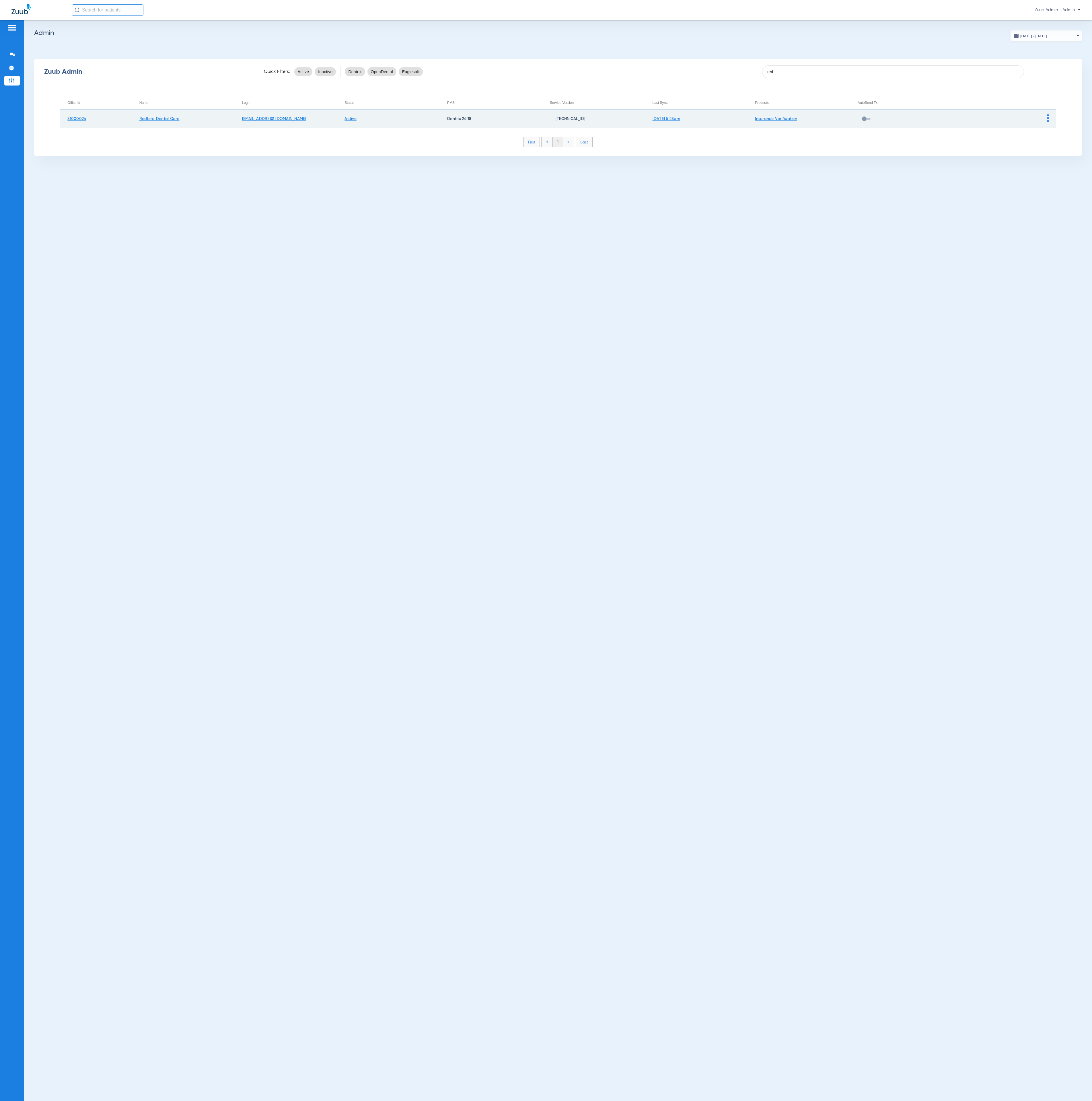
type input "red"
click at [1049, 119] on td at bounding box center [1004, 119] width 103 height 19
click at [1047, 118] on img at bounding box center [1048, 118] width 2 height 8
click at [1056, 133] on button "View Account" at bounding box center [1064, 129] width 33 height 12
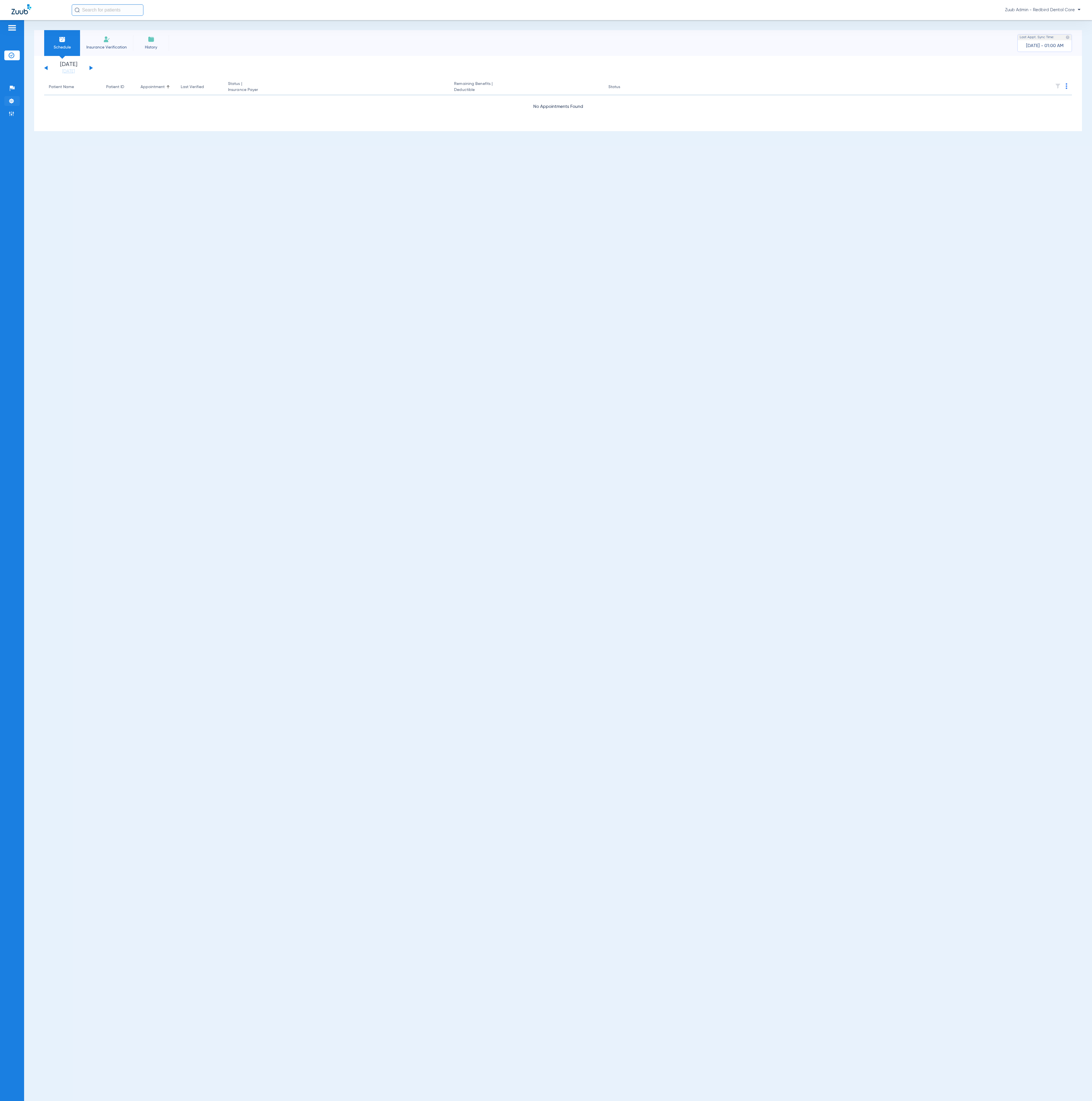
click at [9, 102] on img at bounding box center [11, 101] width 6 height 6
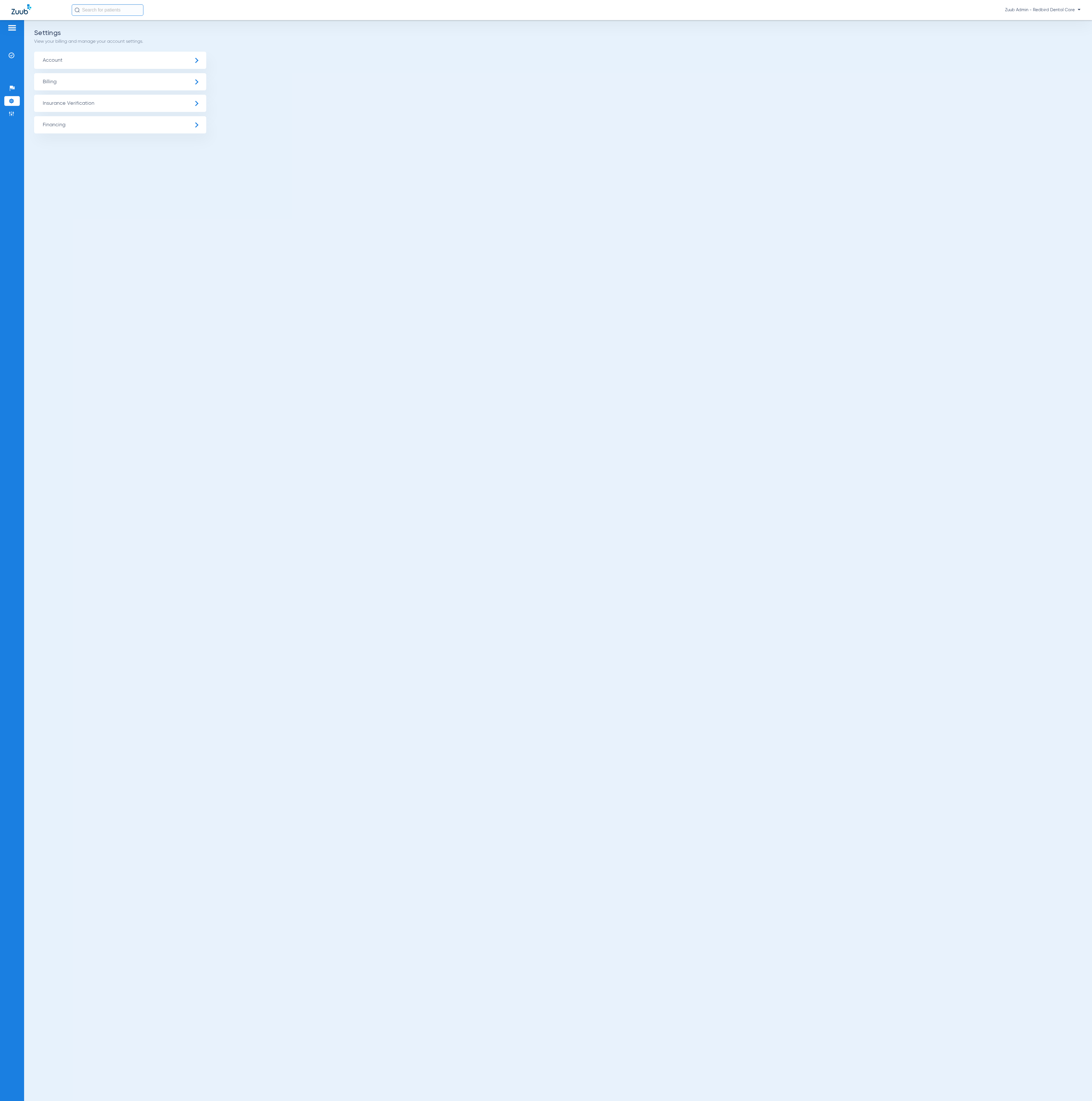
click at [96, 106] on span "Insurance Verification" at bounding box center [120, 103] width 172 height 17
click at [144, 143] on li "Insurance Payer Mapping" at bounding box center [120, 148] width 172 height 15
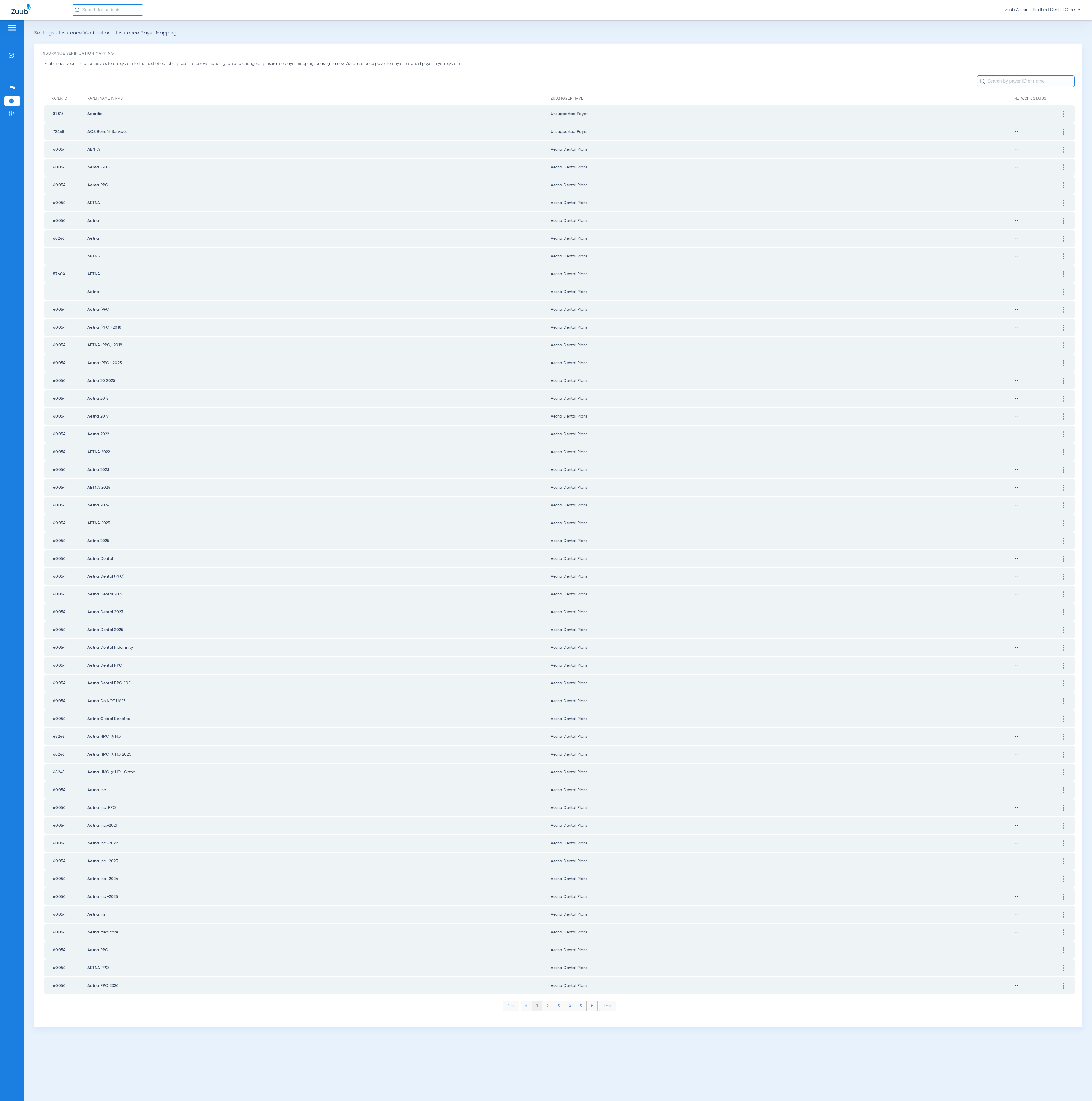
drag, startPoint x: 546, startPoint y: 980, endPoint x: 560, endPoint y: 980, distance: 14.0
click at [546, 1001] on li "2" at bounding box center [548, 1006] width 11 height 10
click at [561, 1001] on li "3" at bounding box center [559, 1006] width 11 height 10
click at [572, 1001] on li "4" at bounding box center [570, 1006] width 11 height 10
click at [578, 1001] on li "5" at bounding box center [581, 1006] width 11 height 10
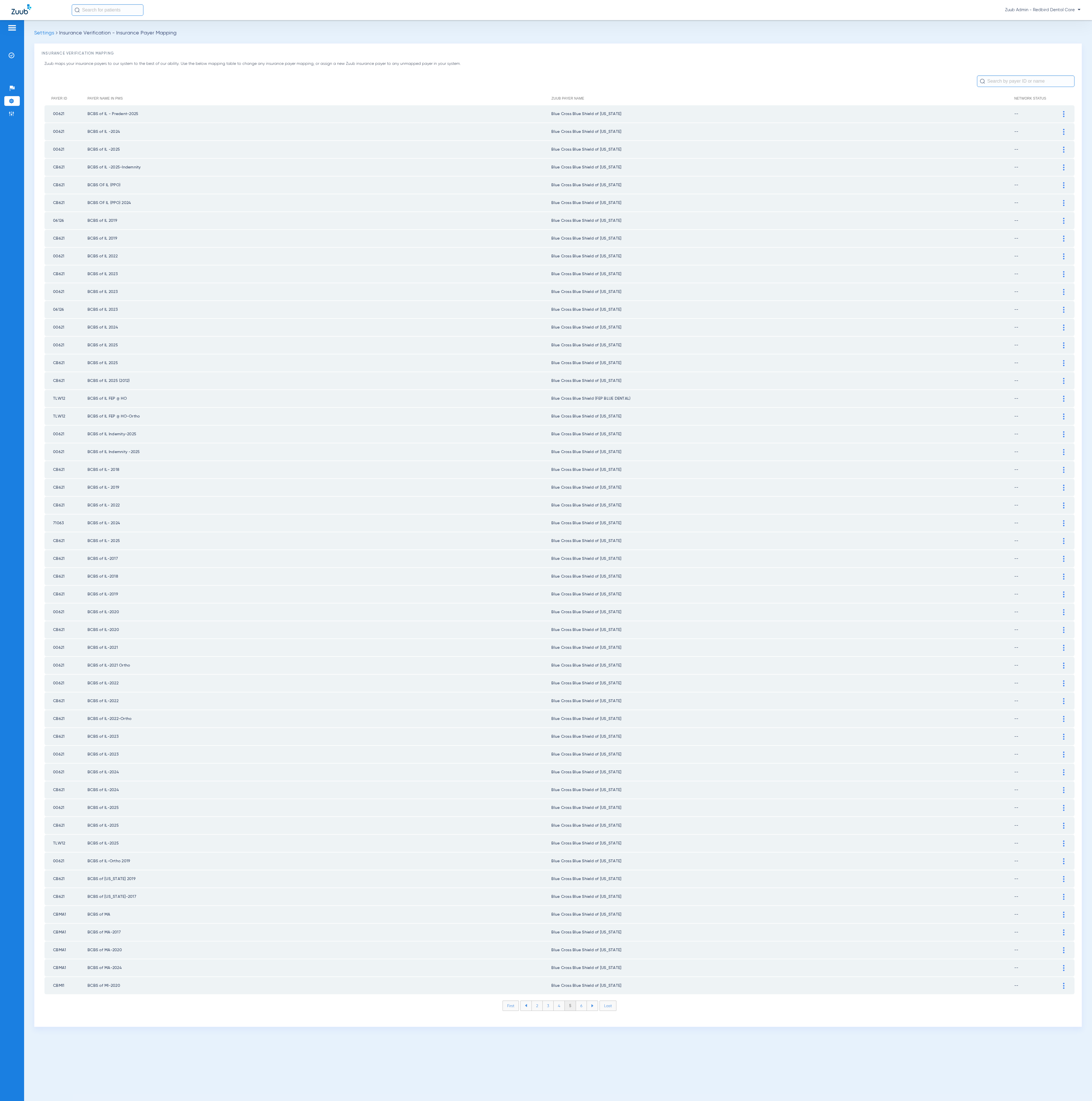
click at [584, 1001] on li "6" at bounding box center [581, 1006] width 11 height 10
click at [584, 1001] on li "7" at bounding box center [582, 1006] width 11 height 10
click at [584, 1001] on li "8" at bounding box center [581, 1006] width 11 height 10
click at [584, 1001] on li "9" at bounding box center [581, 1006] width 11 height 10
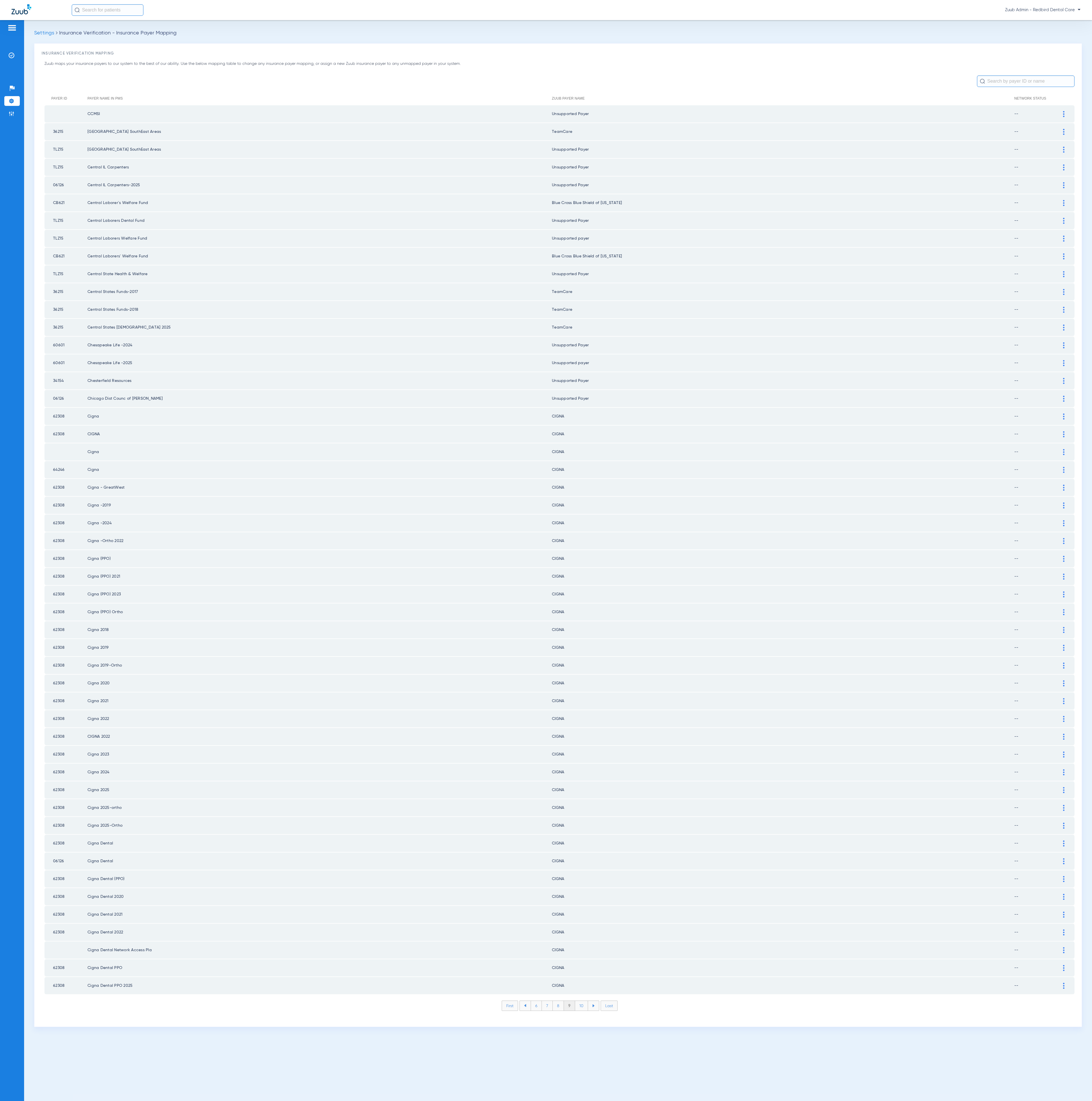
click at [584, 1001] on li "10" at bounding box center [581, 1006] width 13 height 10
click at [584, 1001] on li "11" at bounding box center [582, 1006] width 12 height 10
click at [584, 1001] on li "12" at bounding box center [582, 1006] width 12 height 10
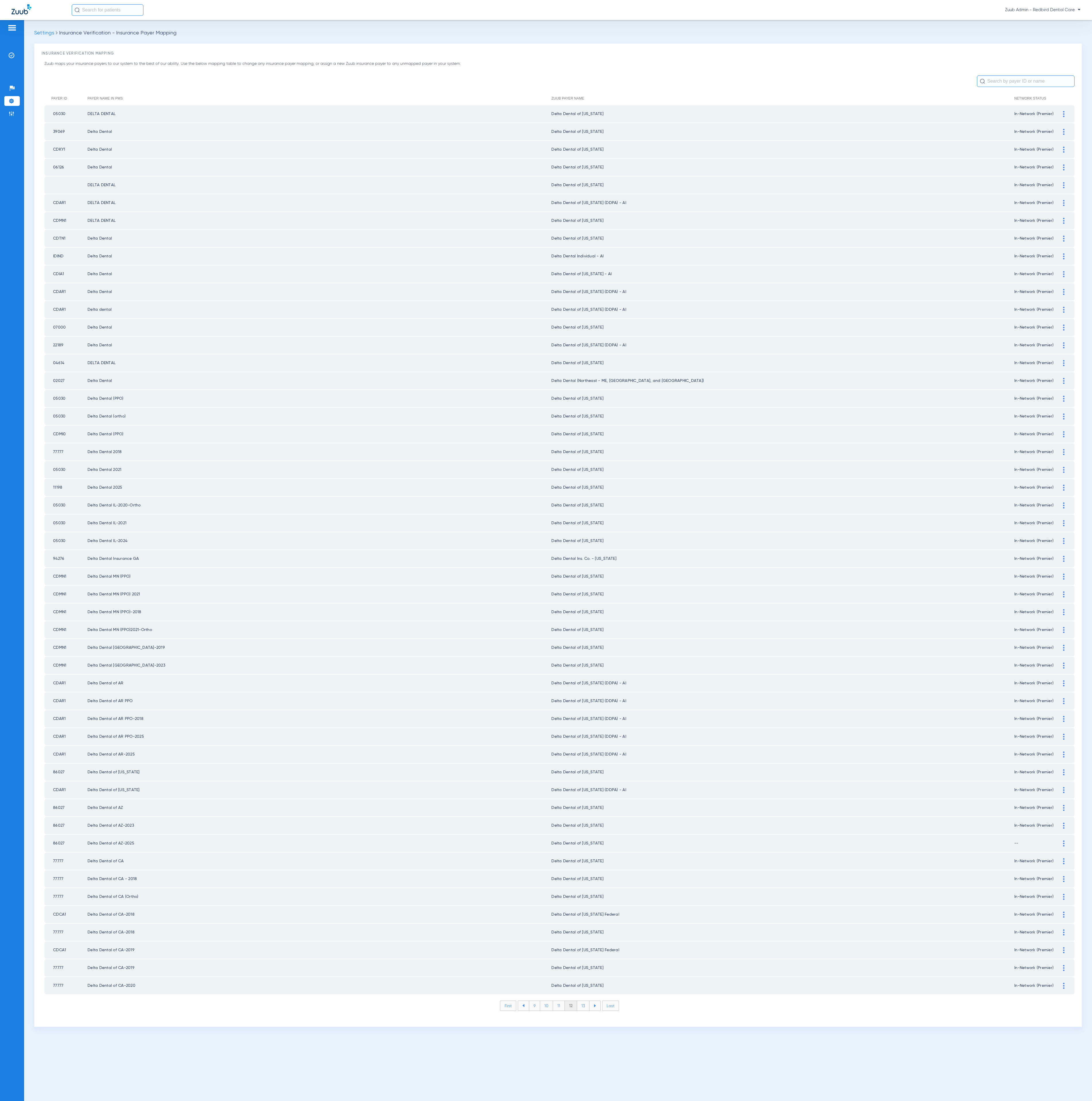
click at [584, 1001] on li "13" at bounding box center [583, 1006] width 12 height 10
click at [584, 1001] on li "14" at bounding box center [584, 1006] width 13 height 10
click at [584, 1001] on li "15" at bounding box center [584, 1006] width 13 height 10
click at [584, 1001] on li "16" at bounding box center [584, 1006] width 12 height 10
click at [584, 1001] on li "17" at bounding box center [584, 1006] width 12 height 10
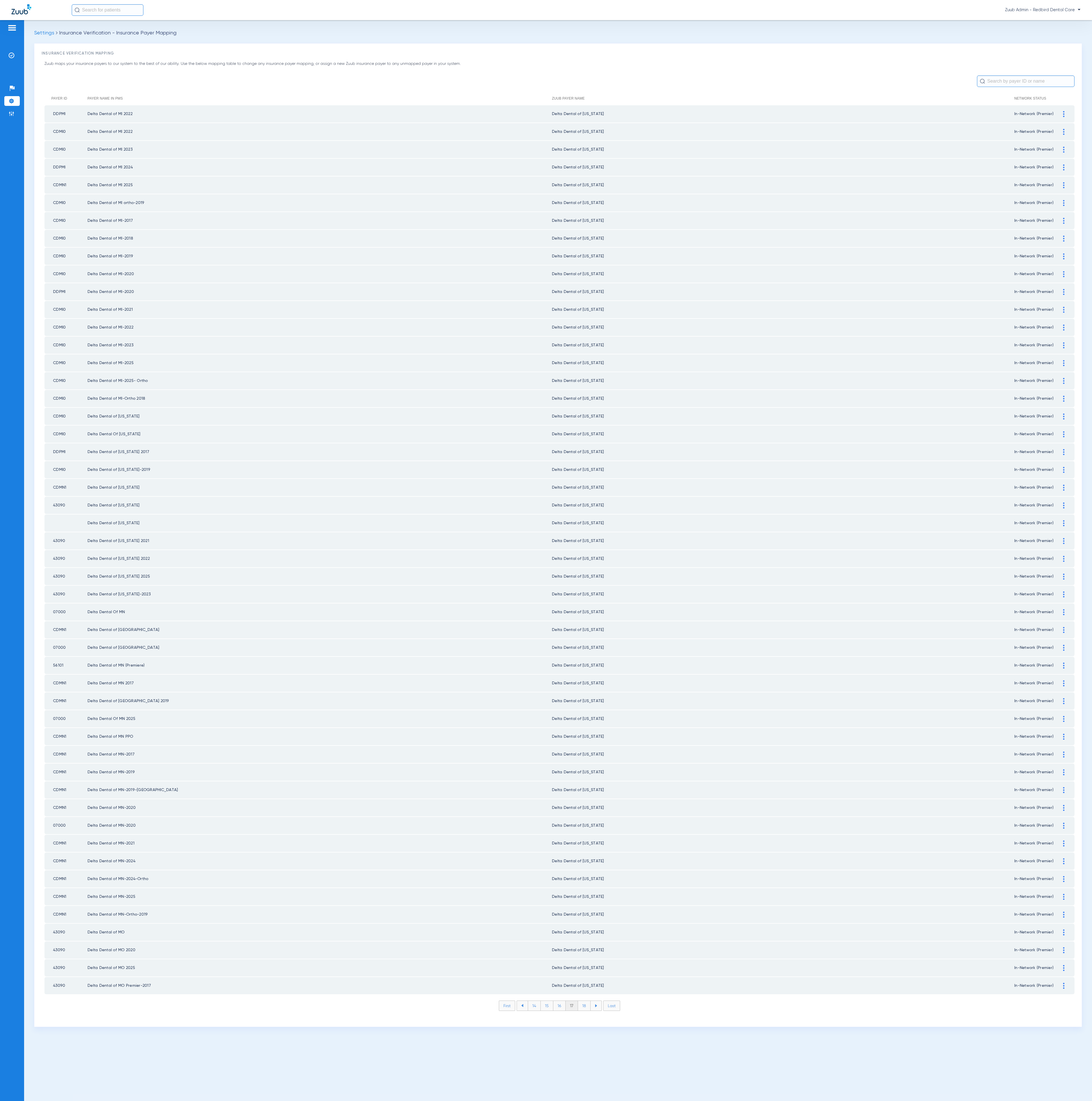
click at [584, 1001] on li "18" at bounding box center [584, 1006] width 13 height 10
click at [584, 1001] on li "19" at bounding box center [584, 1006] width 12 height 10
click at [584, 1001] on li "20" at bounding box center [584, 1006] width 14 height 10
click at [584, 1001] on li "21" at bounding box center [584, 1006] width 12 height 10
click at [584, 1001] on li "22" at bounding box center [584, 1006] width 13 height 10
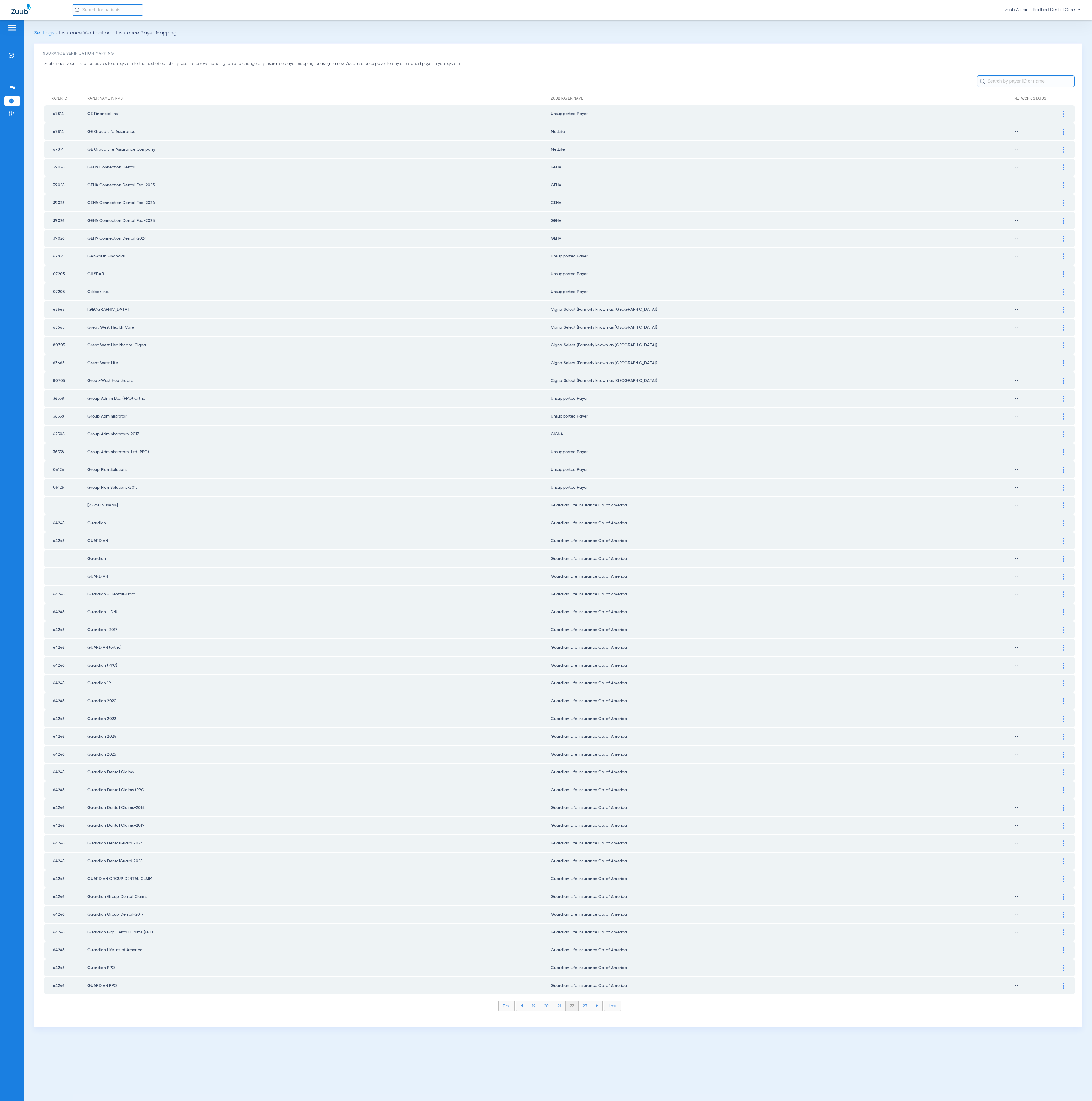
click at [584, 1001] on li "23" at bounding box center [585, 1006] width 13 height 10
click at [584, 1001] on li "24" at bounding box center [585, 1006] width 13 height 10
click at [584, 1001] on li "25" at bounding box center [585, 1006] width 13 height 10
click at [584, 1001] on li "26" at bounding box center [585, 1006] width 13 height 10
click at [584, 1001] on li "27" at bounding box center [585, 1006] width 13 height 10
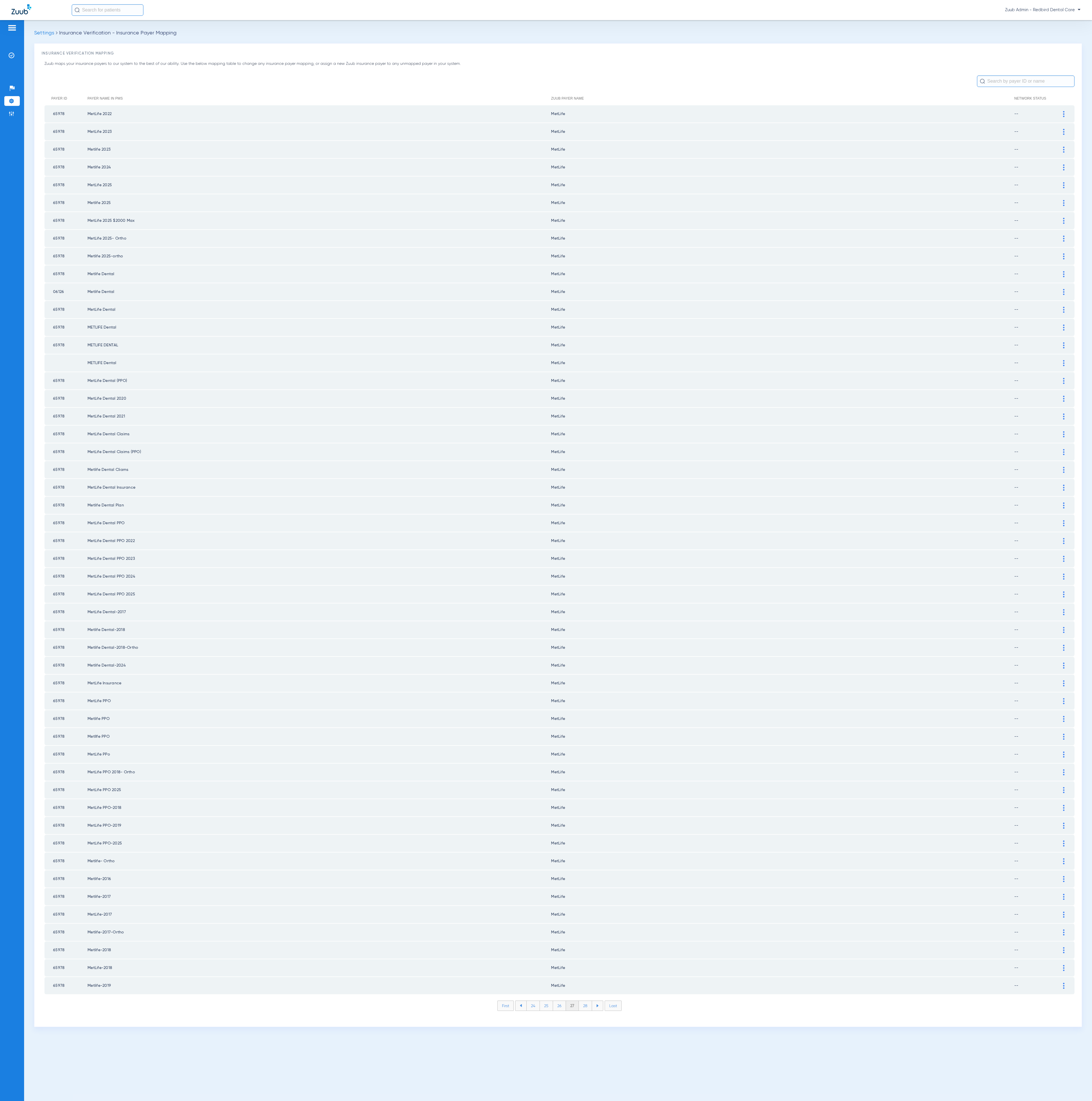
click at [584, 1001] on li "28" at bounding box center [585, 1006] width 13 height 10
click at [584, 1001] on li "29" at bounding box center [585, 1006] width 13 height 10
click at [584, 1001] on li "30" at bounding box center [586, 1006] width 14 height 10
click at [584, 1001] on li "31" at bounding box center [586, 1006] width 12 height 10
click at [584, 1001] on li "32" at bounding box center [585, 1006] width 13 height 10
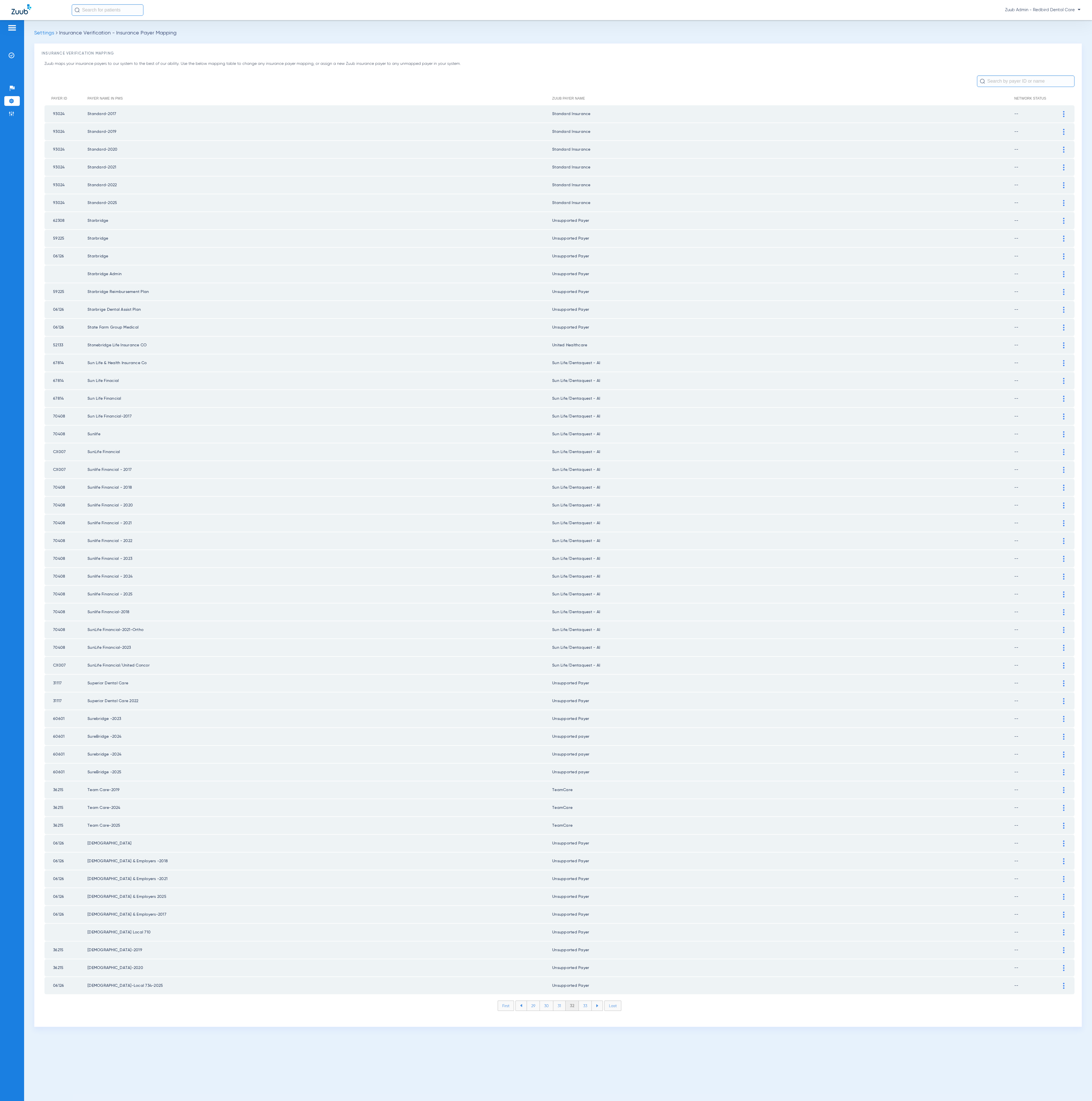
click at [584, 1001] on li "33" at bounding box center [585, 1006] width 13 height 10
click at [584, 1001] on li "34" at bounding box center [585, 1006] width 13 height 10
click at [584, 1001] on li "35" at bounding box center [585, 1006] width 13 height 10
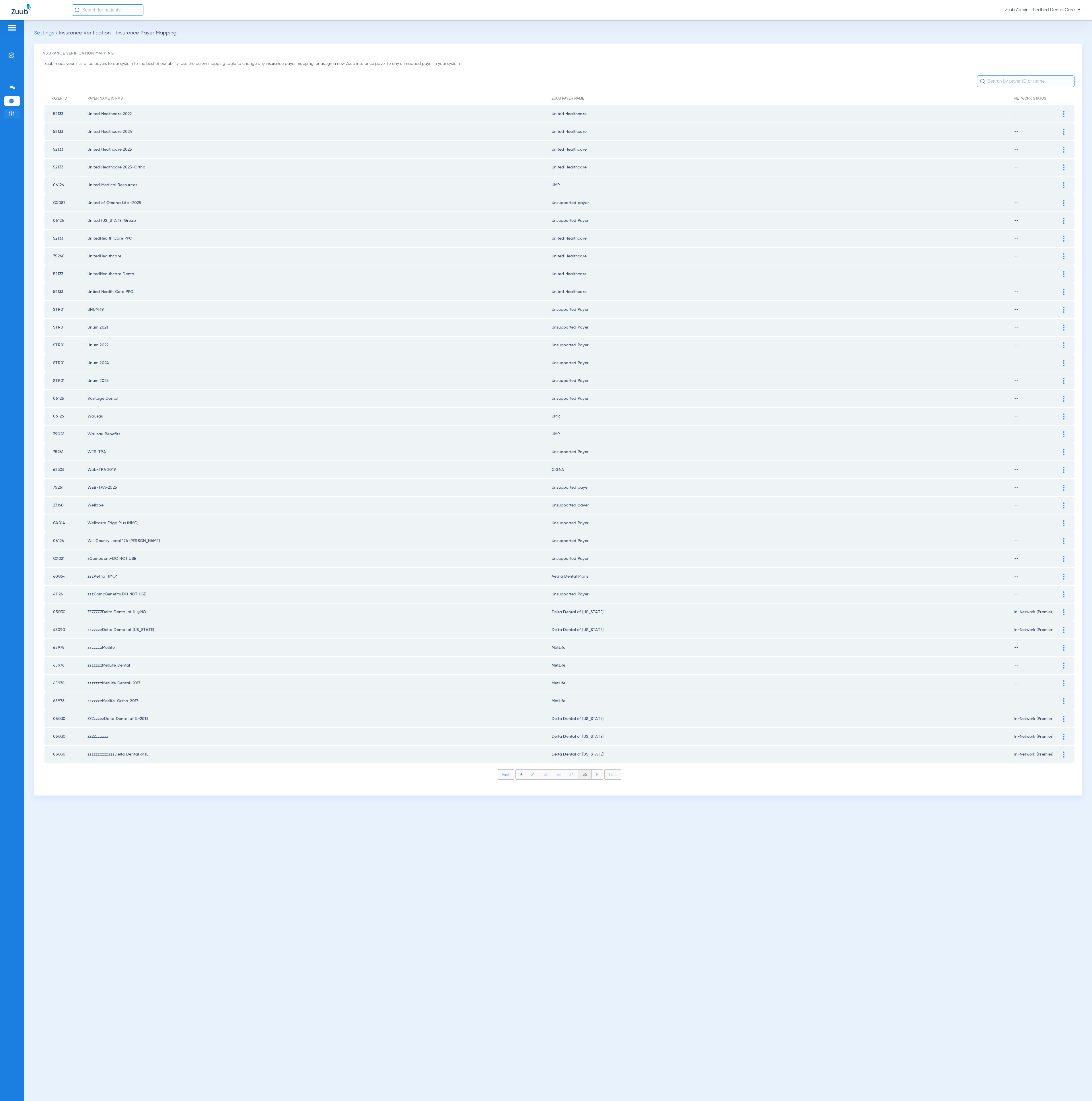
click at [11, 116] on img at bounding box center [11, 113] width 6 height 6
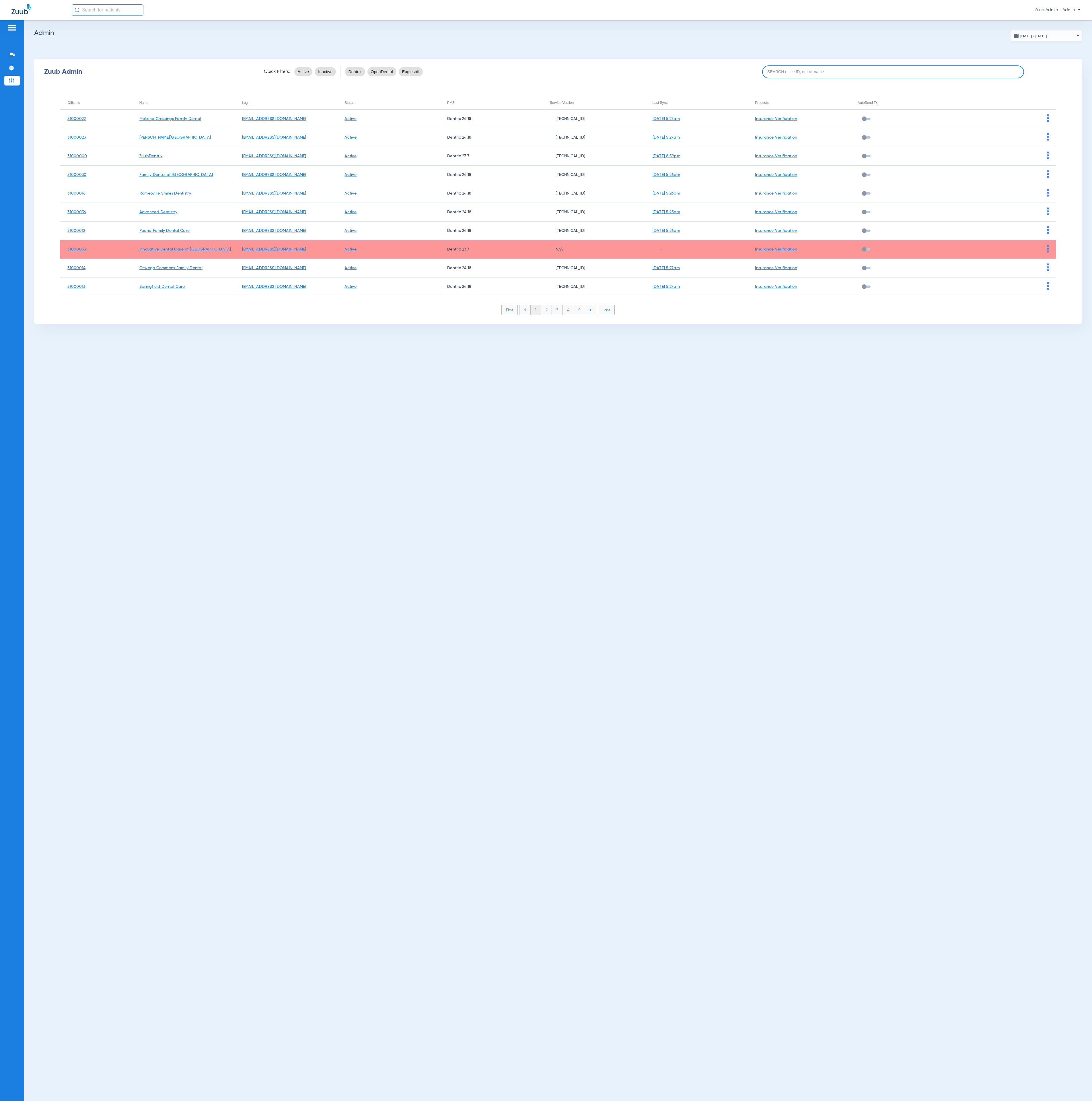
click at [854, 75] on input at bounding box center [893, 72] width 262 height 13
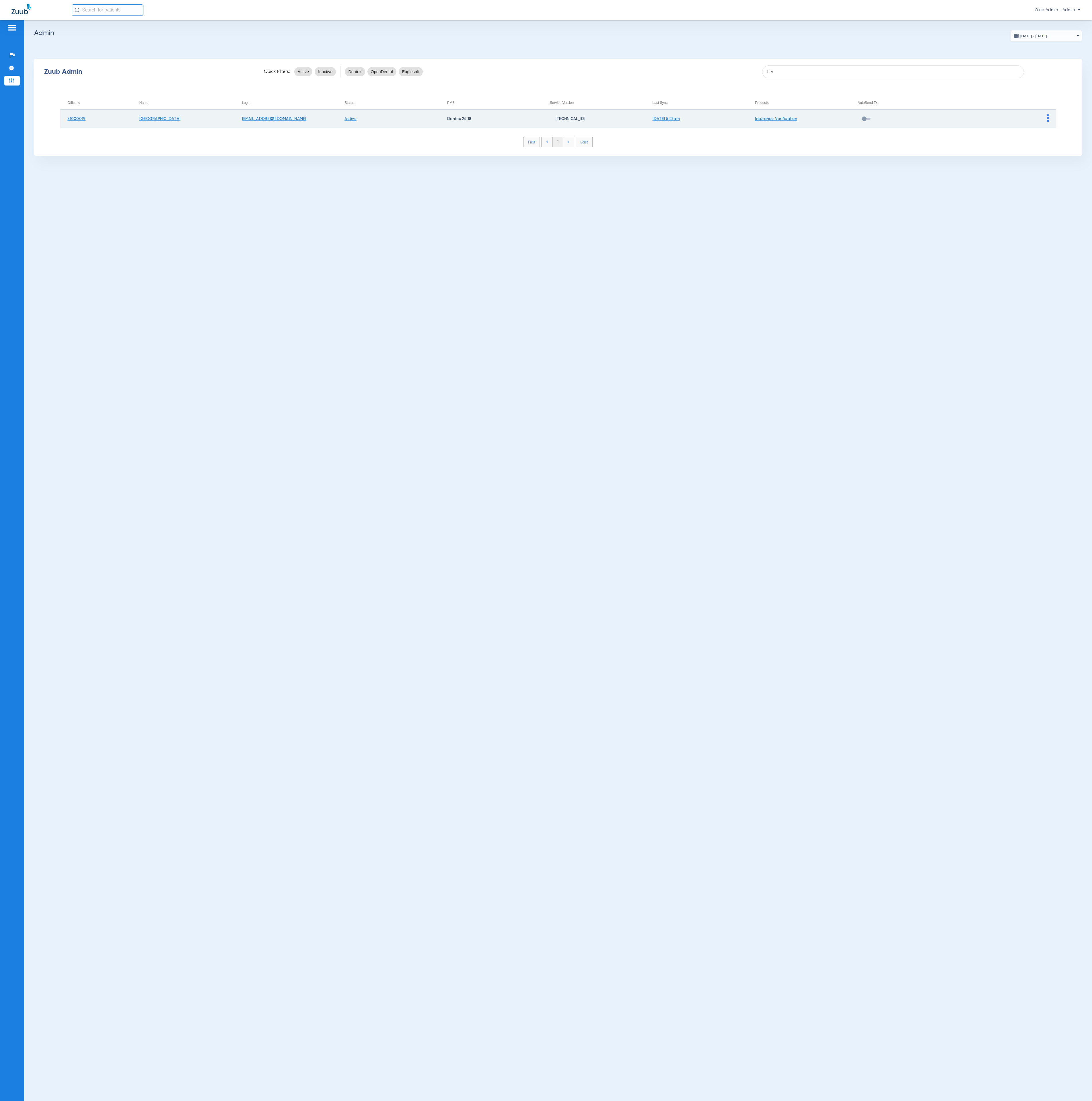
type input "her"
click at [1048, 115] on img at bounding box center [1048, 118] width 2 height 8
click at [1055, 124] on button "View Account" at bounding box center [1064, 129] width 33 height 12
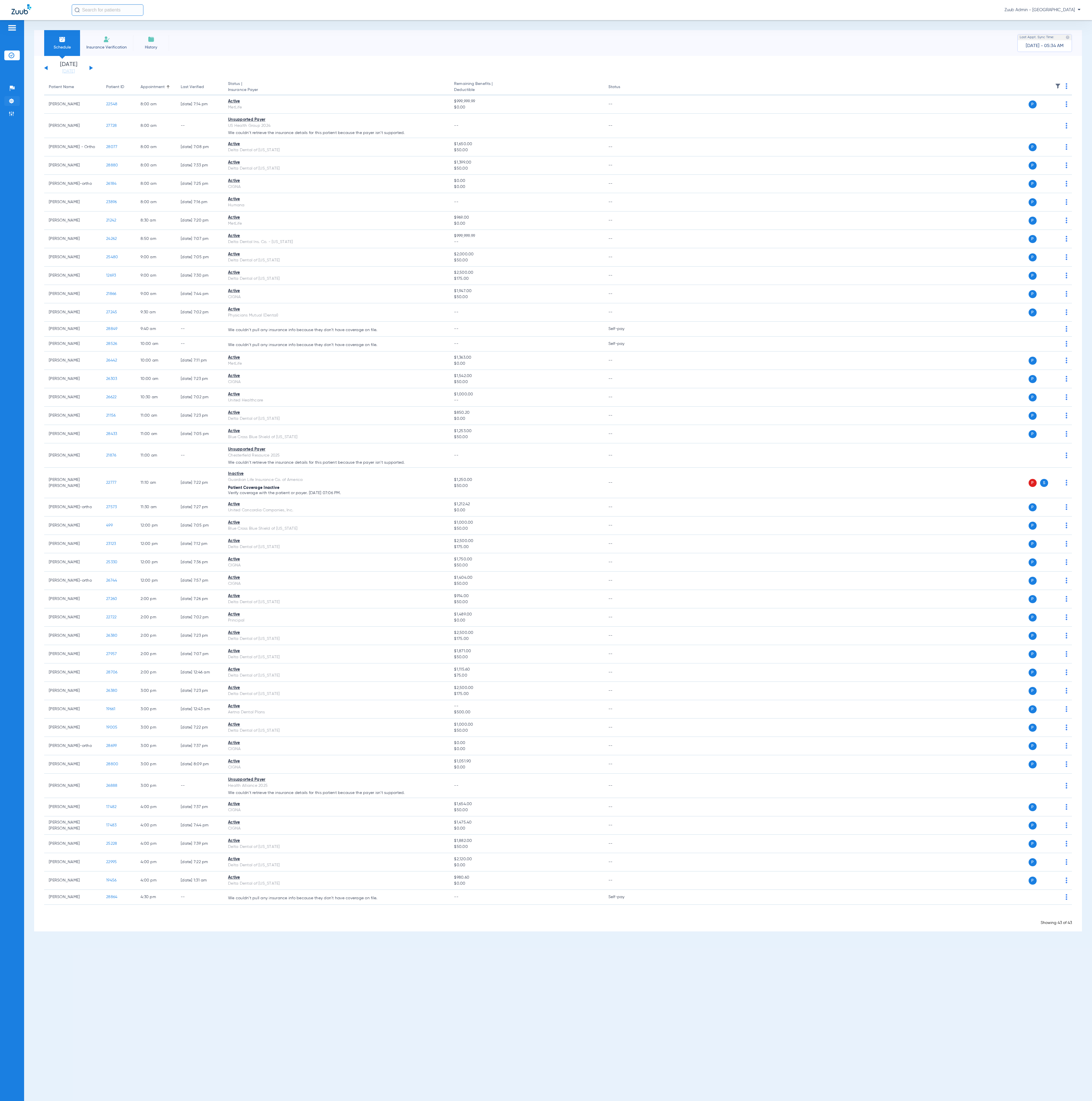
click at [11, 98] on img at bounding box center [11, 101] width 6 height 6
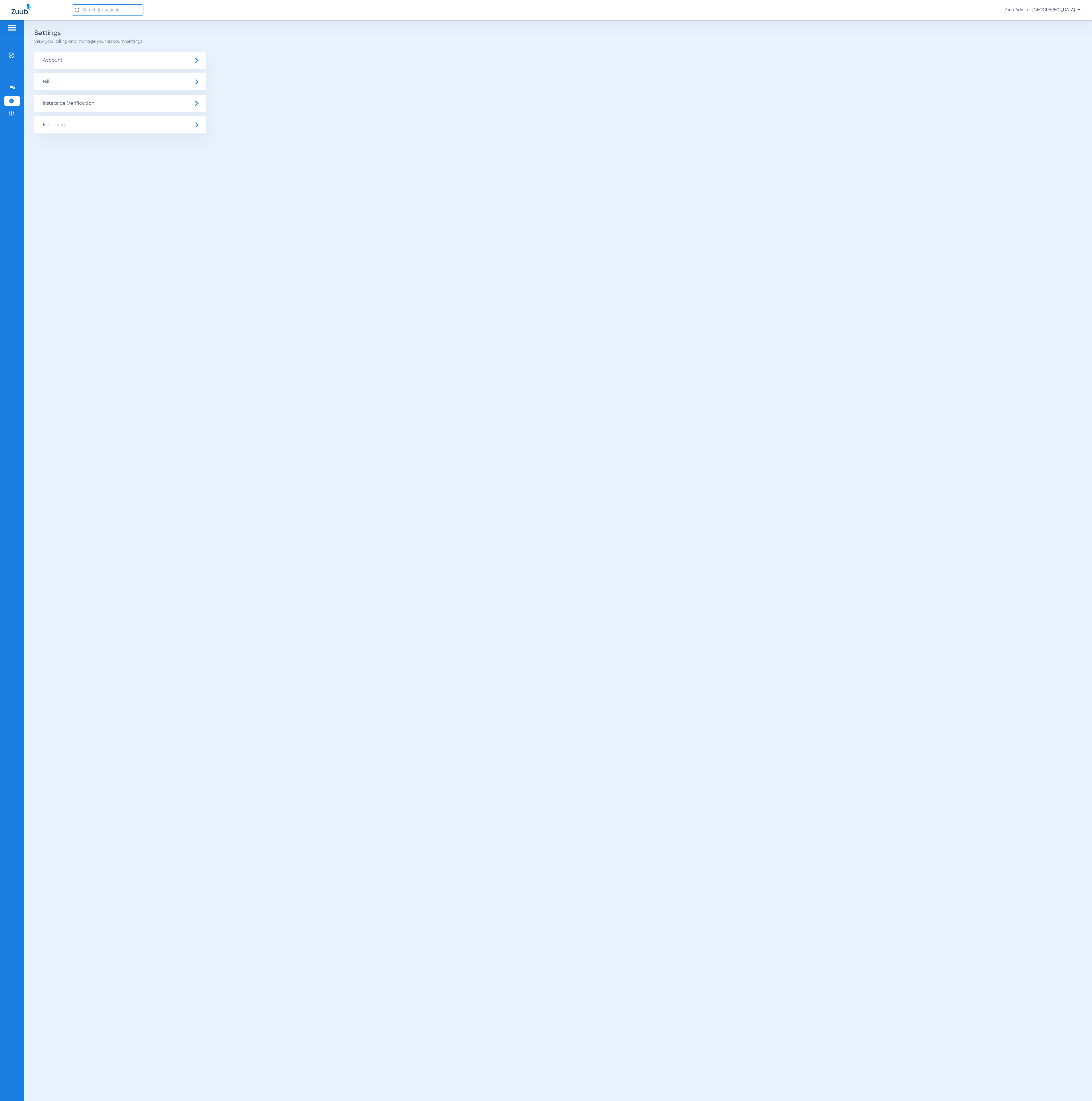
click at [116, 110] on span "Insurance Verification" at bounding box center [120, 103] width 172 height 17
click at [125, 147] on li "Insurance Payer Mapping" at bounding box center [120, 148] width 172 height 15
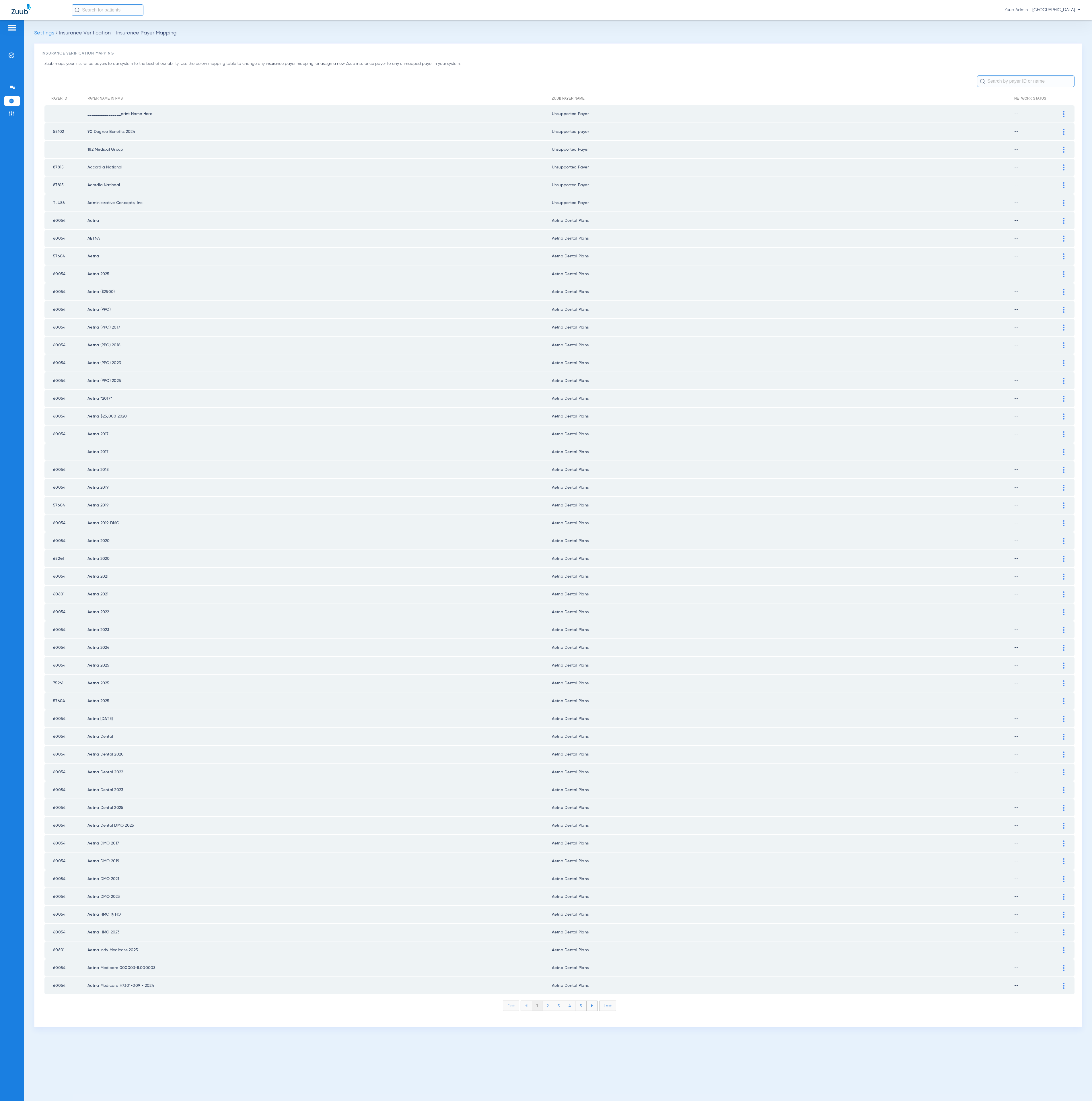
click at [548, 1001] on li "2" at bounding box center [548, 1006] width 11 height 10
click at [557, 1001] on li "3" at bounding box center [559, 1006] width 11 height 10
click at [570, 1001] on li "4" at bounding box center [570, 1006] width 11 height 10
click at [580, 1001] on li "5" at bounding box center [581, 1006] width 11 height 10
click at [560, 1001] on li "4" at bounding box center [559, 1006] width 11 height 10
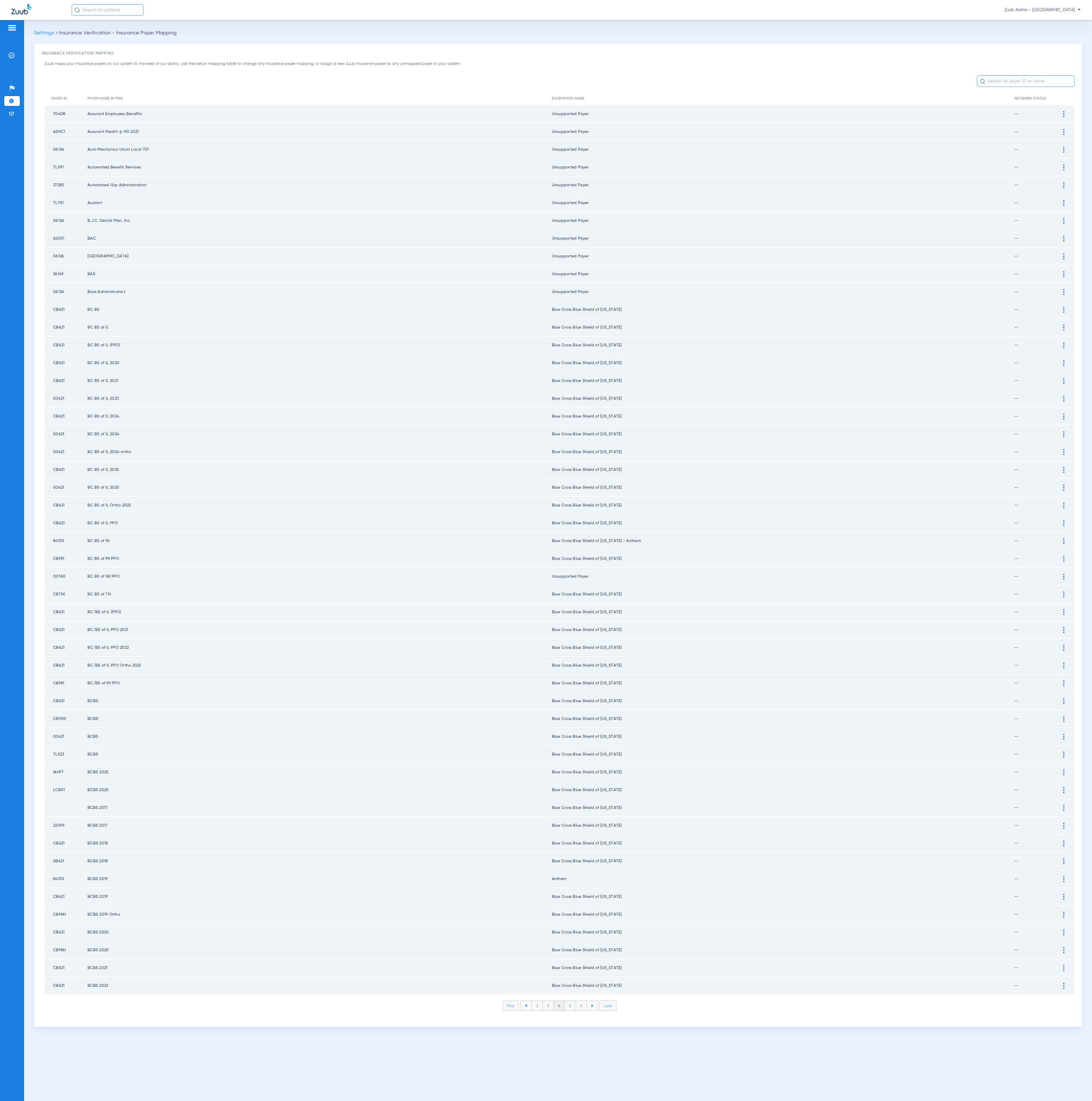
click at [572, 1001] on li "5" at bounding box center [570, 1006] width 11 height 10
click at [581, 1001] on li "6" at bounding box center [581, 1006] width 11 height 10
click at [581, 1001] on li "7" at bounding box center [582, 1006] width 11 height 10
click at [558, 1001] on li "6" at bounding box center [560, 1006] width 11 height 10
click at [1063, 183] on img at bounding box center [1063, 185] width 1 height 6
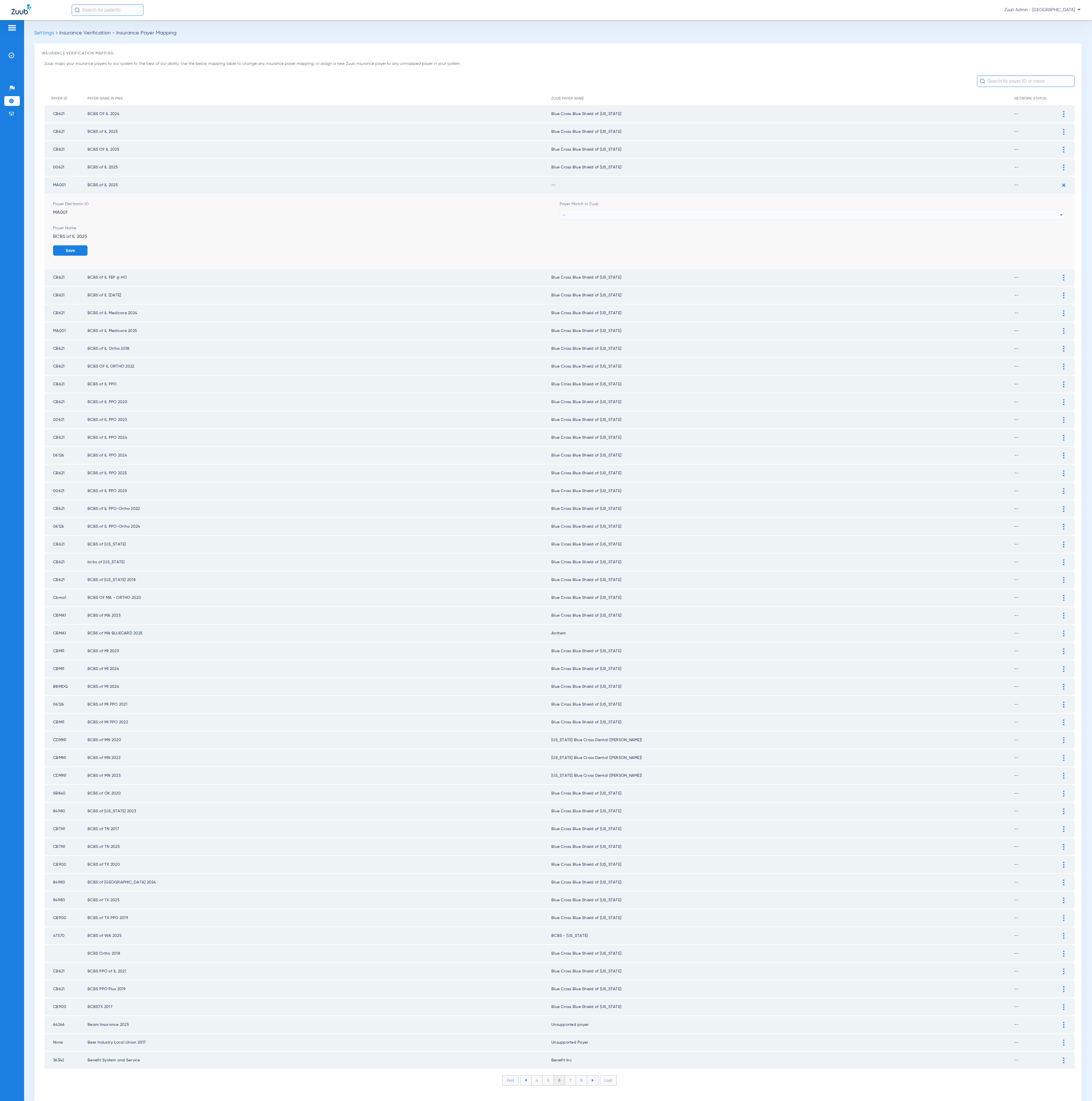
click at [833, 211] on div "--" at bounding box center [811, 215] width 497 height 10
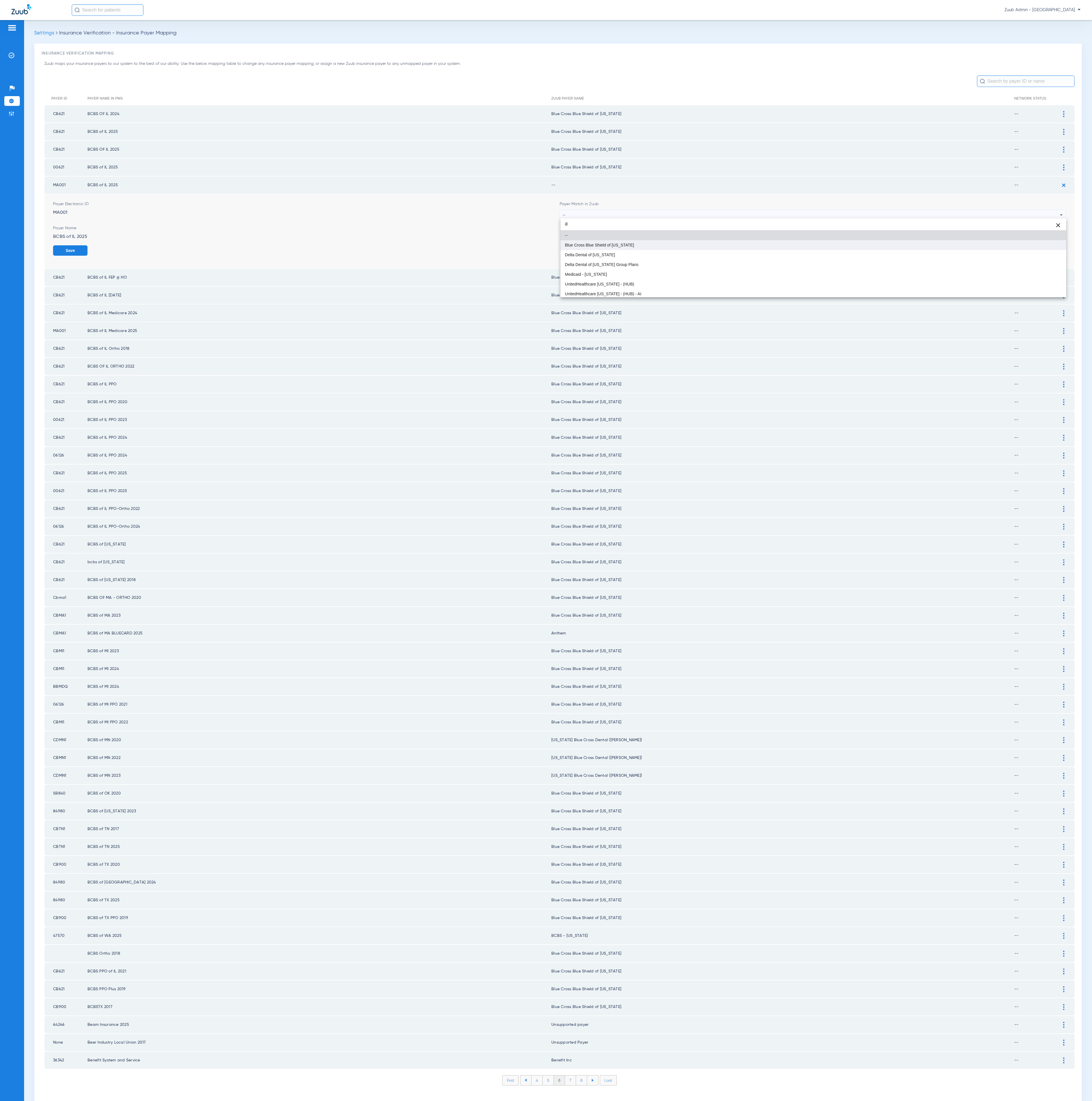
type input "ill"
click at [781, 242] on mat-option "Blue Cross Blue Shield of [US_STATE]" at bounding box center [813, 245] width 506 height 10
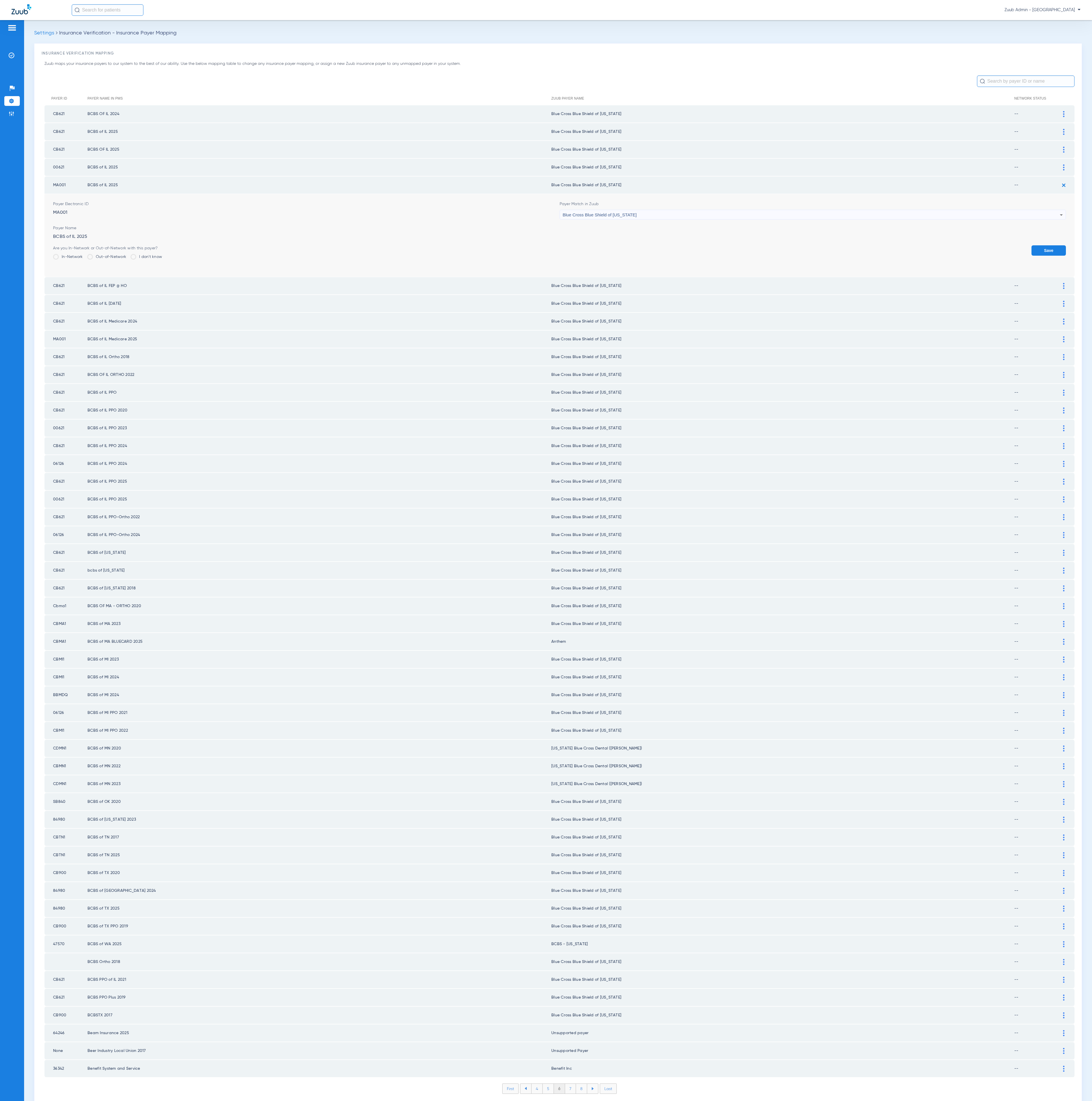
click at [1054, 247] on button "Save" at bounding box center [1048, 250] width 35 height 10
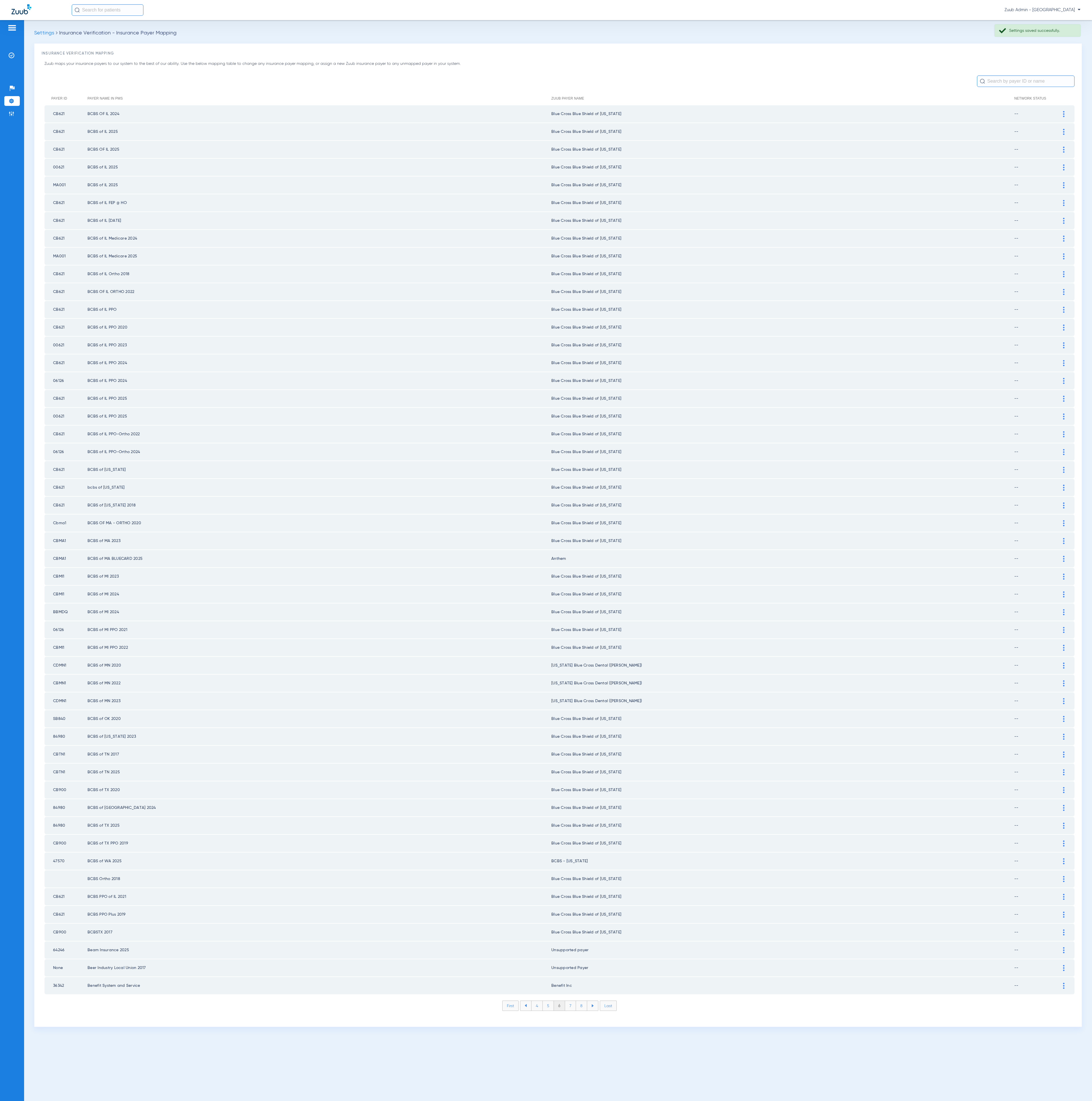
click at [569, 1001] on li "7" at bounding box center [571, 1006] width 11 height 10
click at [580, 1001] on li "8" at bounding box center [581, 1006] width 11 height 10
click at [580, 1001] on li "9" at bounding box center [581, 1006] width 11 height 10
click at [580, 1001] on li "10" at bounding box center [581, 1006] width 13 height 10
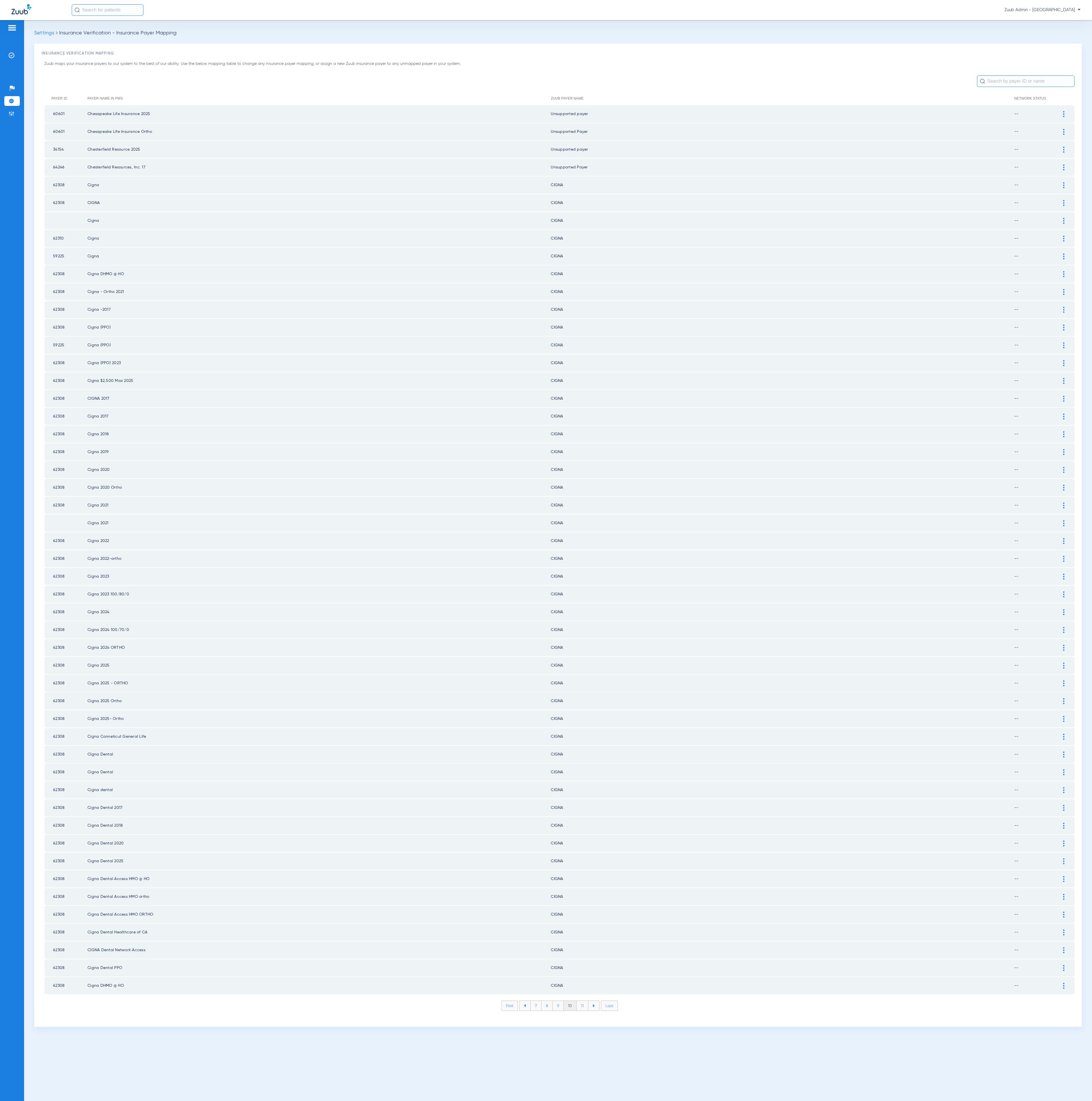
click at [580, 1001] on li "11" at bounding box center [582, 1006] width 12 height 10
click at [580, 1001] on li "12" at bounding box center [582, 1006] width 12 height 10
click at [580, 1001] on li "13" at bounding box center [583, 1006] width 12 height 10
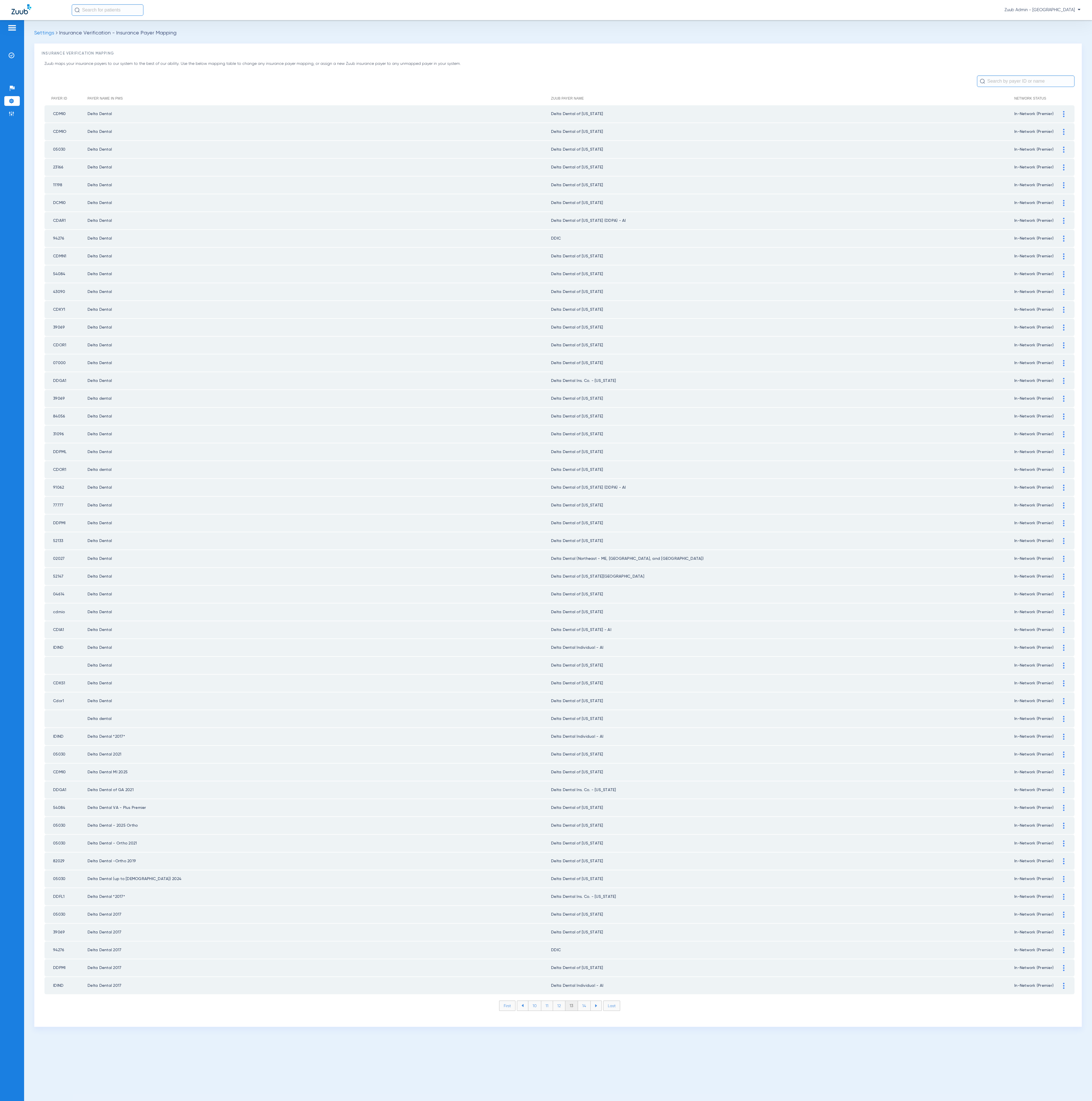
click at [580, 1001] on li "14" at bounding box center [584, 1006] width 13 height 10
click at [580, 1001] on li "15" at bounding box center [584, 1006] width 13 height 10
click at [584, 1001] on li "16" at bounding box center [584, 1006] width 12 height 10
click at [584, 1001] on li "17" at bounding box center [584, 1006] width 12 height 10
click at [584, 1001] on li "18" at bounding box center [584, 1006] width 13 height 10
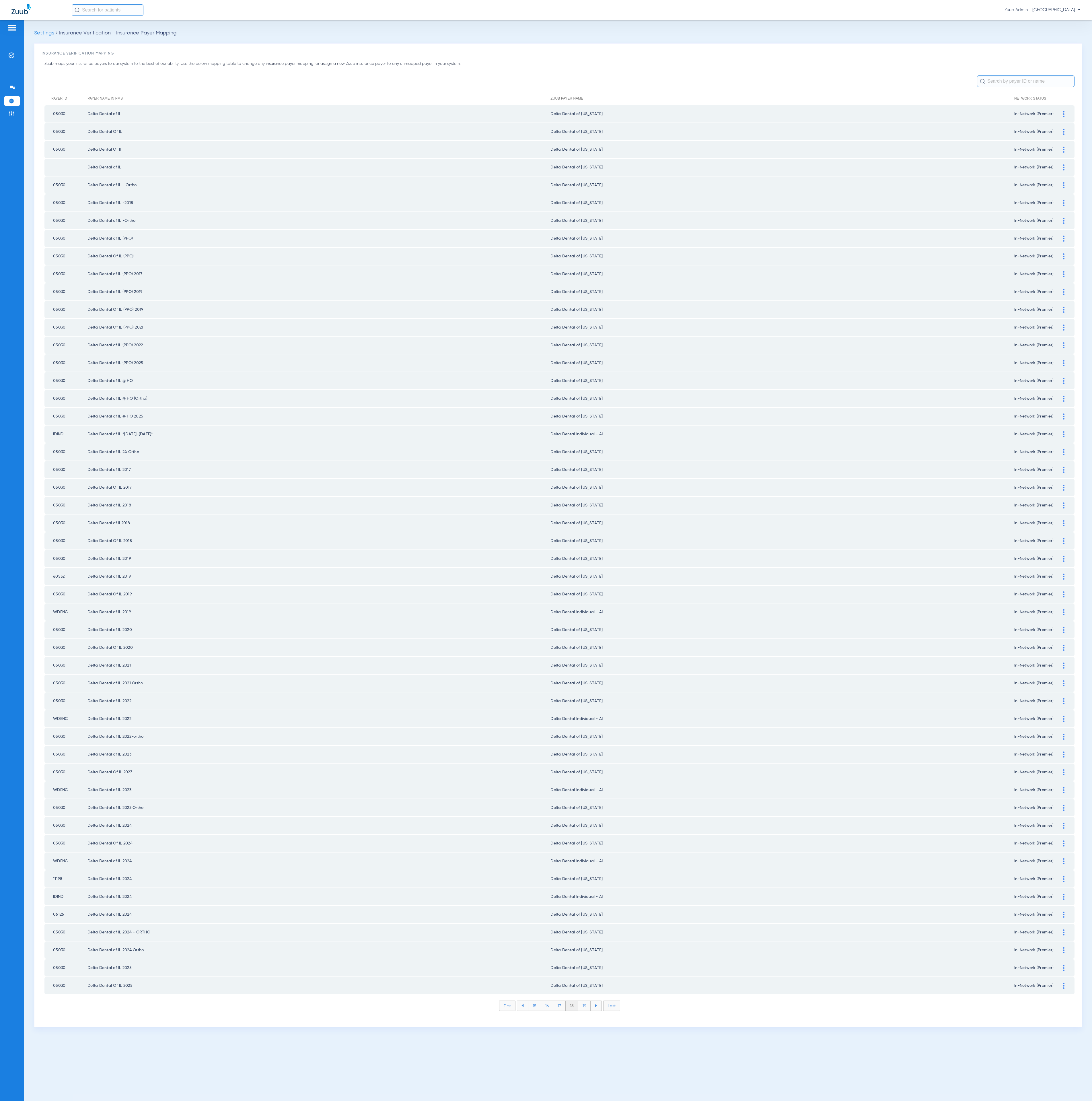
click at [584, 1001] on li "19" at bounding box center [584, 1006] width 12 height 10
click at [584, 1001] on li "20" at bounding box center [584, 1006] width 14 height 10
click at [584, 1001] on li "21" at bounding box center [584, 1006] width 12 height 10
click at [584, 1001] on li "22" at bounding box center [584, 1006] width 13 height 10
click at [584, 1001] on li "23" at bounding box center [585, 1006] width 13 height 10
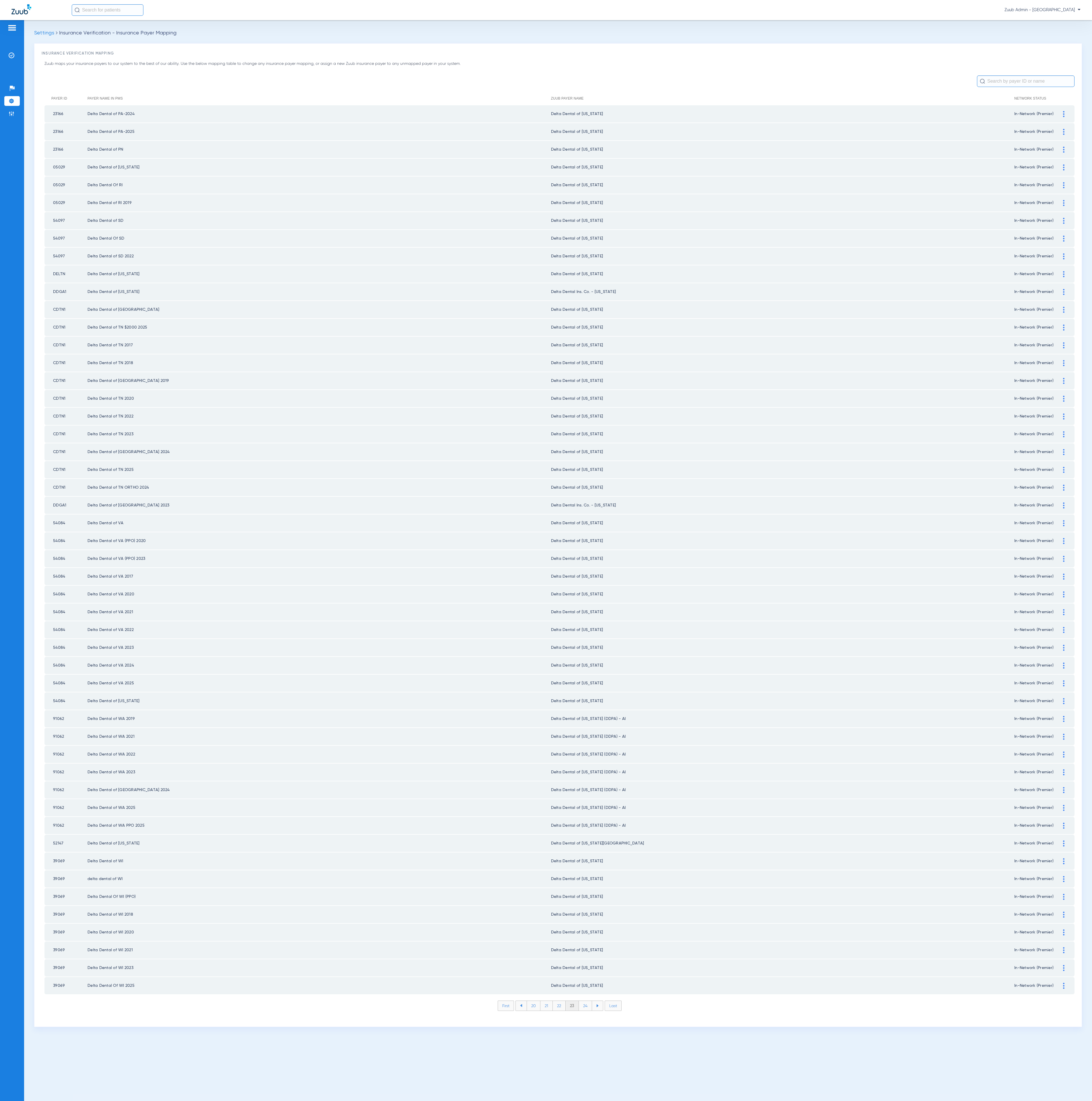
click at [584, 1001] on li "24" at bounding box center [585, 1006] width 13 height 10
click at [584, 1001] on li "25" at bounding box center [585, 1006] width 13 height 10
click at [584, 1001] on li "26" at bounding box center [585, 1006] width 13 height 10
click at [587, 1001] on li "27" at bounding box center [585, 1006] width 13 height 10
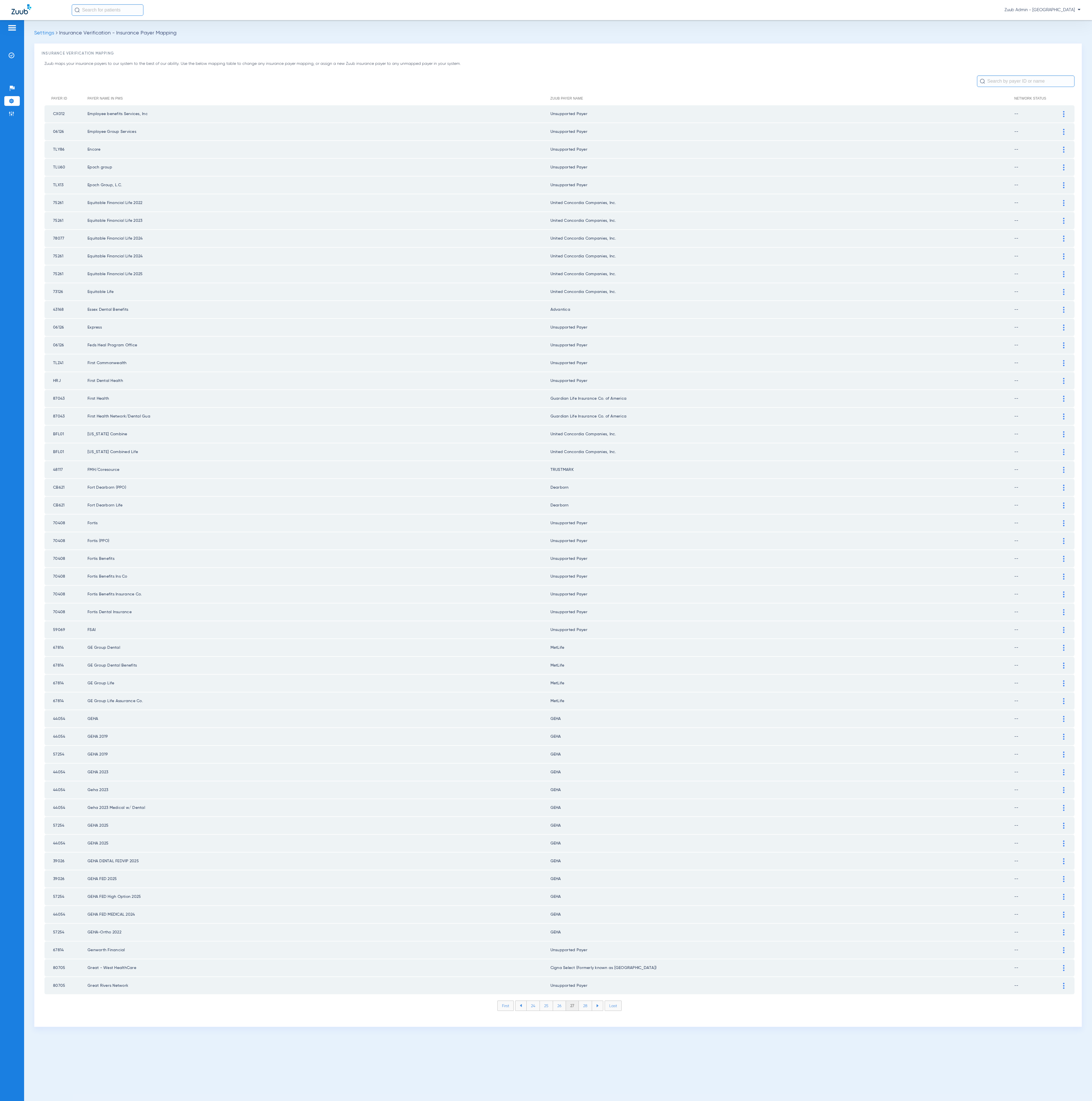
click at [590, 1001] on li "28" at bounding box center [585, 1006] width 13 height 10
click at [590, 1001] on li "29" at bounding box center [585, 1006] width 13 height 10
click at [590, 1001] on li "30" at bounding box center [586, 1006] width 14 height 10
click at [590, 1001] on li "31" at bounding box center [586, 1006] width 12 height 10
click at [590, 1001] on li "32" at bounding box center [585, 1006] width 13 height 10
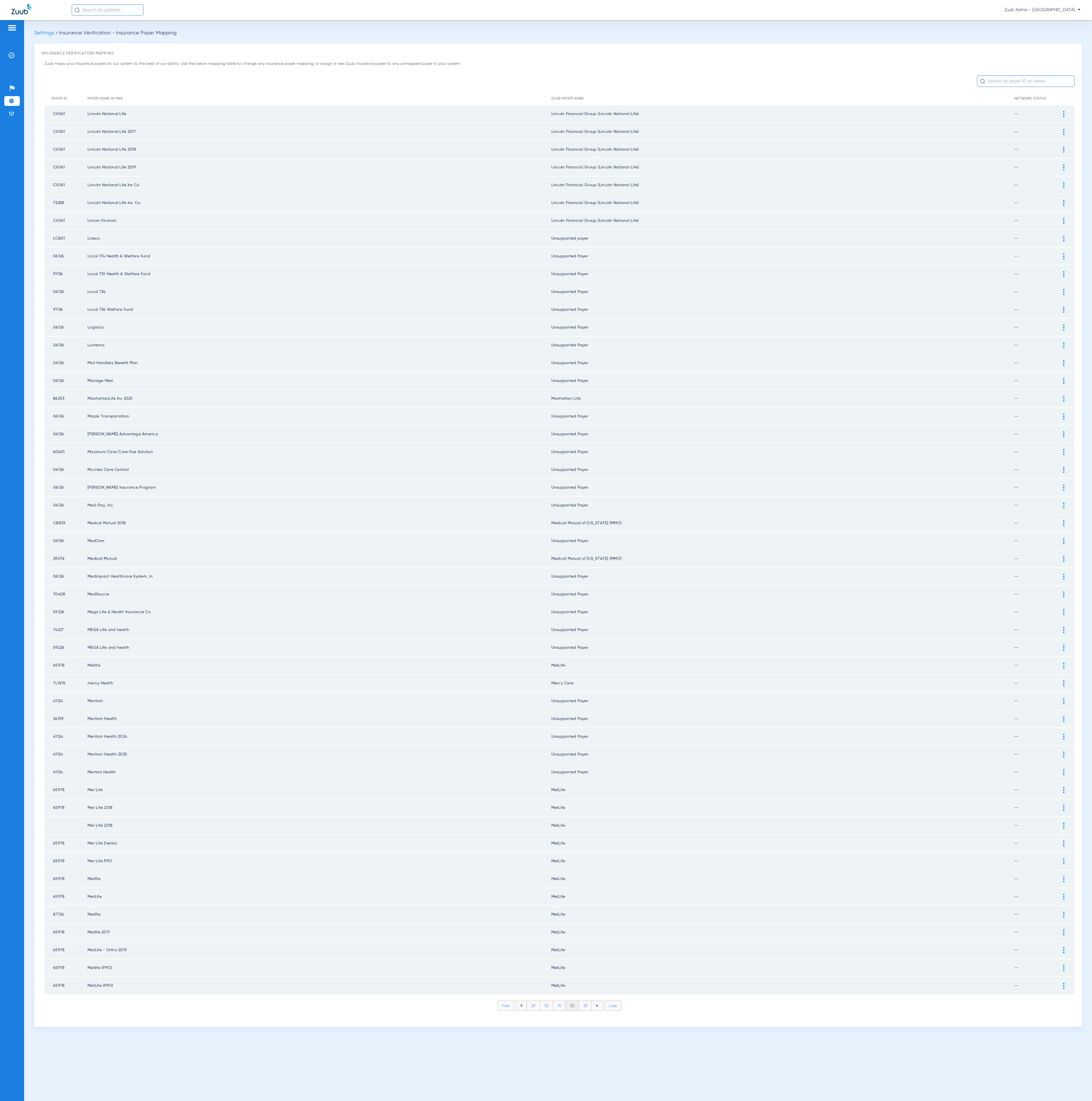
click at [590, 1001] on li "33" at bounding box center [585, 1006] width 13 height 10
click at [590, 1001] on li "35" at bounding box center [585, 1006] width 13 height 10
click at [590, 1001] on li "36" at bounding box center [585, 1006] width 13 height 10
click at [590, 1001] on li "37" at bounding box center [586, 1006] width 13 height 10
click at [590, 1001] on li "38" at bounding box center [585, 1006] width 13 height 10
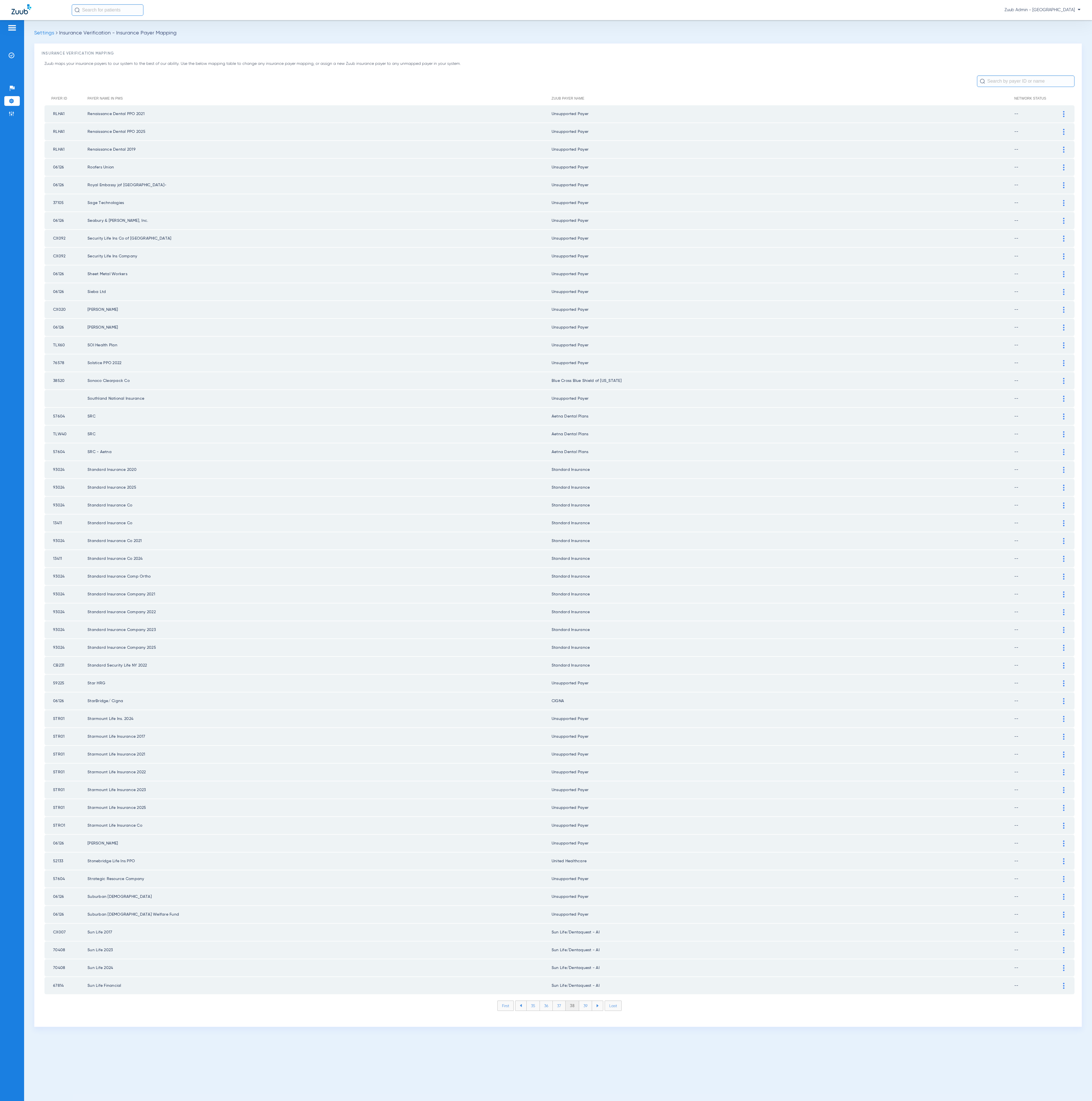
click at [590, 1001] on li "39" at bounding box center [585, 1006] width 13 height 10
click at [590, 1001] on li "40" at bounding box center [586, 1006] width 14 height 10
click at [590, 1001] on li "41" at bounding box center [586, 1006] width 13 height 10
click at [590, 1001] on li "42" at bounding box center [585, 1006] width 13 height 10
click at [590, 1001] on li "43" at bounding box center [585, 1006] width 13 height 10
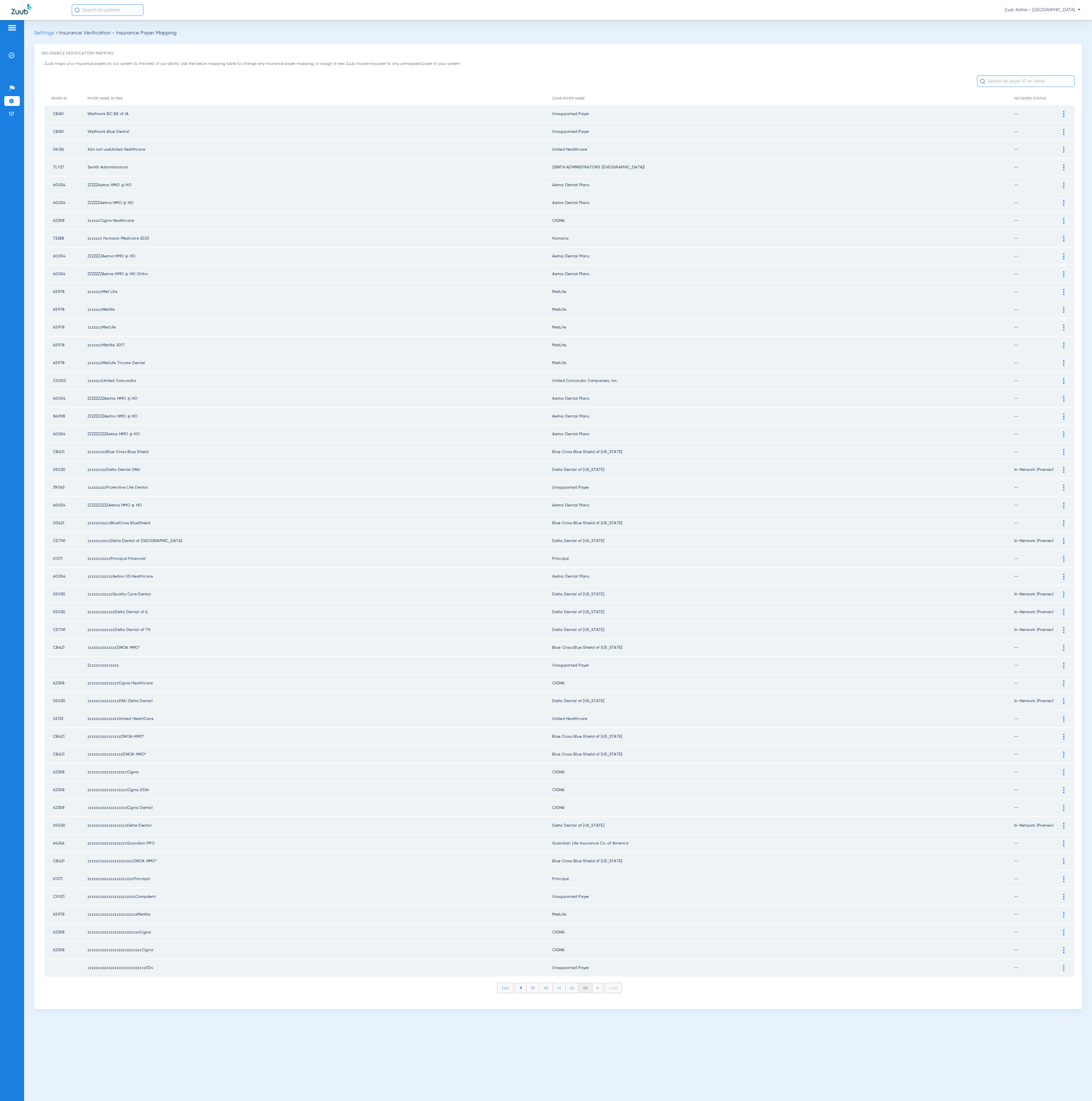
click at [588, 983] on ul "39 40 41 42 43" at bounding box center [559, 988] width 88 height 10
click at [588, 983] on li "43" at bounding box center [586, 988] width 14 height 10
click at [15, 117] on li "Admin" at bounding box center [12, 113] width 15 height 10
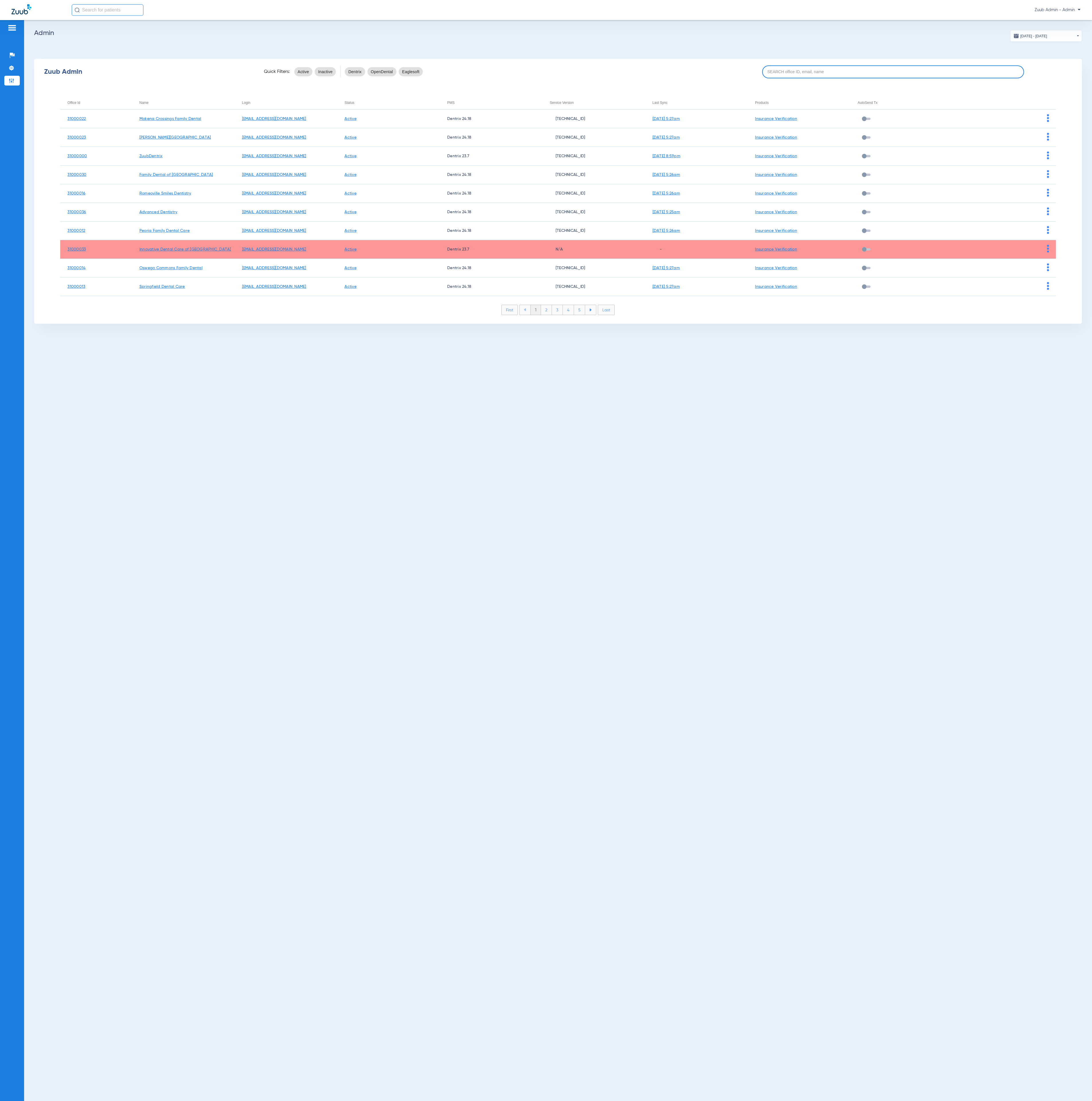
click at [897, 74] on input at bounding box center [893, 72] width 262 height 13
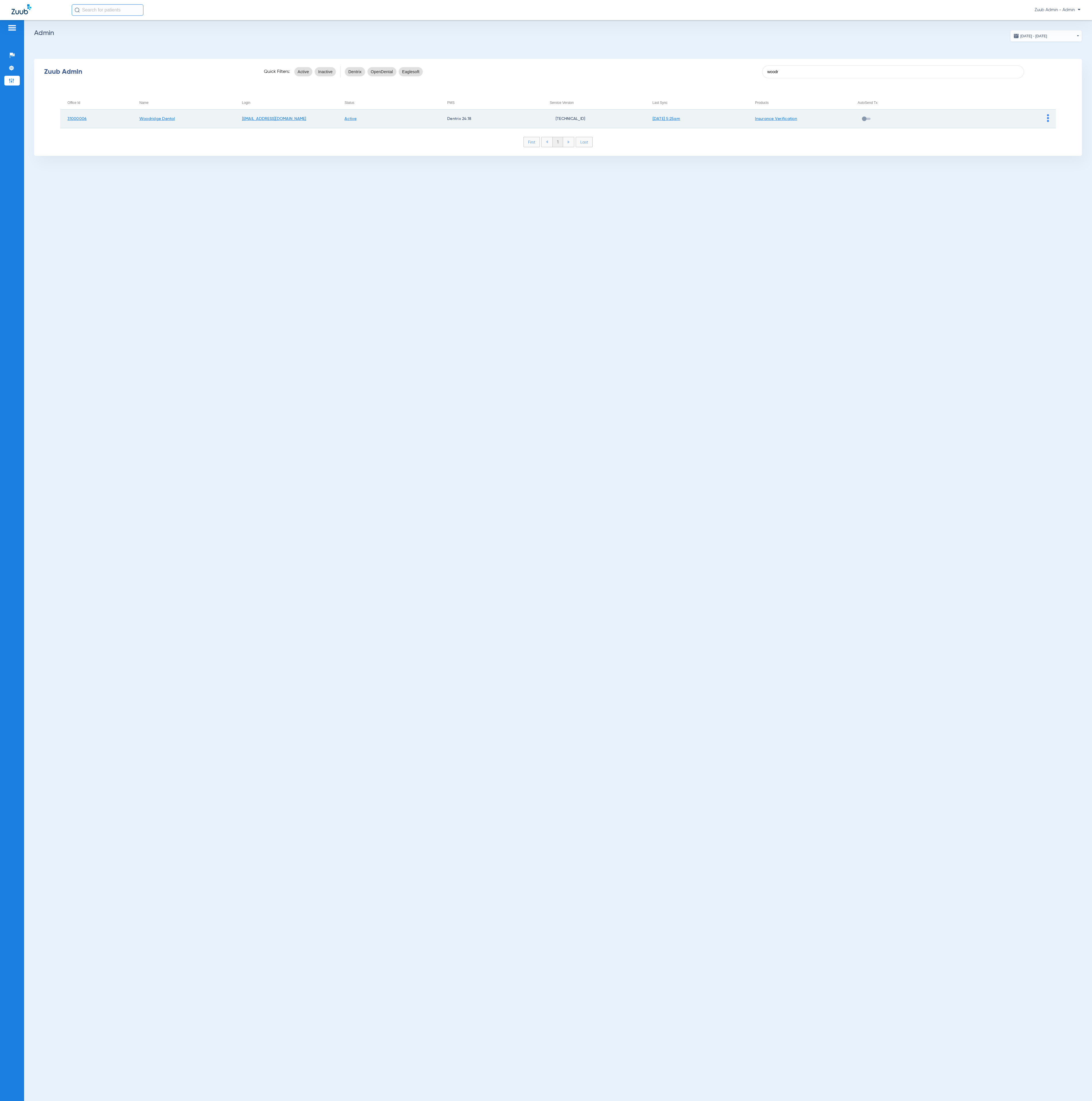
type input "woodr"
click at [1048, 116] on img at bounding box center [1048, 118] width 2 height 8
click at [1050, 126] on button "View Account" at bounding box center [1064, 129] width 33 height 12
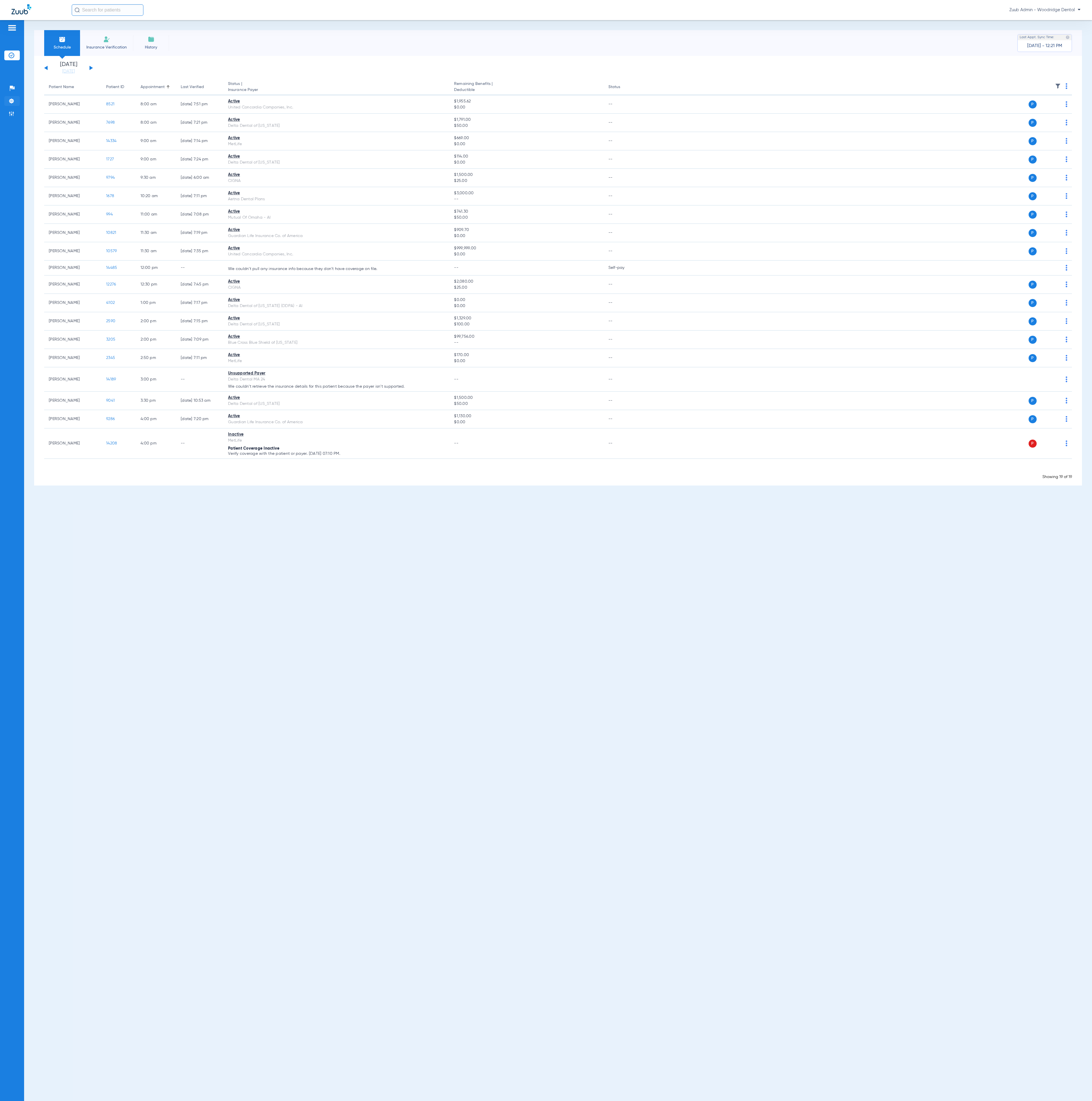
click at [15, 97] on li "Settings" at bounding box center [12, 101] width 15 height 10
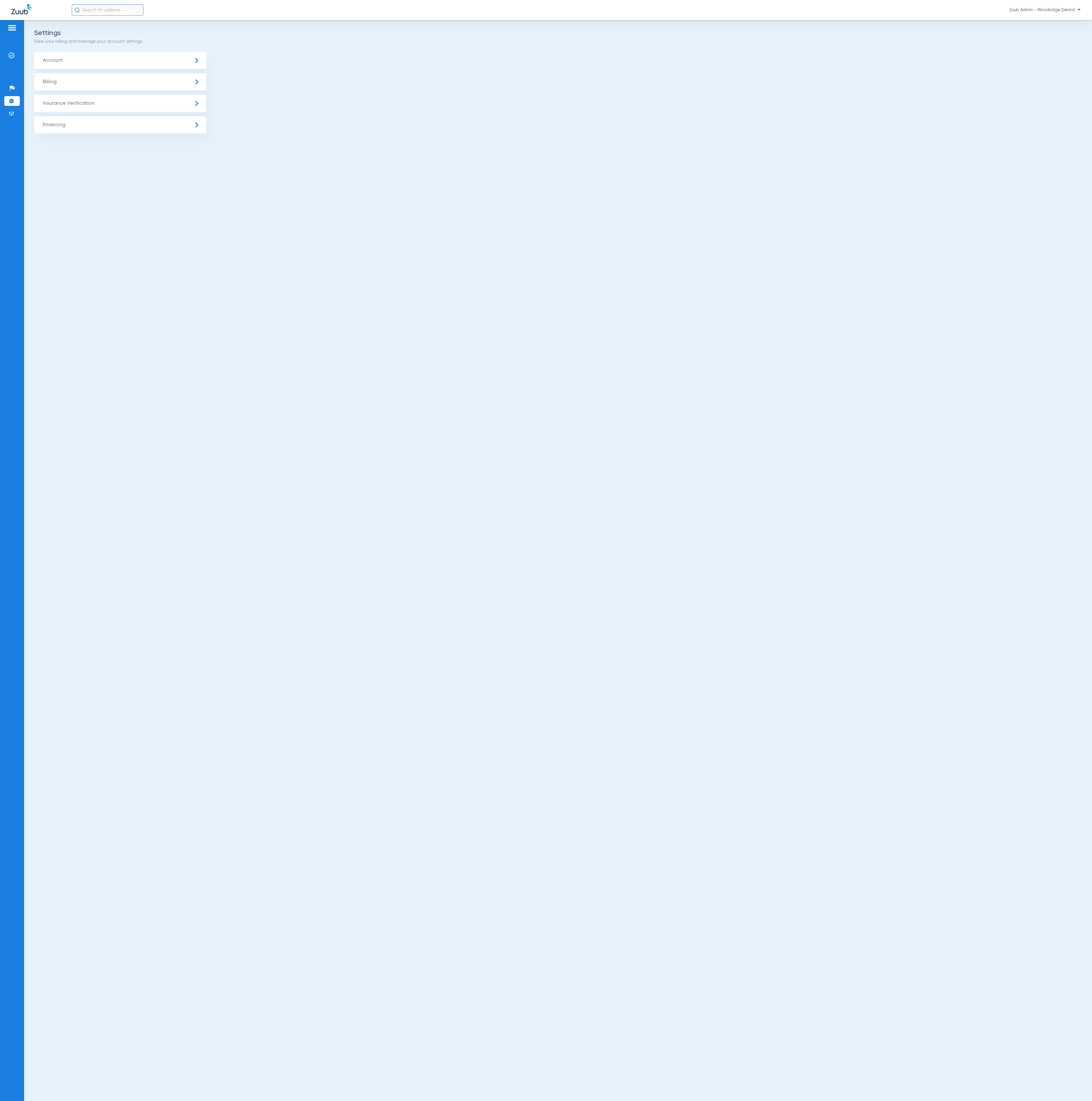
click at [90, 109] on span "Insurance Verification" at bounding box center [120, 103] width 172 height 17
click at [141, 150] on li "Insurance Payer Mapping" at bounding box center [120, 148] width 172 height 15
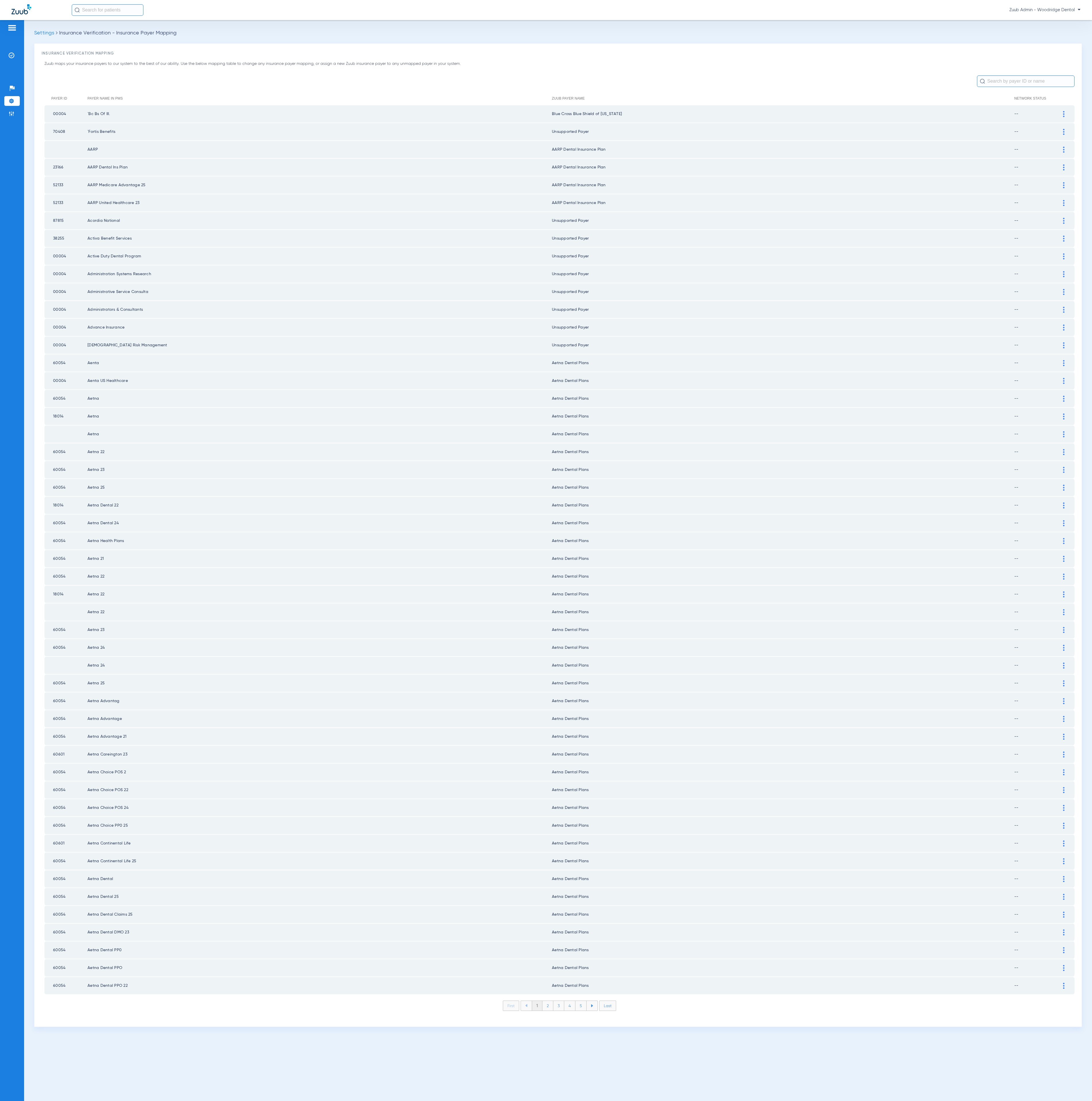
click at [544, 1001] on li "2" at bounding box center [548, 1006] width 11 height 10
click at [559, 1001] on li "3" at bounding box center [559, 1006] width 11 height 10
click at [571, 1001] on li "4" at bounding box center [570, 1006] width 11 height 10
click at [582, 1001] on li "5" at bounding box center [581, 1006] width 11 height 10
click at [582, 1001] on li "6" at bounding box center [581, 1006] width 11 height 10
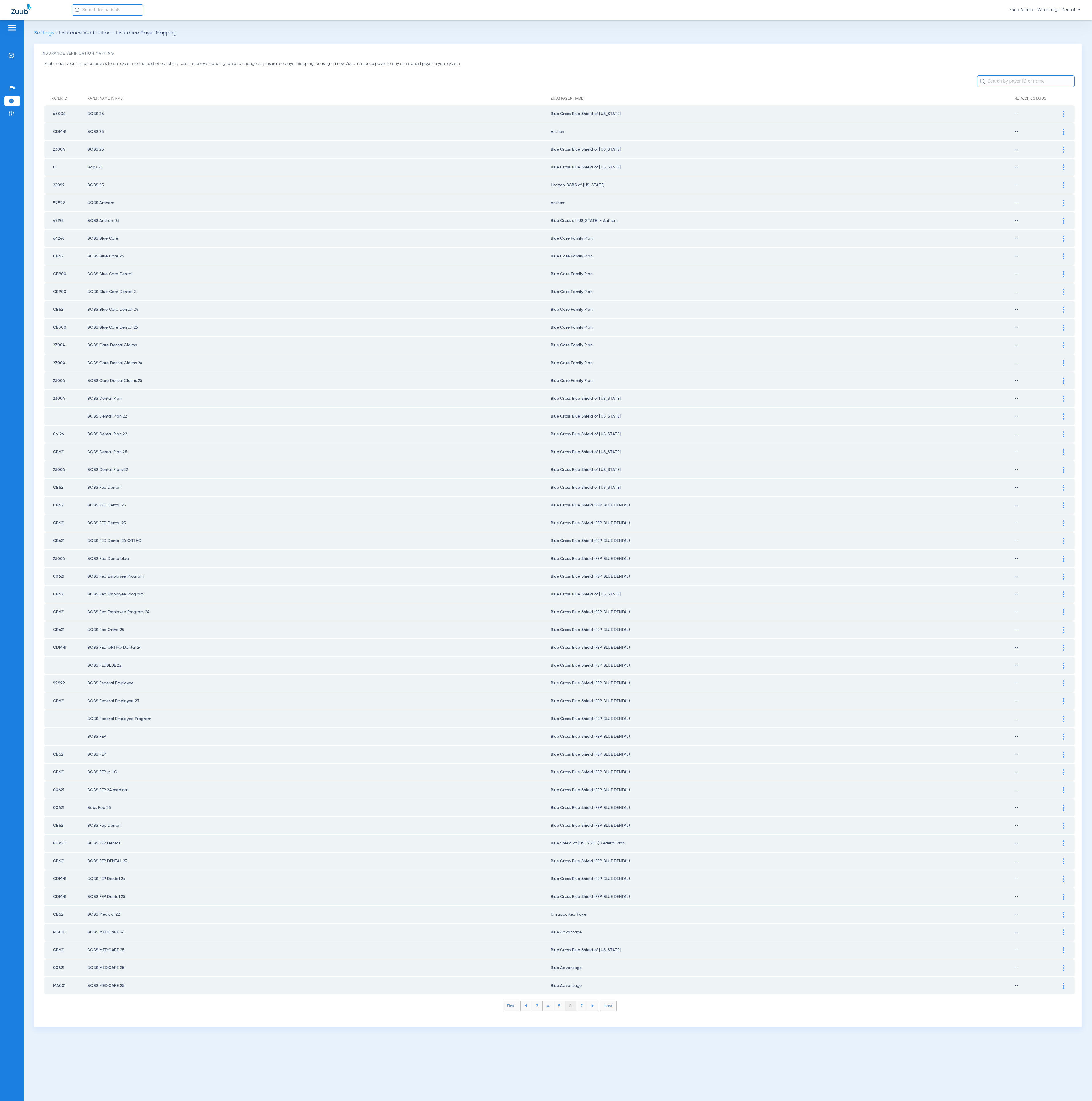
click at [582, 1001] on li "7" at bounding box center [582, 1006] width 11 height 10
click at [582, 1001] on li "8" at bounding box center [581, 1006] width 11 height 10
click at [582, 1001] on li "9" at bounding box center [581, 1006] width 11 height 10
click at [582, 1001] on li "10" at bounding box center [581, 1006] width 13 height 10
click at [582, 1001] on li "11" at bounding box center [582, 1006] width 12 height 10
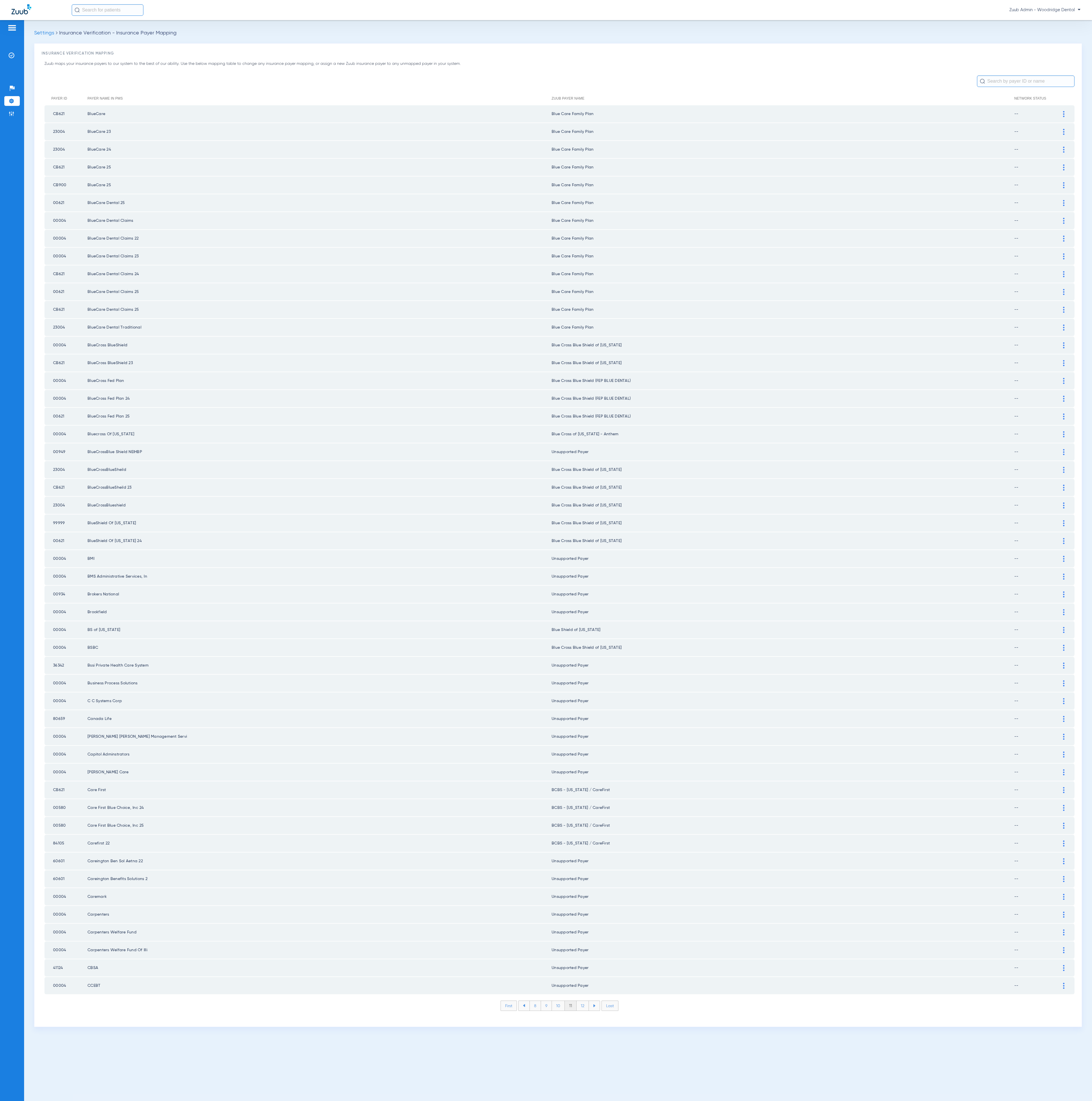
click at [582, 1001] on li "12" at bounding box center [582, 1006] width 12 height 10
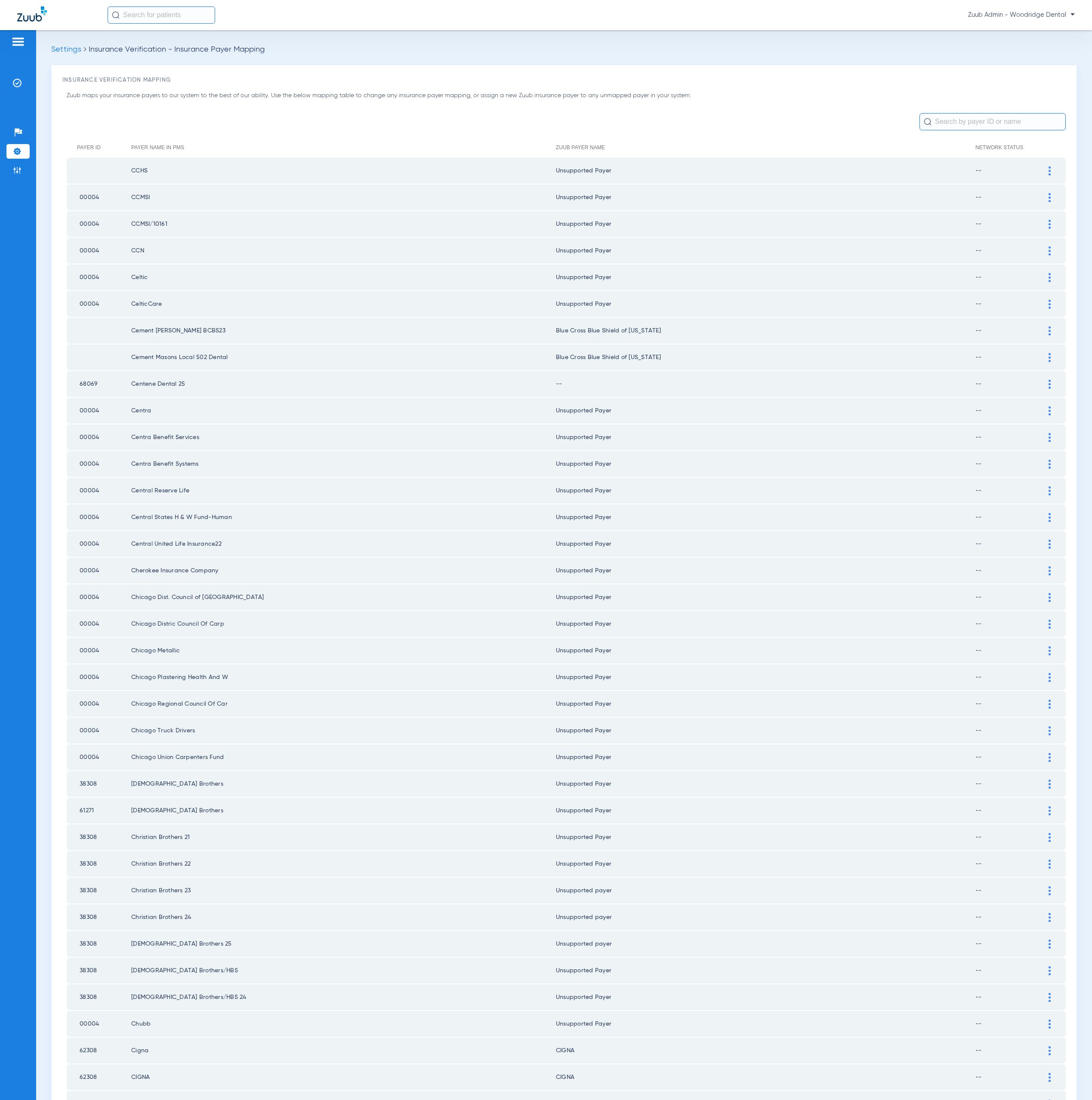
drag, startPoint x: 122, startPoint y: 353, endPoint x: 327, endPoint y: 358, distance: 205.1
click at [327, 358] on tr "Cement Masons Local 502 Dental Blue Cross Blue Shield of Illinois --" at bounding box center [566, 357] width 999 height 26
click at [158, 383] on td "Centene Dental 25" at bounding box center [343, 384] width 425 height 26
click at [1042, 380] on div at bounding box center [1049, 384] width 15 height 9
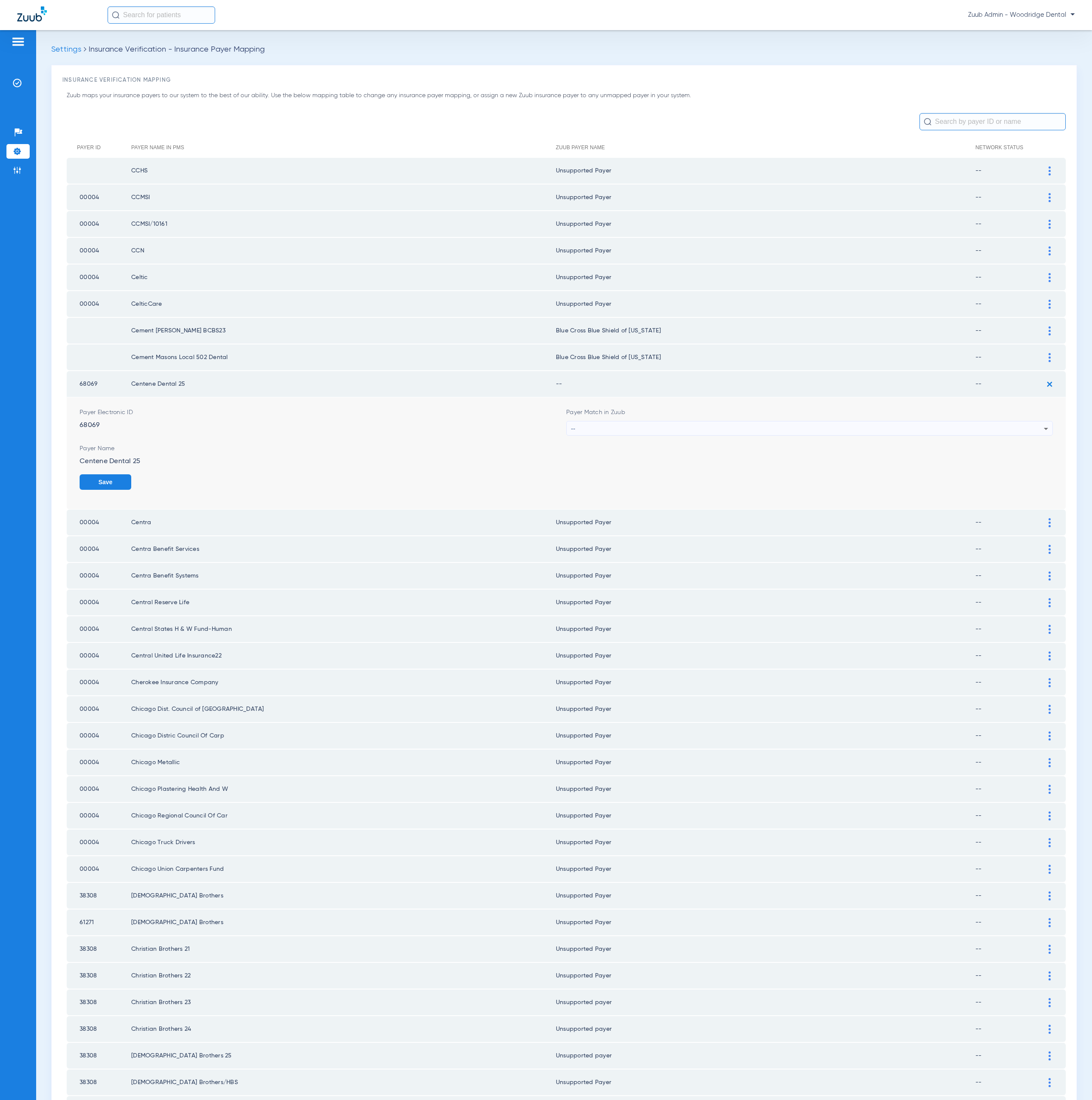
click at [602, 427] on div "--" at bounding box center [807, 429] width 473 height 15
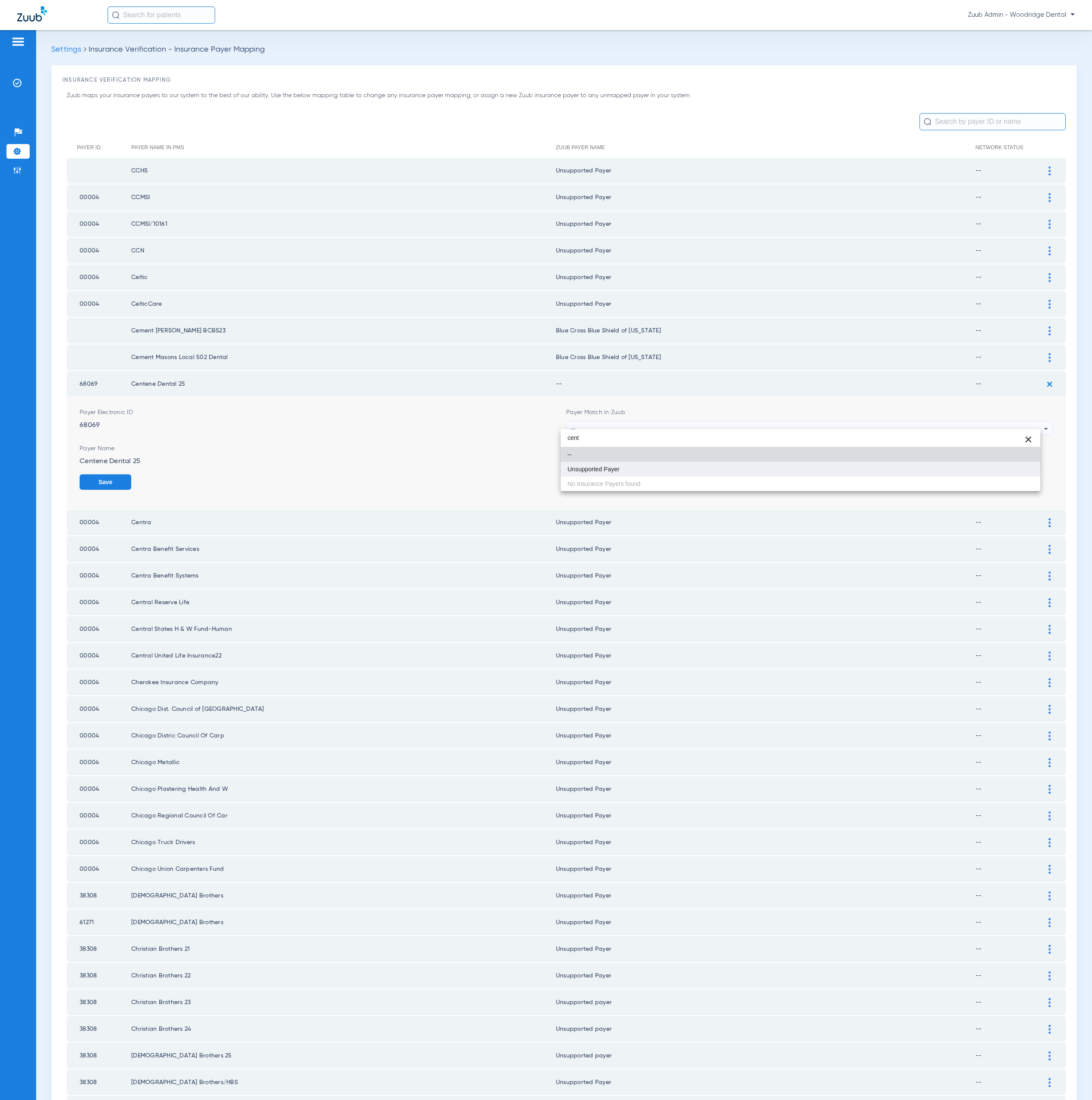
type input "cent"
click at [651, 468] on mat-option "Unsupported Payer" at bounding box center [800, 469] width 480 height 15
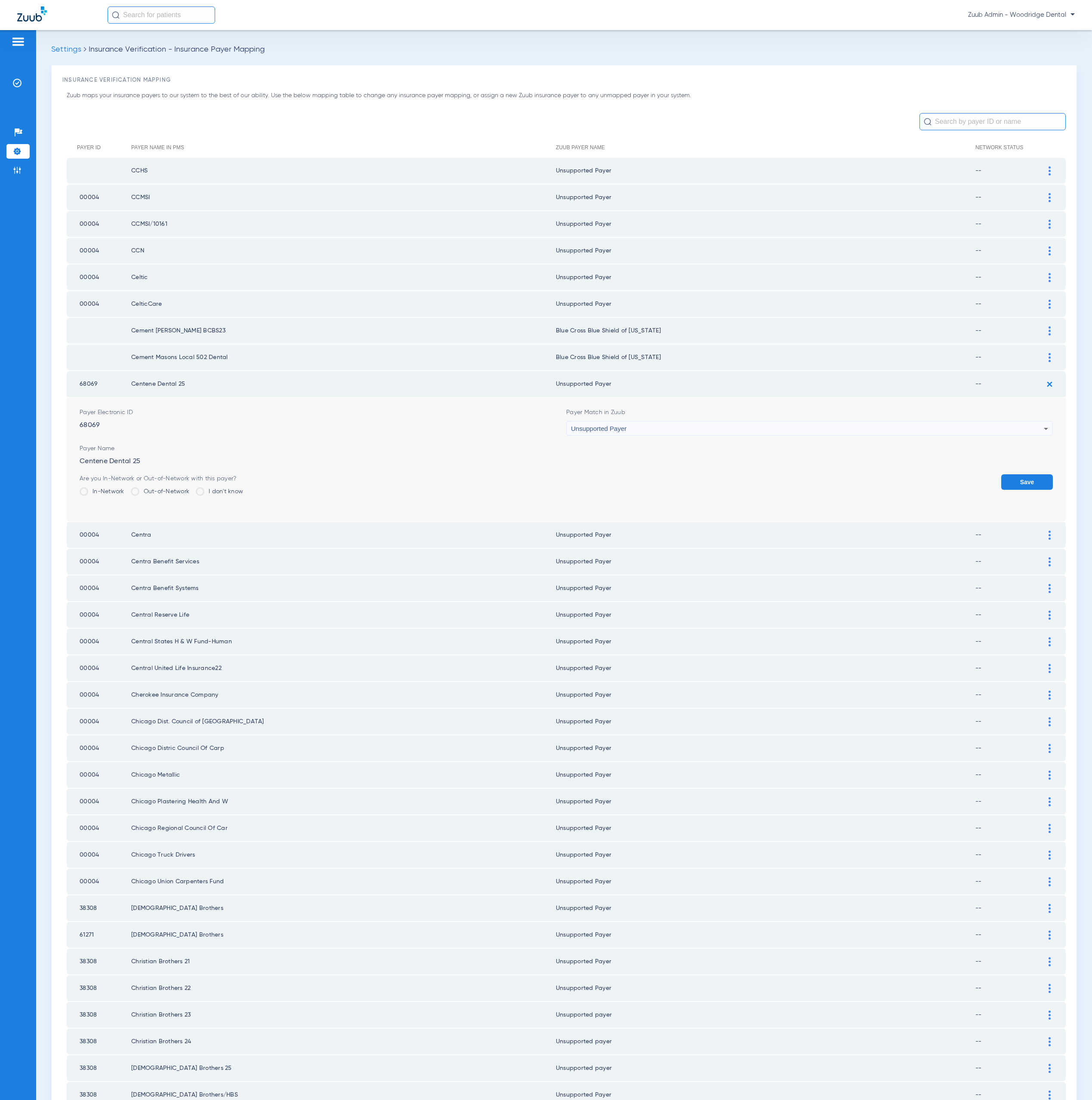
click at [1001, 476] on button "Save" at bounding box center [1027, 482] width 52 height 15
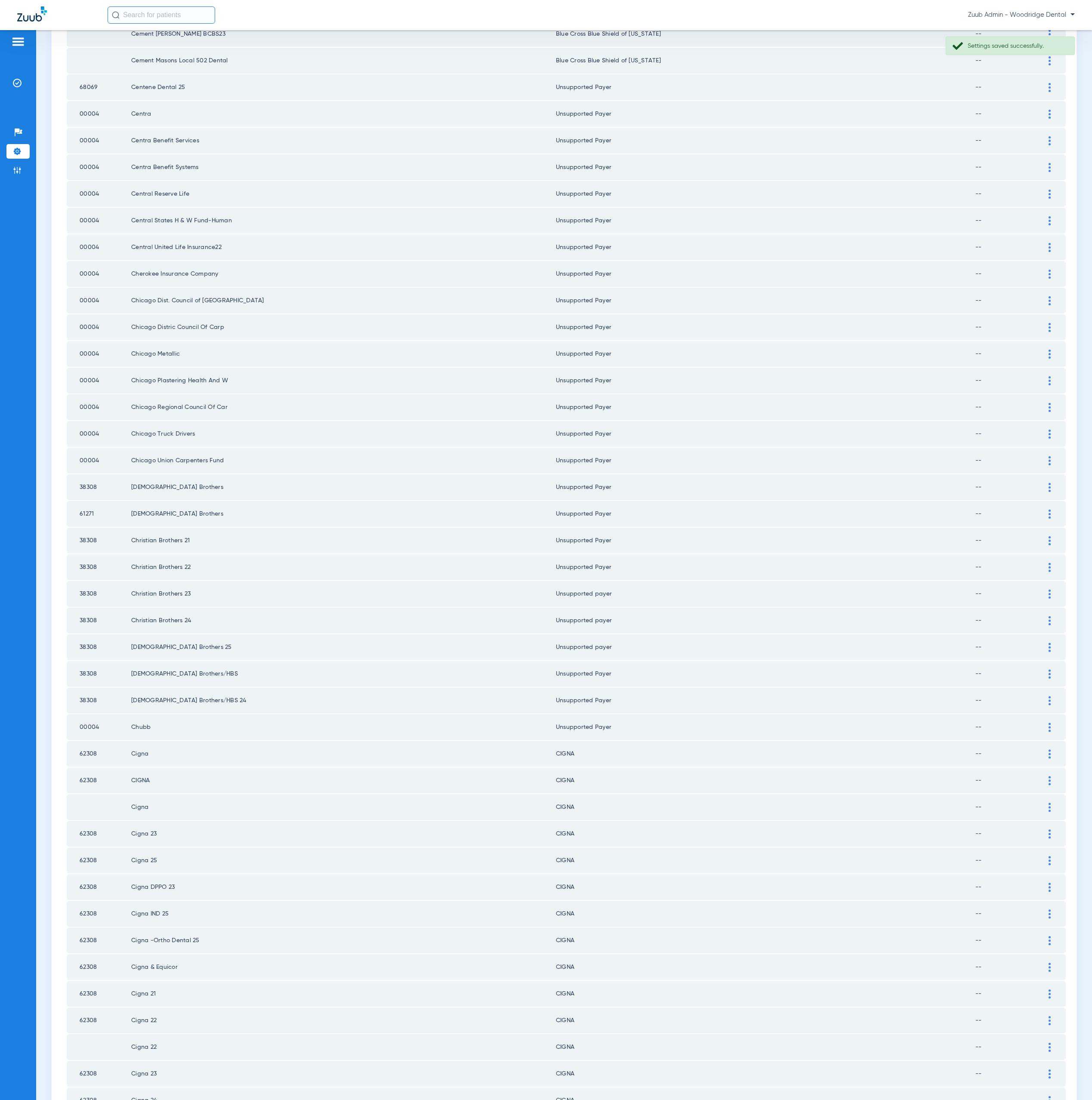
scroll to position [413, 0]
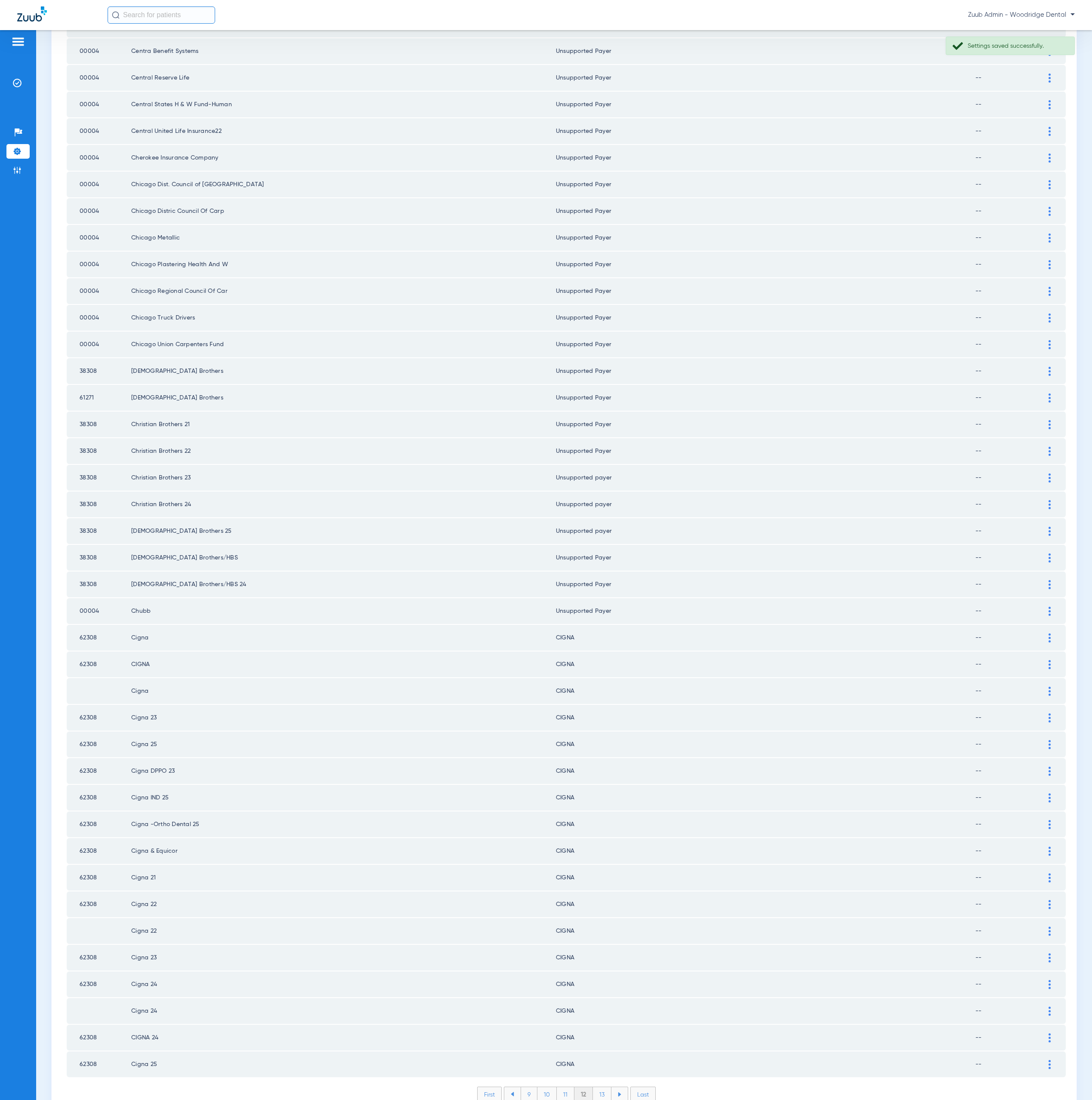
click at [600, 1087] on li "13" at bounding box center [602, 1094] width 19 height 15
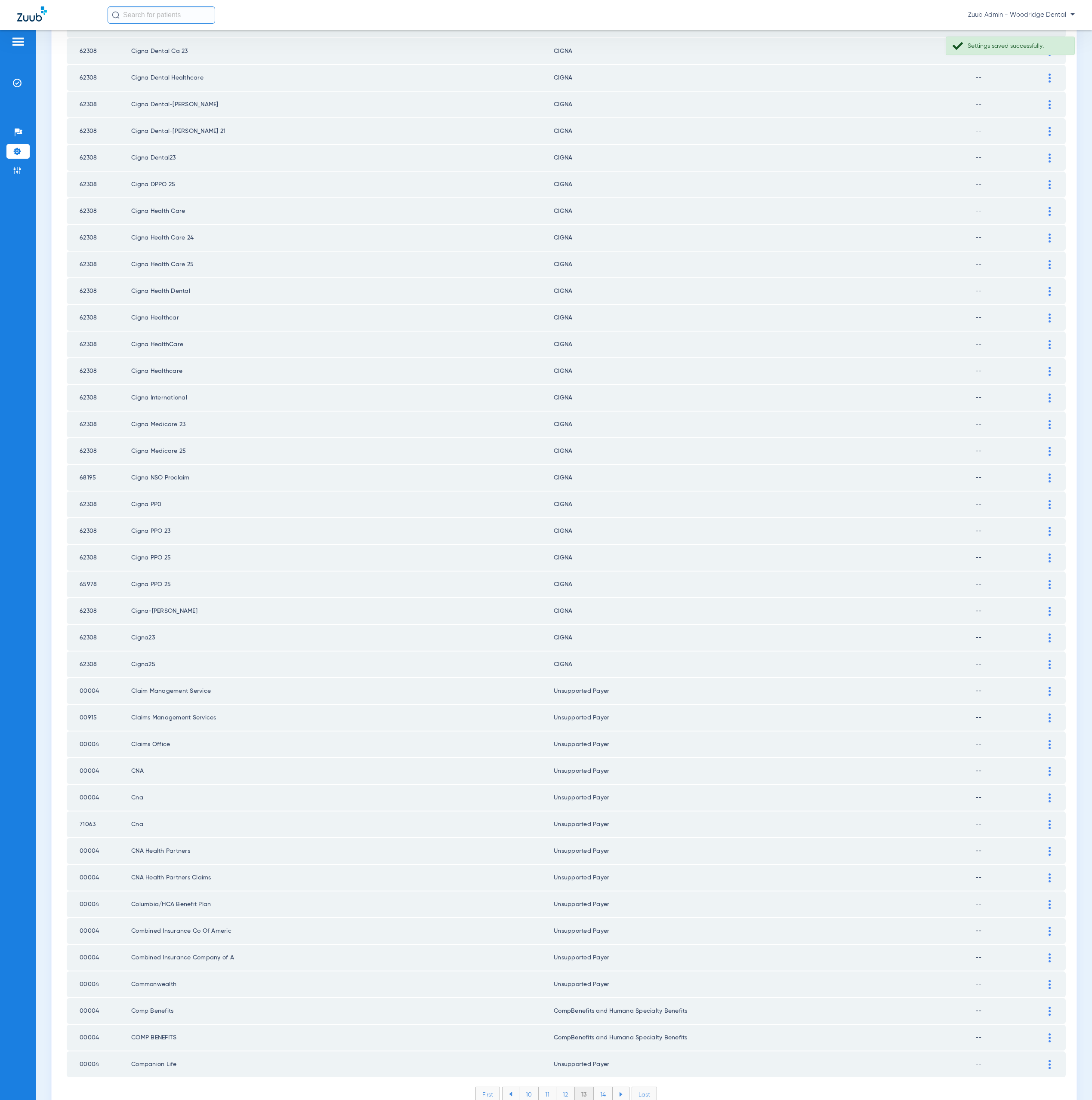
click at [593, 1087] on li "14" at bounding box center [603, 1094] width 19 height 15
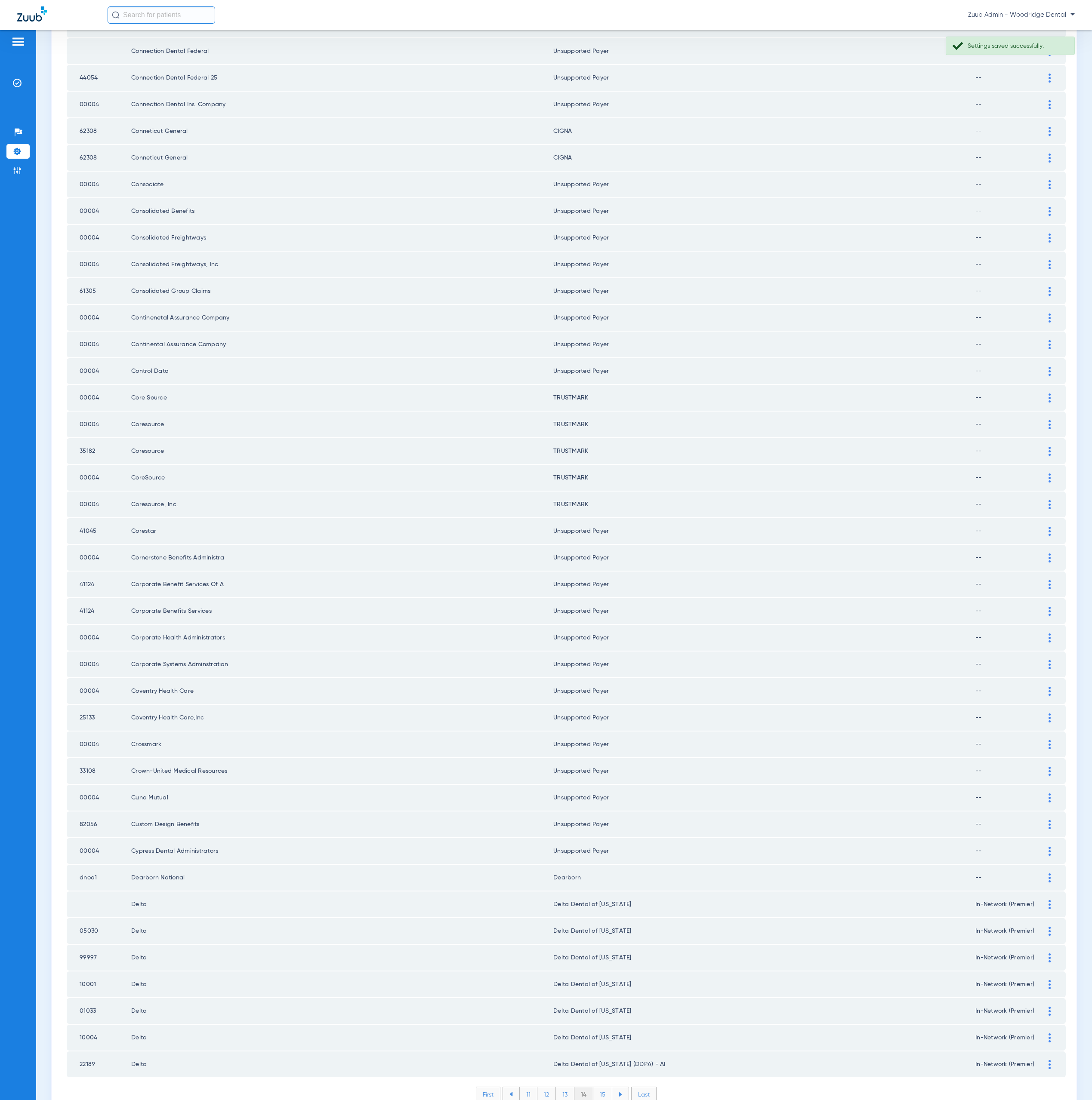
click at [597, 1041] on div "Payer ID Payer Name in PMS Zuub Payer Name Network Status 00004 Compbenefits Co…" at bounding box center [566, 420] width 999 height 1391
click at [597, 1087] on li "15" at bounding box center [603, 1094] width 19 height 15
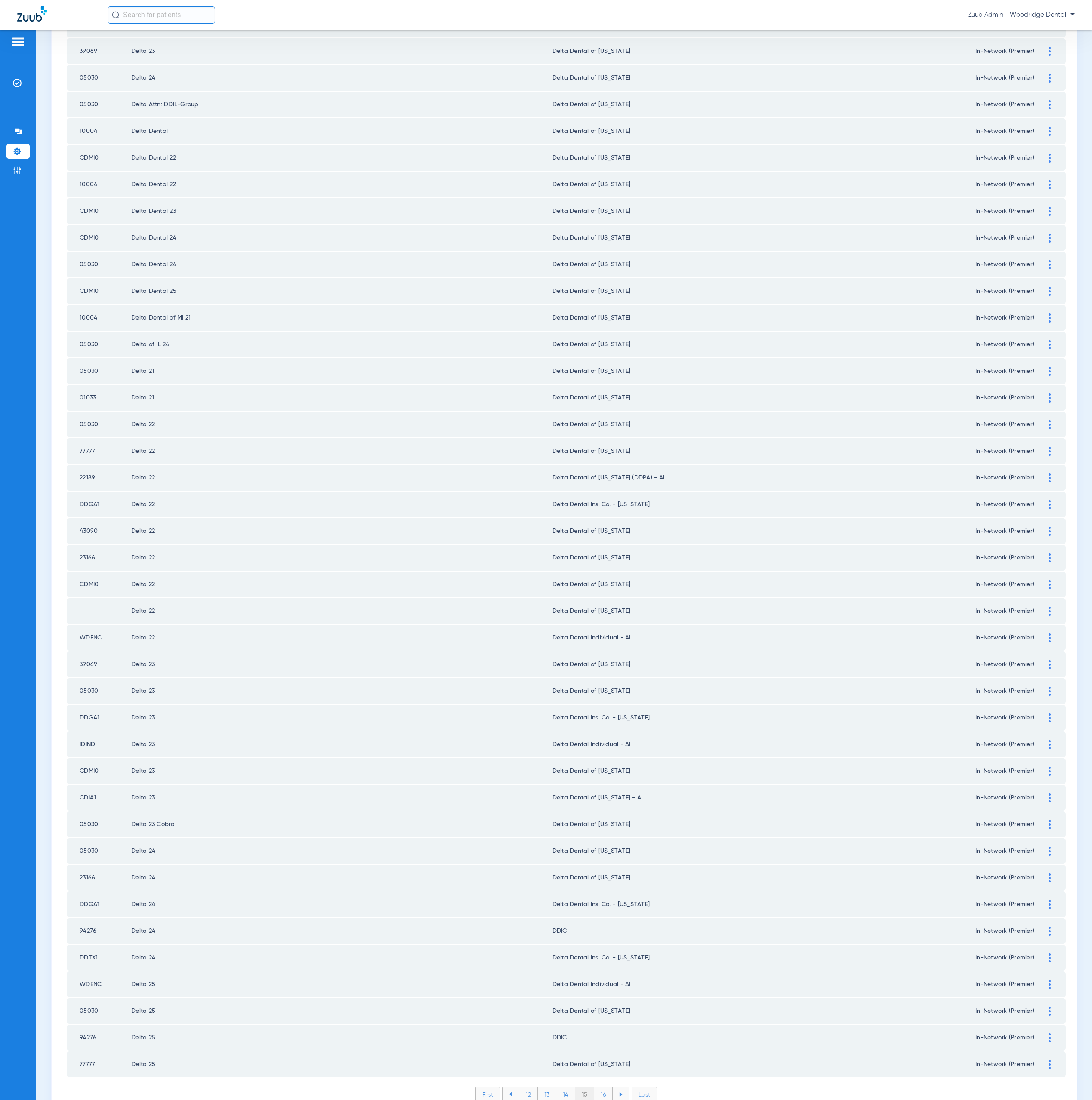
click at [594, 1087] on li "16" at bounding box center [603, 1094] width 19 height 15
click at [598, 1087] on li "17" at bounding box center [604, 1094] width 19 height 15
click at [599, 1087] on li "18" at bounding box center [604, 1094] width 19 height 15
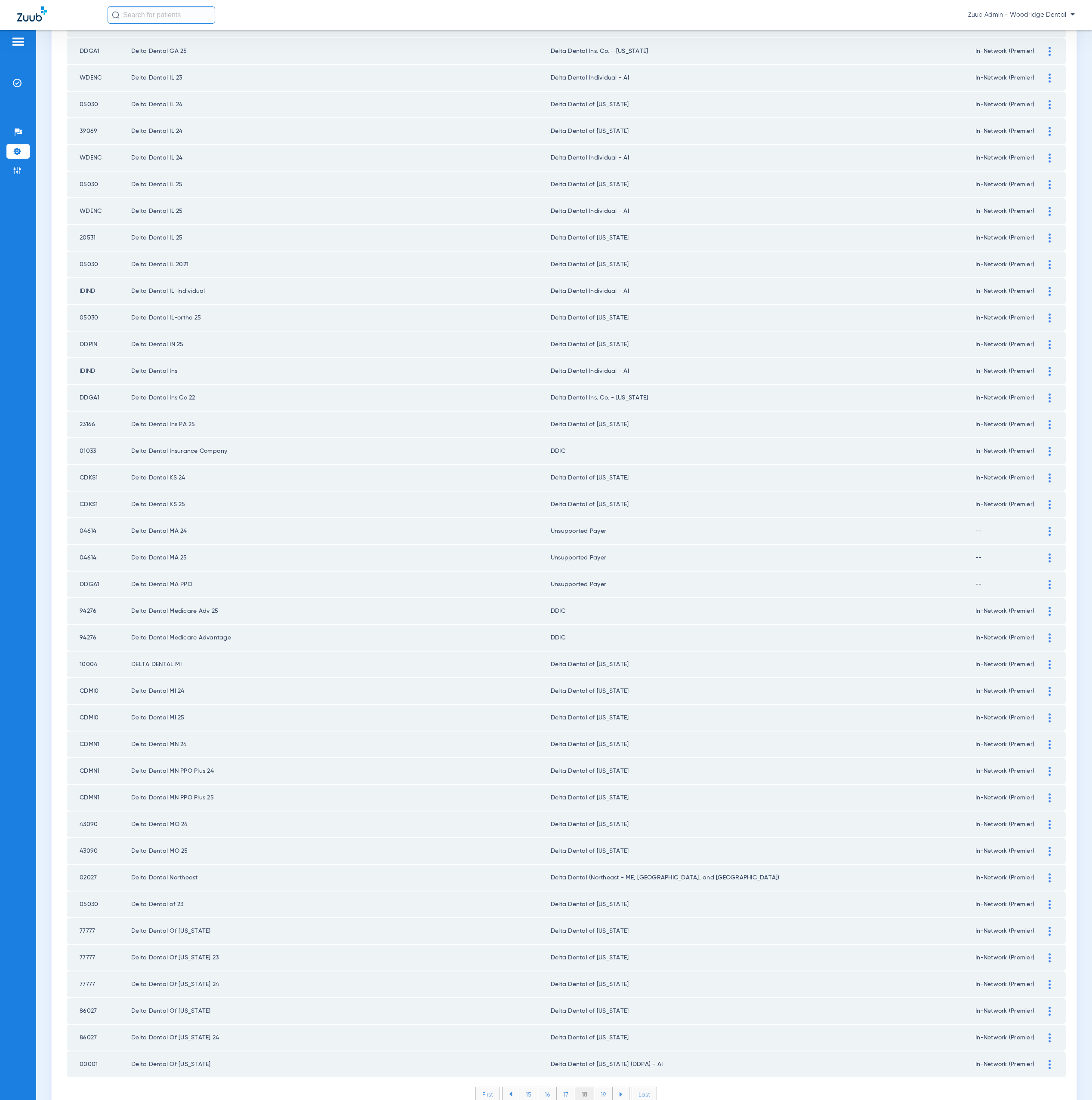
click at [598, 1087] on li "19" at bounding box center [603, 1094] width 19 height 15
click at [602, 1087] on li "20" at bounding box center [604, 1094] width 21 height 15
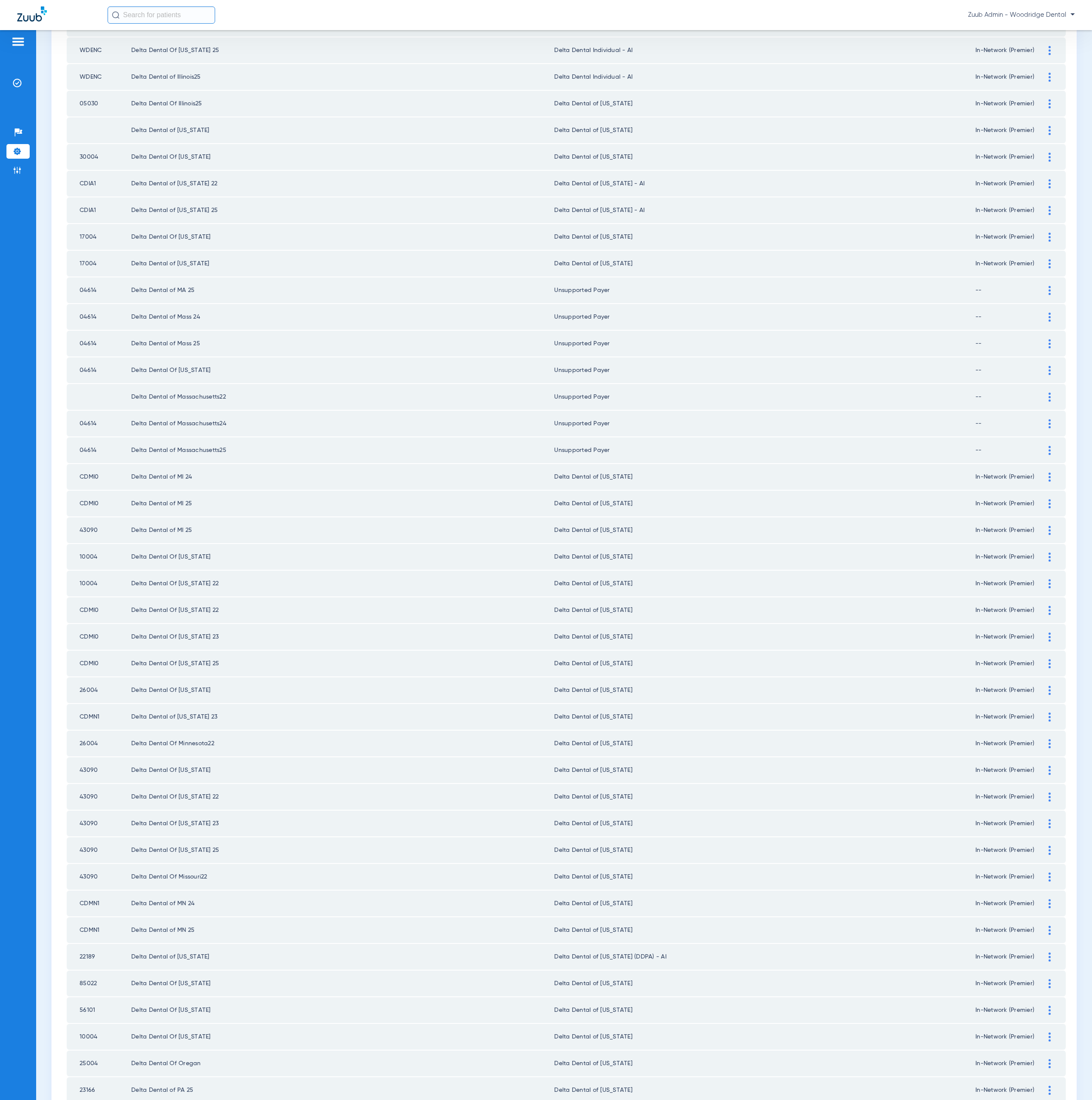
scroll to position [0, 0]
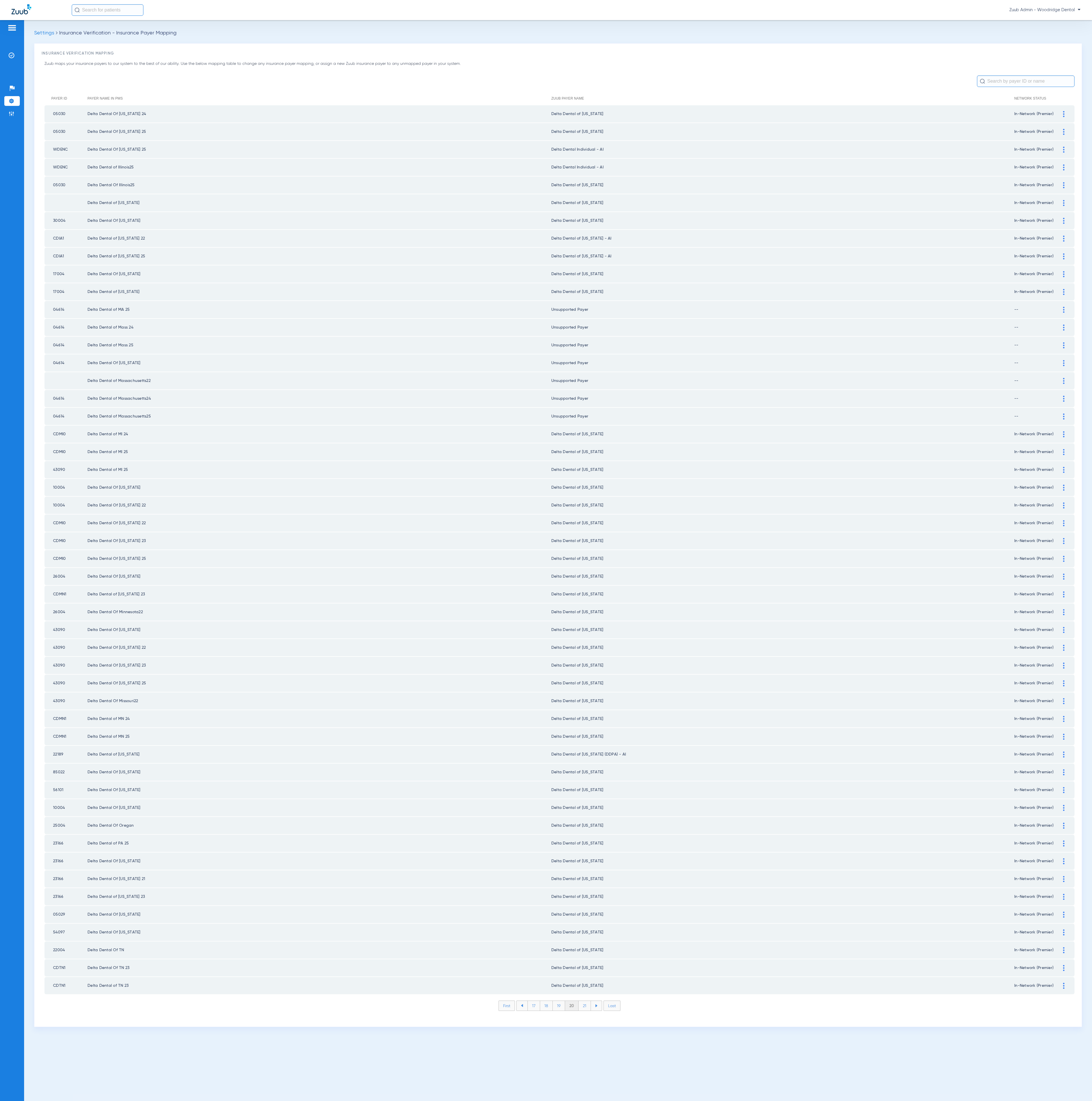
click at [584, 1001] on li "21" at bounding box center [584, 1006] width 12 height 10
click at [584, 1001] on li "22" at bounding box center [584, 1006] width 13 height 10
click at [584, 1001] on li "23" at bounding box center [585, 1006] width 13 height 10
click at [584, 1001] on li "24" at bounding box center [585, 1006] width 13 height 10
click at [584, 1001] on li "25" at bounding box center [585, 1006] width 13 height 10
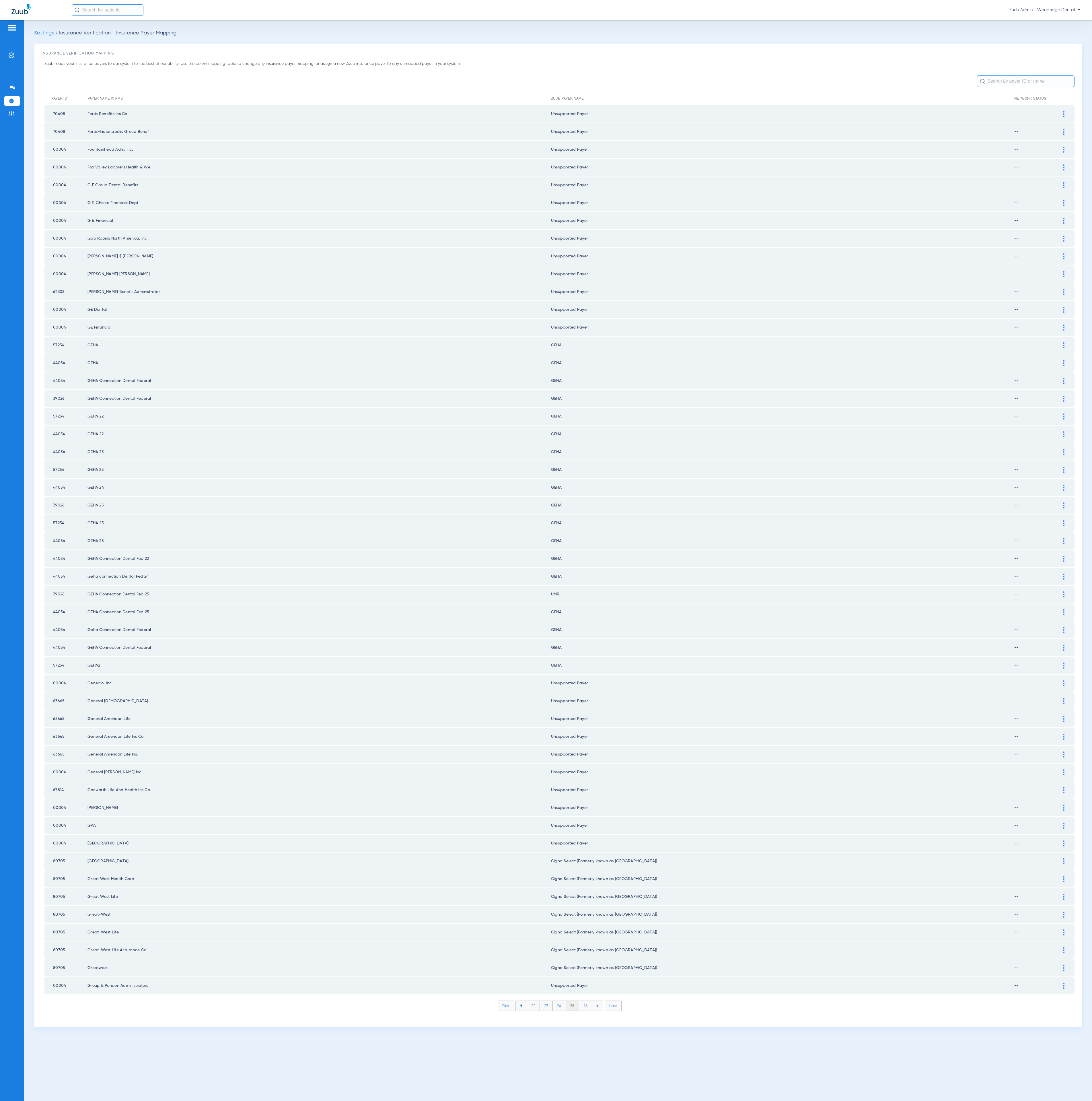
click at [584, 1001] on li "26" at bounding box center [585, 1006] width 13 height 10
click at [584, 1001] on li "27" at bounding box center [585, 1006] width 13 height 10
click at [584, 1001] on li "28" at bounding box center [585, 1006] width 13 height 10
click at [584, 1001] on li "29" at bounding box center [585, 1006] width 13 height 10
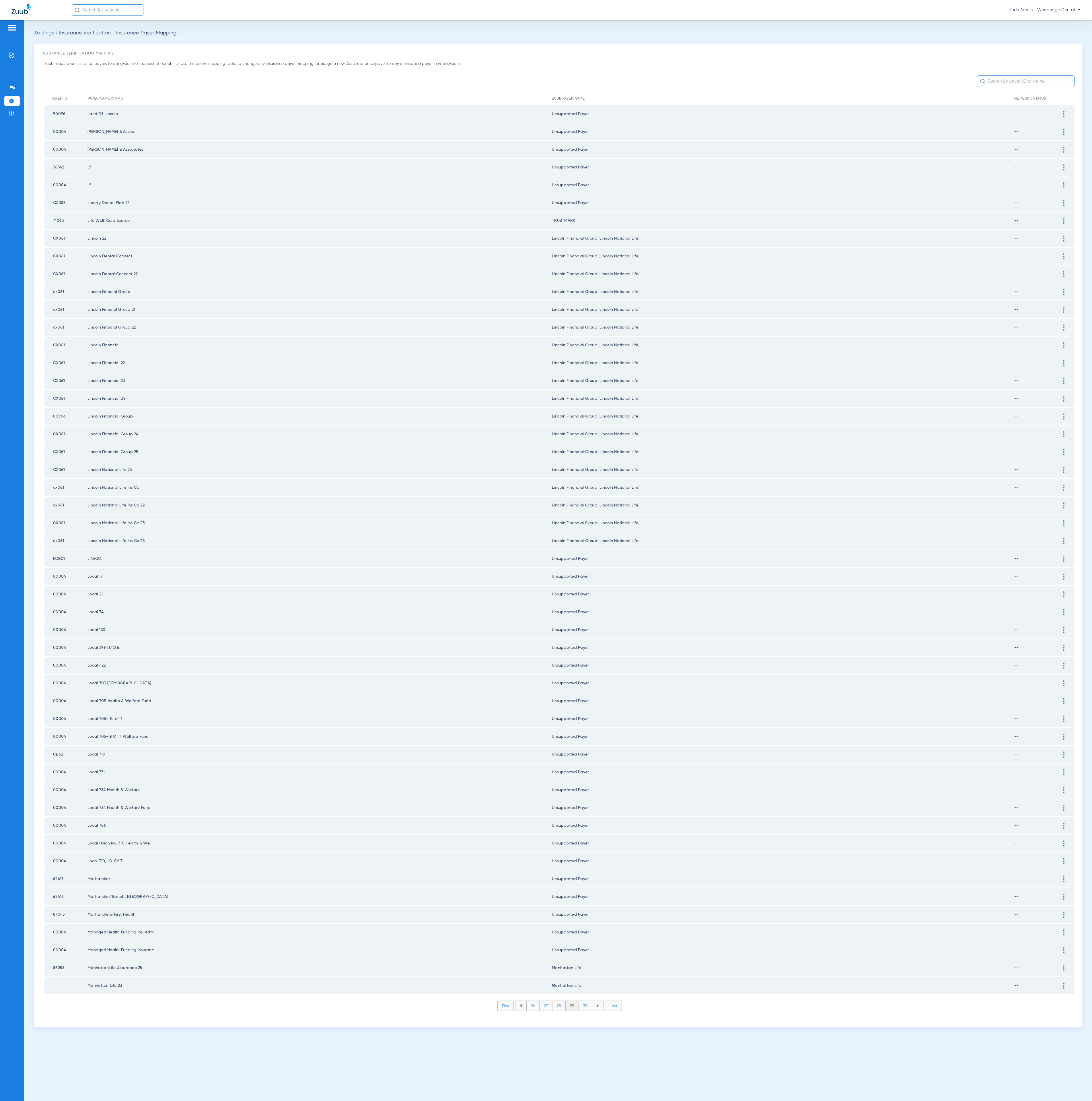
click at [584, 1001] on li "30" at bounding box center [586, 1006] width 14 height 10
click at [584, 1001] on li "31" at bounding box center [586, 1006] width 12 height 10
click at [584, 1001] on li "32" at bounding box center [585, 1006] width 13 height 10
click at [584, 1001] on li "33" at bounding box center [585, 1006] width 13 height 10
click at [584, 1001] on li "34" at bounding box center [585, 1006] width 13 height 10
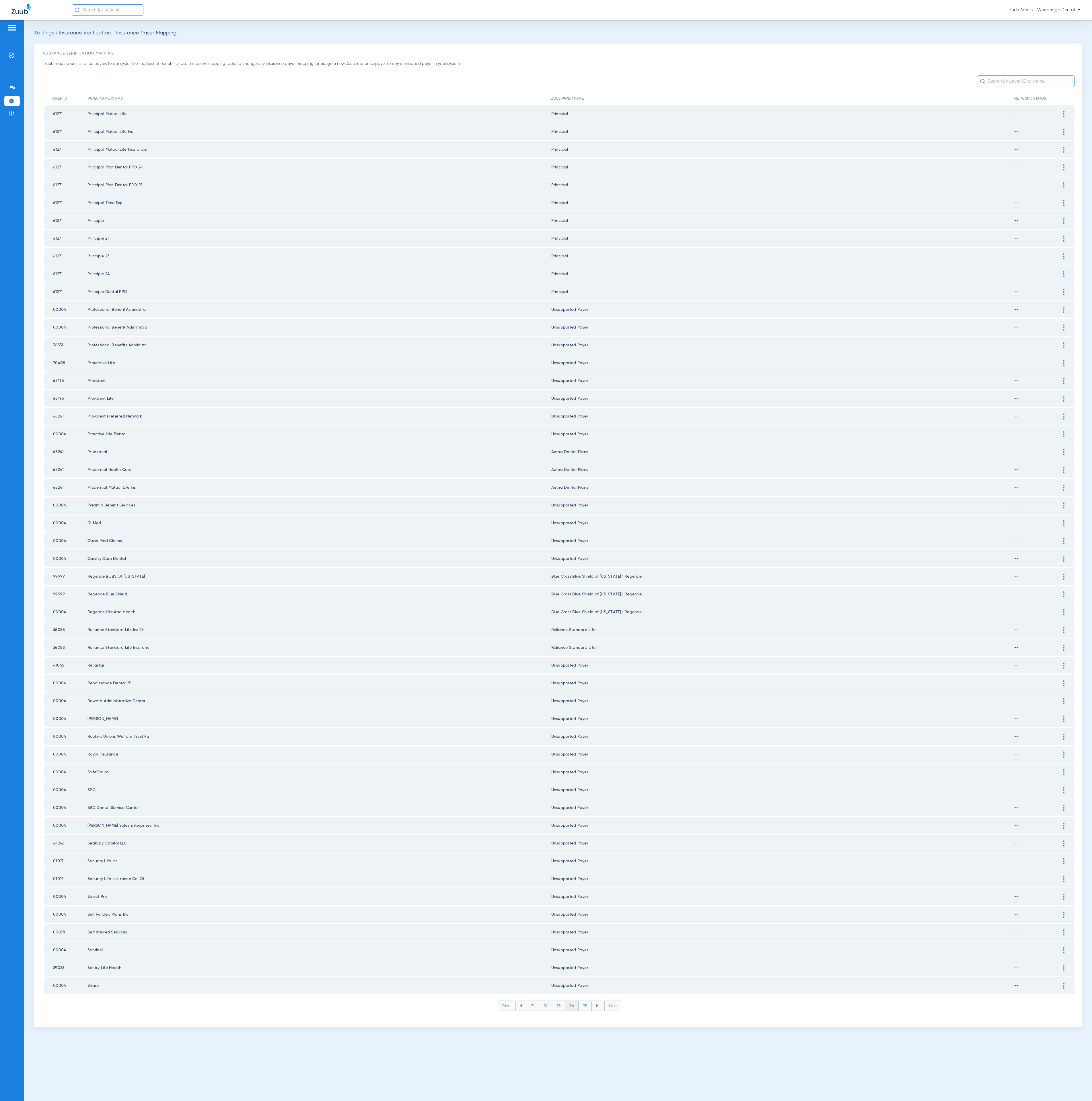
click at [584, 1001] on li "35" at bounding box center [585, 1006] width 13 height 10
click at [584, 1001] on li "36" at bounding box center [585, 1006] width 13 height 10
click at [584, 1001] on li "37" at bounding box center [586, 1006] width 13 height 10
click at [584, 1001] on li "38" at bounding box center [585, 1006] width 13 height 10
click at [584, 1001] on li "39" at bounding box center [585, 1006] width 13 height 10
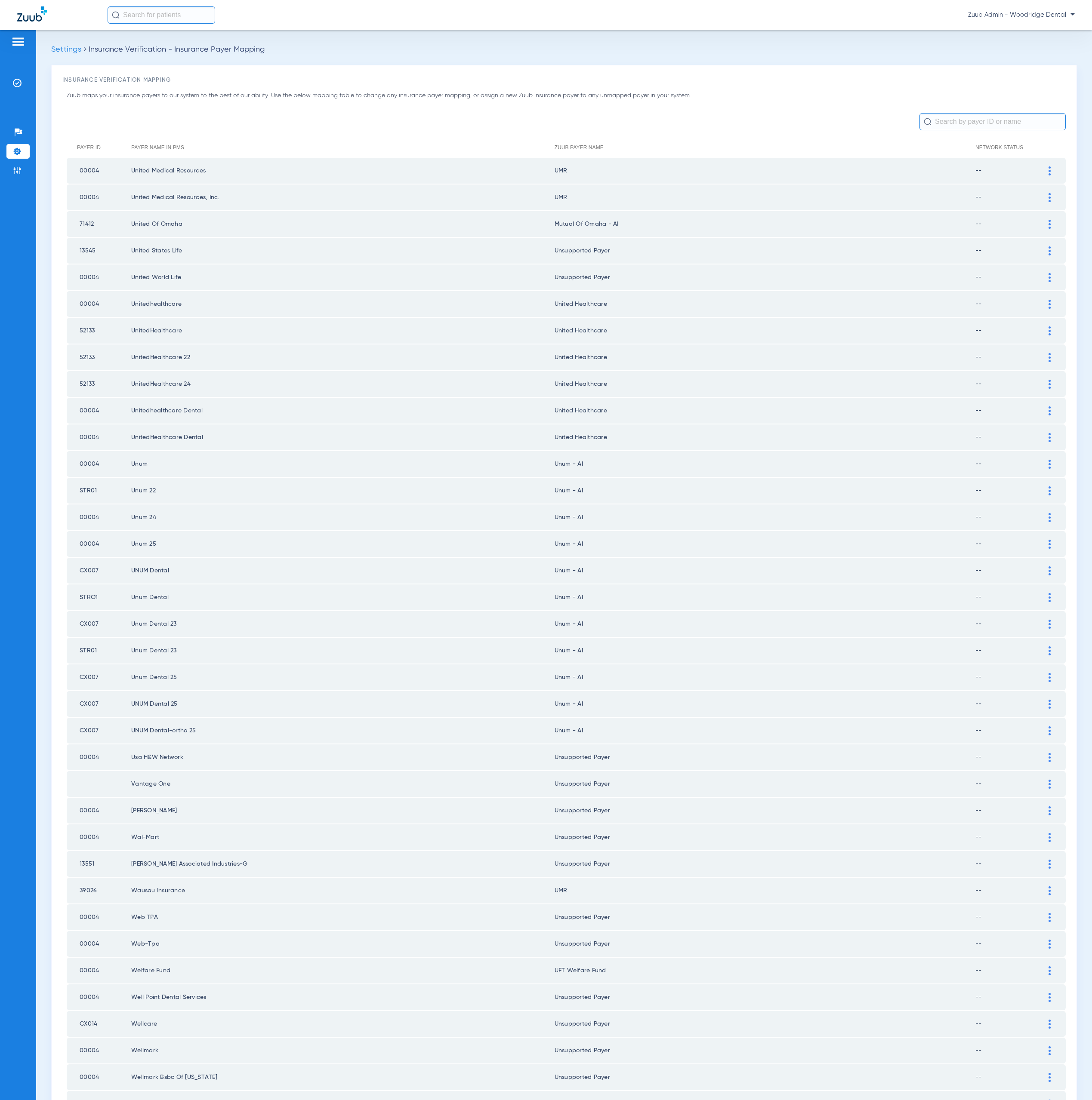
scroll to position [155, 0]
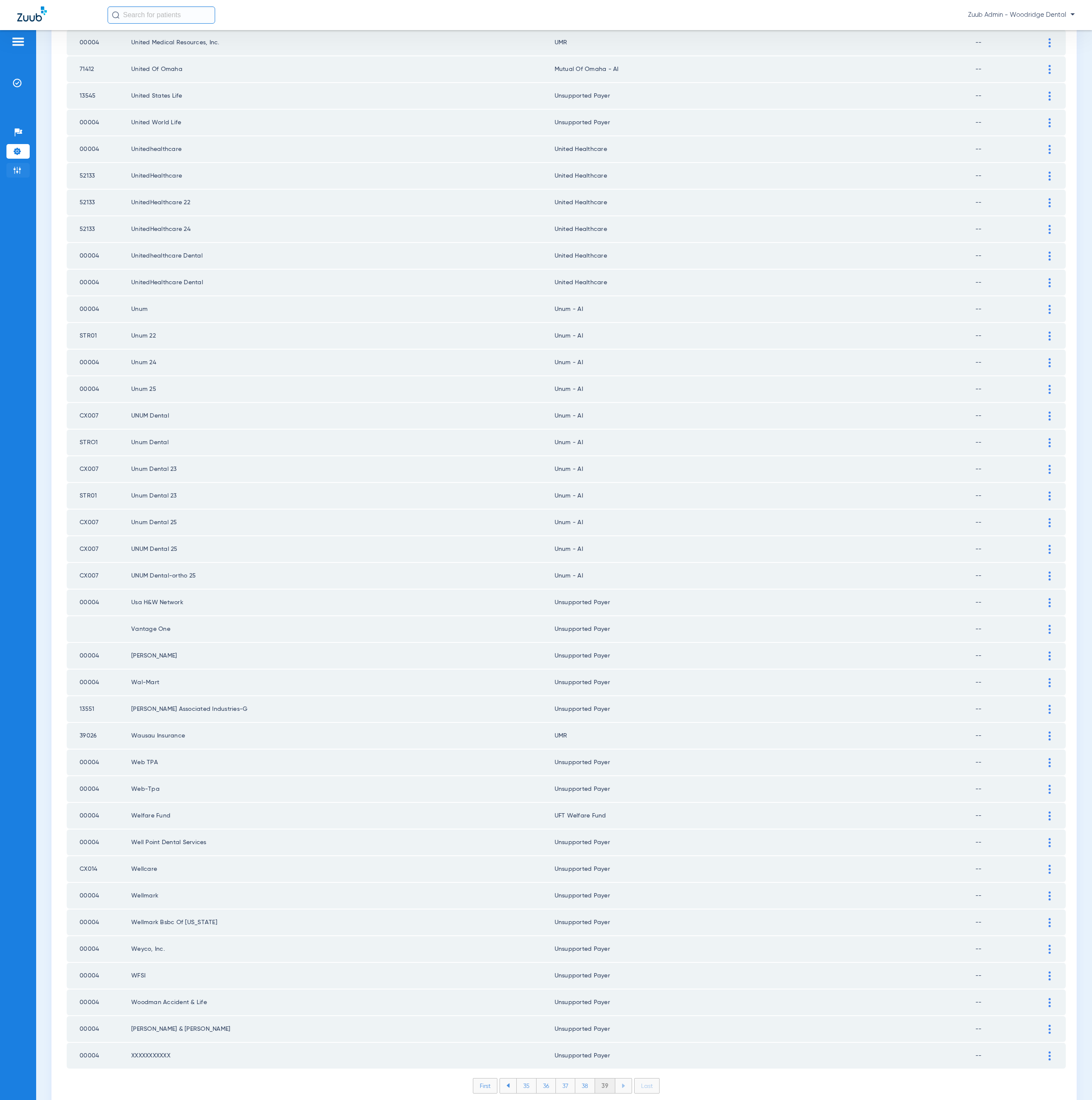
click at [27, 167] on li "Admin" at bounding box center [18, 170] width 23 height 15
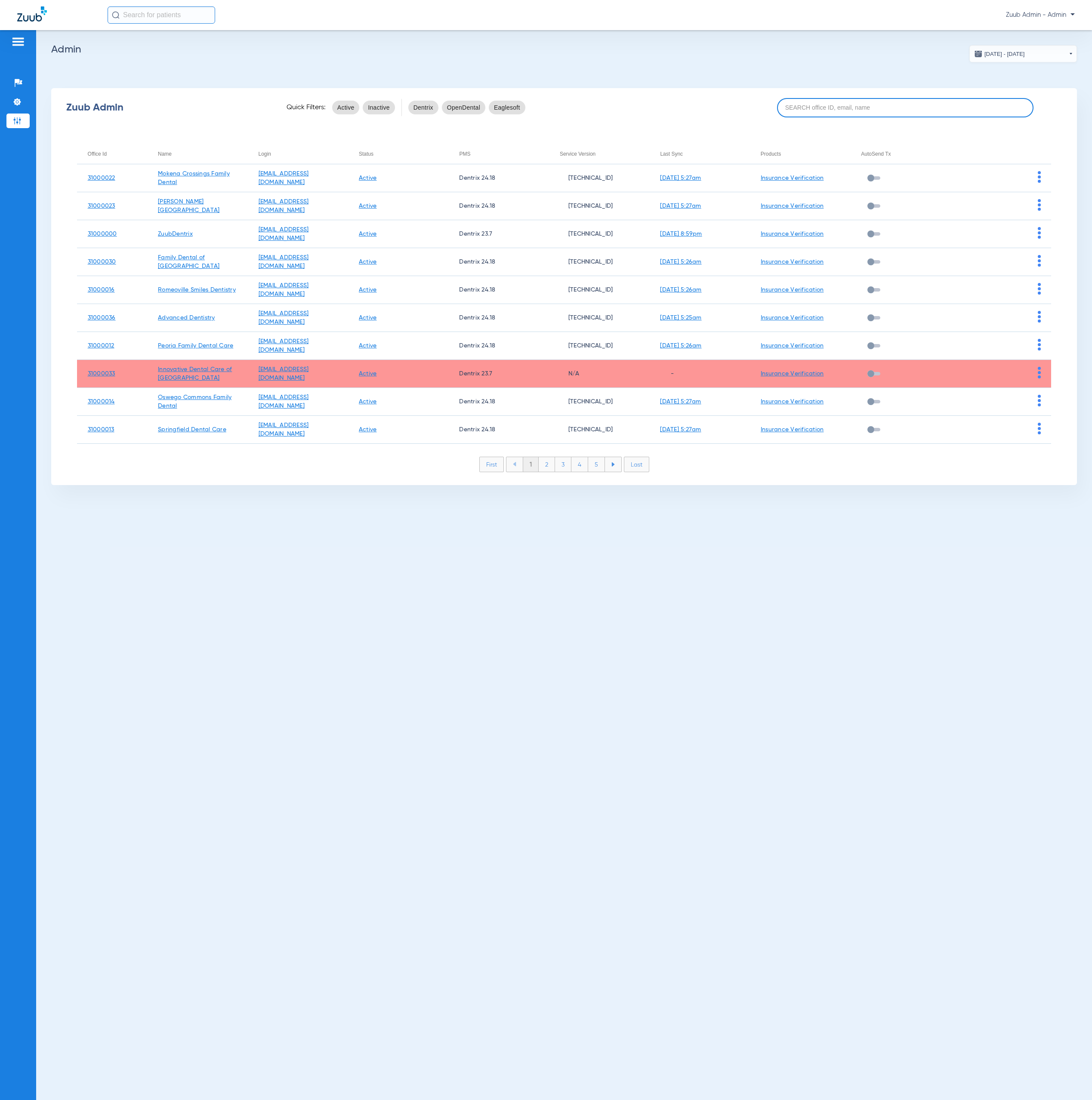
click at [857, 112] on input at bounding box center [905, 108] width 256 height 19
paste input "31000018"
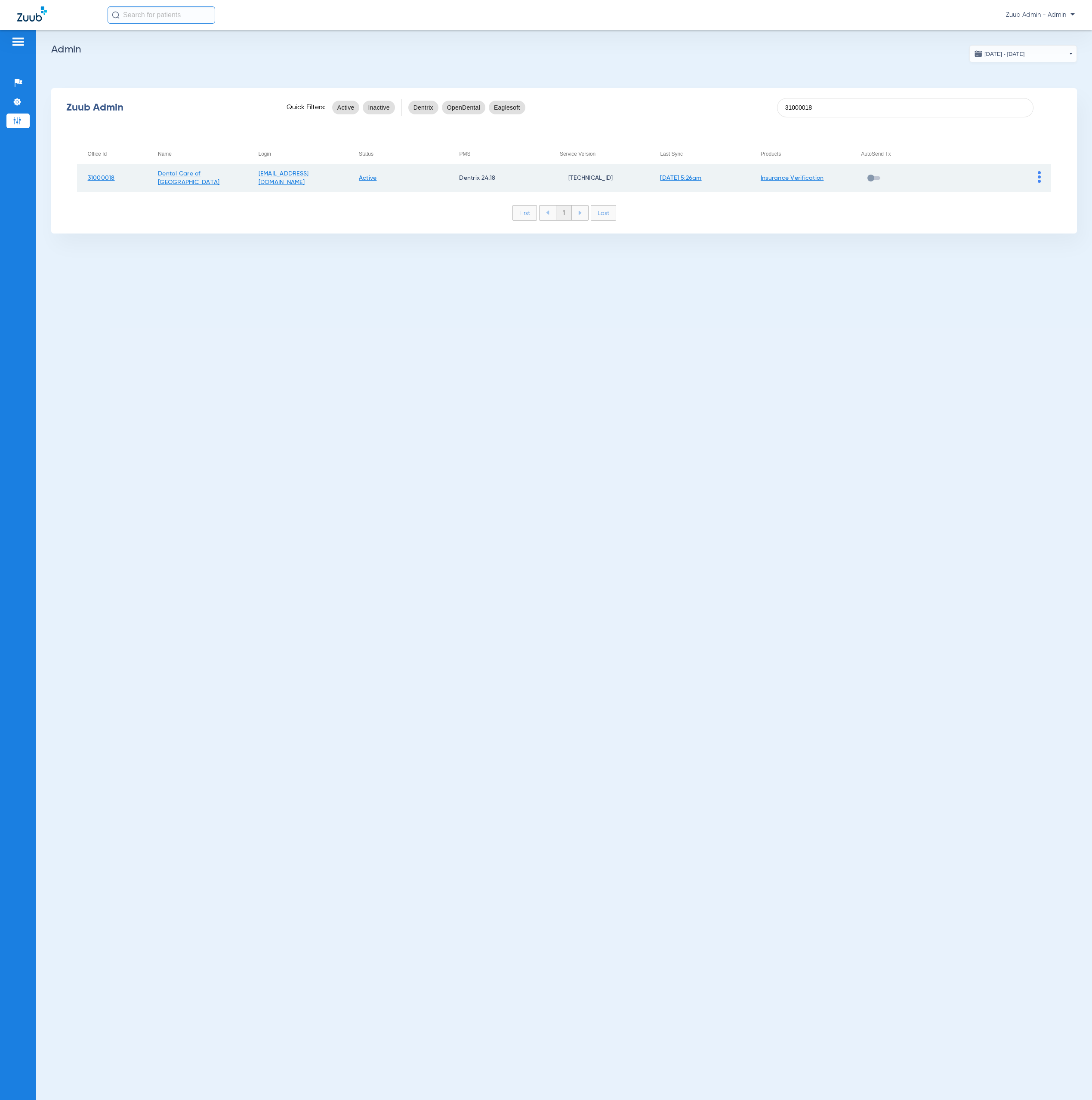
type input "31000018"
click at [1039, 177] on img at bounding box center [1039, 177] width 3 height 12
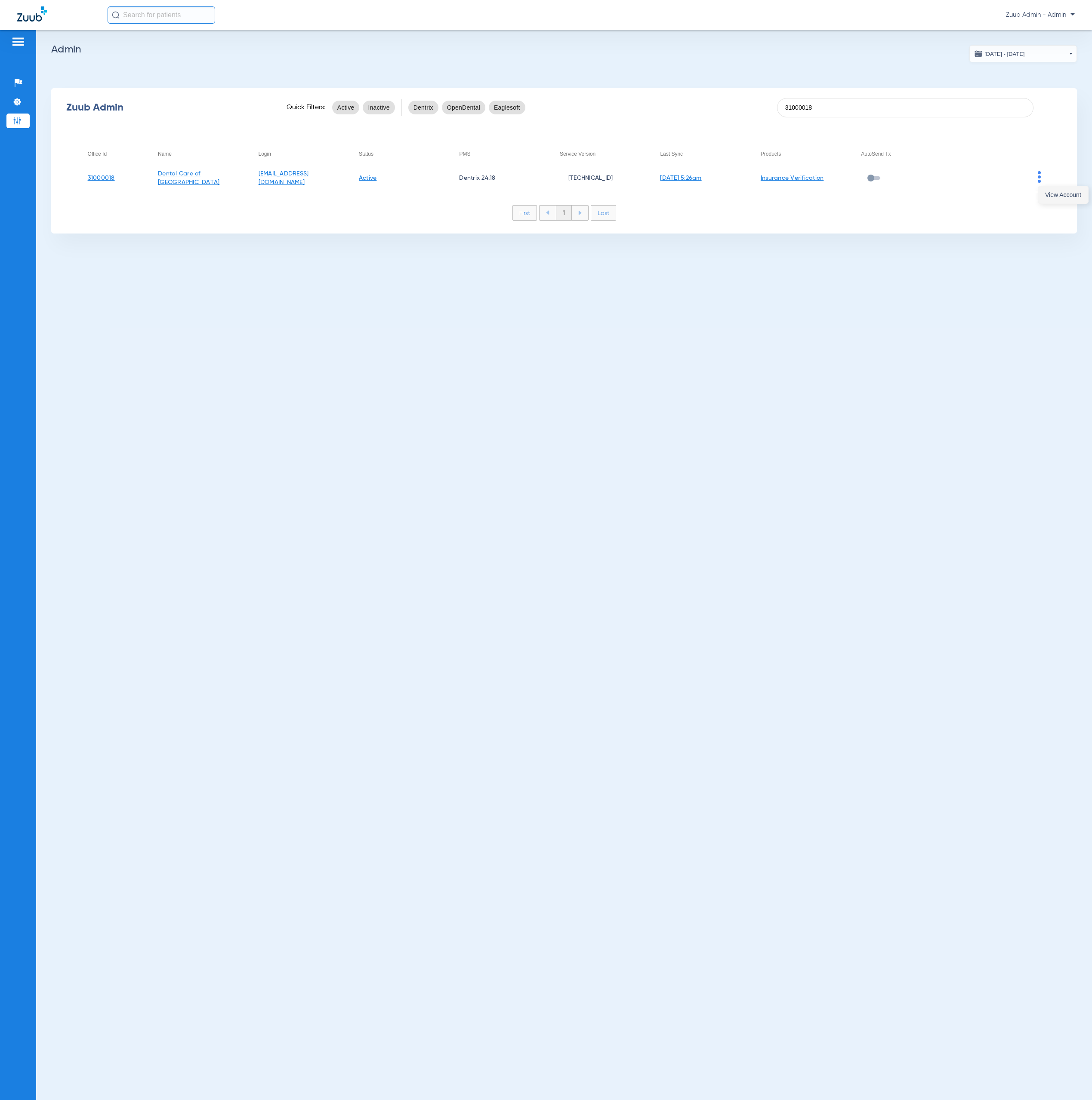
click at [1043, 190] on button "View Account" at bounding box center [1063, 195] width 50 height 17
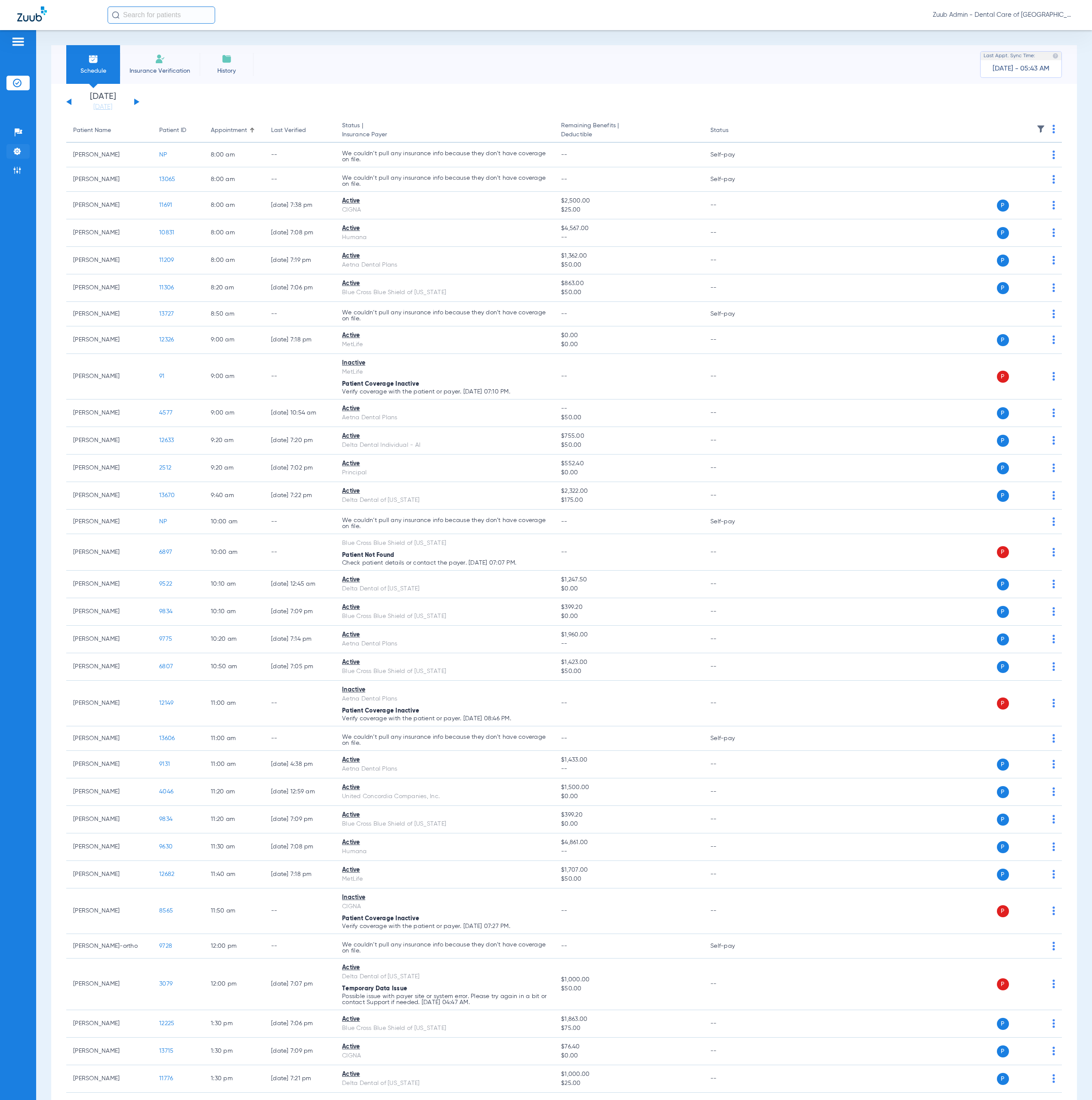
click at [27, 155] on li "Settings" at bounding box center [18, 151] width 23 height 15
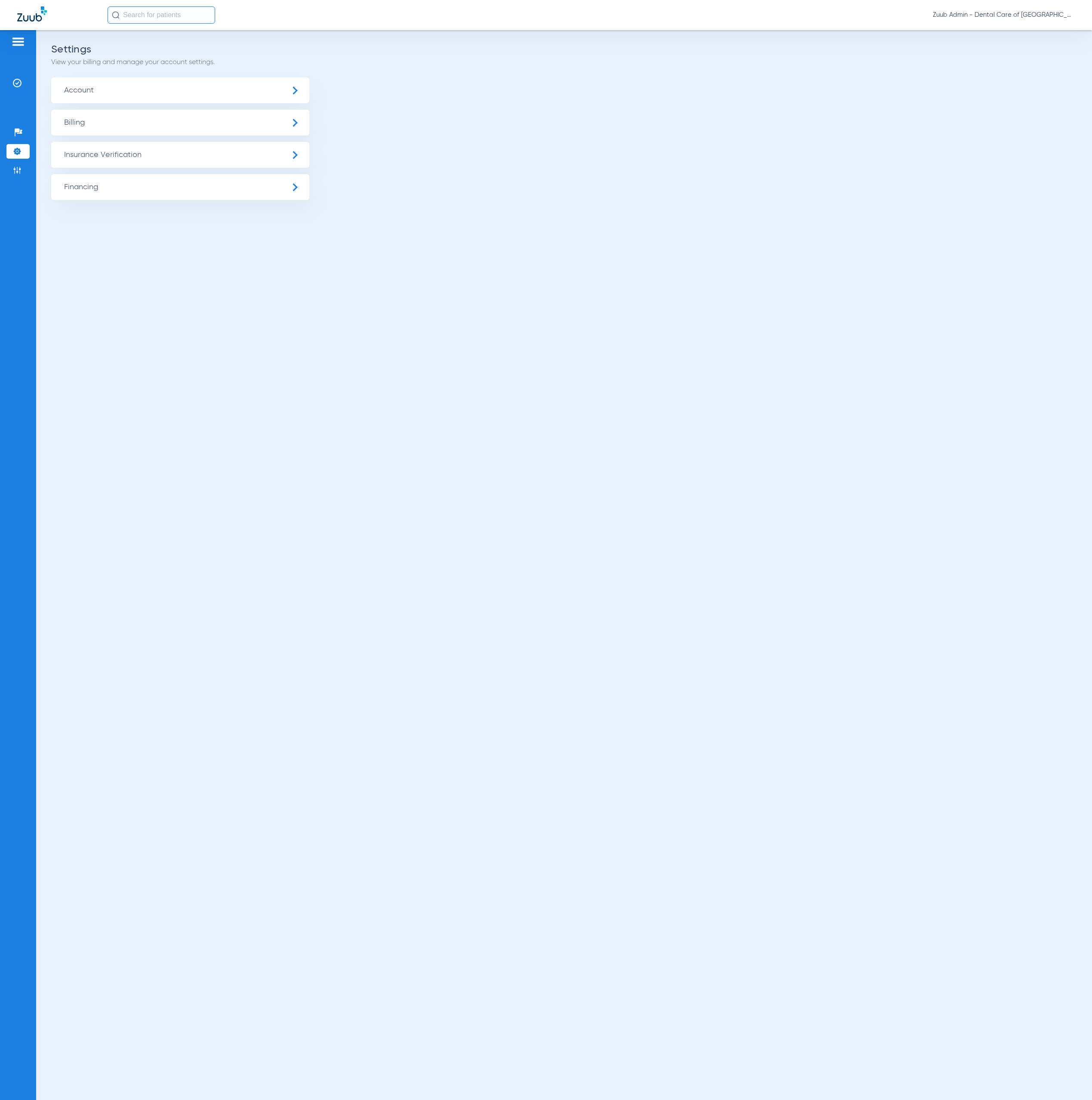
click at [48, 158] on div "Settings View your billing and manage your account settings. Account Billing In…" at bounding box center [564, 565] width 1056 height 1070
click at [78, 160] on span "Insurance Verification" at bounding box center [180, 155] width 258 height 26
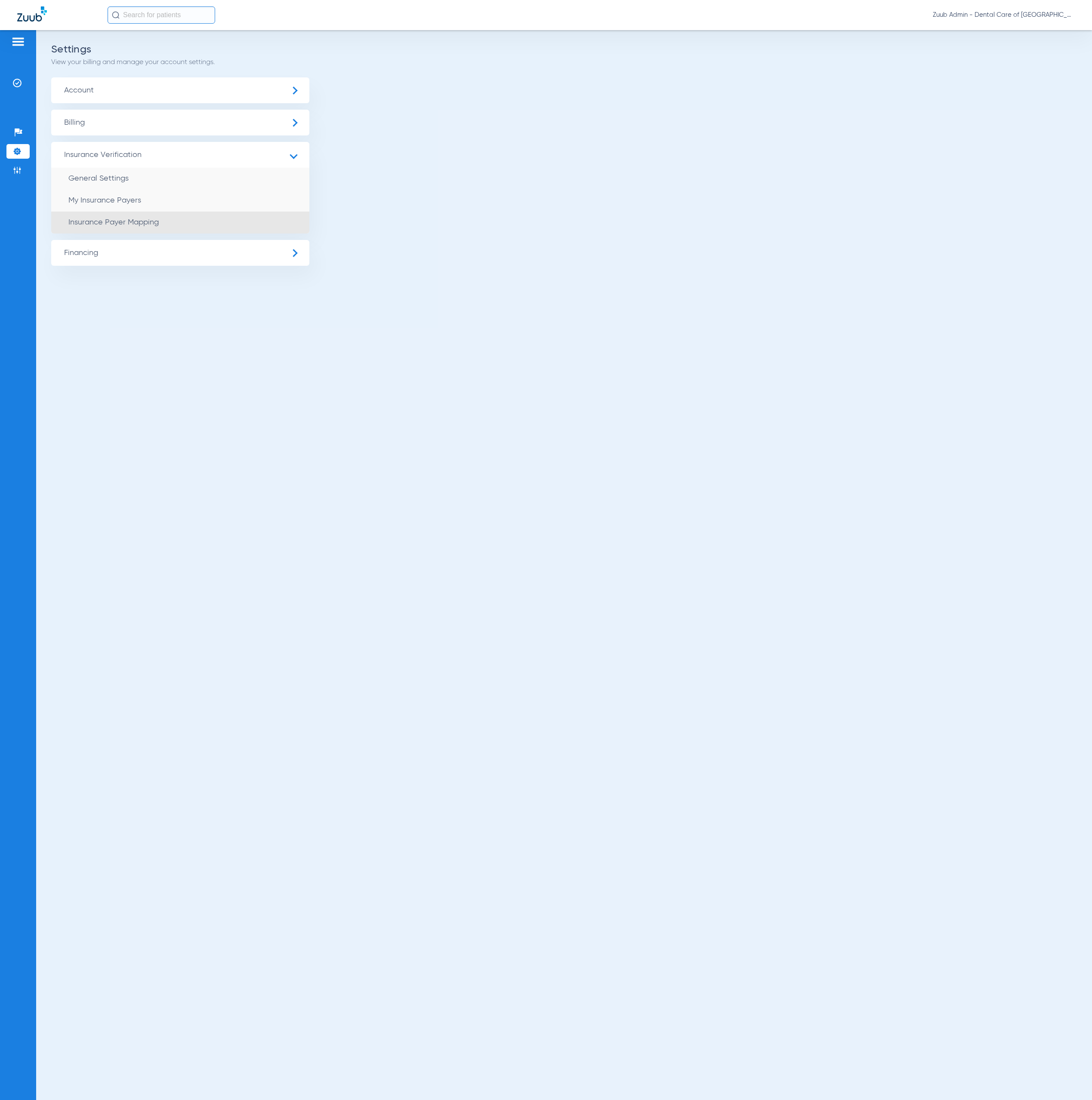
click at [148, 221] on span "Insurance Payer Mapping" at bounding box center [113, 222] width 90 height 8
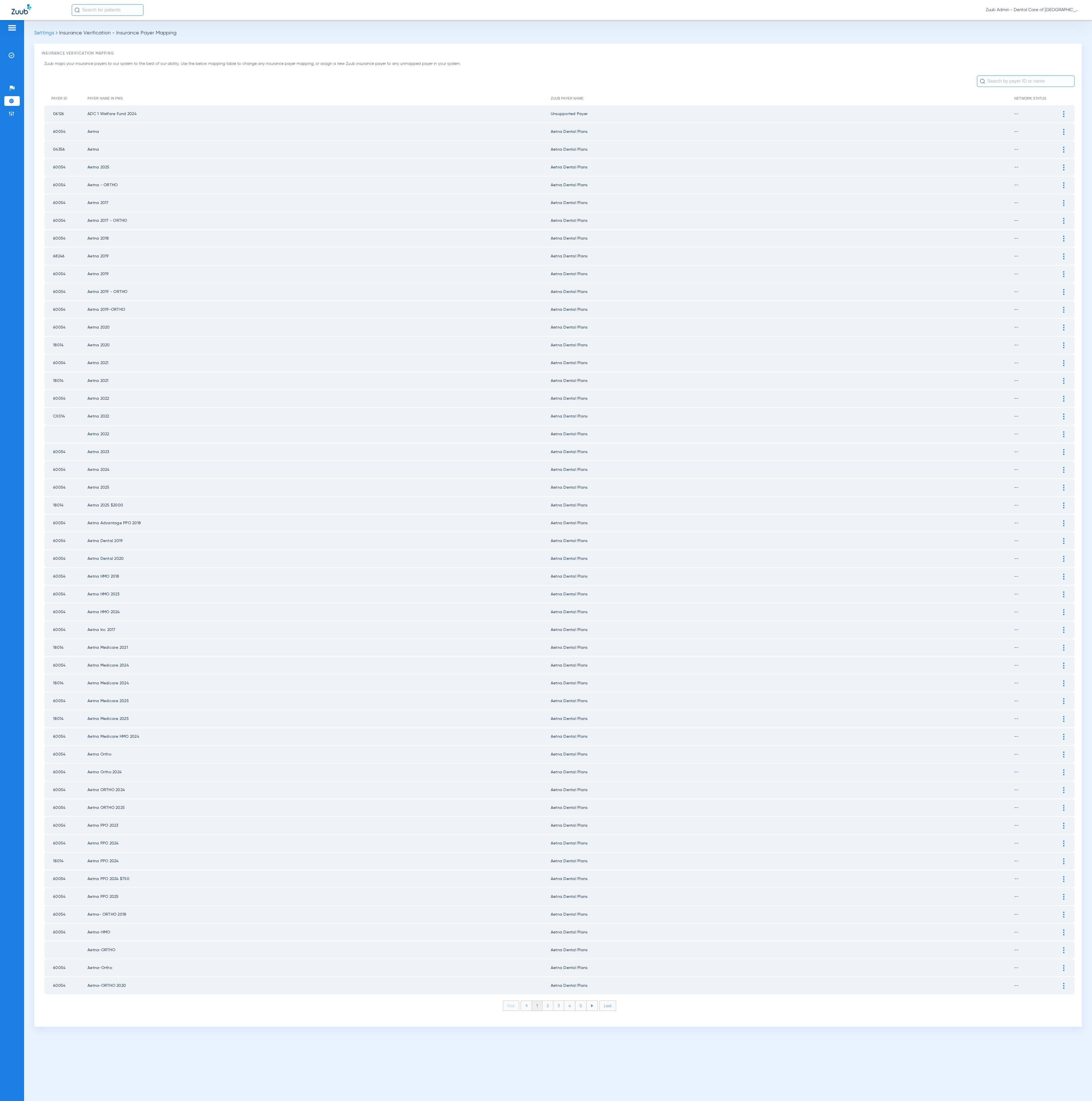
click at [548, 734] on li "2" at bounding box center [548, 1006] width 11 height 10
click at [557, 734] on li "3" at bounding box center [559, 1006] width 11 height 10
click at [570, 734] on li "4" at bounding box center [570, 1006] width 11 height 10
click at [584, 734] on li "5" at bounding box center [581, 1006] width 11 height 10
click at [584, 734] on li "6" at bounding box center [581, 1006] width 11 height 10
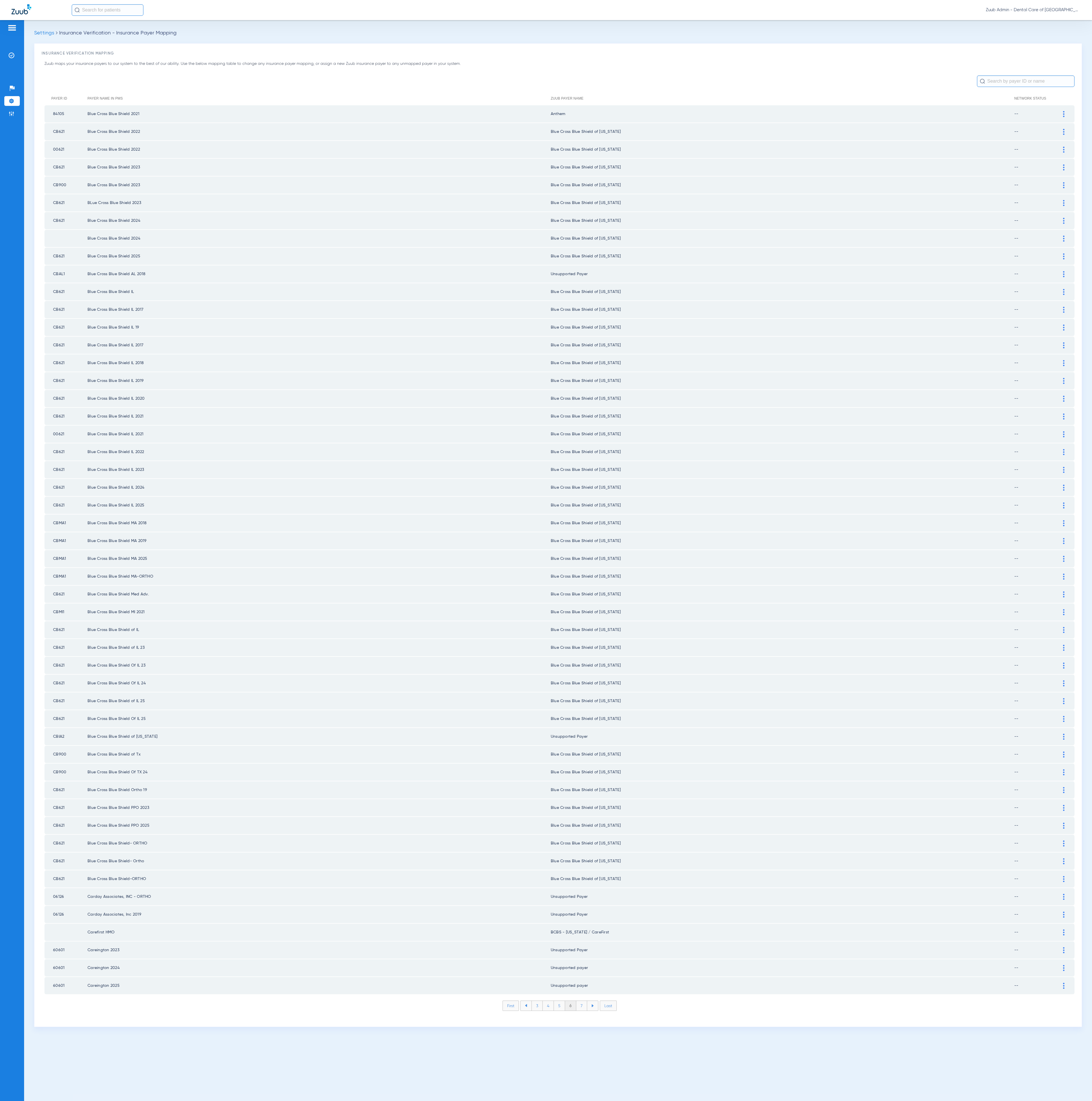
click at [584, 734] on li "7" at bounding box center [582, 1006] width 11 height 10
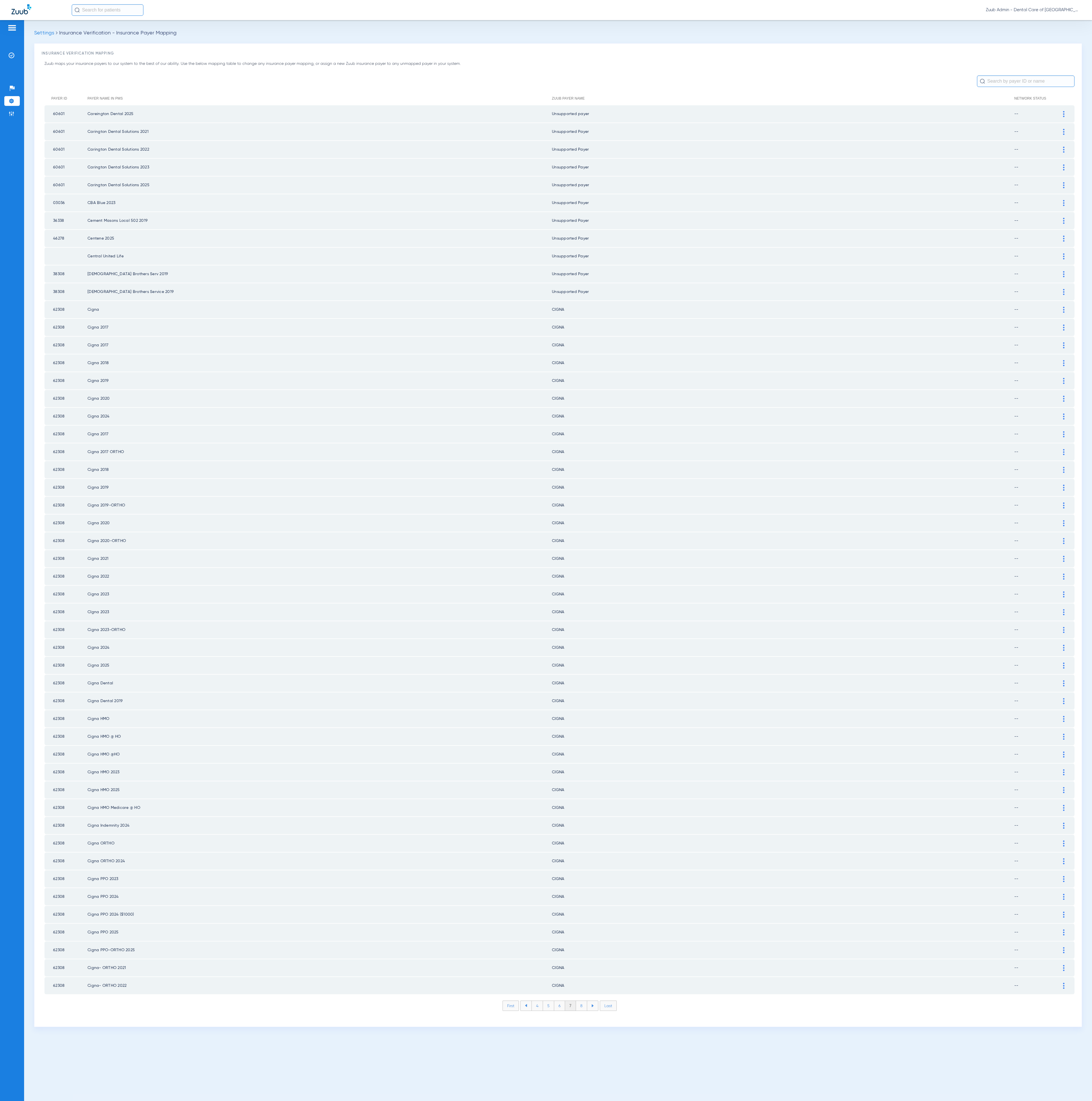
click at [584, 734] on li "8" at bounding box center [581, 1006] width 11 height 10
click at [584, 734] on li "9" at bounding box center [581, 1006] width 11 height 10
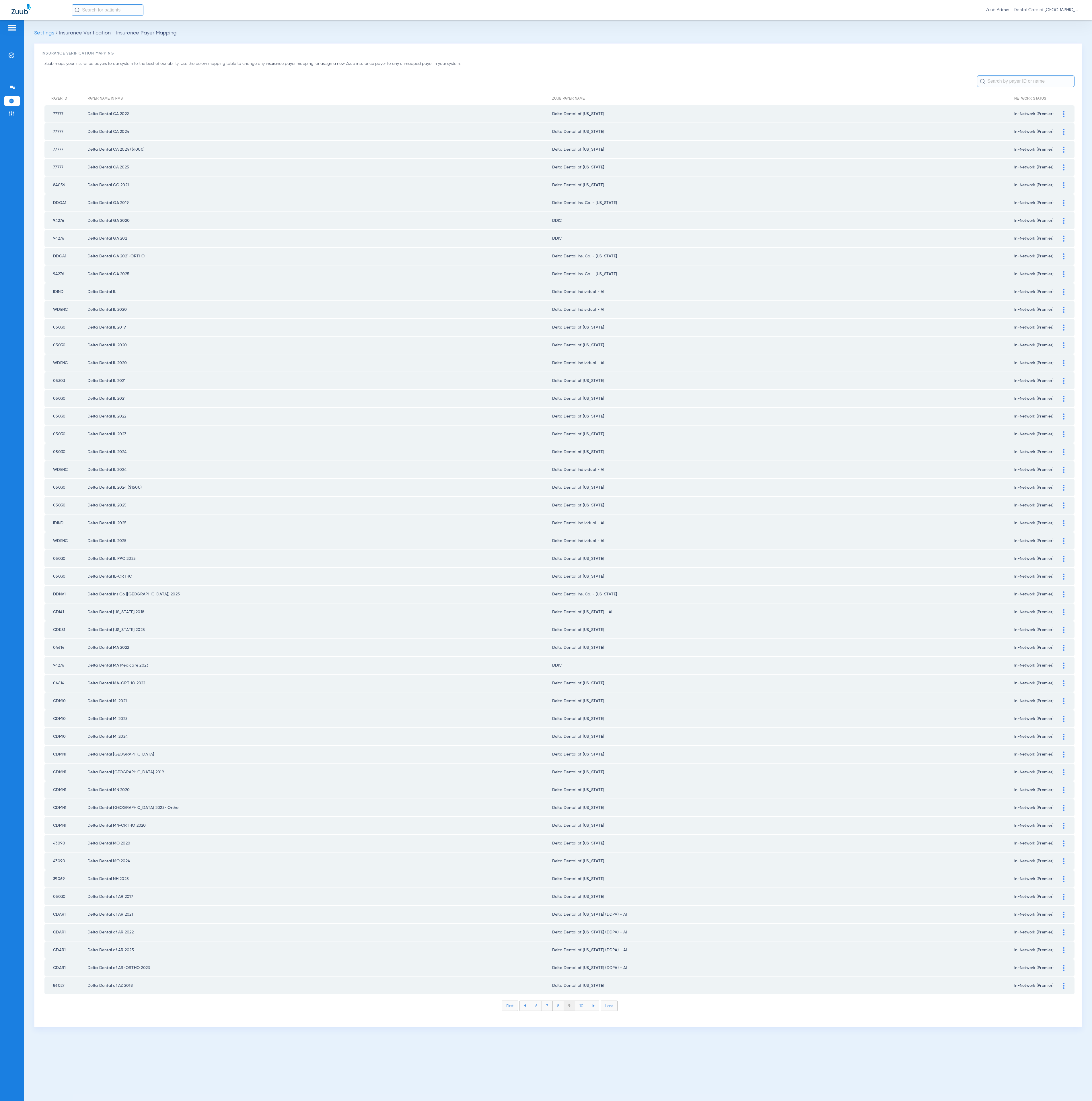
click at [584, 734] on li "10" at bounding box center [581, 1006] width 13 height 10
click at [584, 734] on li "11" at bounding box center [582, 1006] width 12 height 10
click at [584, 734] on li "12" at bounding box center [582, 1006] width 12 height 10
click at [584, 734] on li "13" at bounding box center [583, 1006] width 12 height 10
click at [584, 734] on li "14" at bounding box center [584, 1006] width 13 height 10
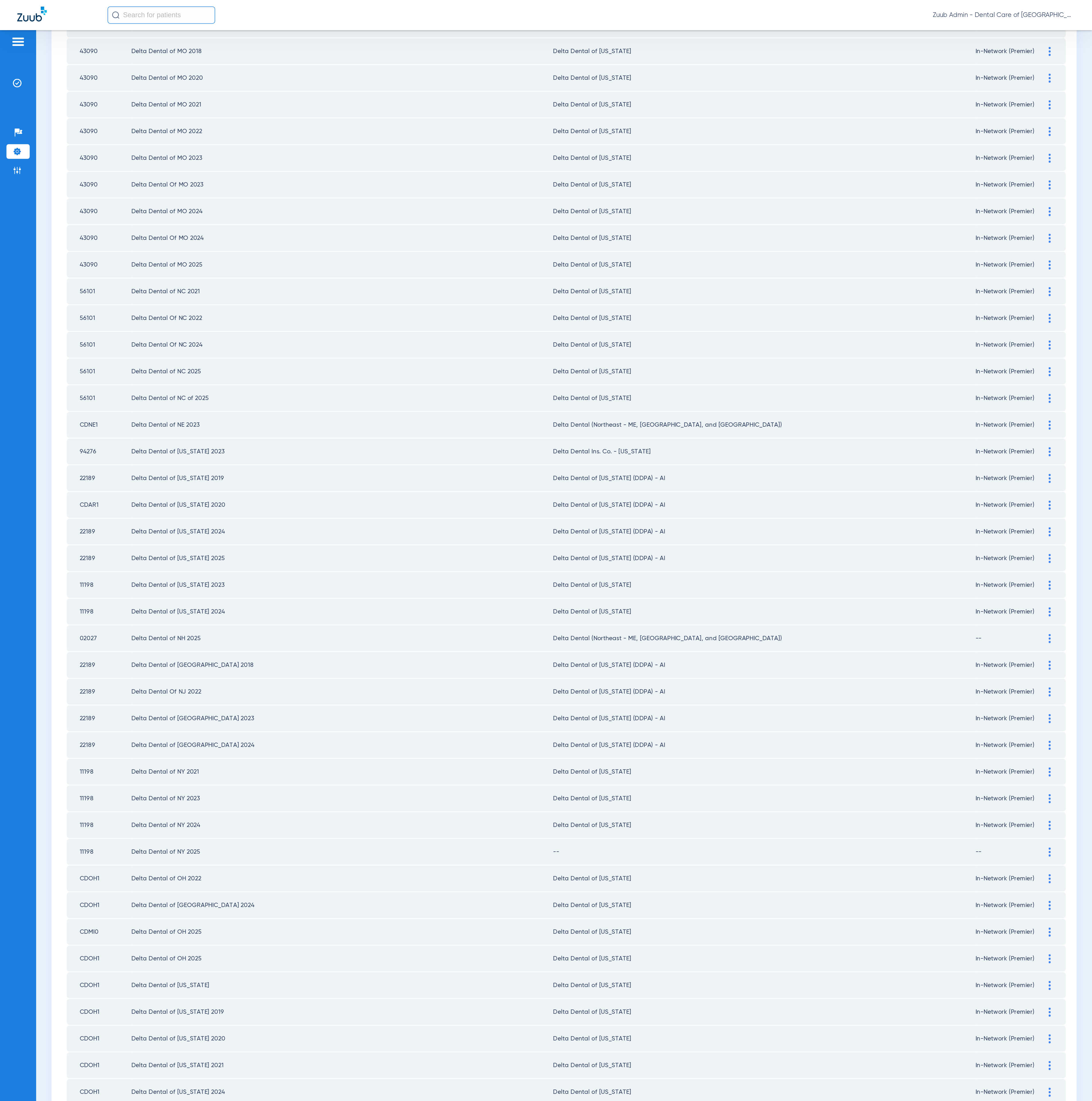
scroll to position [276, 0]
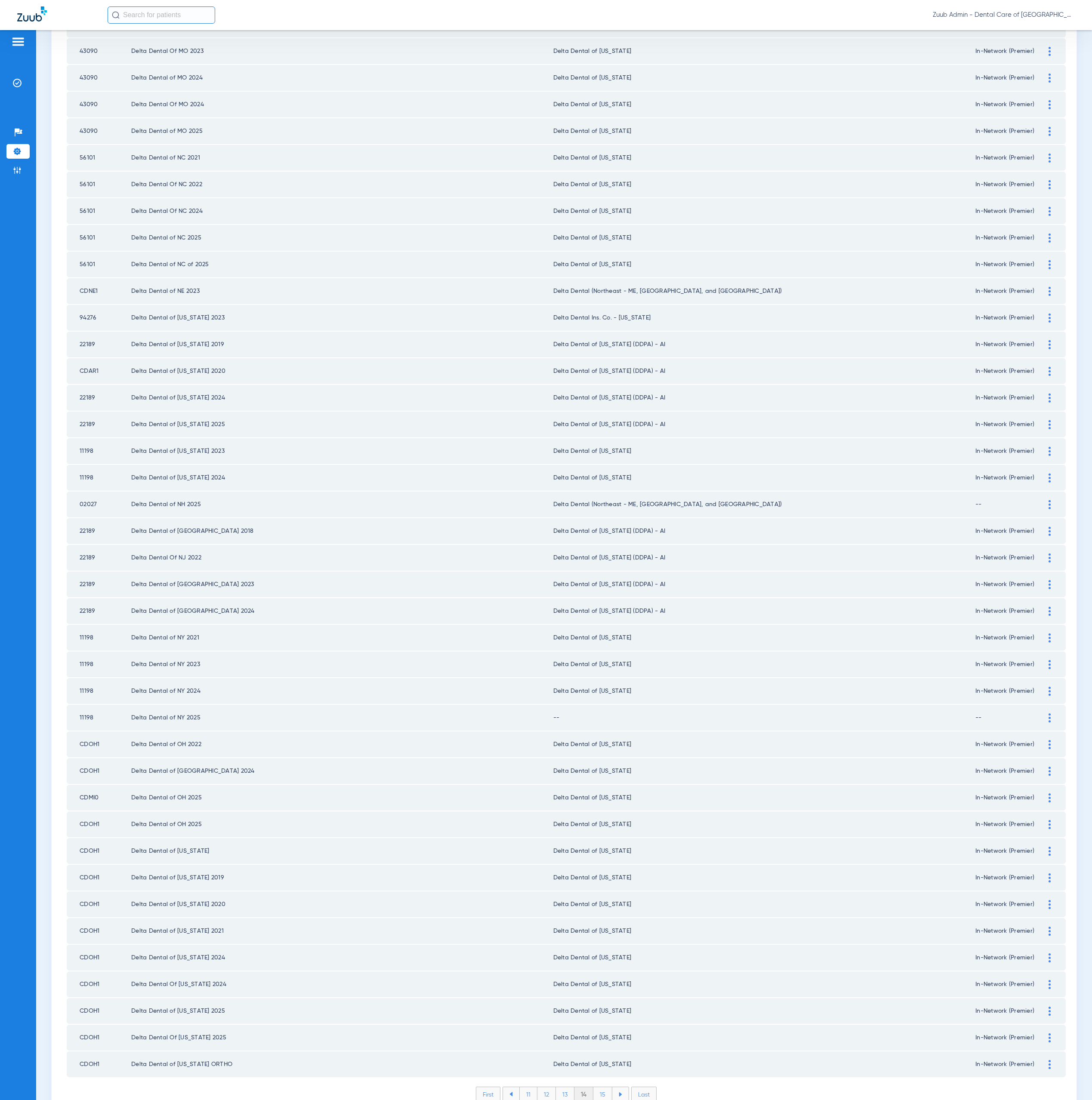
click at [1048, 714] on img at bounding box center [1049, 718] width 2 height 9
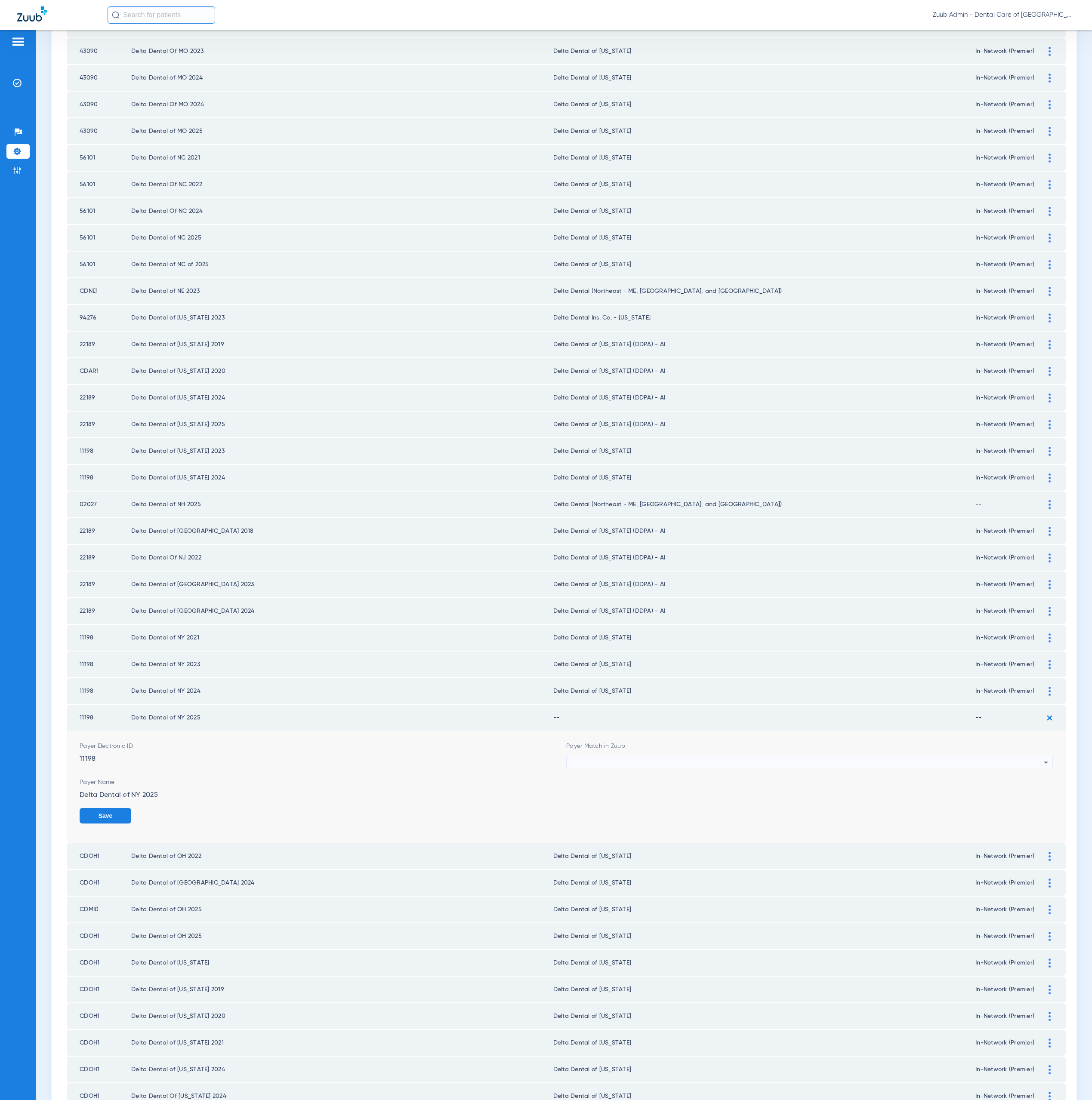
click at [700, 755] on div at bounding box center [807, 762] width 473 height 15
type input "new y"
click at [701, 789] on mat-option "Delta Dental of [US_STATE]" at bounding box center [800, 793] width 480 height 15
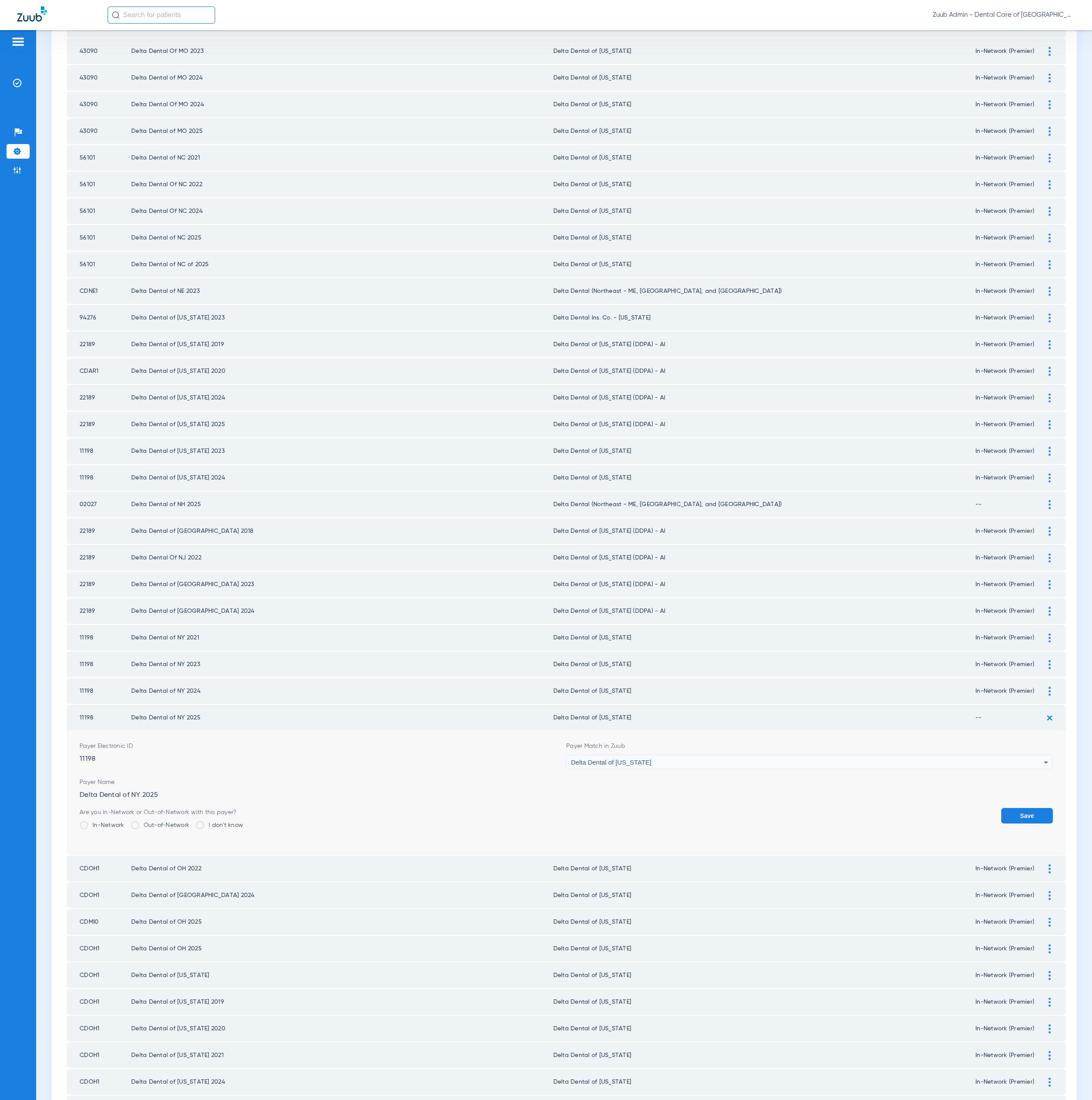
click at [101, 821] on label "In-Network" at bounding box center [102, 825] width 45 height 8
click at [126, 823] on input "In-Network" at bounding box center [126, 823] width 0 height 0
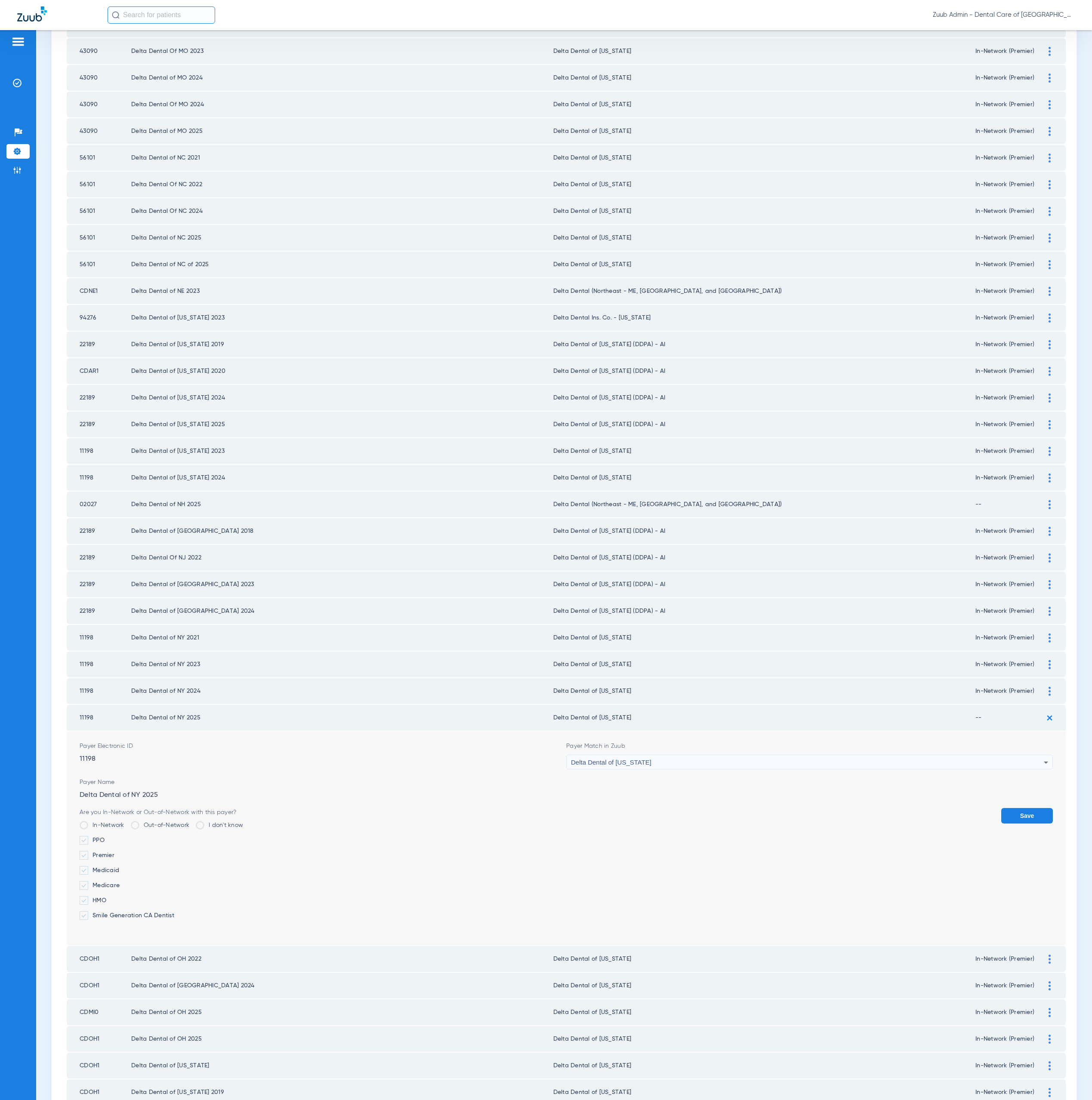
click at [115, 851] on label "Premier" at bounding box center [161, 855] width 163 height 8
click at [116, 853] on input "Premier" at bounding box center [116, 853] width 0 height 0
click at [1018, 808] on button "Save" at bounding box center [1027, 816] width 52 height 15
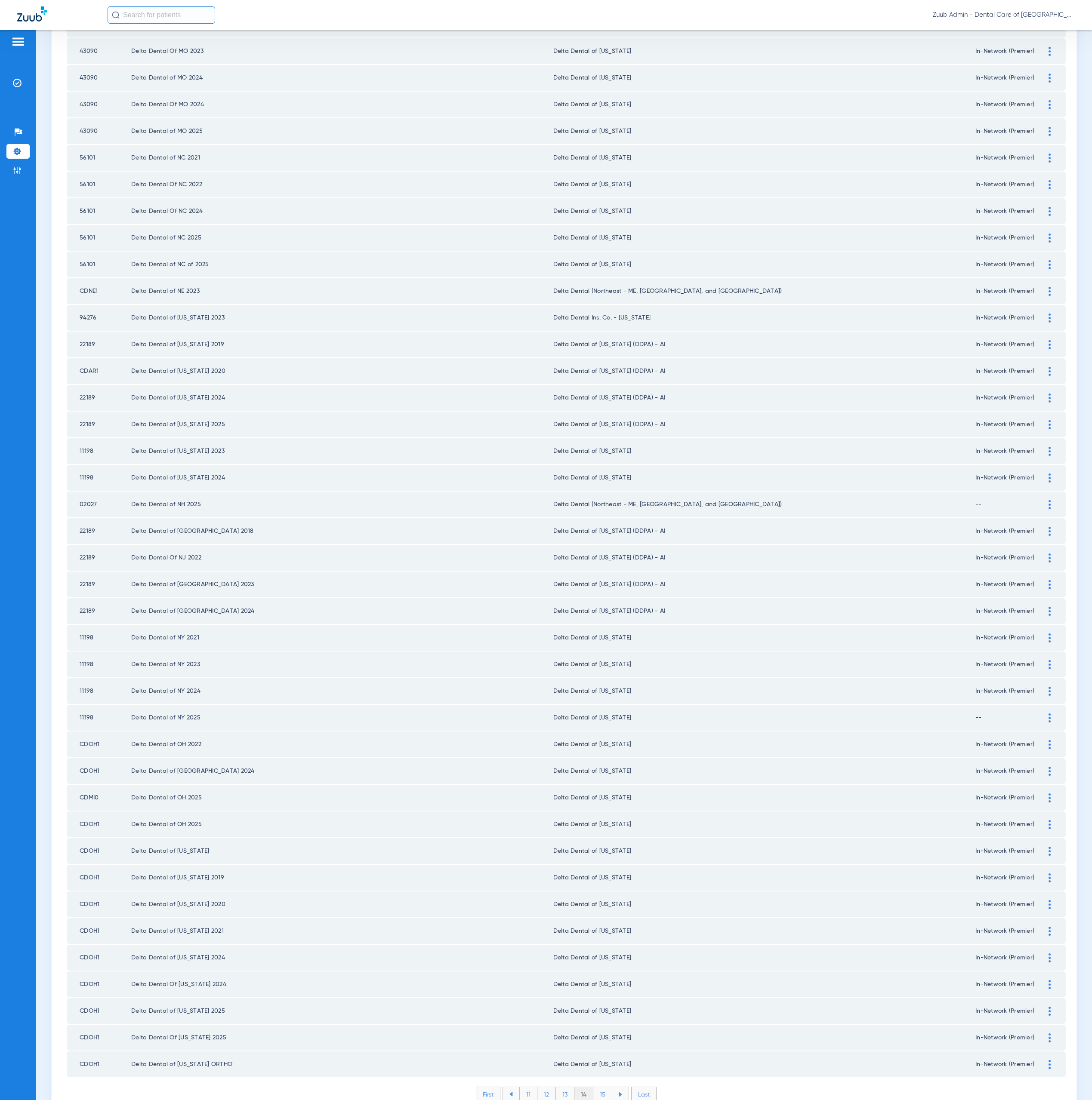
scroll to position [0, 0]
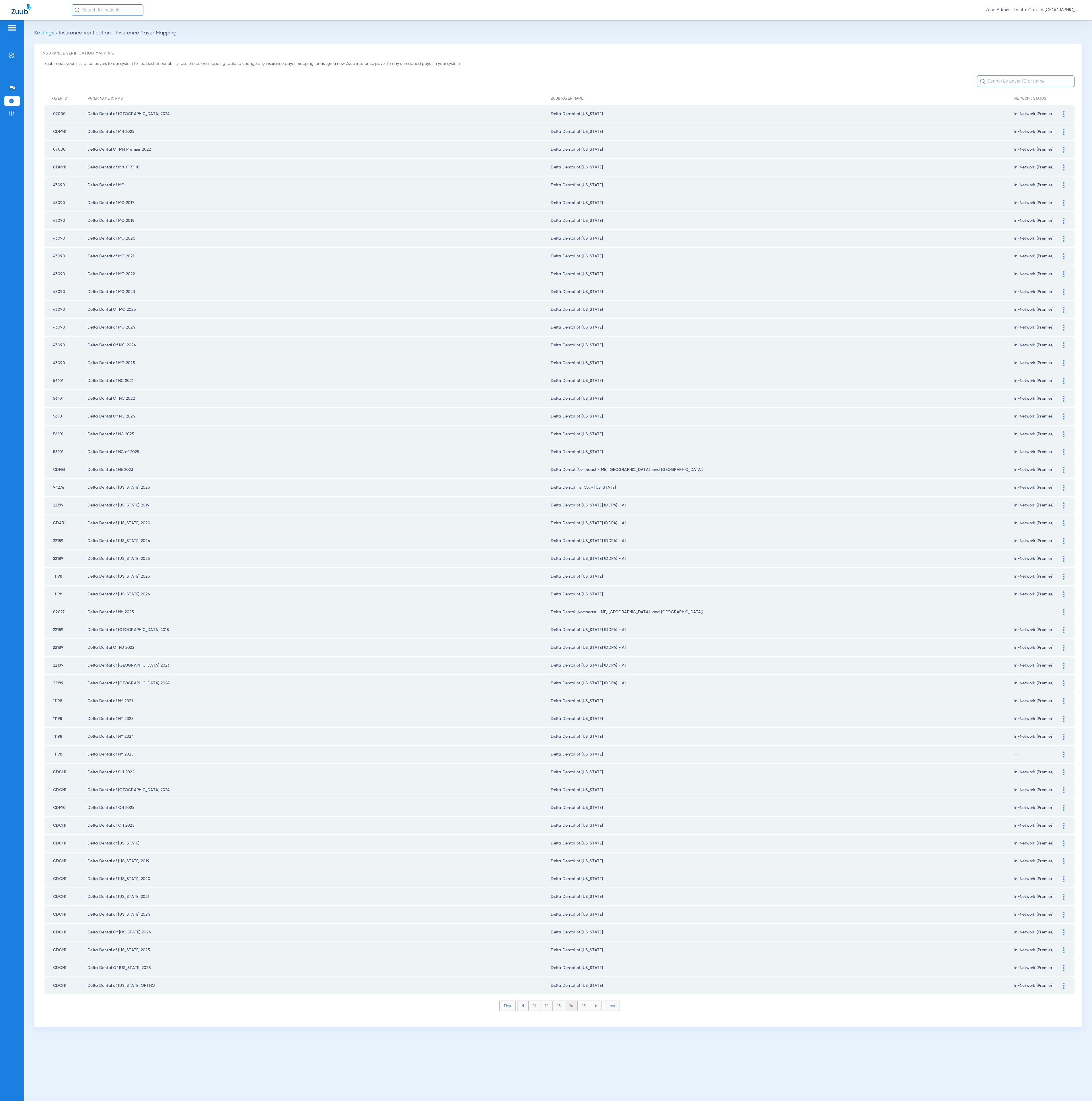
click at [583, 734] on li "15" at bounding box center [584, 1006] width 13 height 10
click at [586, 734] on li "16" at bounding box center [584, 1006] width 12 height 10
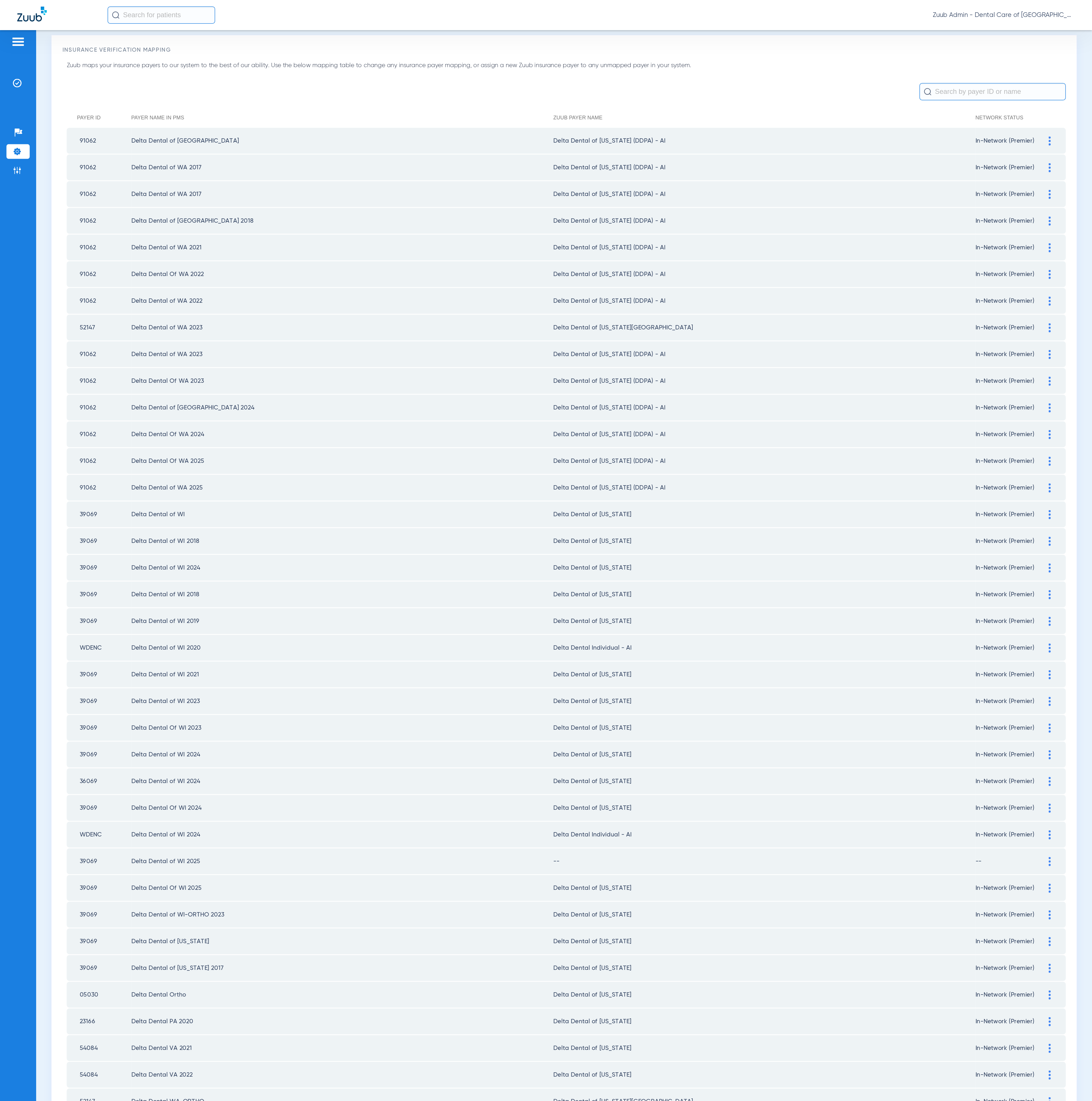
scroll to position [76, 0]
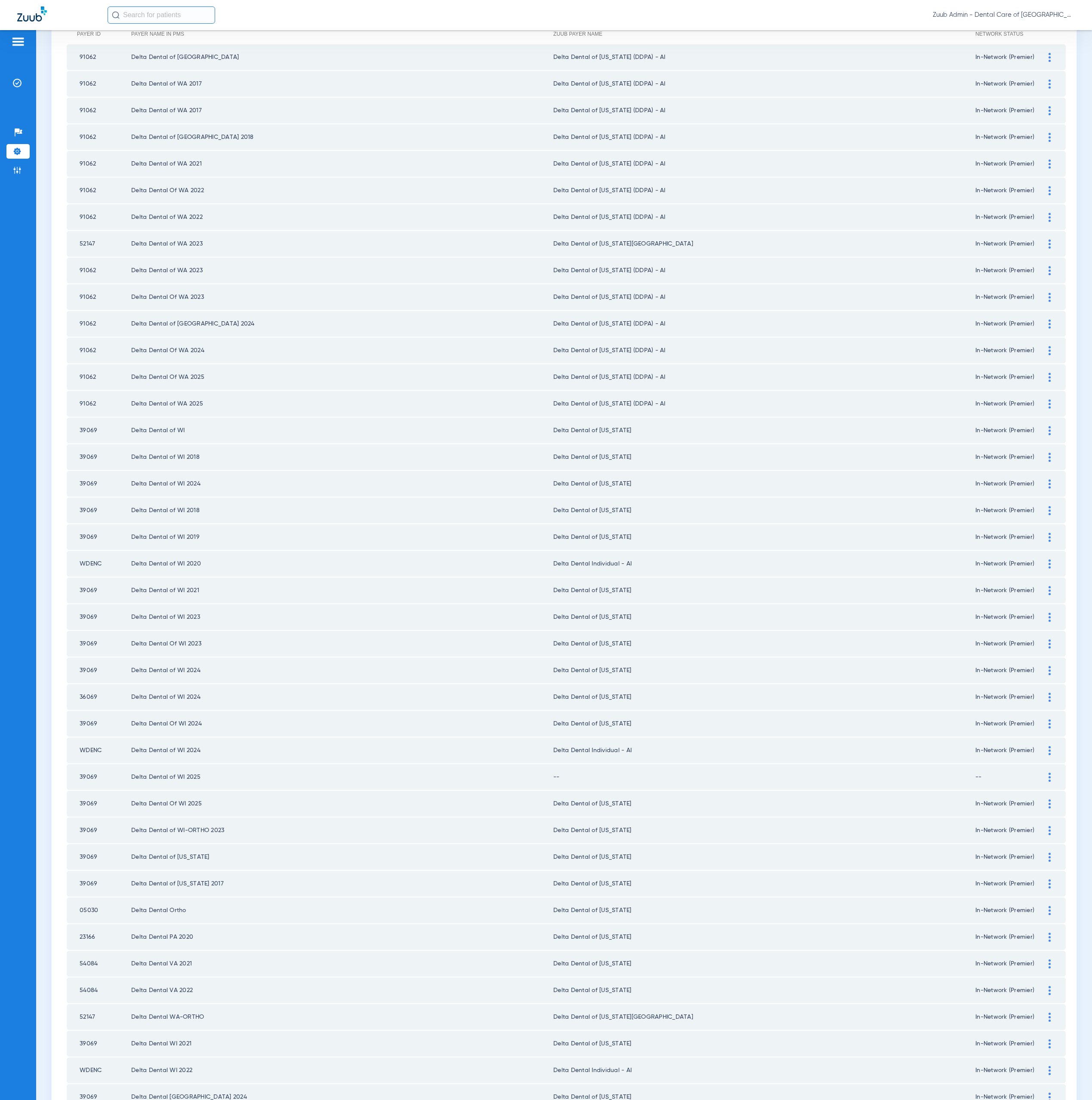
click at [1042, 773] on div at bounding box center [1049, 777] width 15 height 9
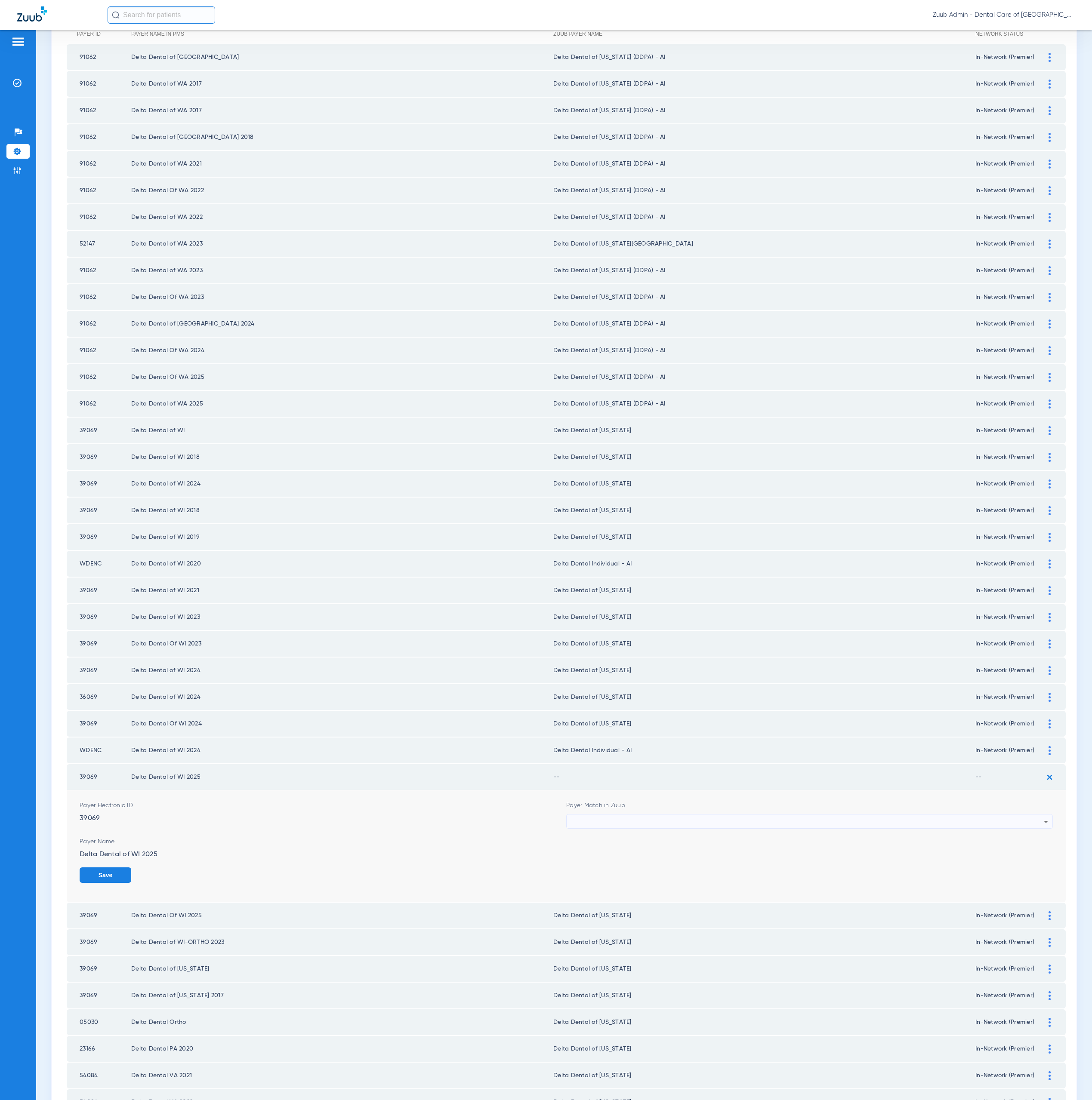
click at [755, 815] on div at bounding box center [807, 822] width 473 height 15
type input "wisc"
click at [740, 873] on mat-option "Delta Dental of [US_STATE]" at bounding box center [800, 875] width 480 height 15
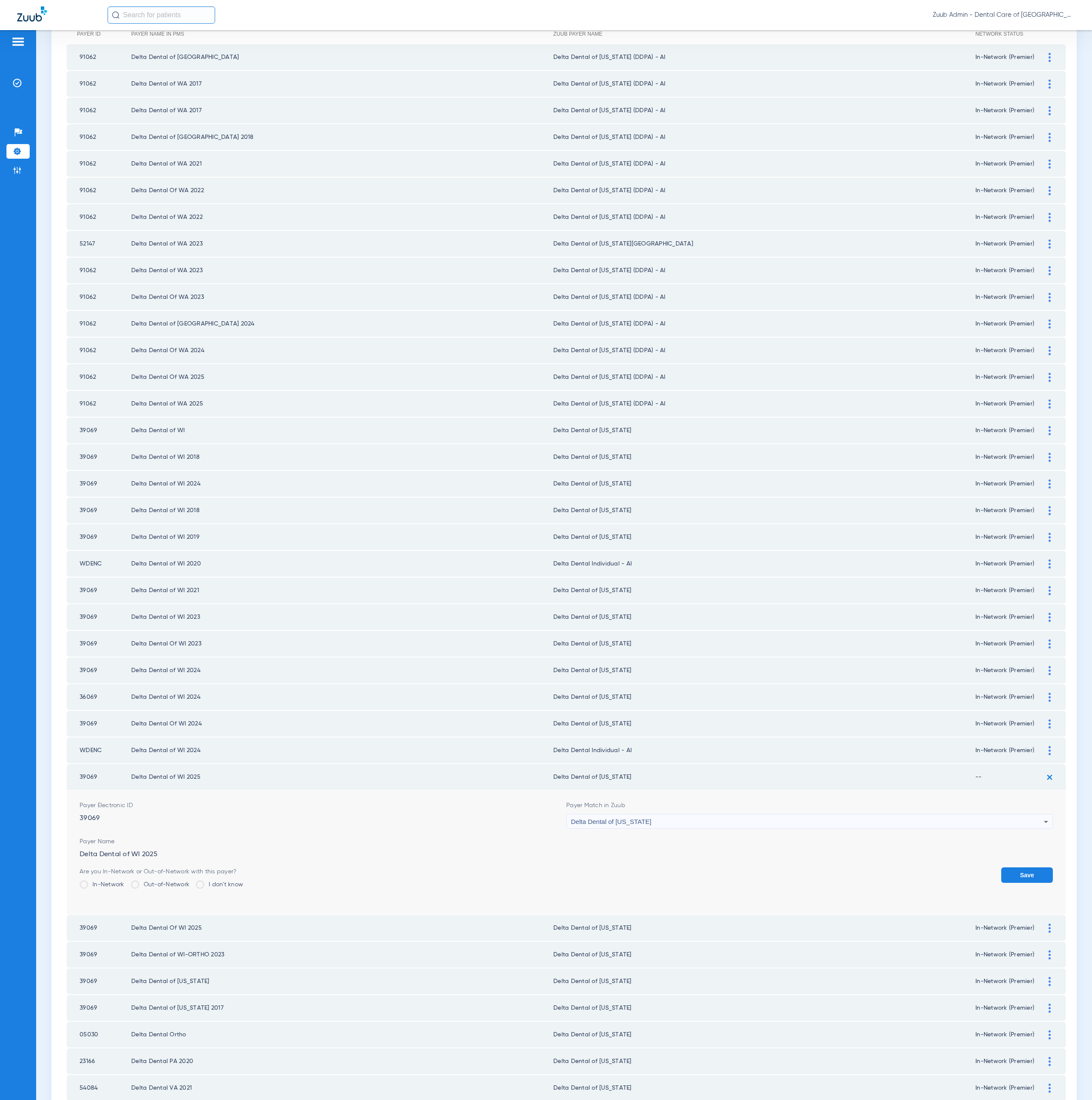
click at [112, 867] on div "Are you In-Network or Out-of-Network with this payer? In-Network Out-of-Network…" at bounding box center [161, 882] width 163 height 28
click at [113, 880] on label "In-Network" at bounding box center [102, 884] width 45 height 8
click at [126, 882] on input "In-Network" at bounding box center [126, 882] width 0 height 0
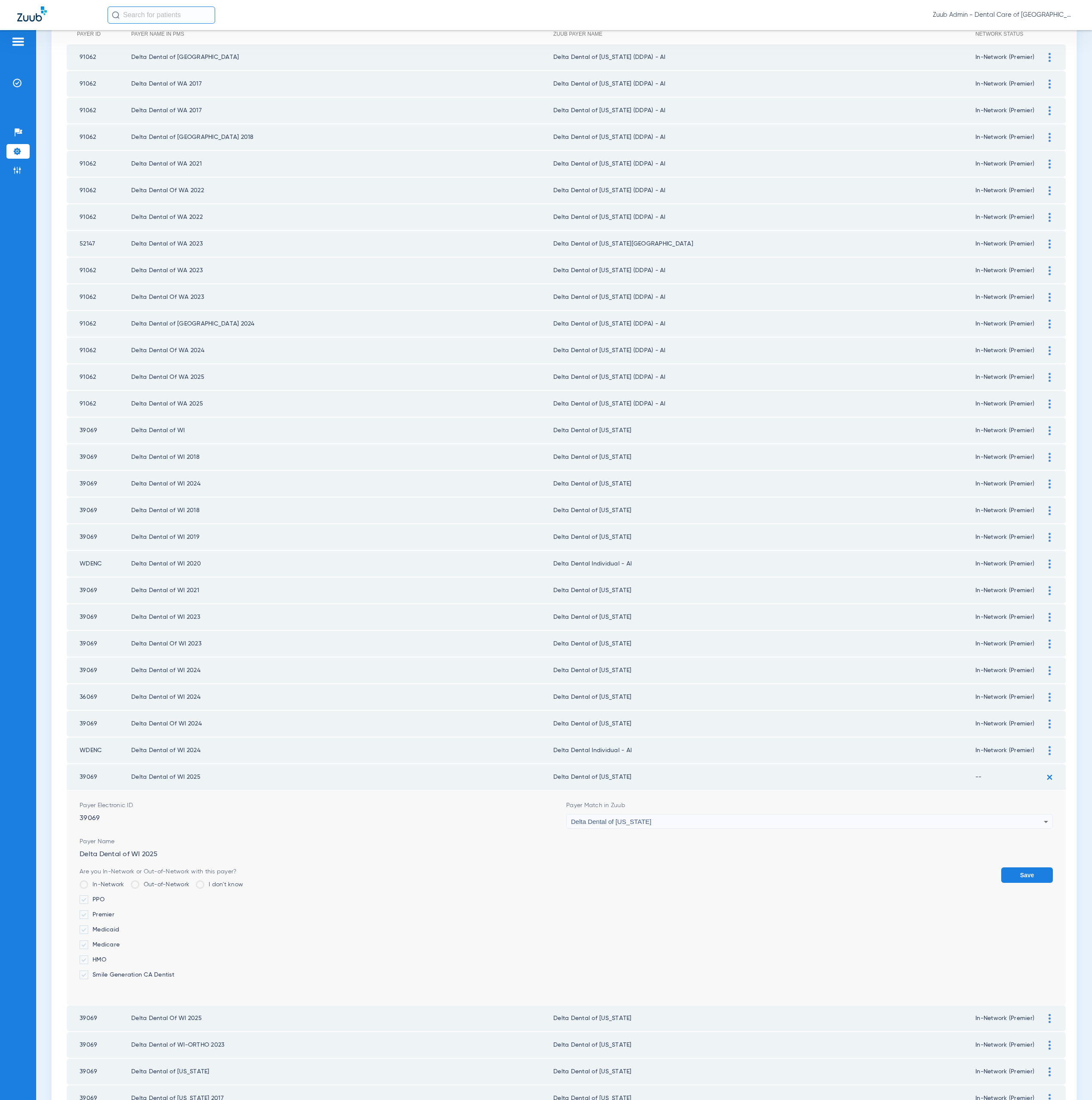
click at [113, 910] on label "Premier" at bounding box center [161, 914] width 163 height 8
click at [116, 912] on input "Premier" at bounding box center [116, 912] width 0 height 0
click at [1015, 867] on button "Save" at bounding box center [1027, 875] width 52 height 15
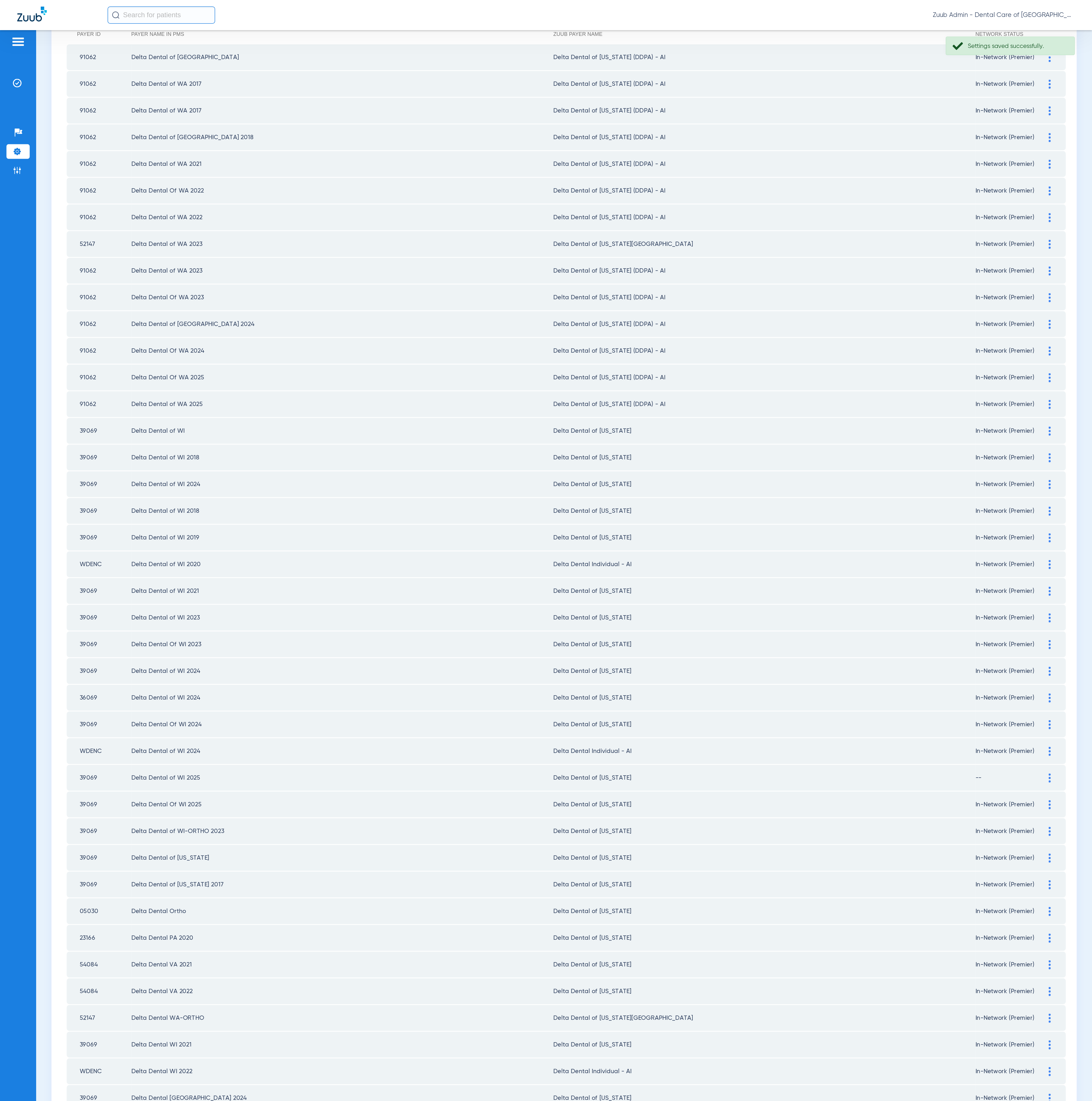
scroll to position [0, 0]
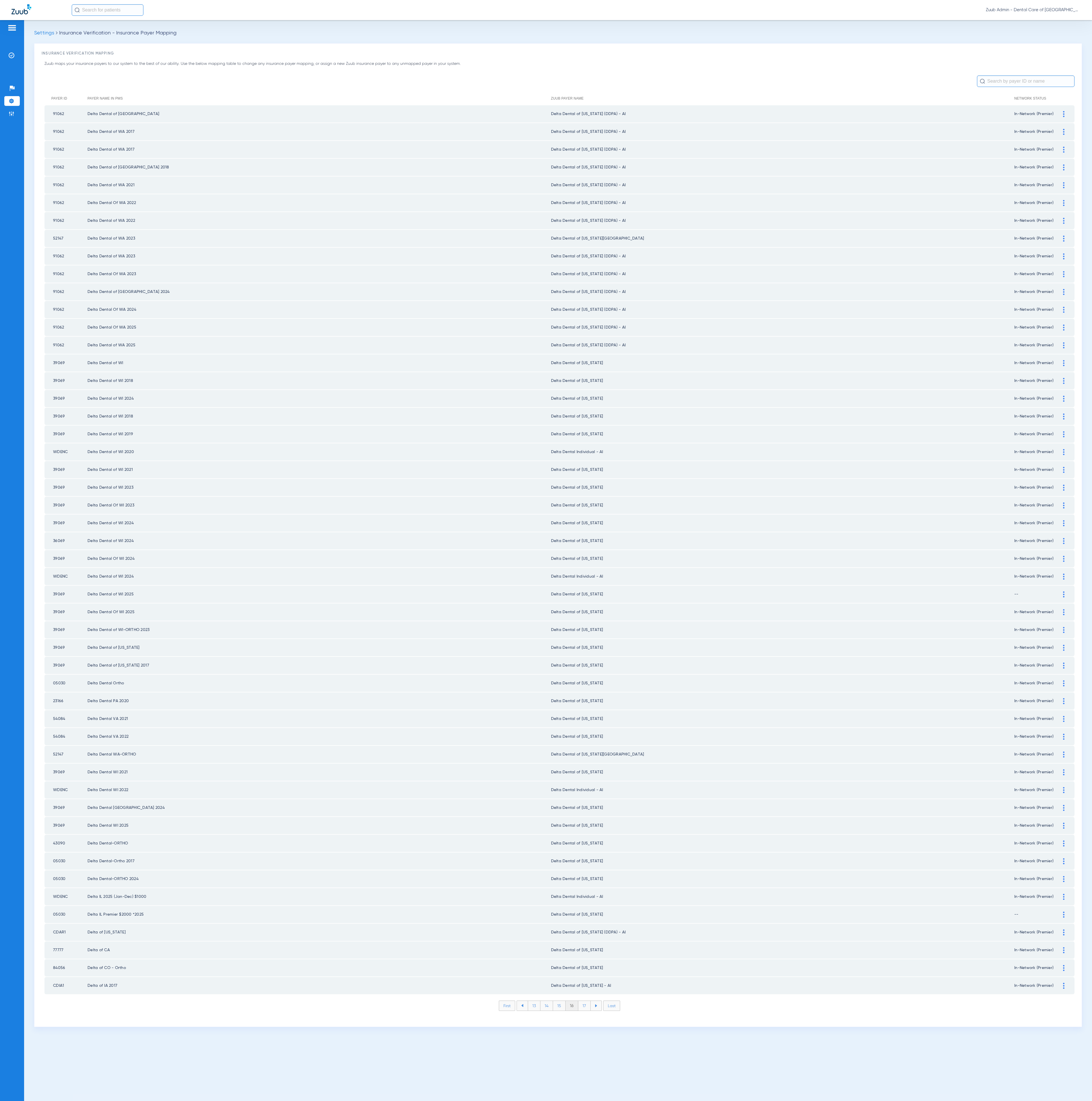
click at [590, 734] on li "17" at bounding box center [584, 1006] width 12 height 10
click at [587, 734] on li "18" at bounding box center [584, 1006] width 13 height 10
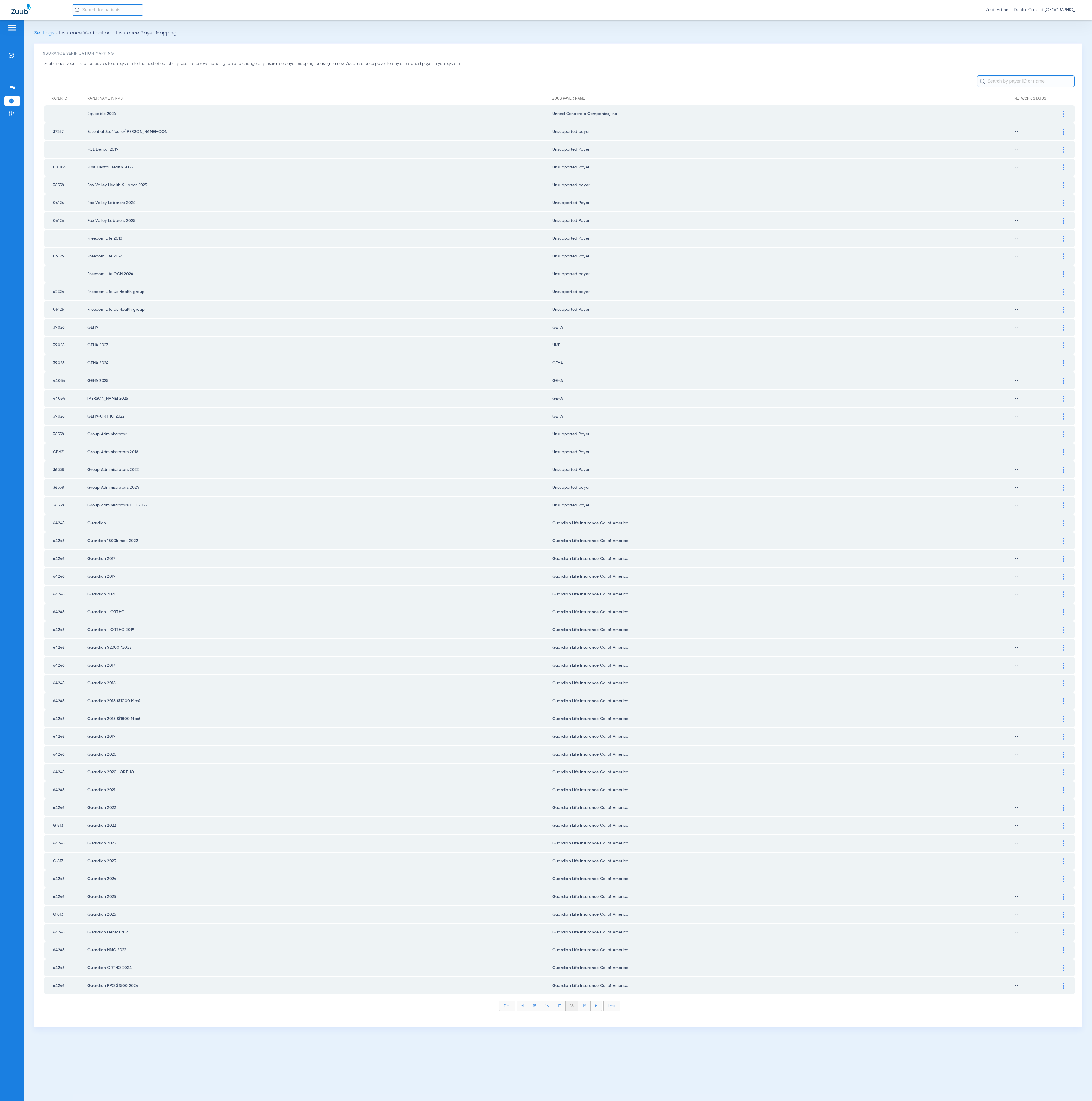
click at [587, 734] on li "19" at bounding box center [584, 1006] width 12 height 10
click at [587, 734] on li "20" at bounding box center [584, 1006] width 14 height 10
click at [587, 734] on li "21" at bounding box center [584, 1006] width 12 height 10
click at [587, 734] on li "22" at bounding box center [584, 1006] width 13 height 10
click at [587, 734] on li "23" at bounding box center [585, 1006] width 13 height 10
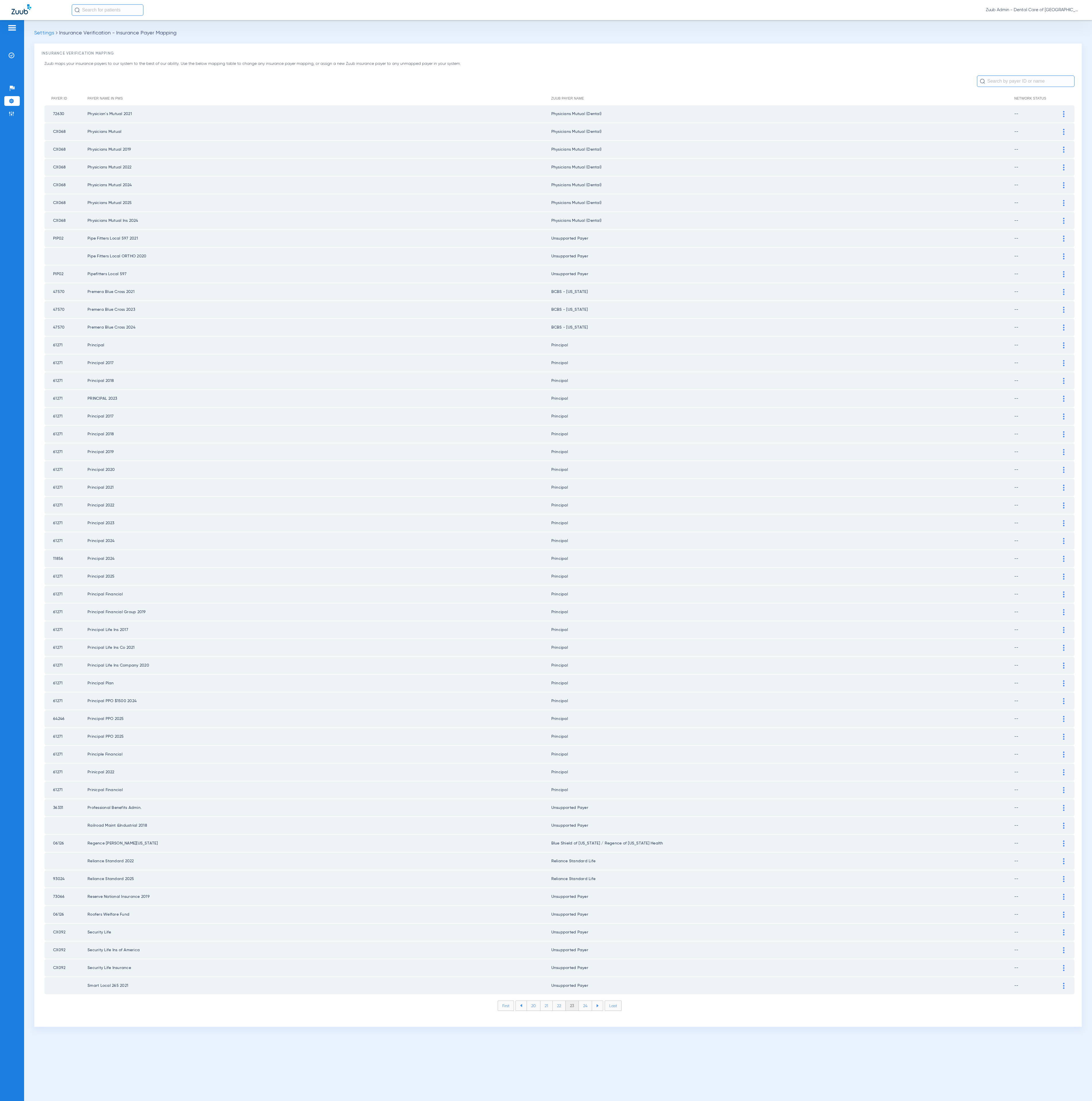
click at [587, 734] on li "24" at bounding box center [585, 1006] width 13 height 10
click at [587, 734] on li "25" at bounding box center [585, 1006] width 13 height 10
click at [587, 734] on li "26" at bounding box center [585, 1006] width 13 height 10
click at [587, 734] on li "27" at bounding box center [585, 1006] width 13 height 10
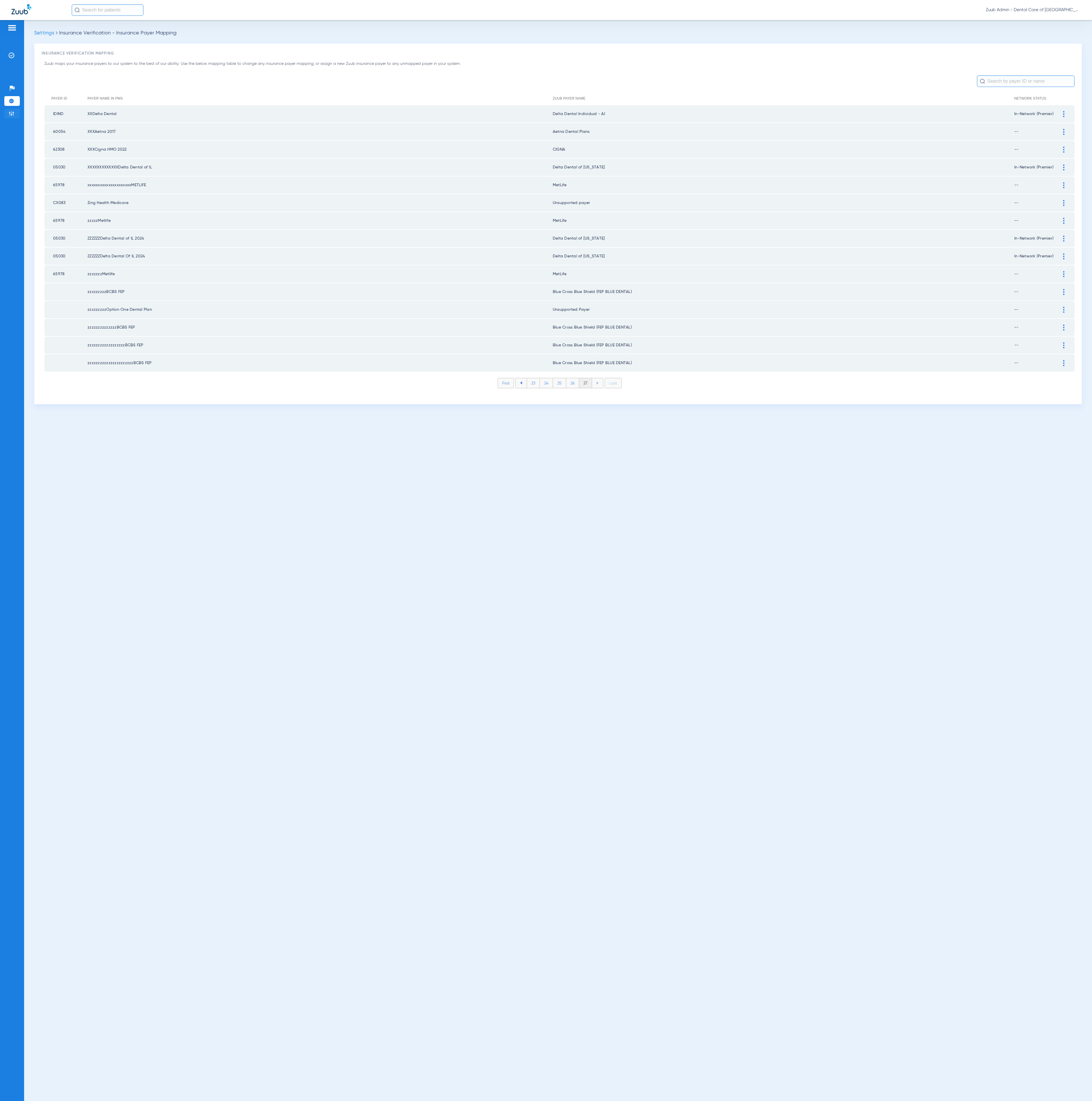
click at [7, 115] on li "Admin" at bounding box center [12, 113] width 15 height 10
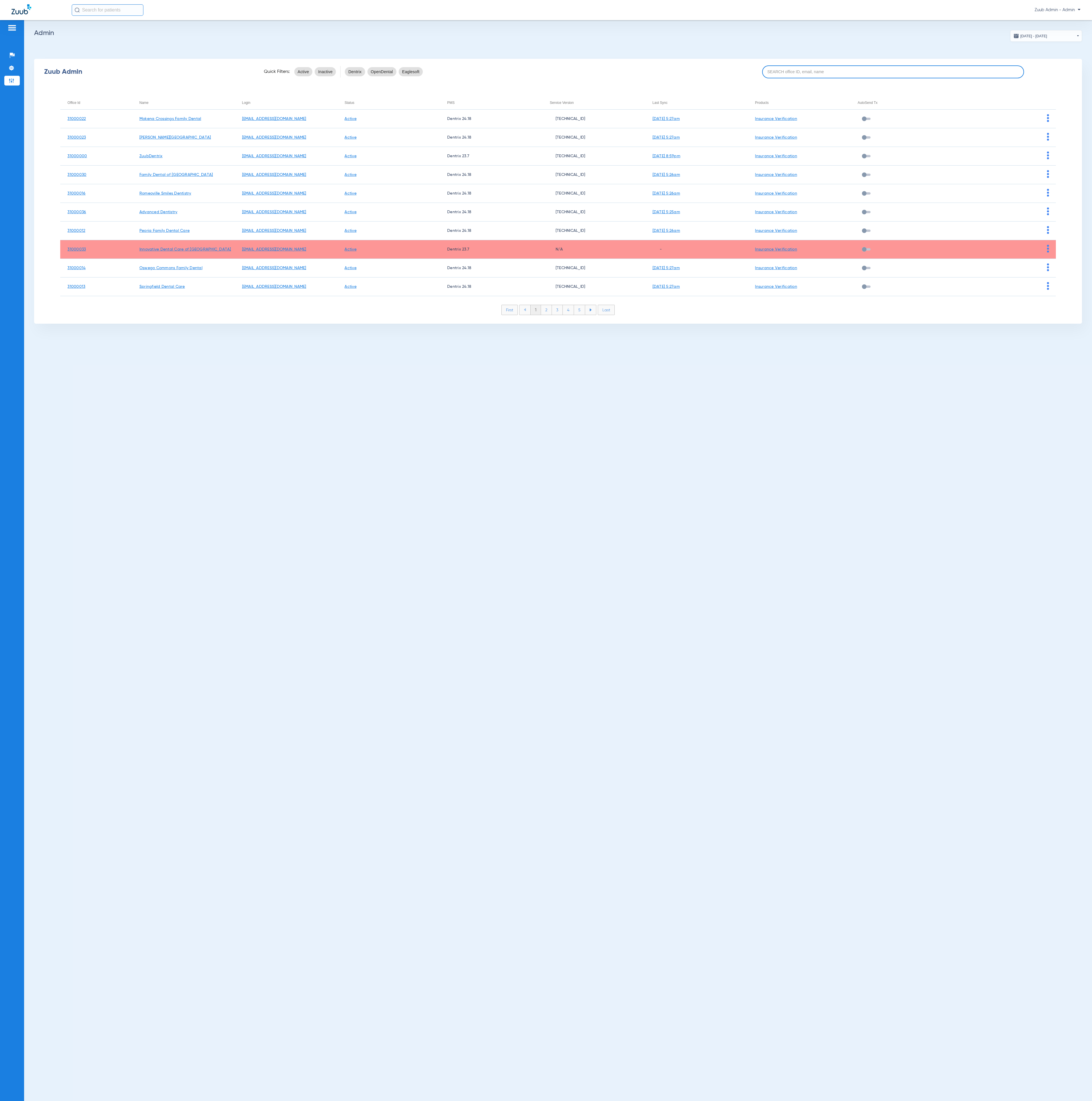
click at [728, 71] on input at bounding box center [893, 72] width 262 height 13
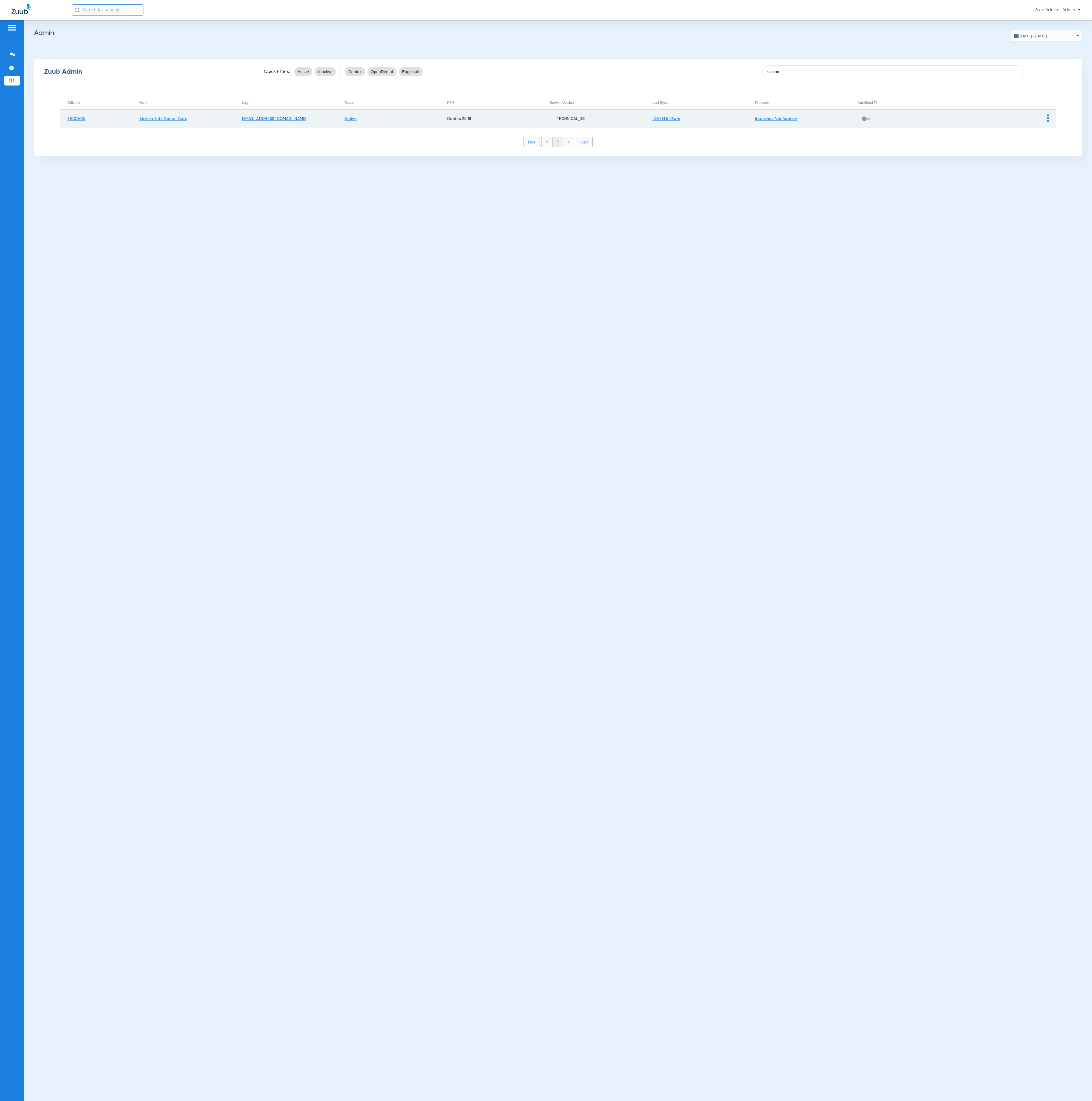
type input "station"
click at [728, 117] on img at bounding box center [1048, 118] width 2 height 8
click at [728, 130] on span "View Account" at bounding box center [1064, 129] width 24 height 4
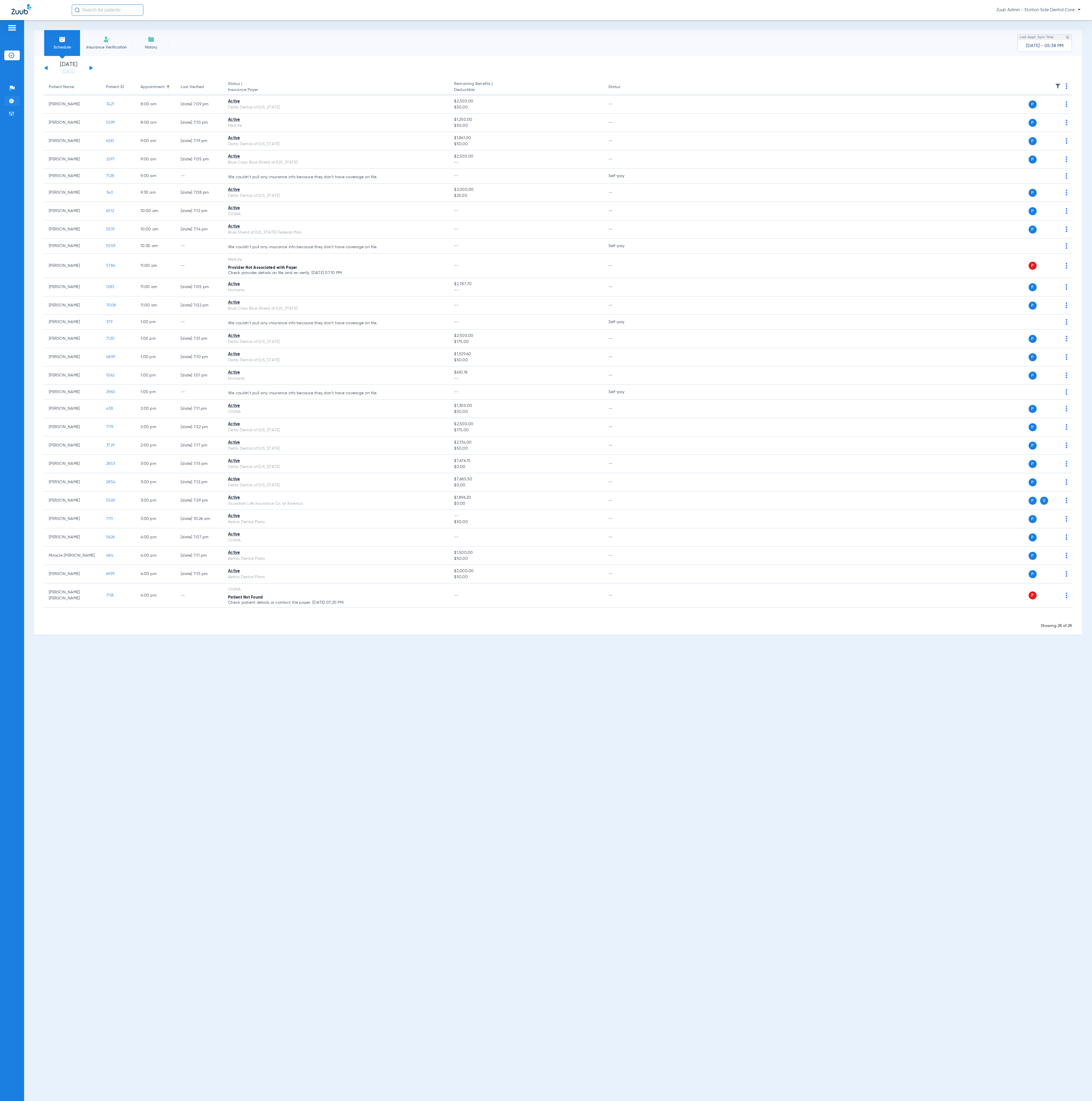
click at [10, 102] on img at bounding box center [11, 101] width 6 height 6
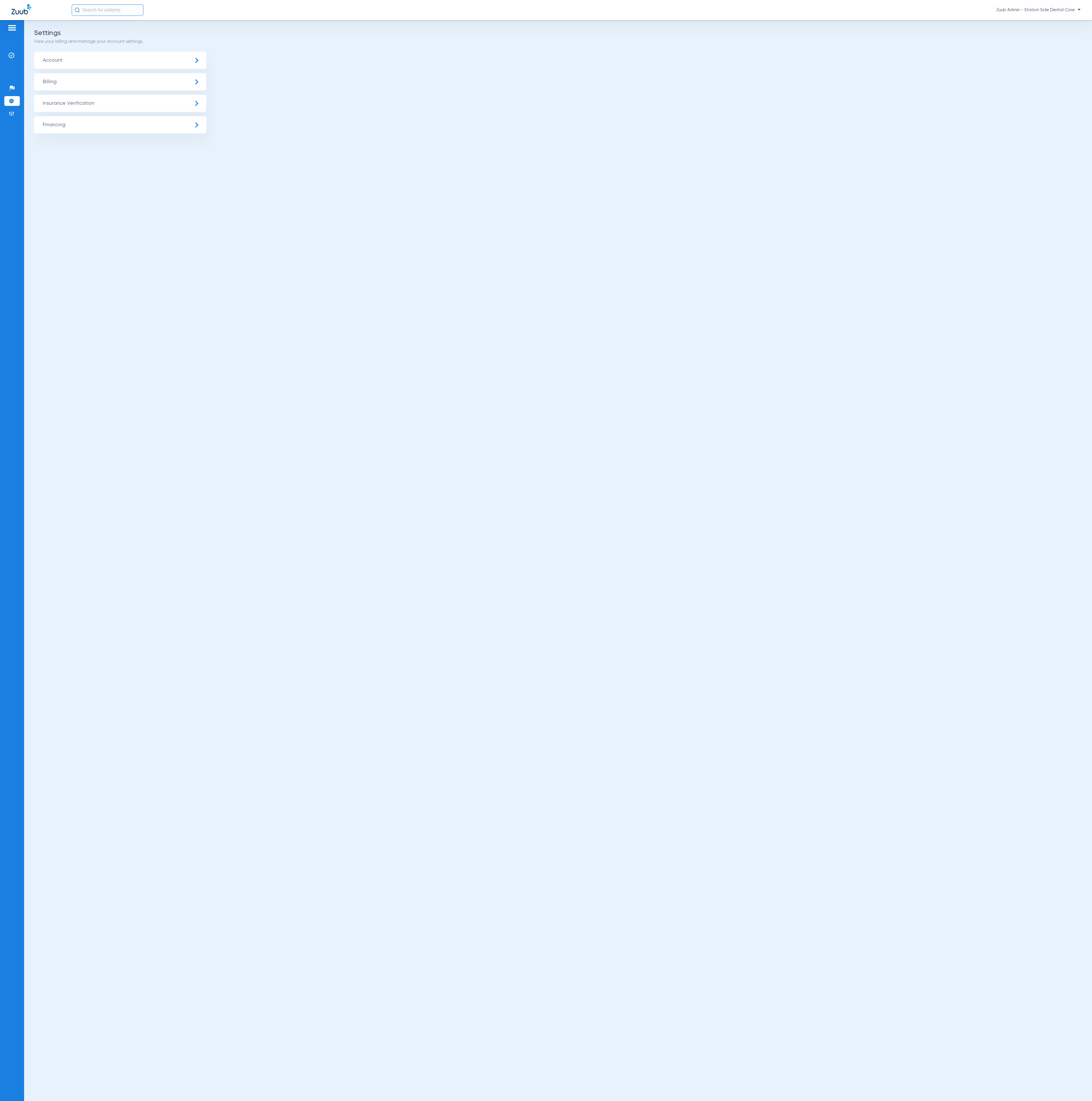
click at [84, 101] on span "Insurance Verification" at bounding box center [120, 103] width 172 height 17
click at [132, 146] on li "Insurance Payer Mapping" at bounding box center [120, 148] width 172 height 15
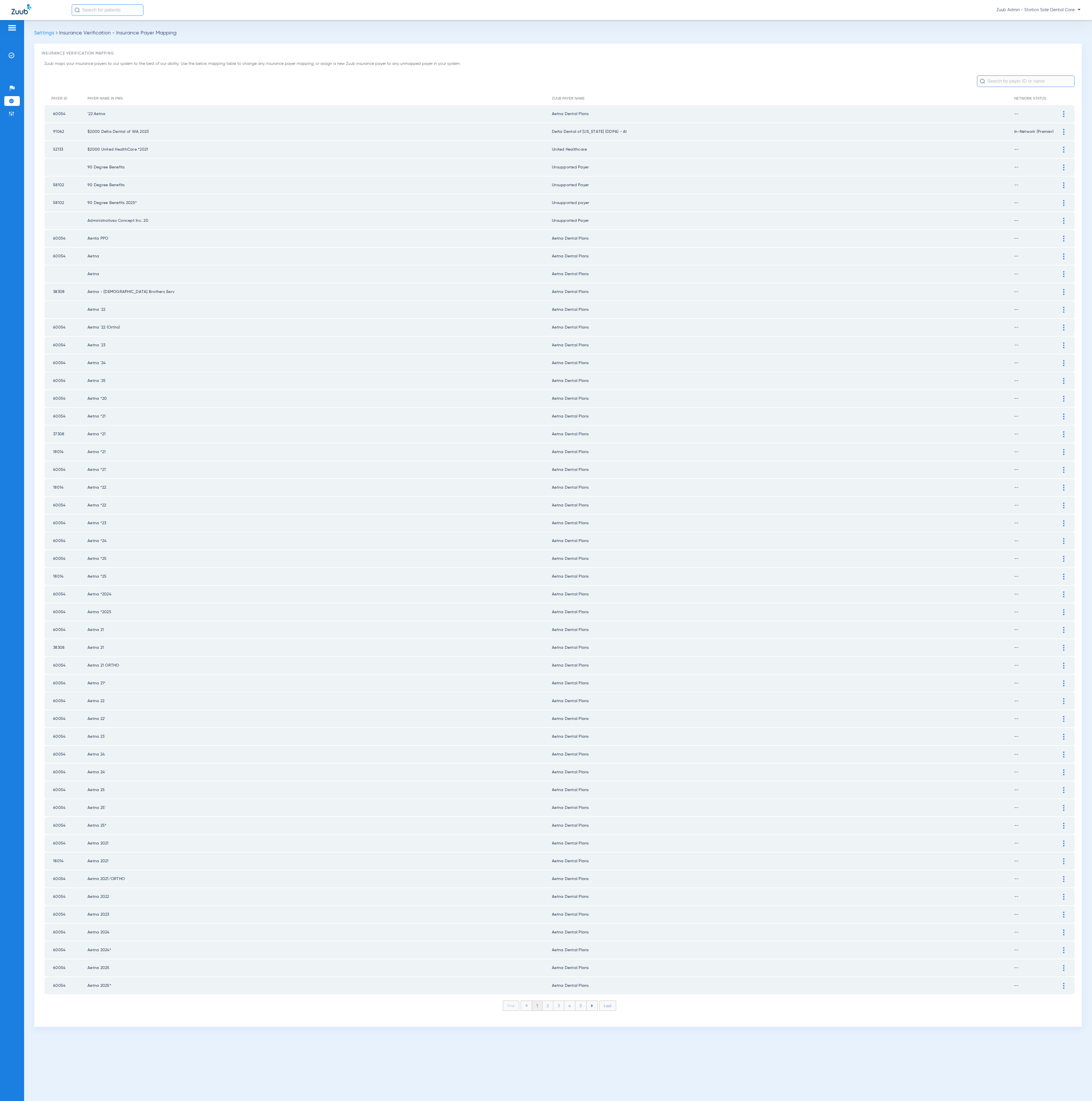
click at [548, 734] on li "2" at bounding box center [548, 1006] width 11 height 10
click at [559, 734] on li "3" at bounding box center [559, 1006] width 11 height 10
click at [568, 734] on li "4" at bounding box center [570, 1006] width 11 height 10
click at [581, 734] on li "5" at bounding box center [581, 1006] width 11 height 10
click at [581, 734] on li "6" at bounding box center [581, 1006] width 11 height 10
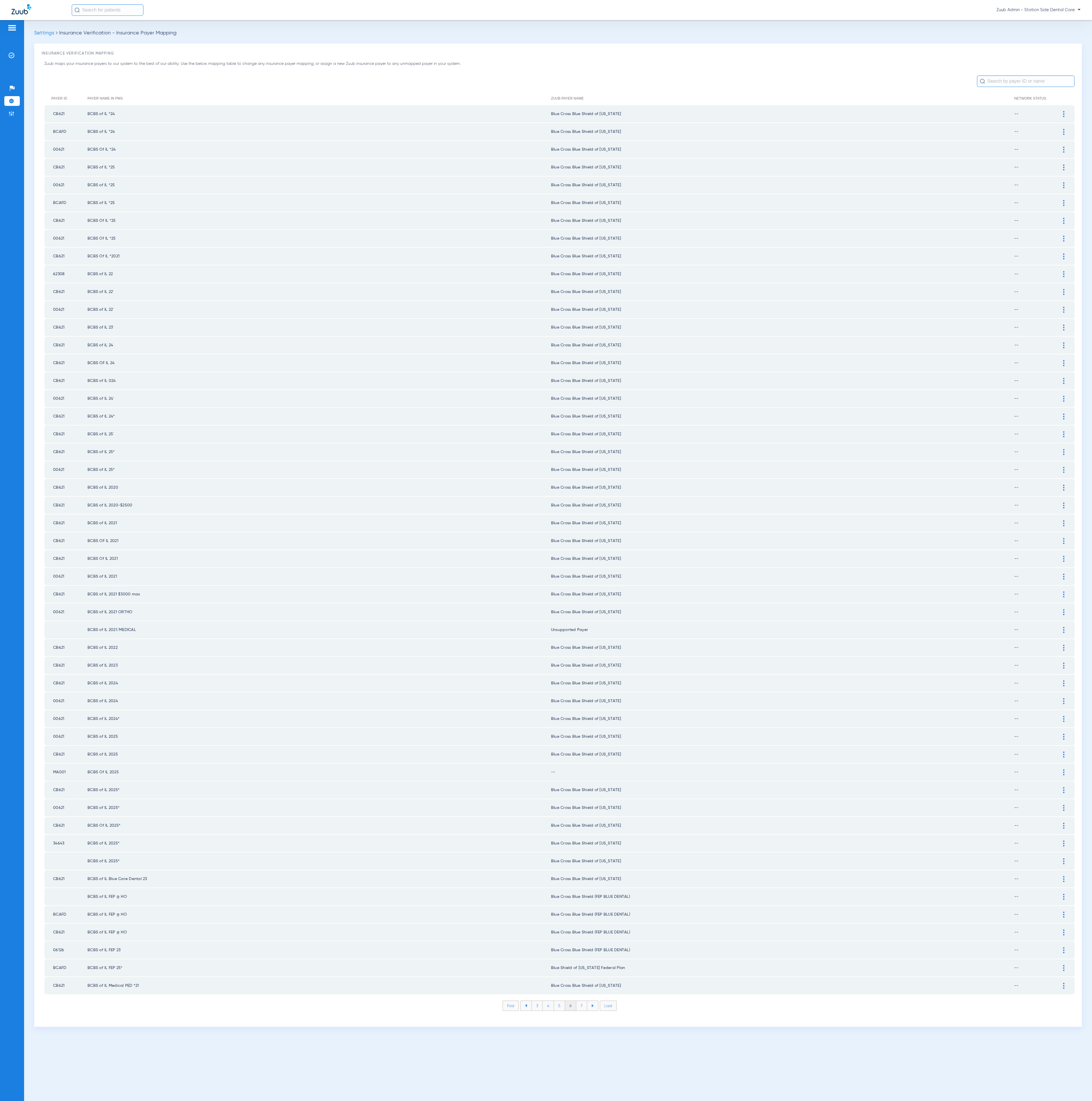
click at [728, 734] on div at bounding box center [1063, 772] width 10 height 6
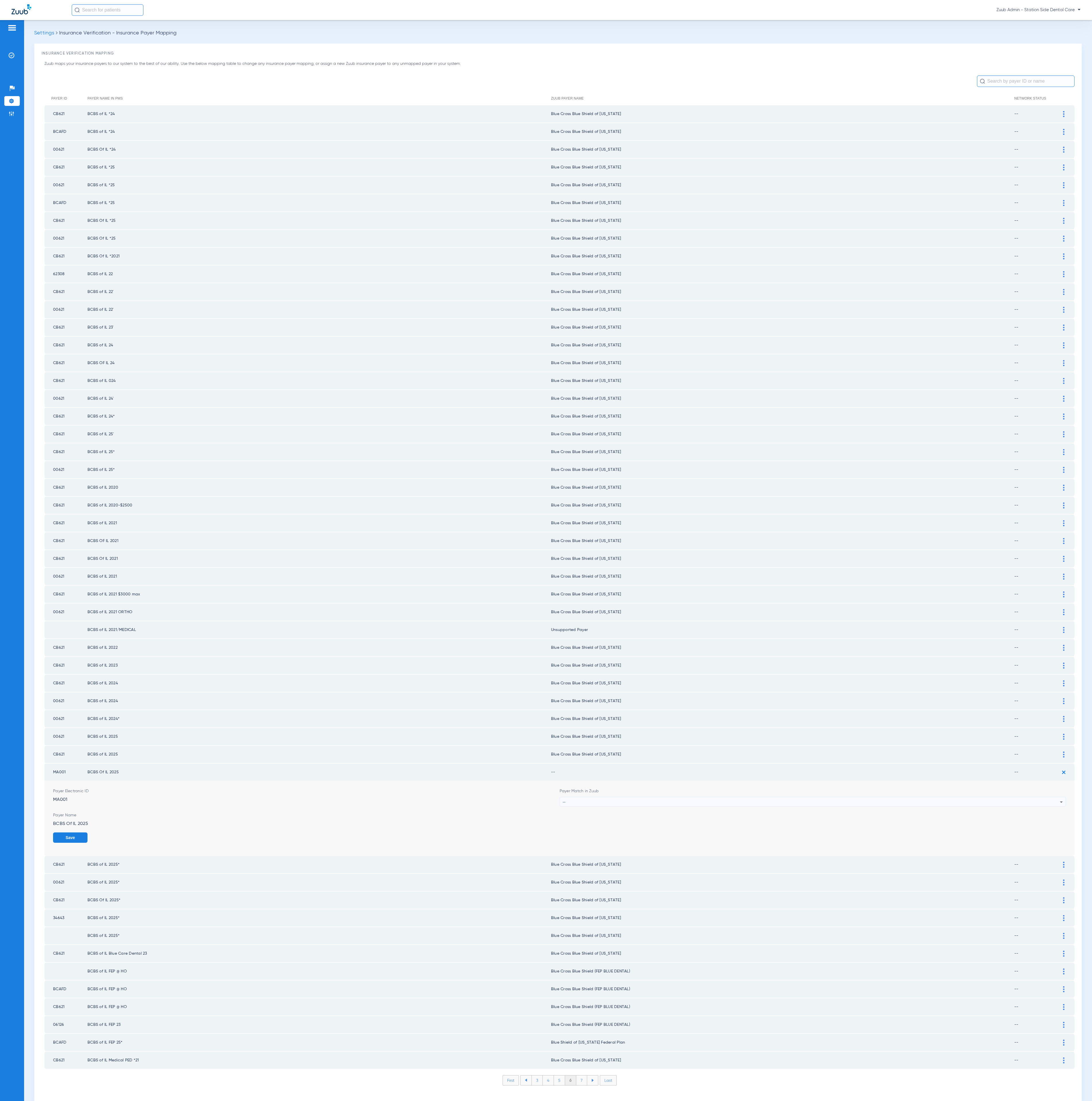
click at [719, 734] on div "--" at bounding box center [811, 802] width 497 height 10
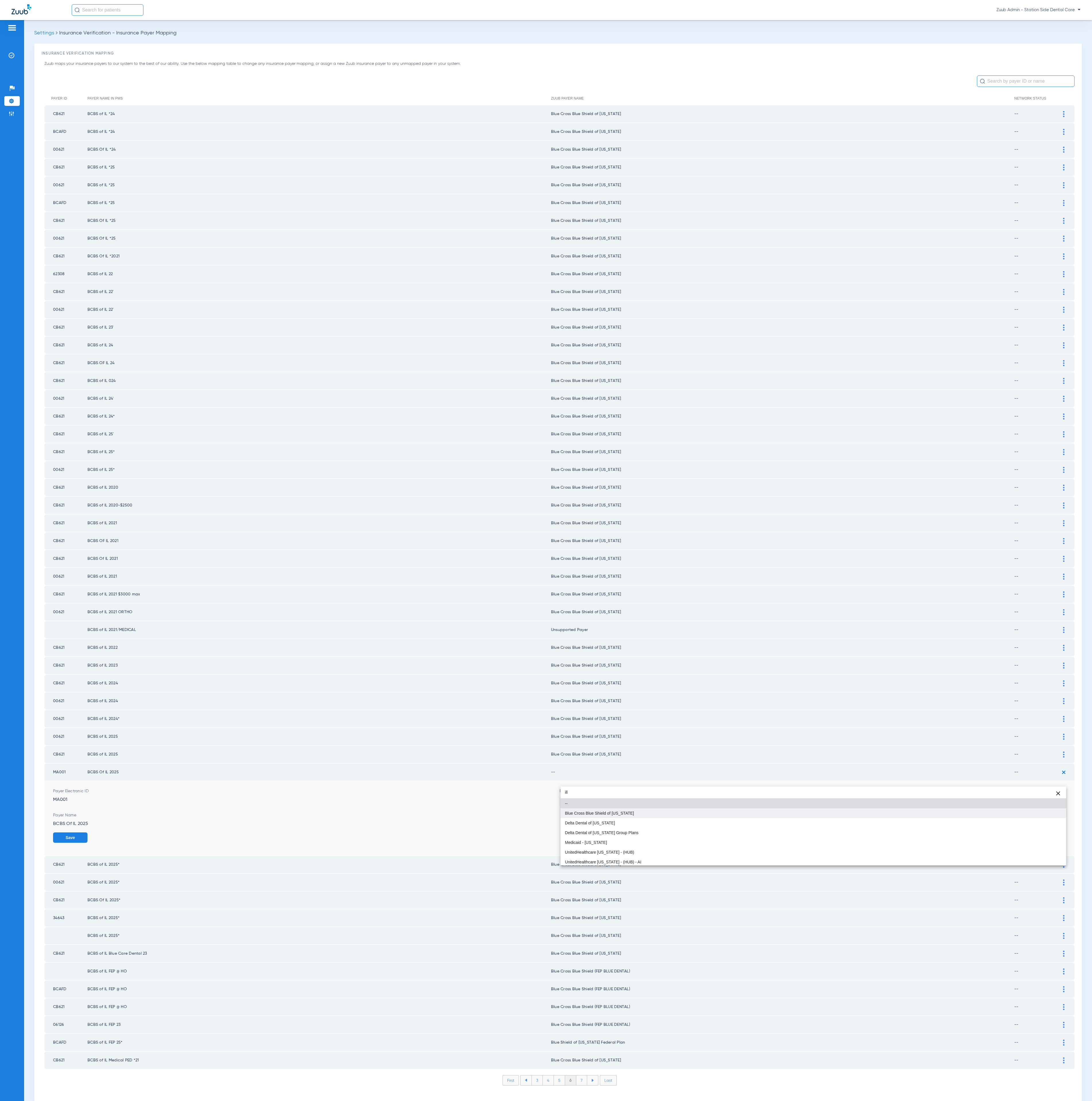
type input "ill"
click at [710, 734] on mat-option "Blue Cross Blue Shield of [US_STATE]" at bounding box center [813, 813] width 506 height 10
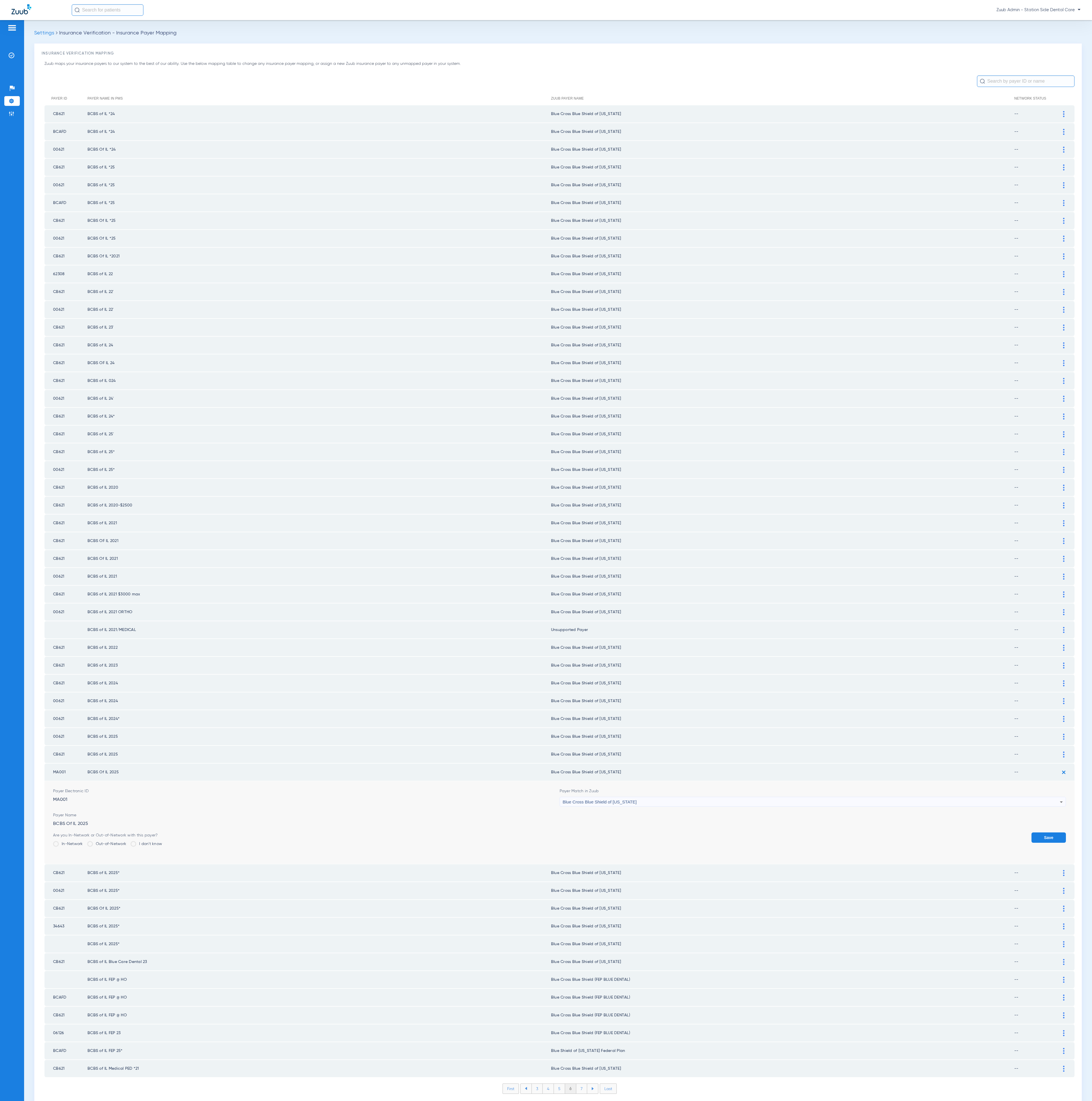
click at [728, 734] on button "Save" at bounding box center [1048, 838] width 35 height 10
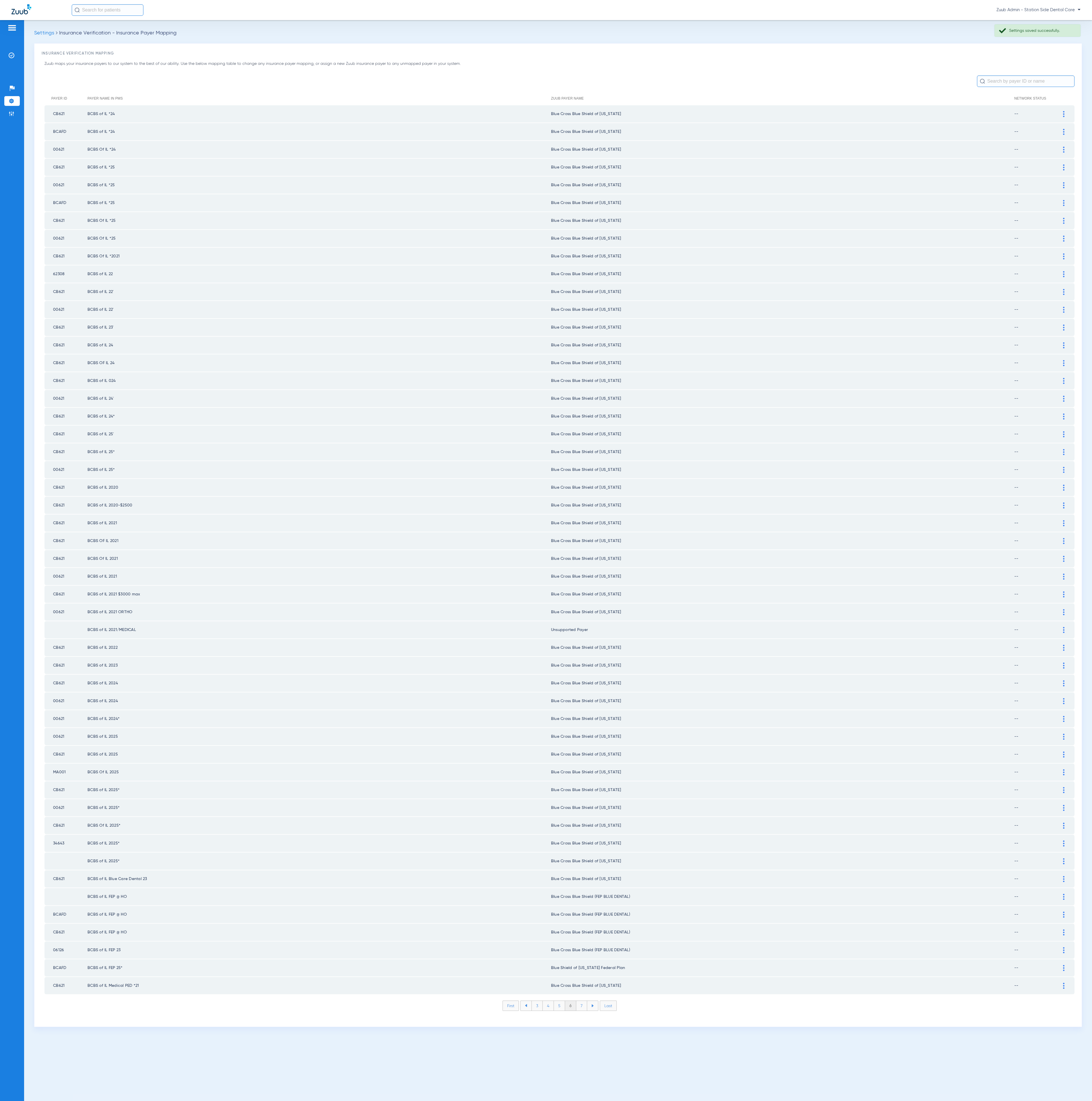
click at [581, 734] on li "7" at bounding box center [582, 1006] width 11 height 10
click at [581, 734] on li "8" at bounding box center [581, 1006] width 11 height 10
click at [581, 734] on li "9" at bounding box center [581, 1006] width 11 height 10
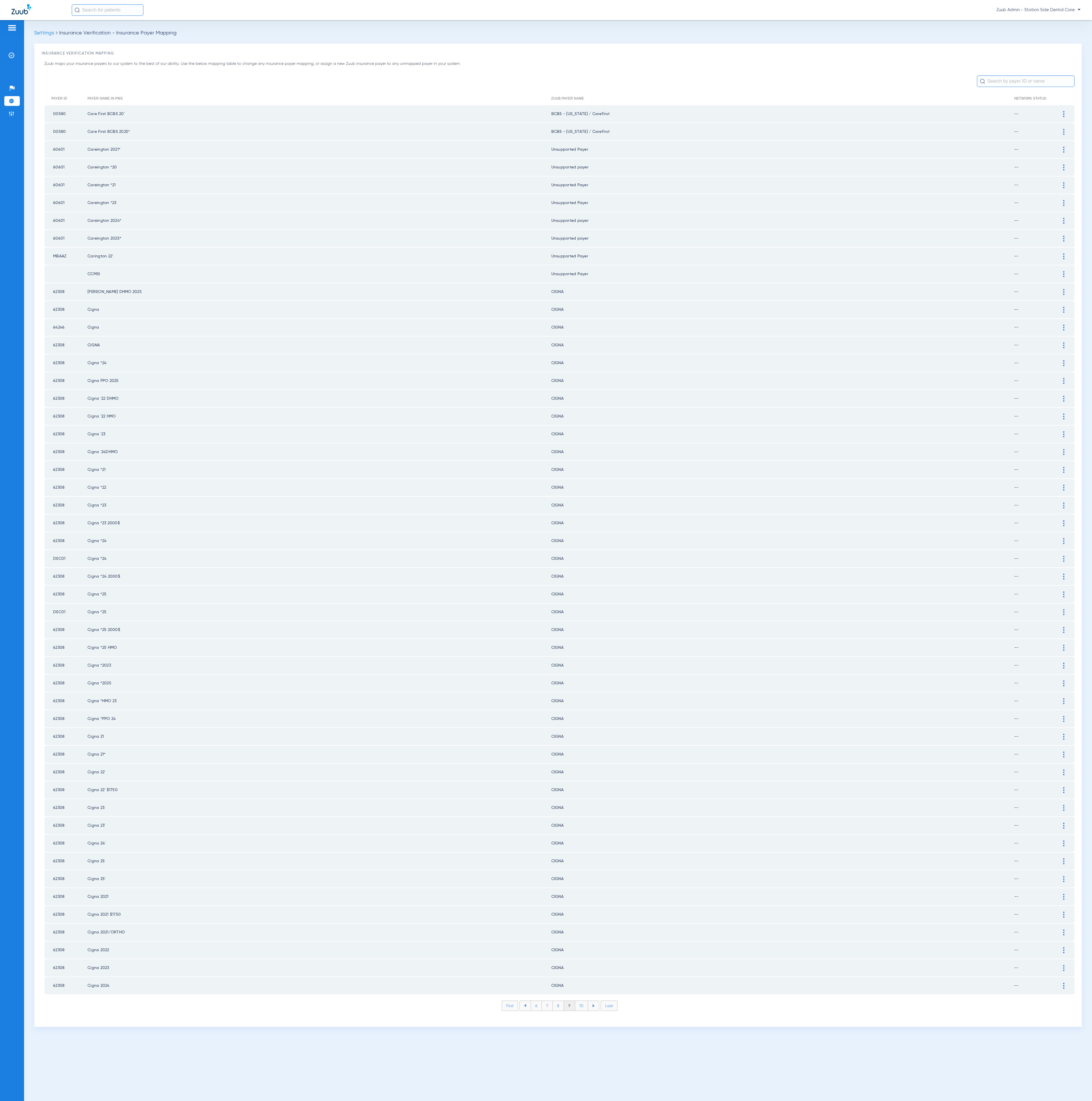
click at [581, 734] on li "10" at bounding box center [581, 1006] width 13 height 10
click at [581, 734] on li "11" at bounding box center [582, 1006] width 12 height 10
click at [581, 734] on li "12" at bounding box center [582, 1006] width 12 height 10
click at [581, 734] on li "13" at bounding box center [583, 1006] width 12 height 10
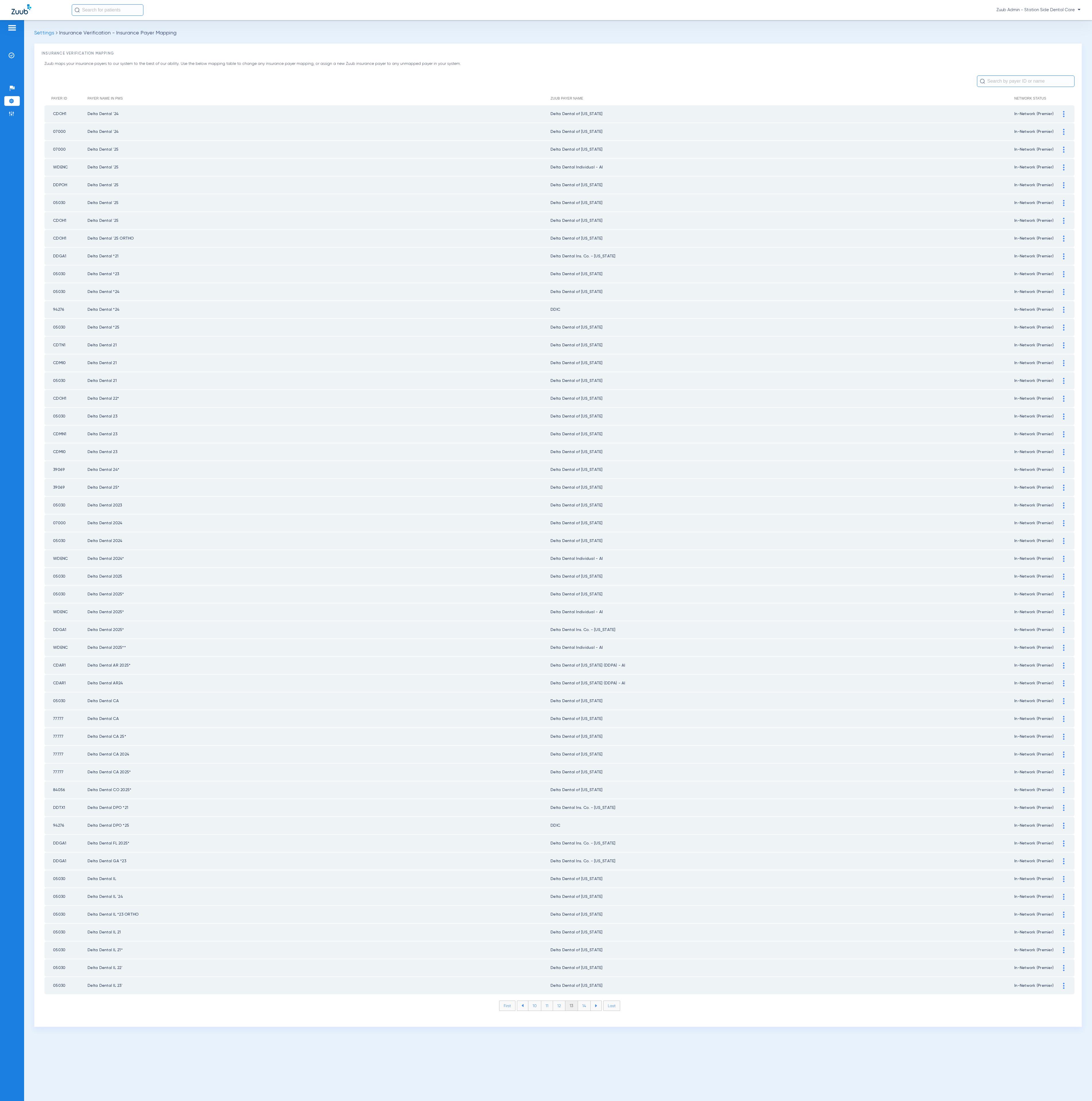
click at [581, 734] on li "14" at bounding box center [584, 1006] width 13 height 10
click at [584, 734] on li "15" at bounding box center [584, 1006] width 13 height 10
click at [584, 734] on li "16" at bounding box center [584, 1006] width 12 height 10
click at [584, 734] on li "17" at bounding box center [584, 1006] width 12 height 10
click at [584, 734] on li "18" at bounding box center [584, 1006] width 13 height 10
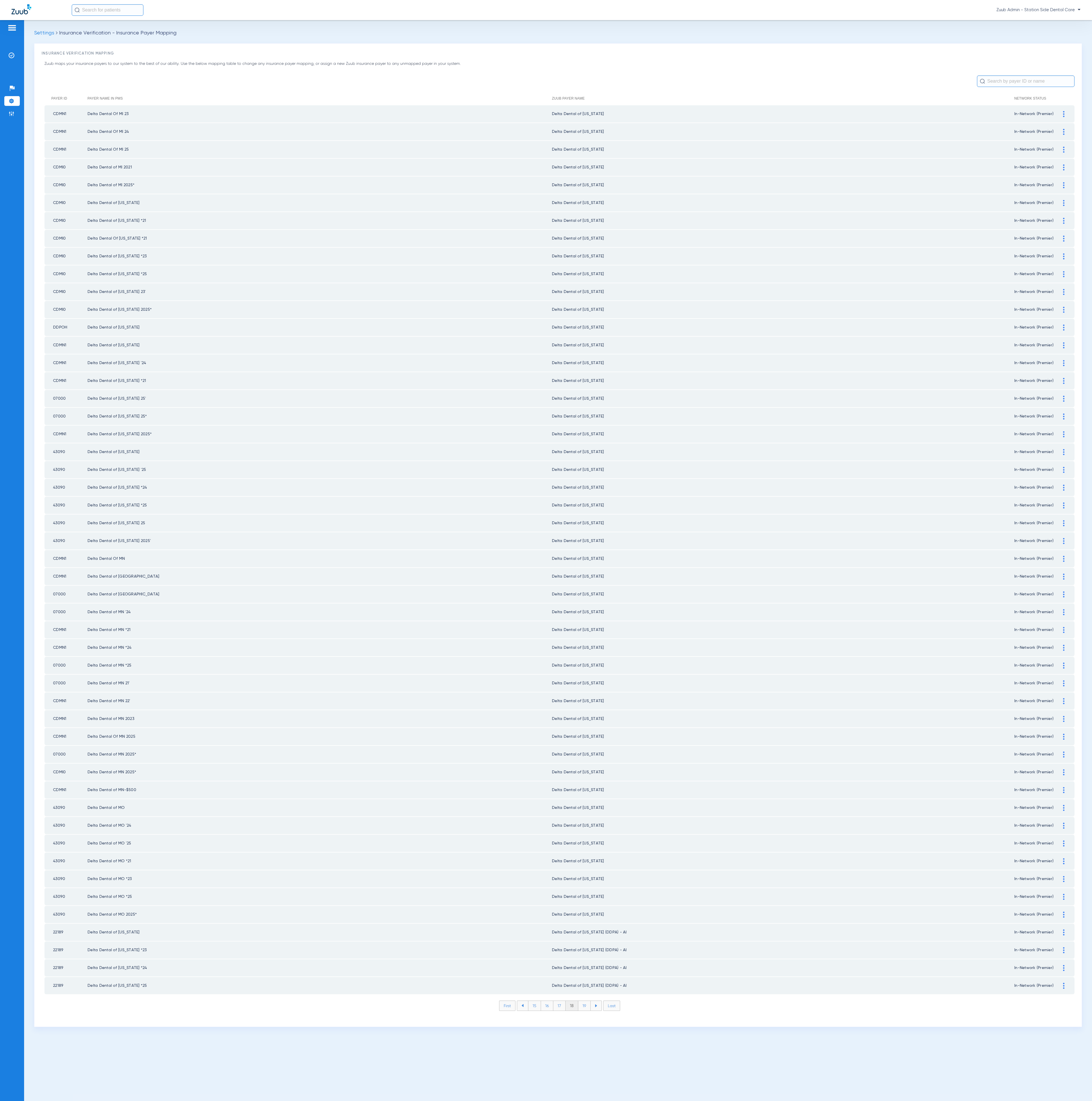
click at [584, 734] on li "19" at bounding box center [584, 1006] width 12 height 10
click at [584, 734] on li "20" at bounding box center [584, 1006] width 14 height 10
click at [584, 734] on li "21" at bounding box center [584, 1006] width 12 height 10
click at [584, 734] on li "22" at bounding box center [584, 1006] width 13 height 10
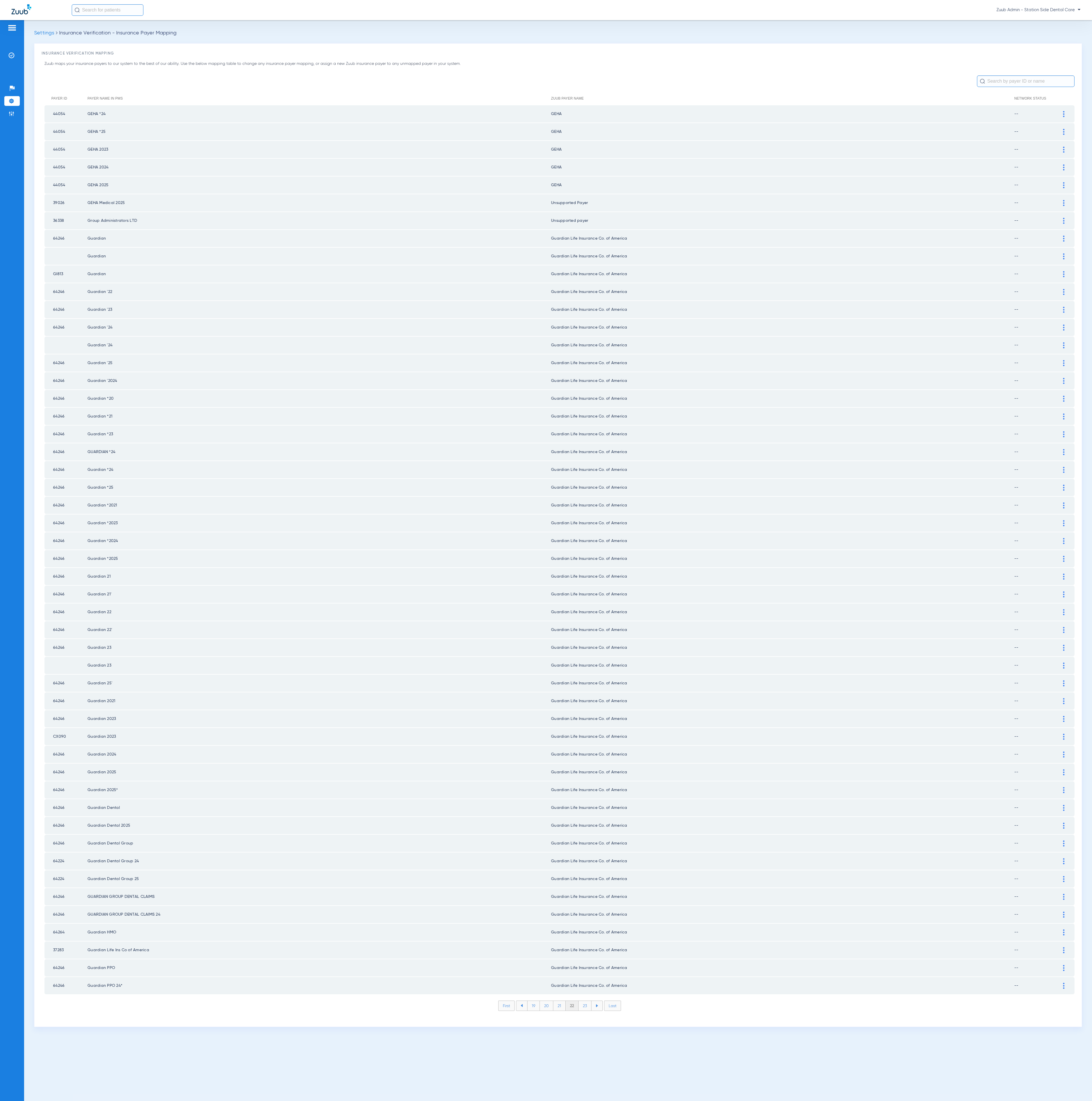
click at [584, 734] on li "23" at bounding box center [585, 1006] width 13 height 10
click at [584, 734] on li "24" at bounding box center [585, 1006] width 13 height 10
click at [584, 734] on li "25" at bounding box center [585, 1006] width 13 height 10
click at [584, 734] on li "26" at bounding box center [585, 1006] width 13 height 10
click at [584, 734] on li "27" at bounding box center [585, 1006] width 13 height 10
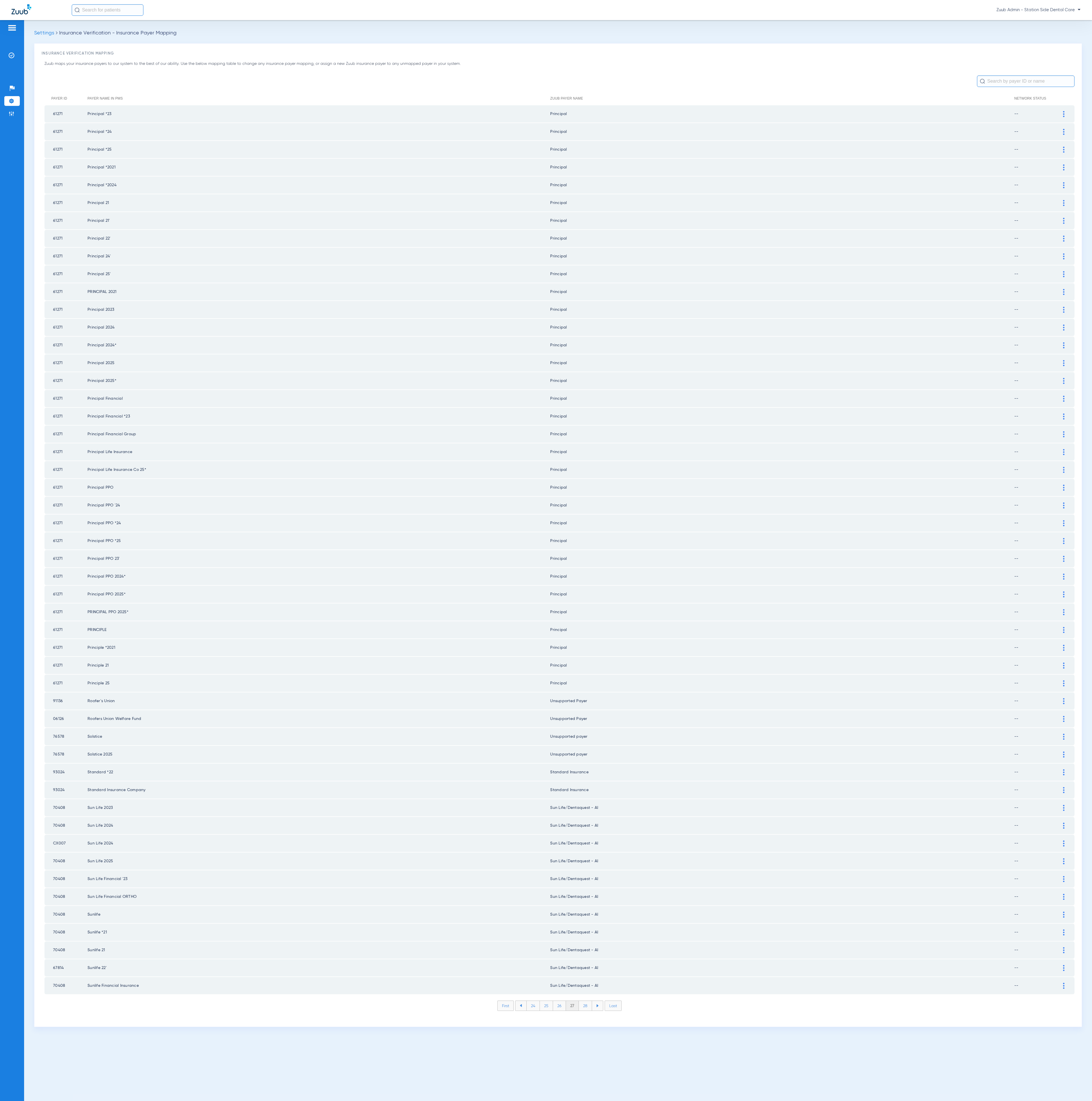
click at [584, 734] on li "28" at bounding box center [585, 1006] width 13 height 10
click at [584, 734] on li "29" at bounding box center [585, 1006] width 13 height 10
click at [584, 734] on li "30" at bounding box center [586, 1006] width 14 height 10
